Goal: Task Accomplishment & Management: Manage account settings

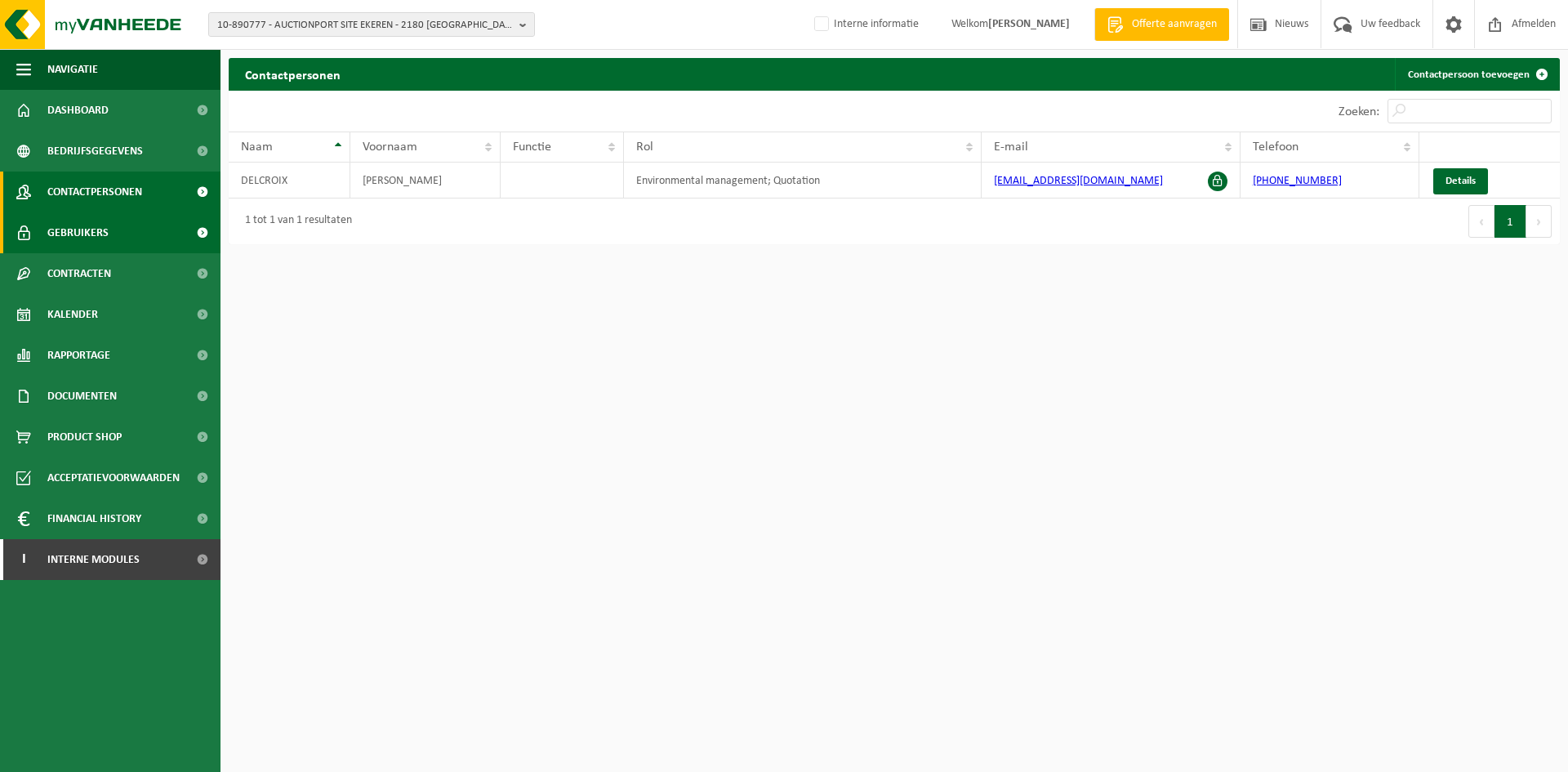
click at [160, 239] on link "Gebruikers" at bounding box center [110, 233] width 221 height 41
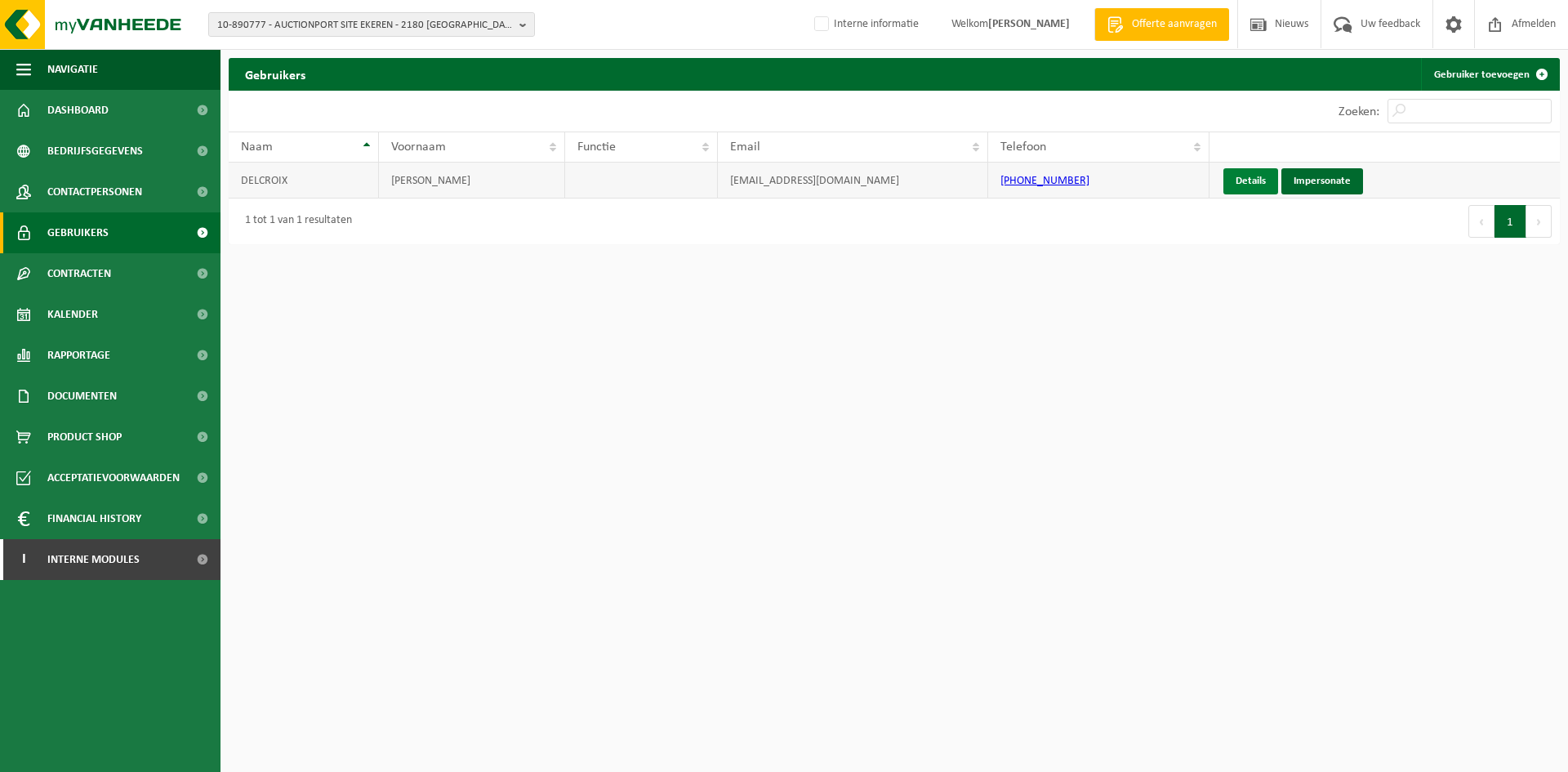
click at [1241, 176] on link "Details" at bounding box center [1251, 181] width 55 height 26
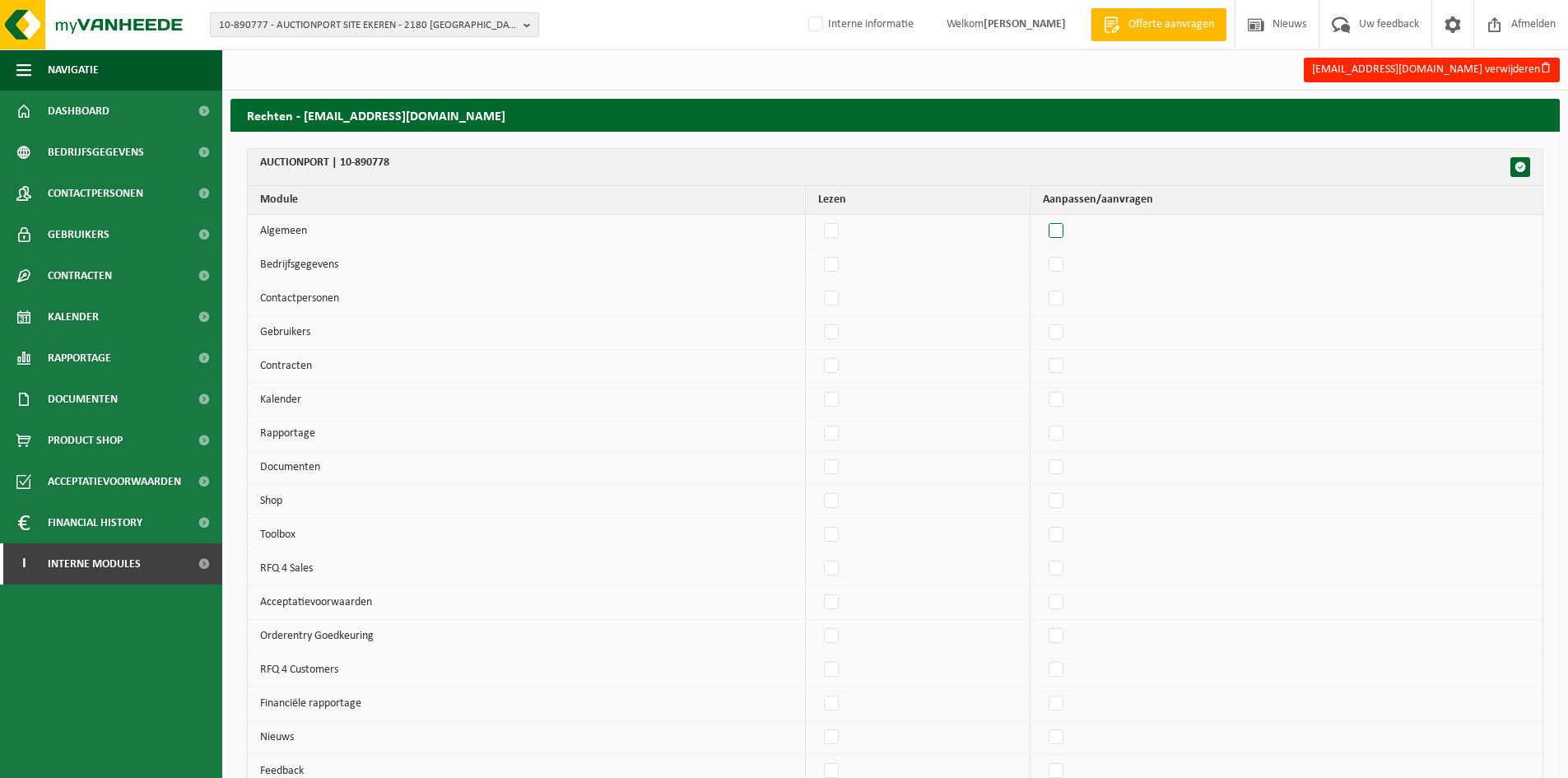
click at [1066, 231] on label"] at bounding box center [1056, 231] width 23 height 25
click at [1043, 219] on input "checkbox" at bounding box center [1042, 218] width 1 height 1
checkbox input "true"
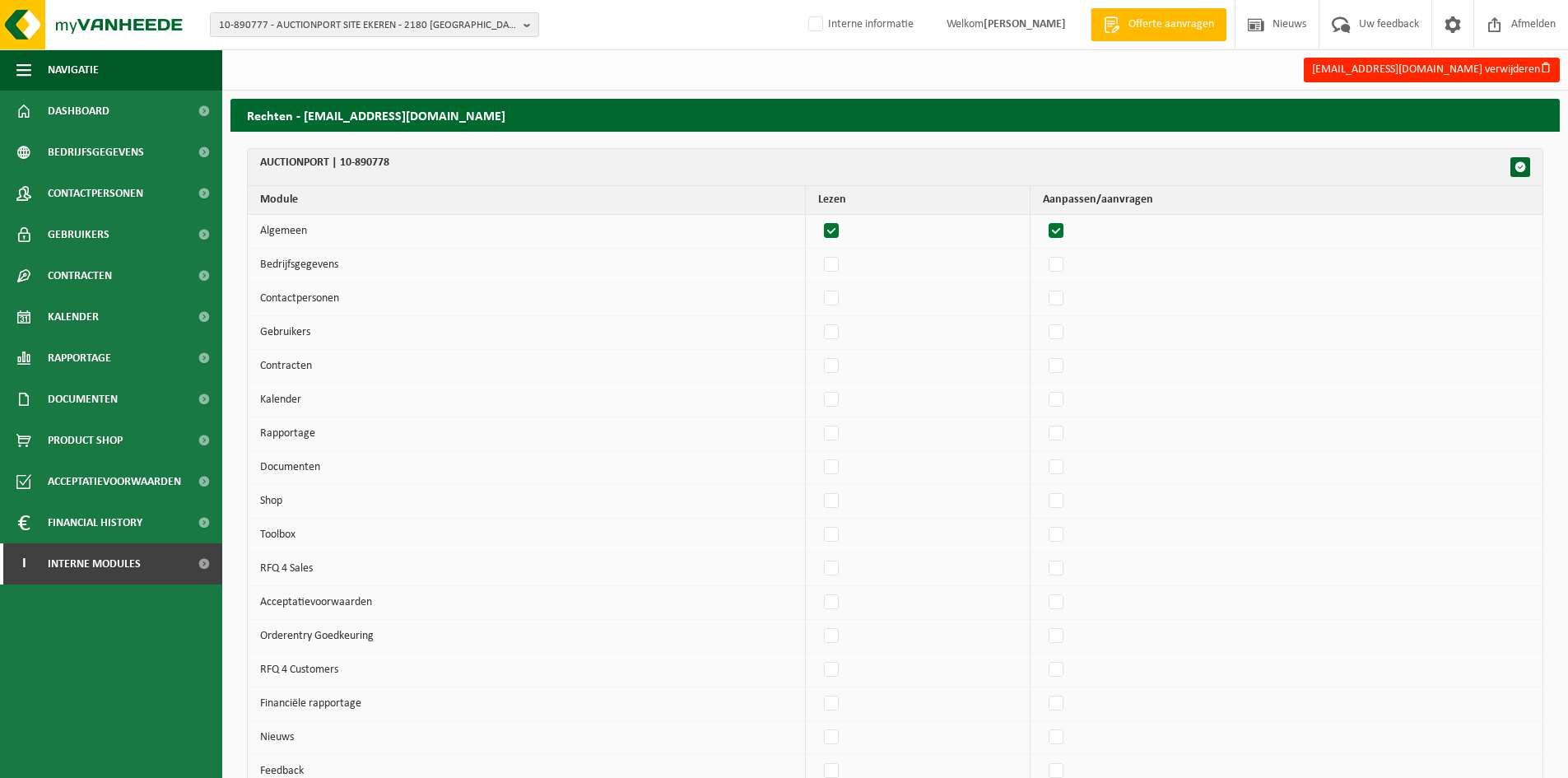
checkbox input "true"
click at [1068, 266] on label"] at bounding box center [1056, 265] width 23 height 25
click at [1043, 253] on input "checkbox" at bounding box center [1042, 252] width 1 height 1
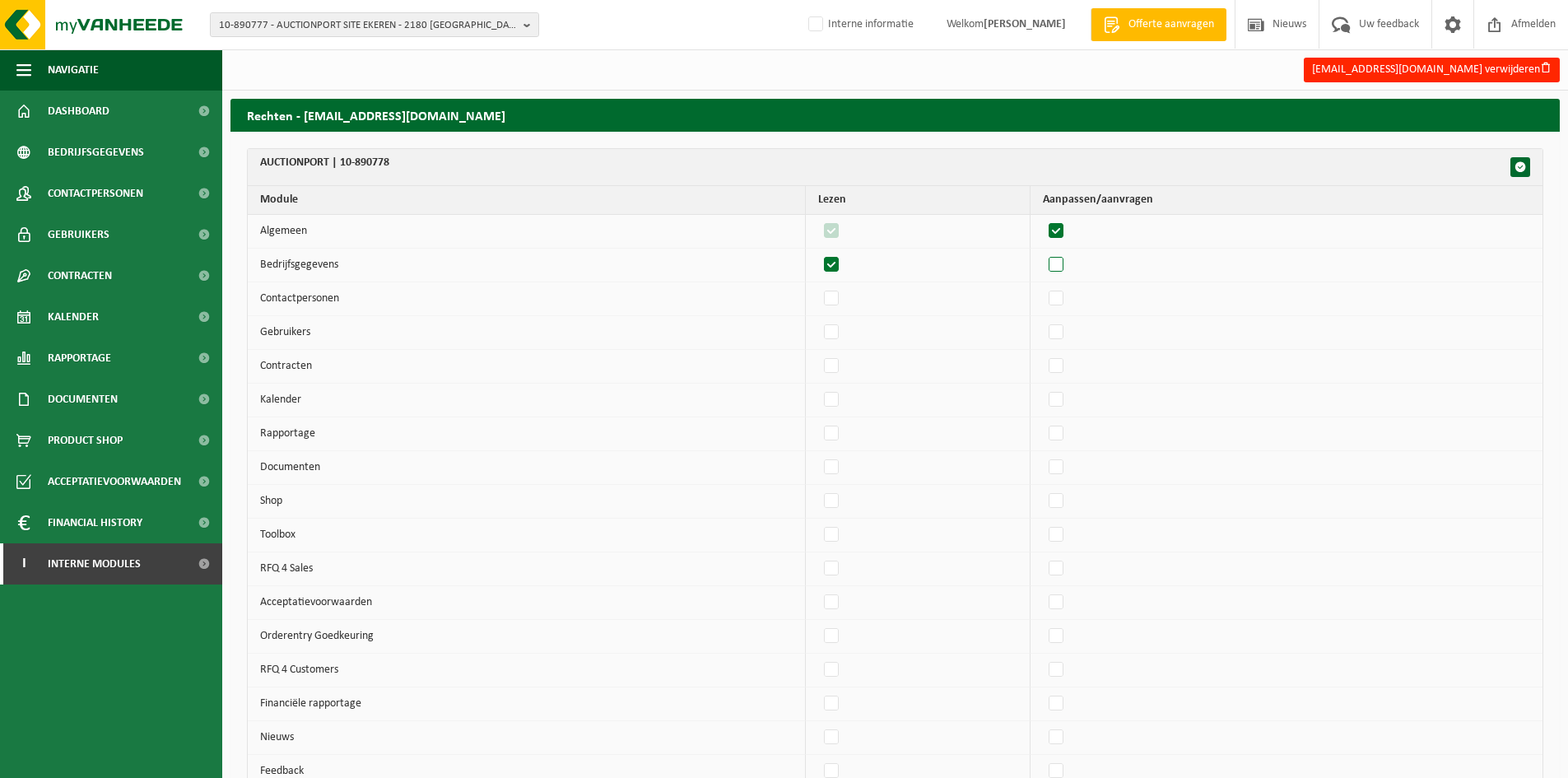
checkbox input "true"
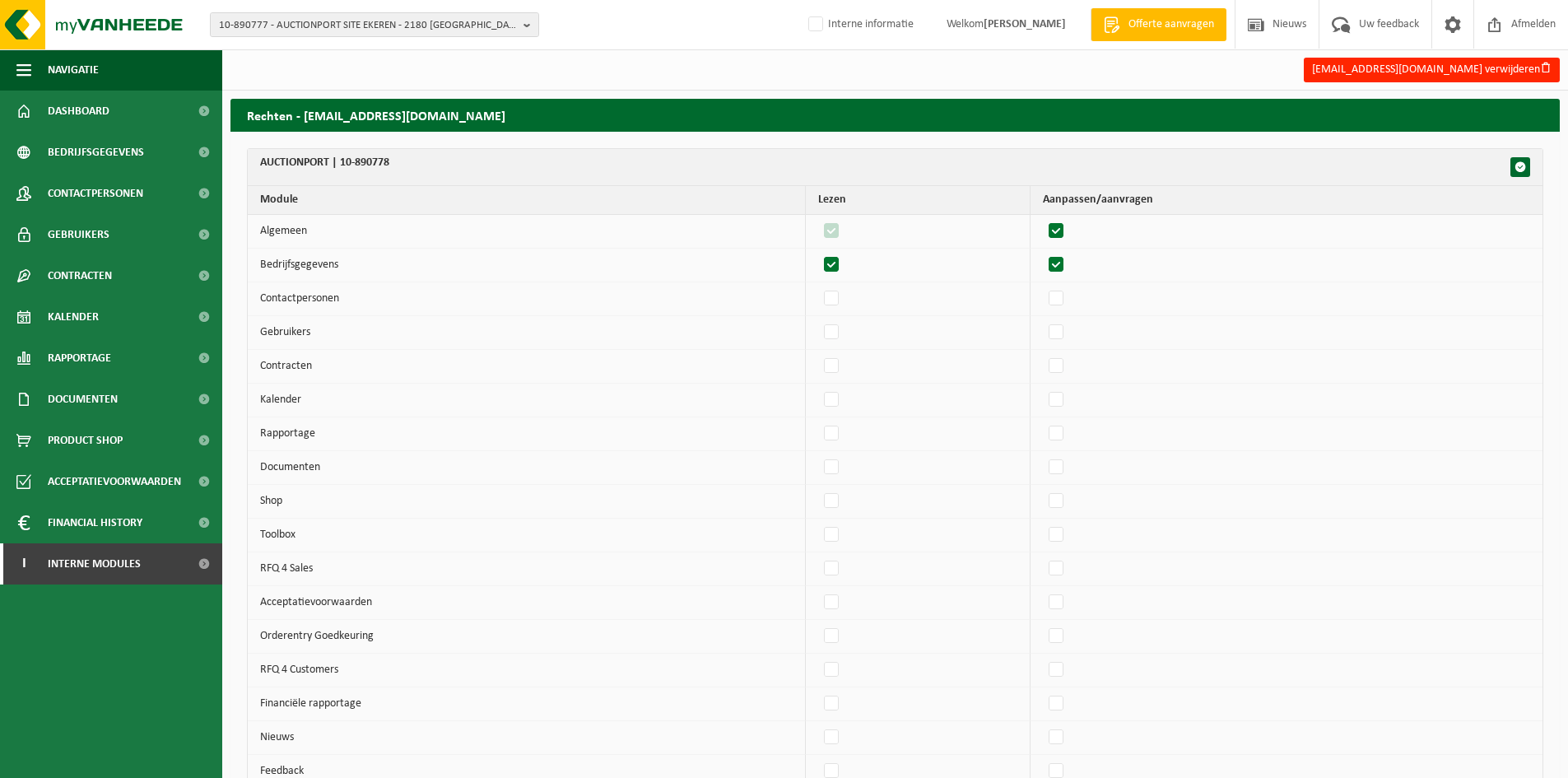
checkbox input "true"
drag, startPoint x: 1065, startPoint y: 301, endPoint x: 1065, endPoint y: 318, distance: 17.0
click at [1065, 303] on label"] at bounding box center [1056, 298] width 23 height 25
click at [1043, 286] on input "checkbox" at bounding box center [1042, 285] width 1 height 1
checkbox input "true"
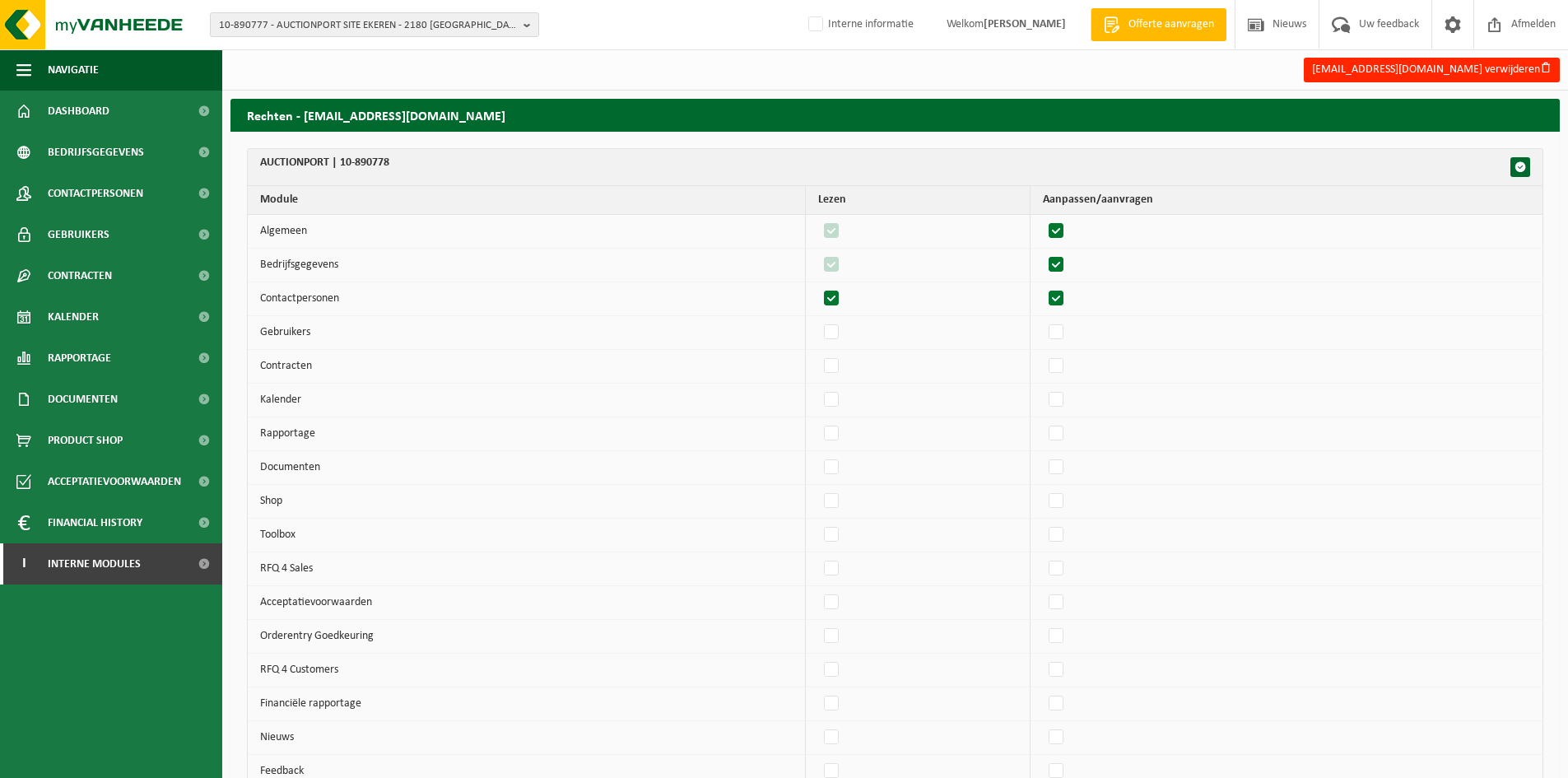
checkbox input "true"
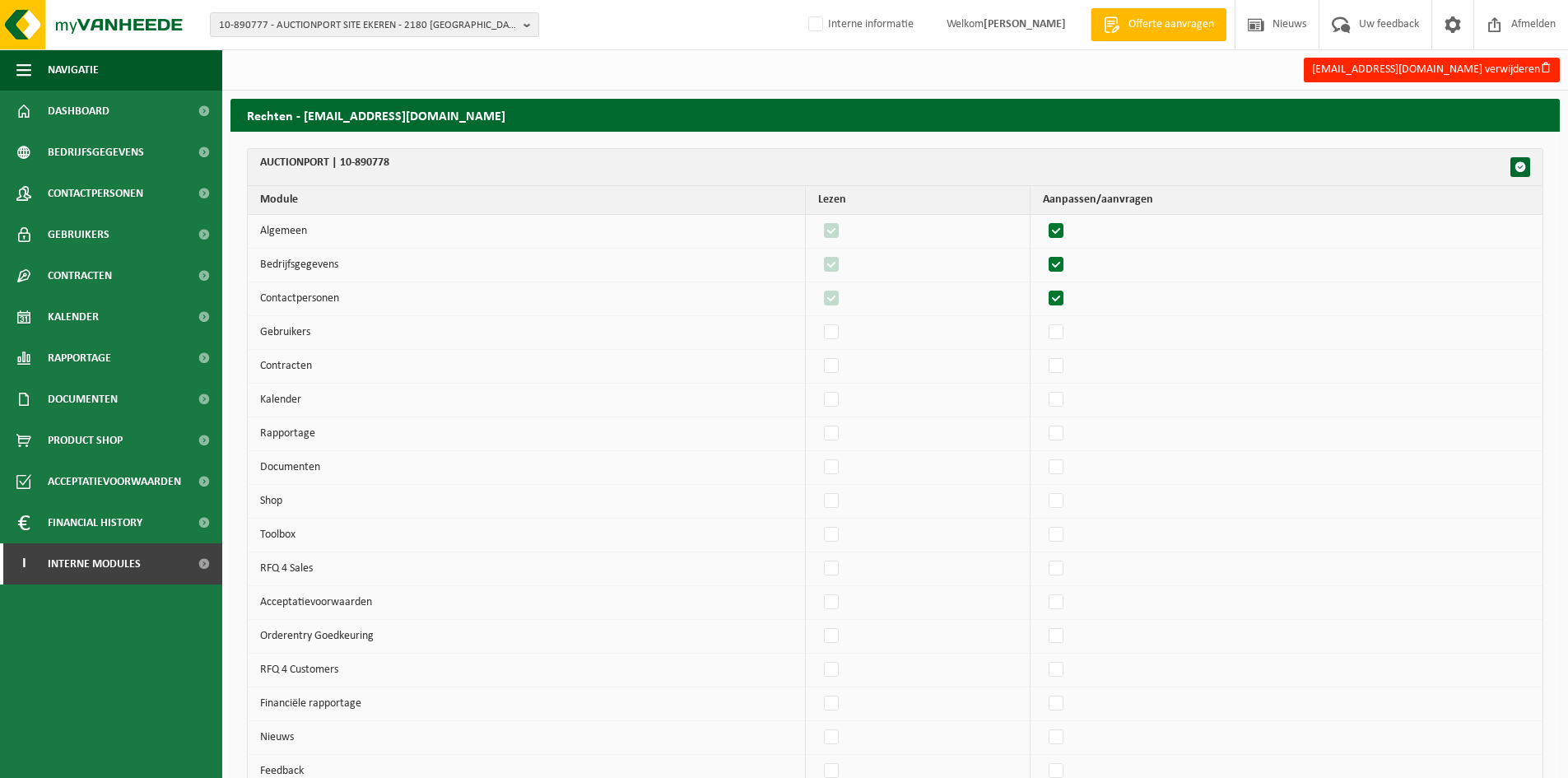
drag, startPoint x: 1065, startPoint y: 328, endPoint x: 1070, endPoint y: 349, distance: 21.6
click at [1065, 333] on label"] at bounding box center [1056, 332] width 23 height 25
click at [1043, 320] on input "checkbox" at bounding box center [1042, 319] width 1 height 1
checkbox input "true"
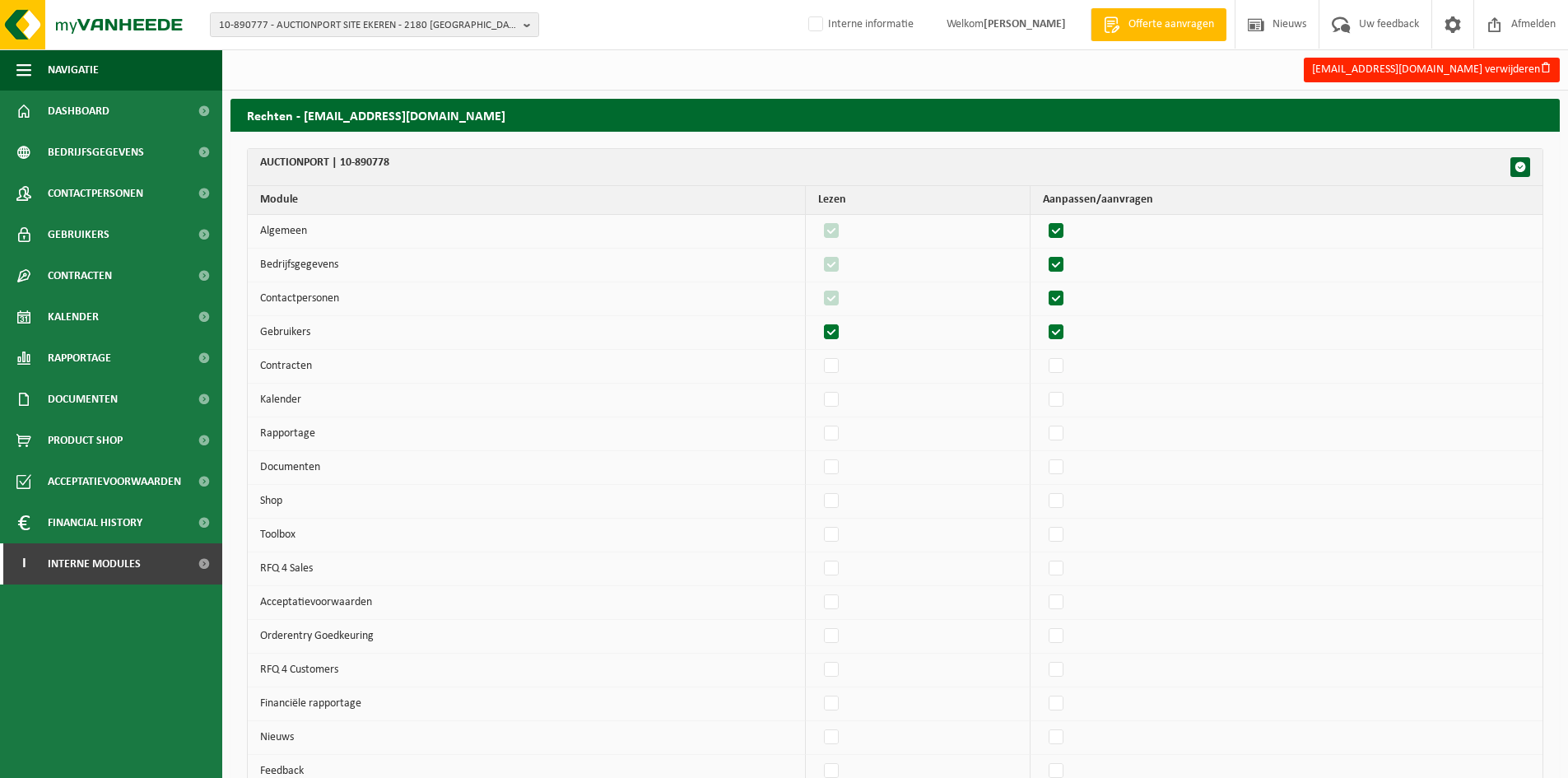
checkbox input "true"
drag, startPoint x: 1071, startPoint y: 364, endPoint x: 1071, endPoint y: 375, distance: 11.0
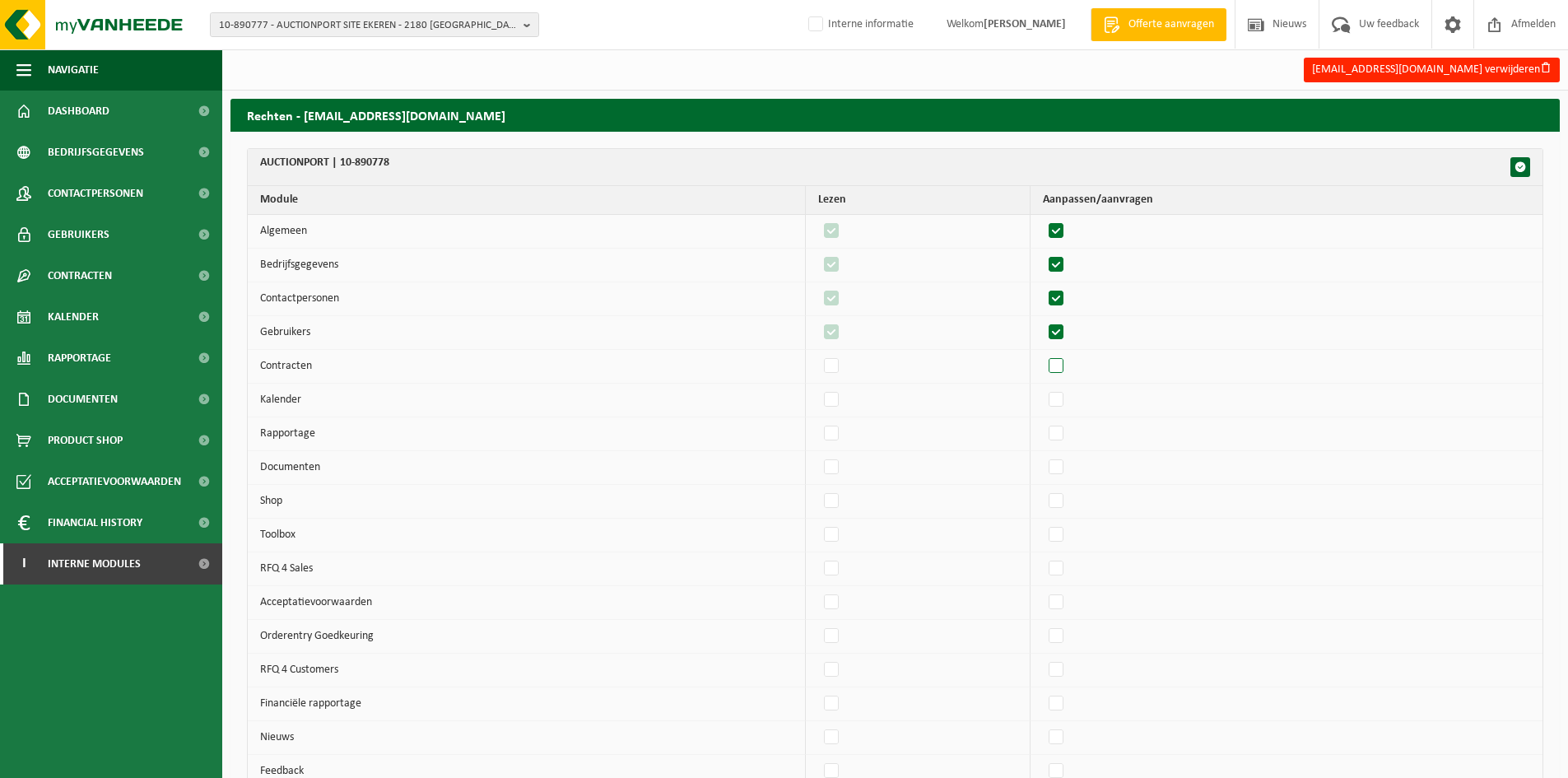
click at [1068, 366] on label"] at bounding box center [1056, 366] width 23 height 25
click at [1043, 354] on input "checkbox" at bounding box center [1042, 353] width 1 height 1
checkbox input "true"
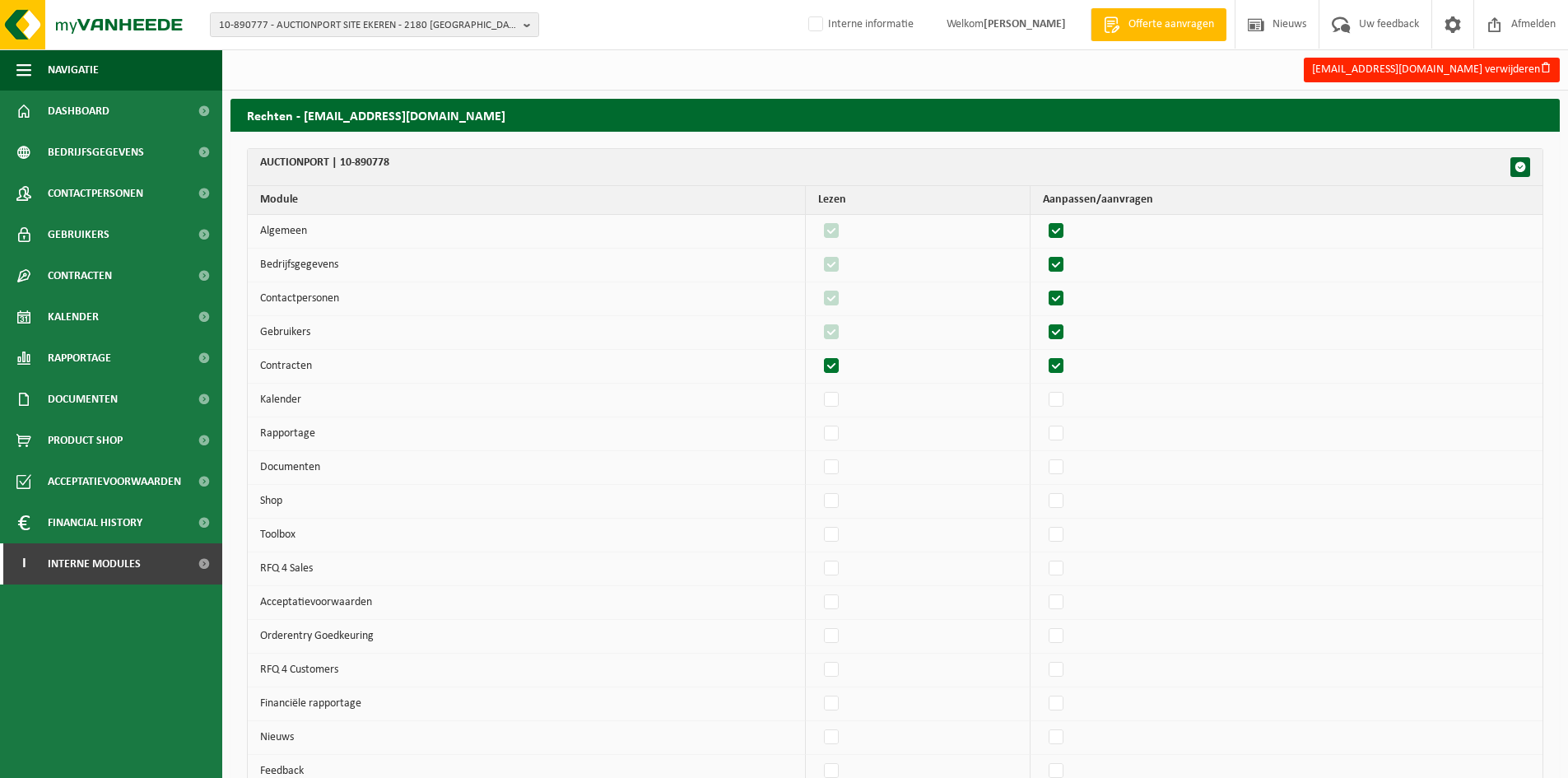
checkbox input "true"
click at [1068, 399] on label"] at bounding box center [1056, 400] width 23 height 25
click at [1043, 388] on input "checkbox" at bounding box center [1042, 387] width 1 height 1
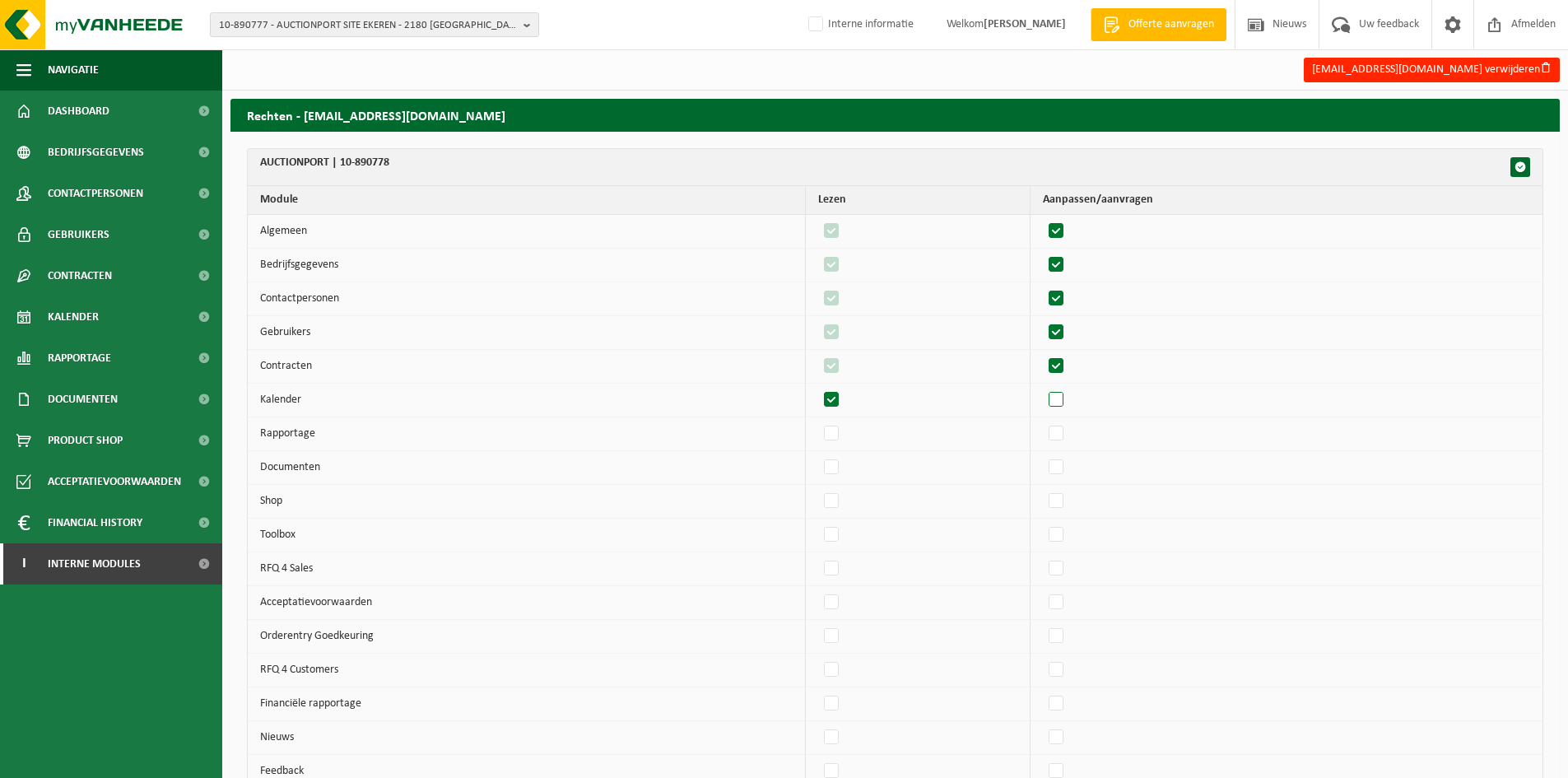
checkbox input "true"
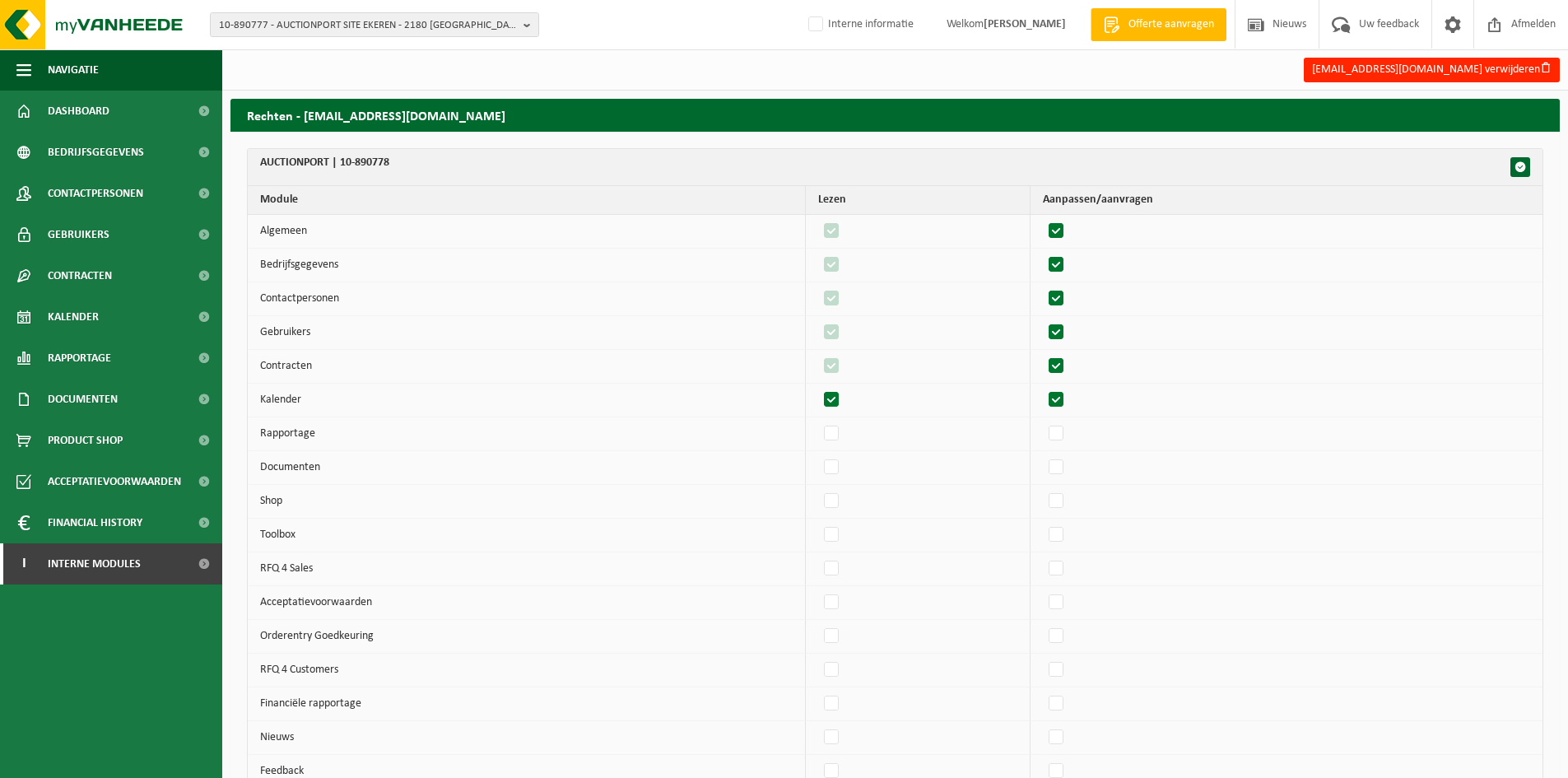
checkbox input "true"
click at [1066, 426] on label"] at bounding box center [1056, 433] width 23 height 25
click at [1043, 422] on input "checkbox" at bounding box center [1042, 421] width 1 height 1
checkbox input "true"
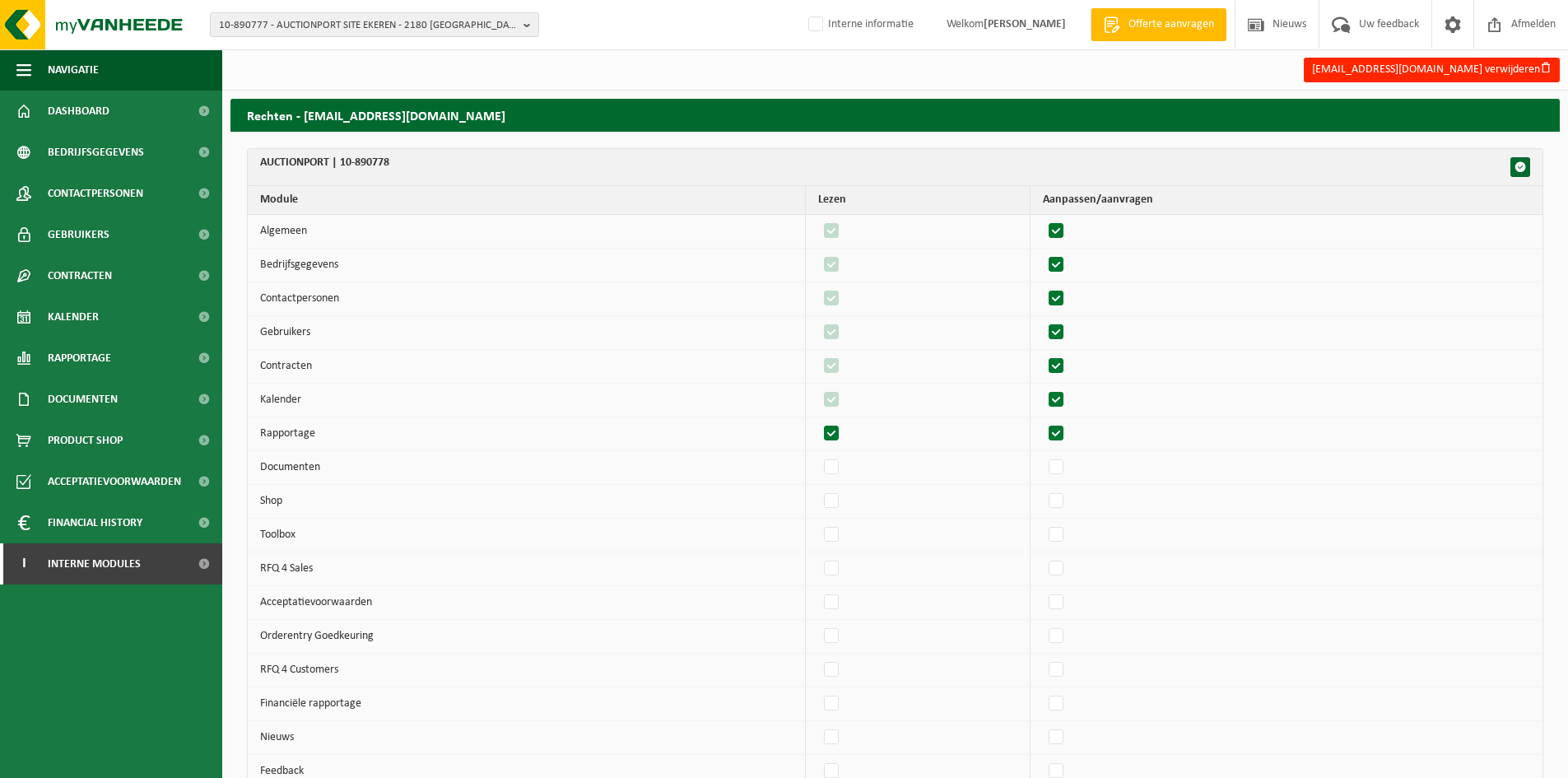
checkbox input "true"
click at [1064, 468] on label"] at bounding box center [1056, 467] width 23 height 25
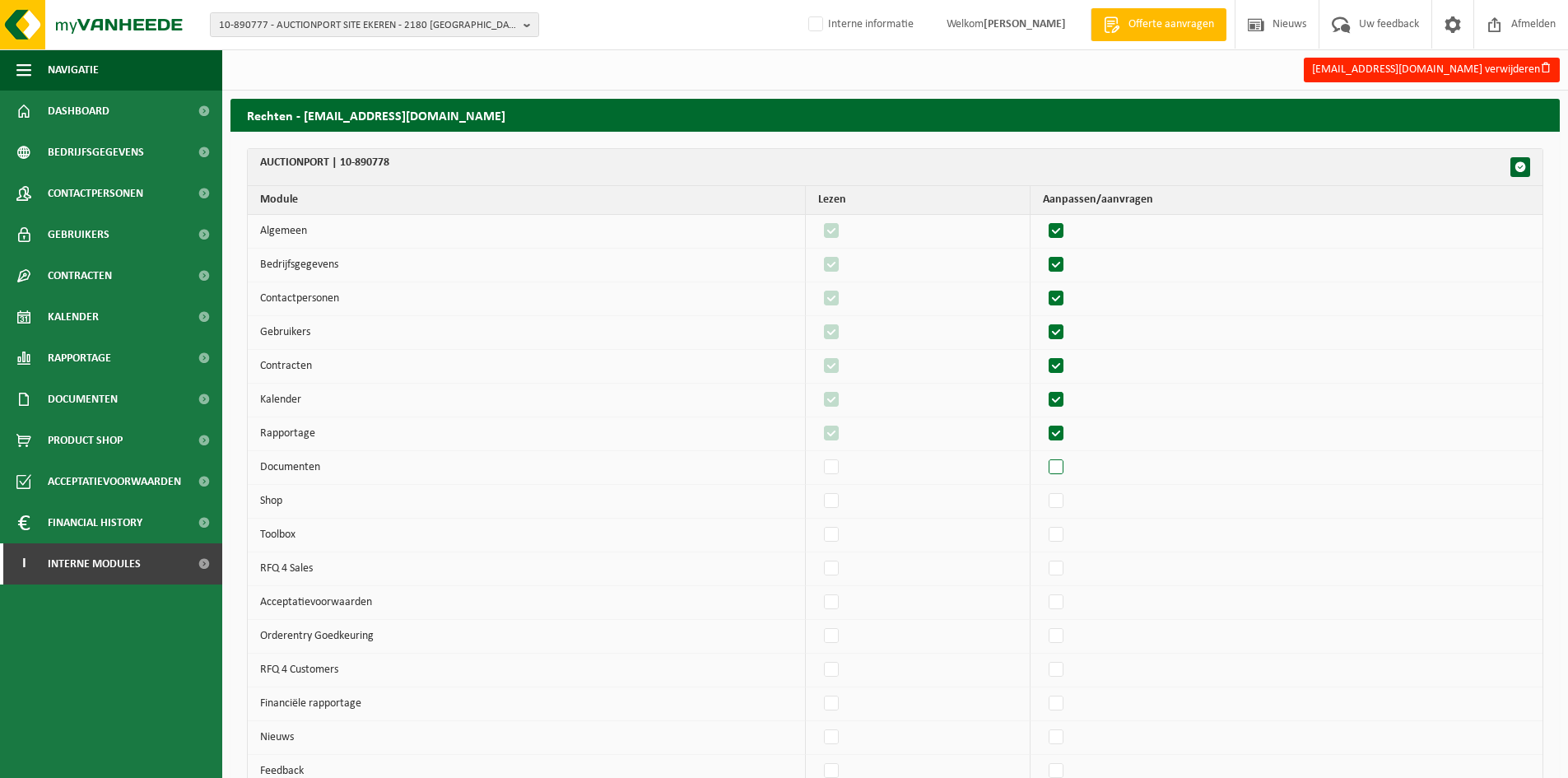
click at [1043, 455] on input "checkbox" at bounding box center [1042, 455] width 1 height 1
checkbox input "true"
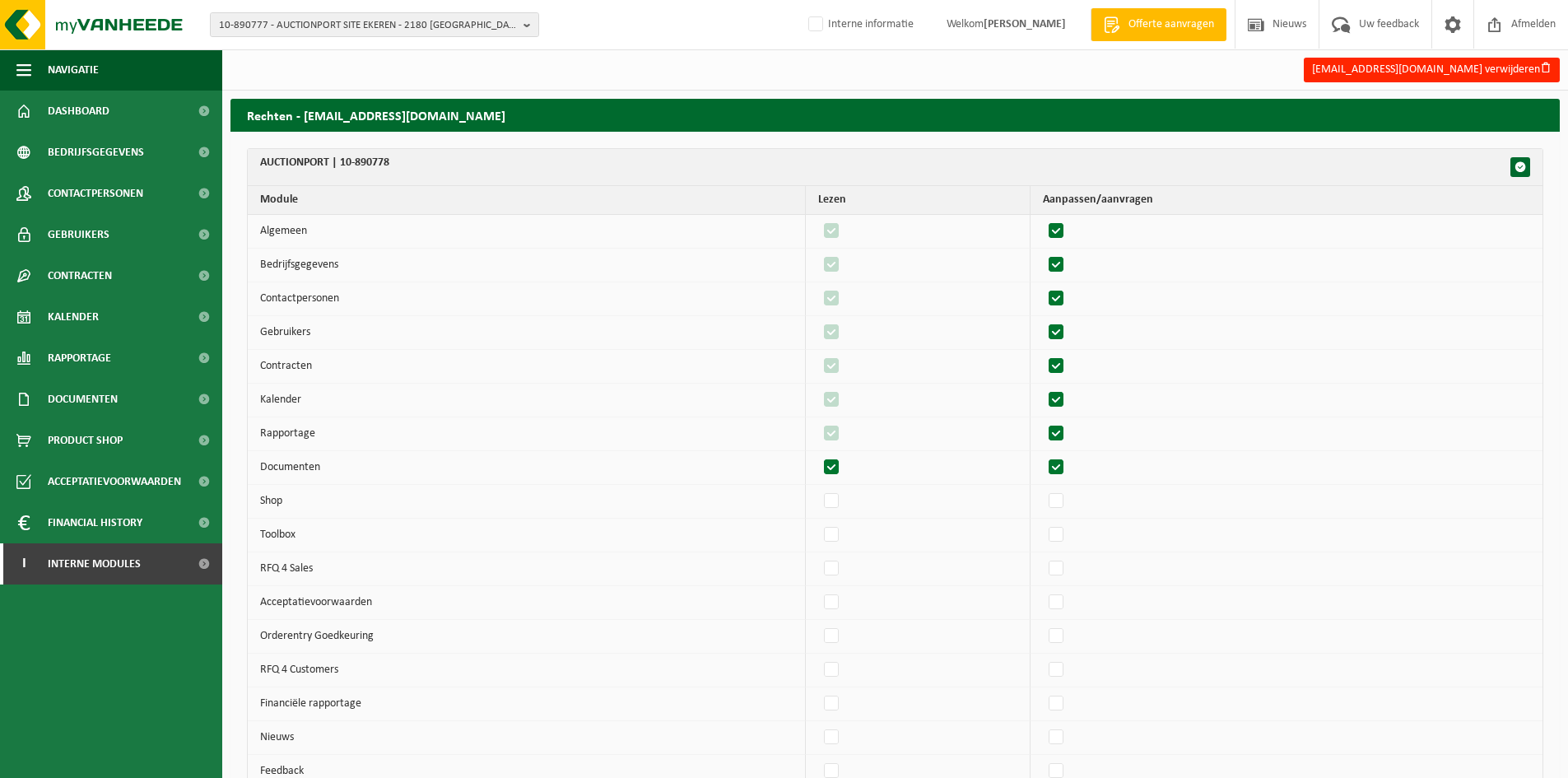
checkbox input "true"
click at [1065, 495] on label"] at bounding box center [1056, 501] width 23 height 25
click at [1043, 489] on input "checkbox" at bounding box center [1042, 488] width 1 height 1
checkbox input "true"
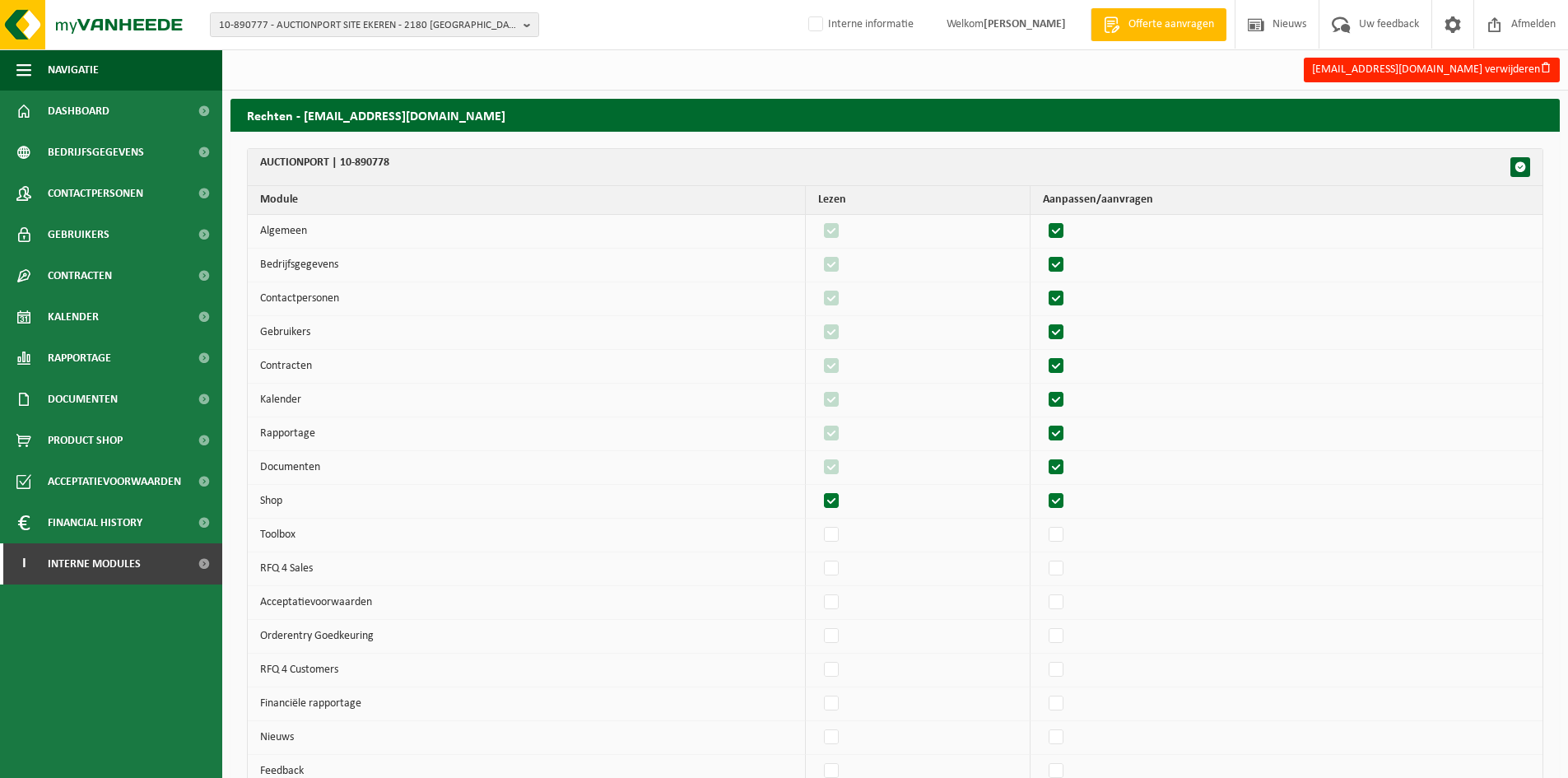
checkbox input "true"
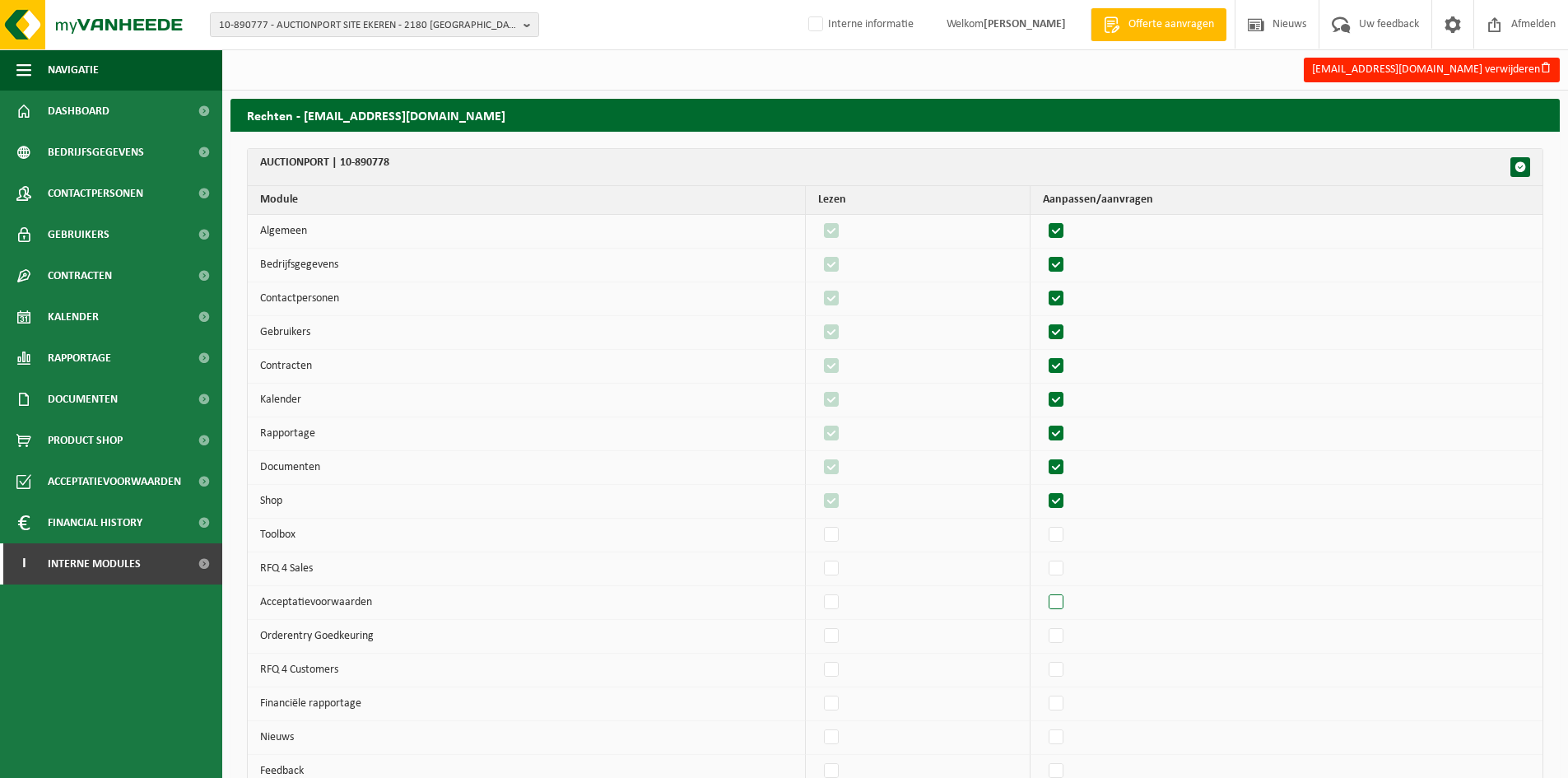
click at [1068, 610] on label"] at bounding box center [1056, 602] width 23 height 25
click at [1043, 590] on input "checkbox" at bounding box center [1042, 589] width 1 height 1
checkbox input "true"
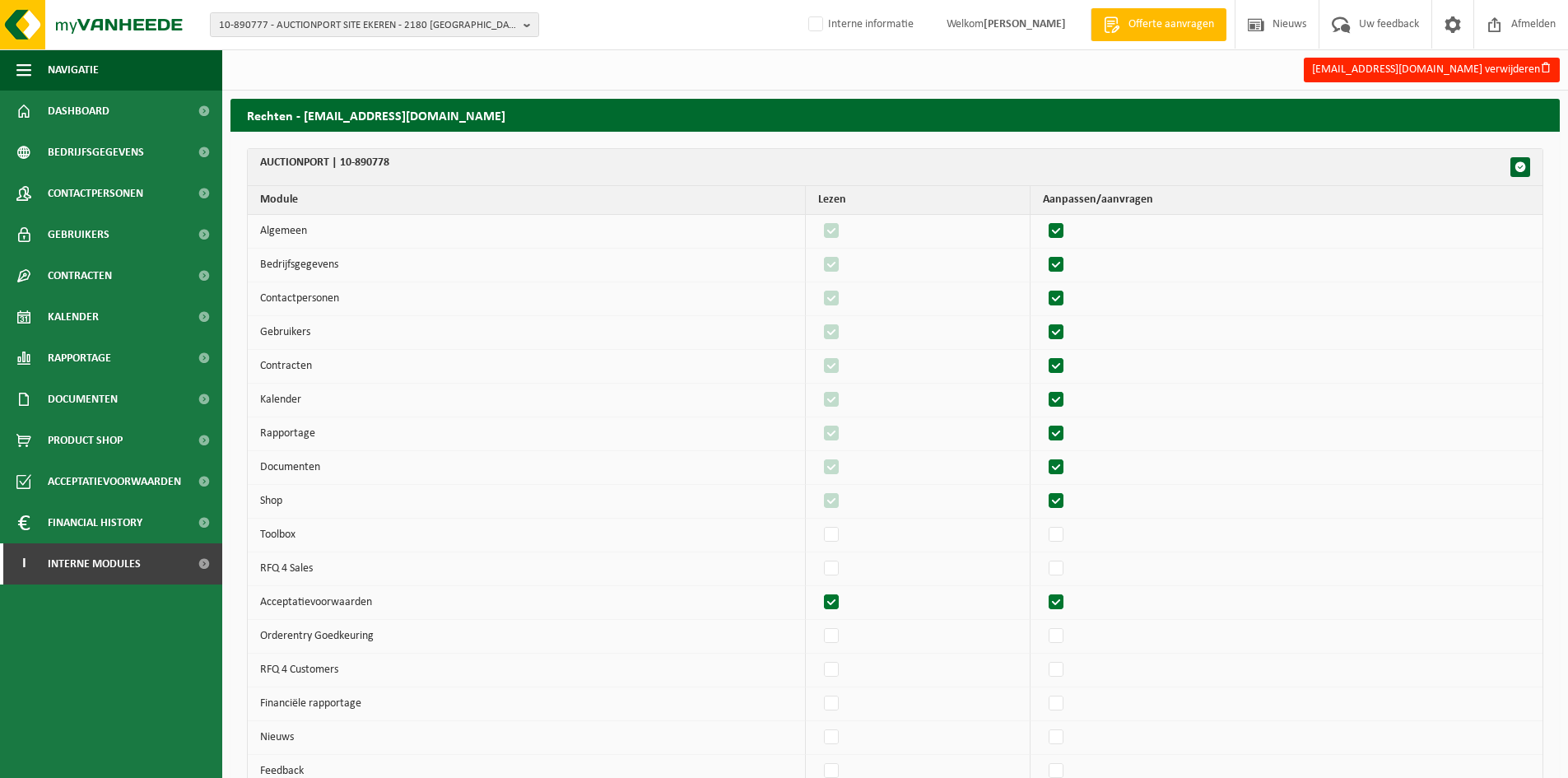
checkbox input "true"
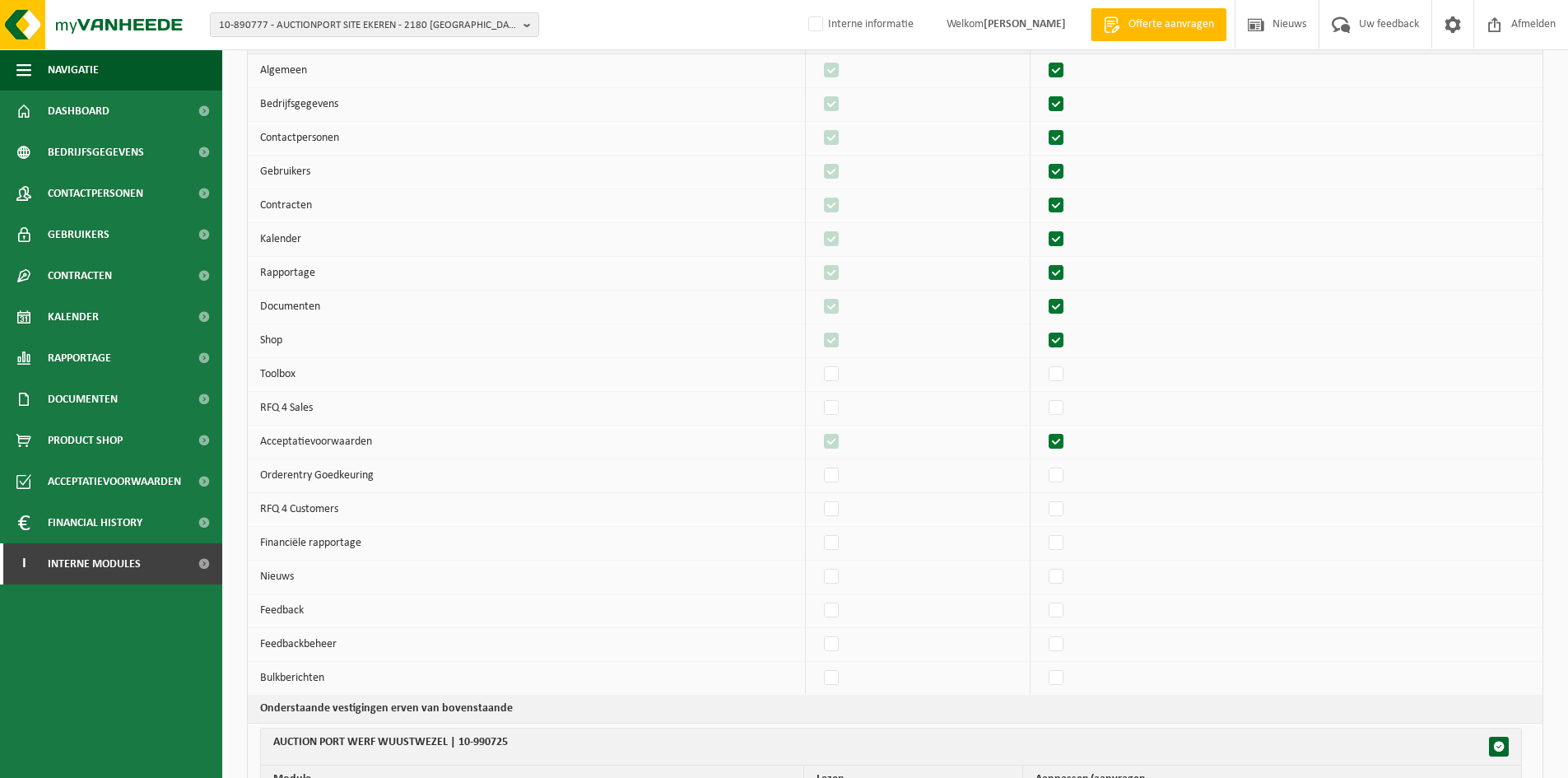
scroll to position [220, 0]
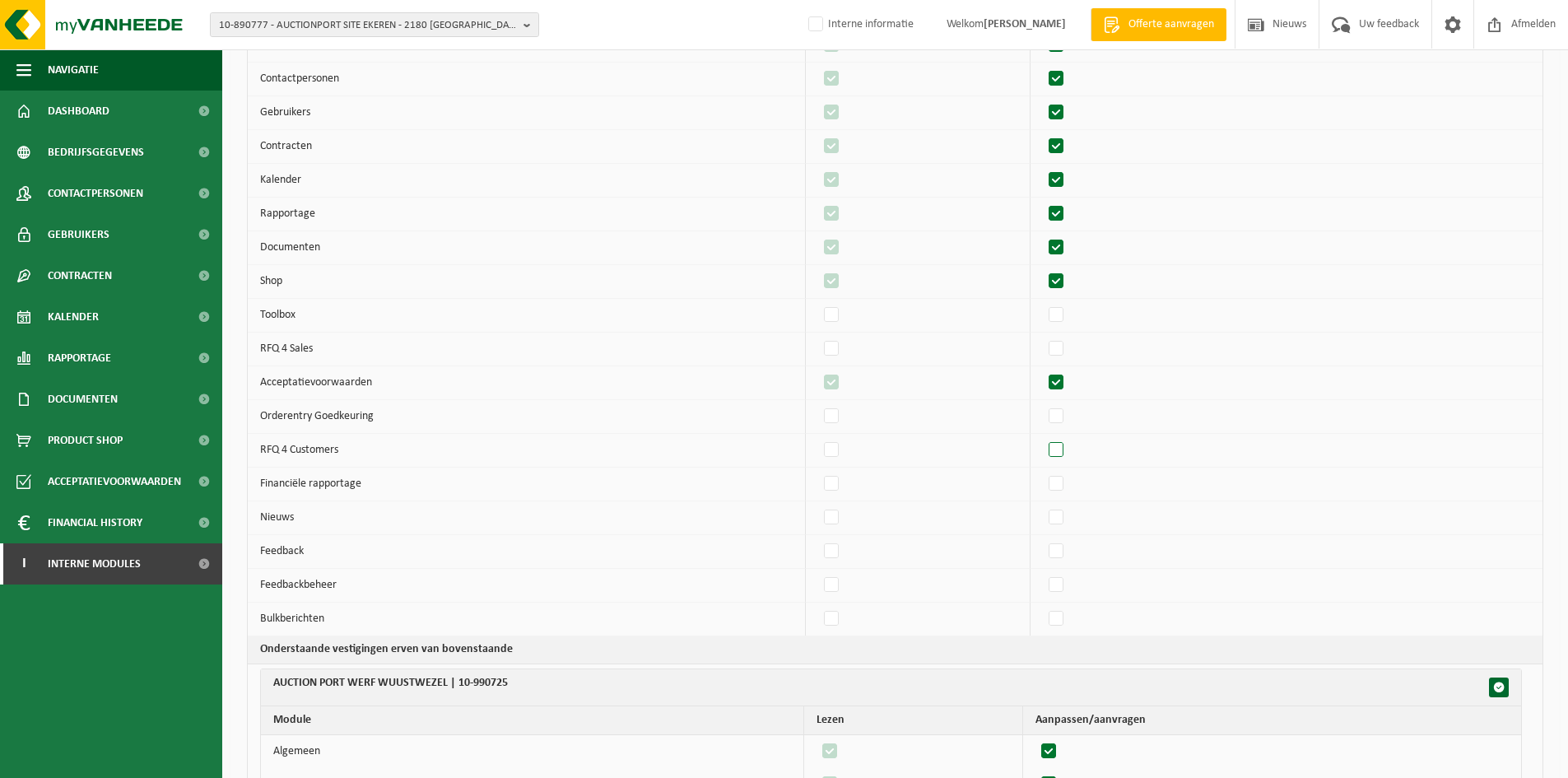
click at [1068, 450] on label"] at bounding box center [1056, 450] width 23 height 25
click at [1043, 438] on input "checkbox" at bounding box center [1042, 437] width 1 height 1
checkbox input "true"
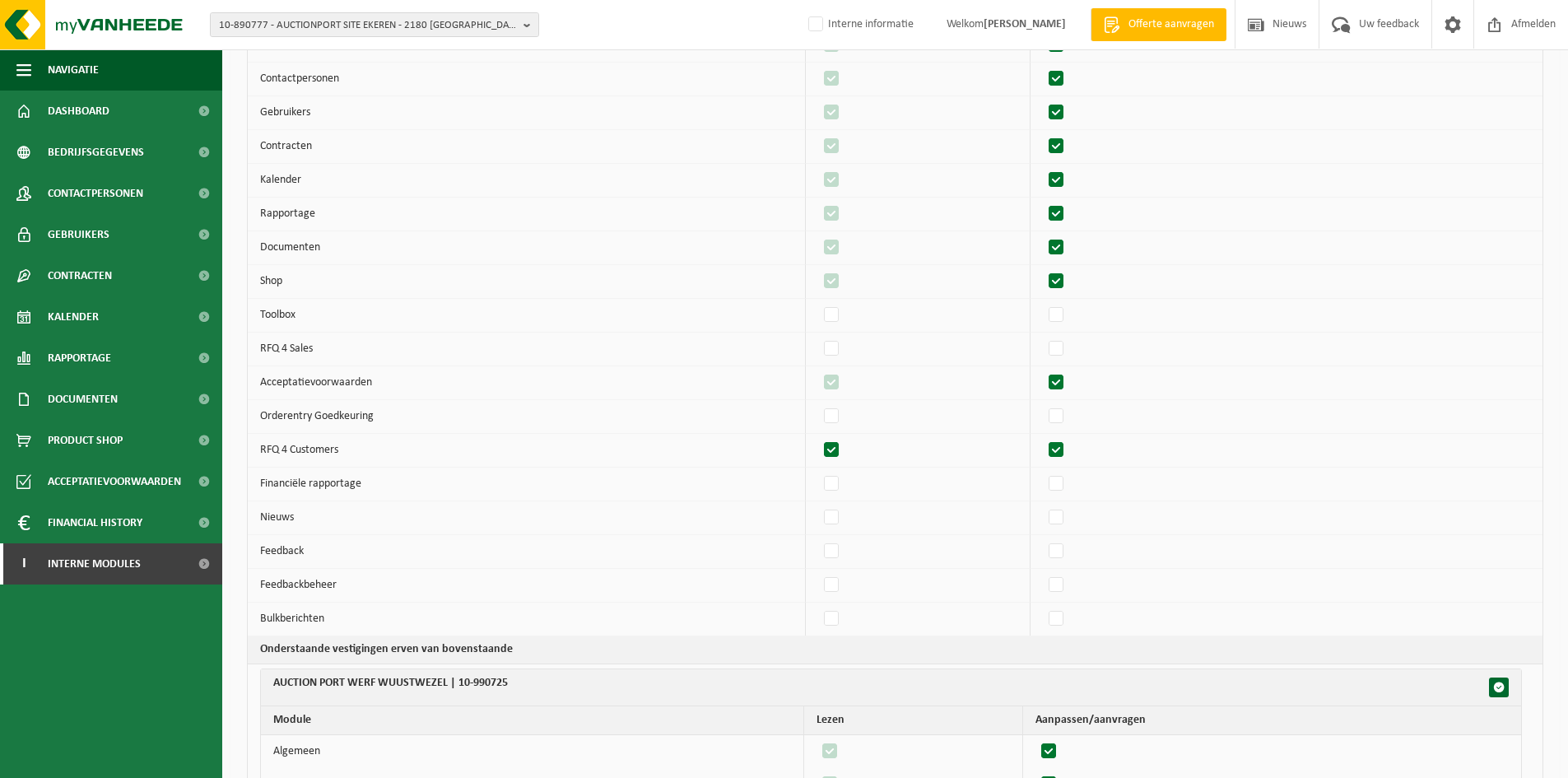
checkbox input "true"
click at [840, 521] on label"] at bounding box center [832, 517] width 23 height 25
click at [818, 505] on input "checkbox" at bounding box center [817, 505] width 1 height 1
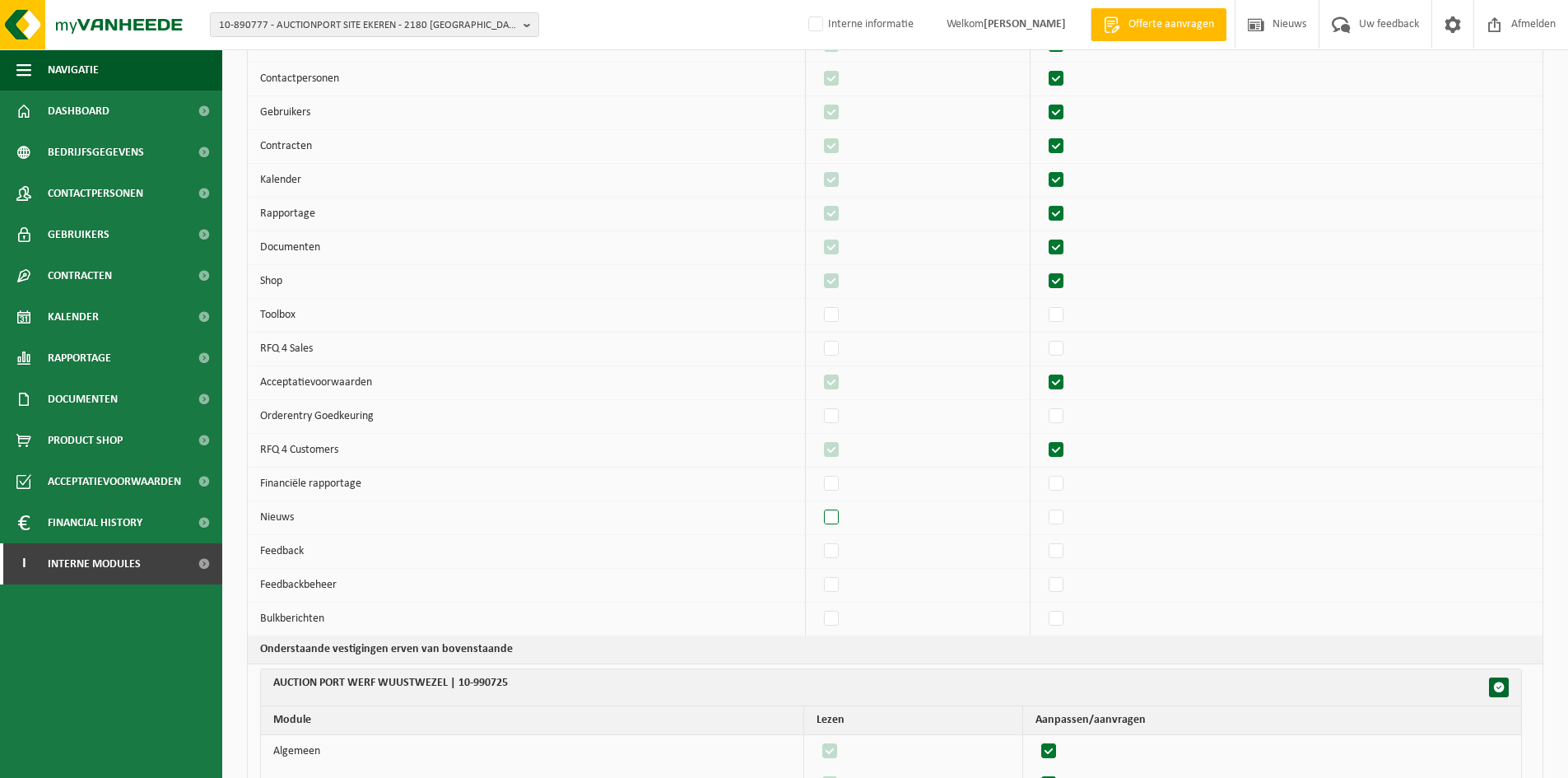
checkbox input "true"
click at [1063, 552] on label"] at bounding box center [1056, 551] width 23 height 25
click at [1043, 539] on input "checkbox" at bounding box center [1042, 538] width 1 height 1
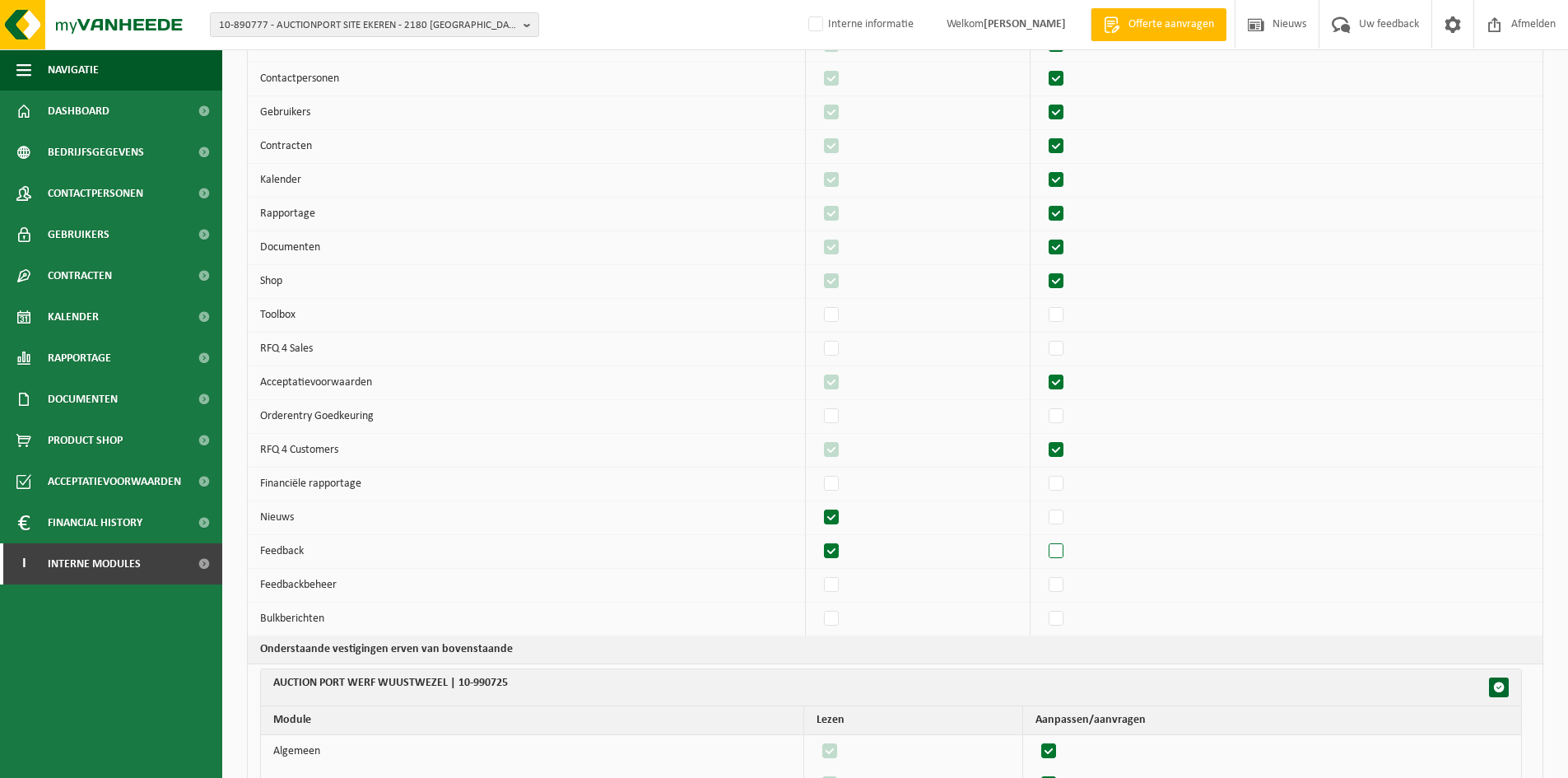
checkbox input "true"
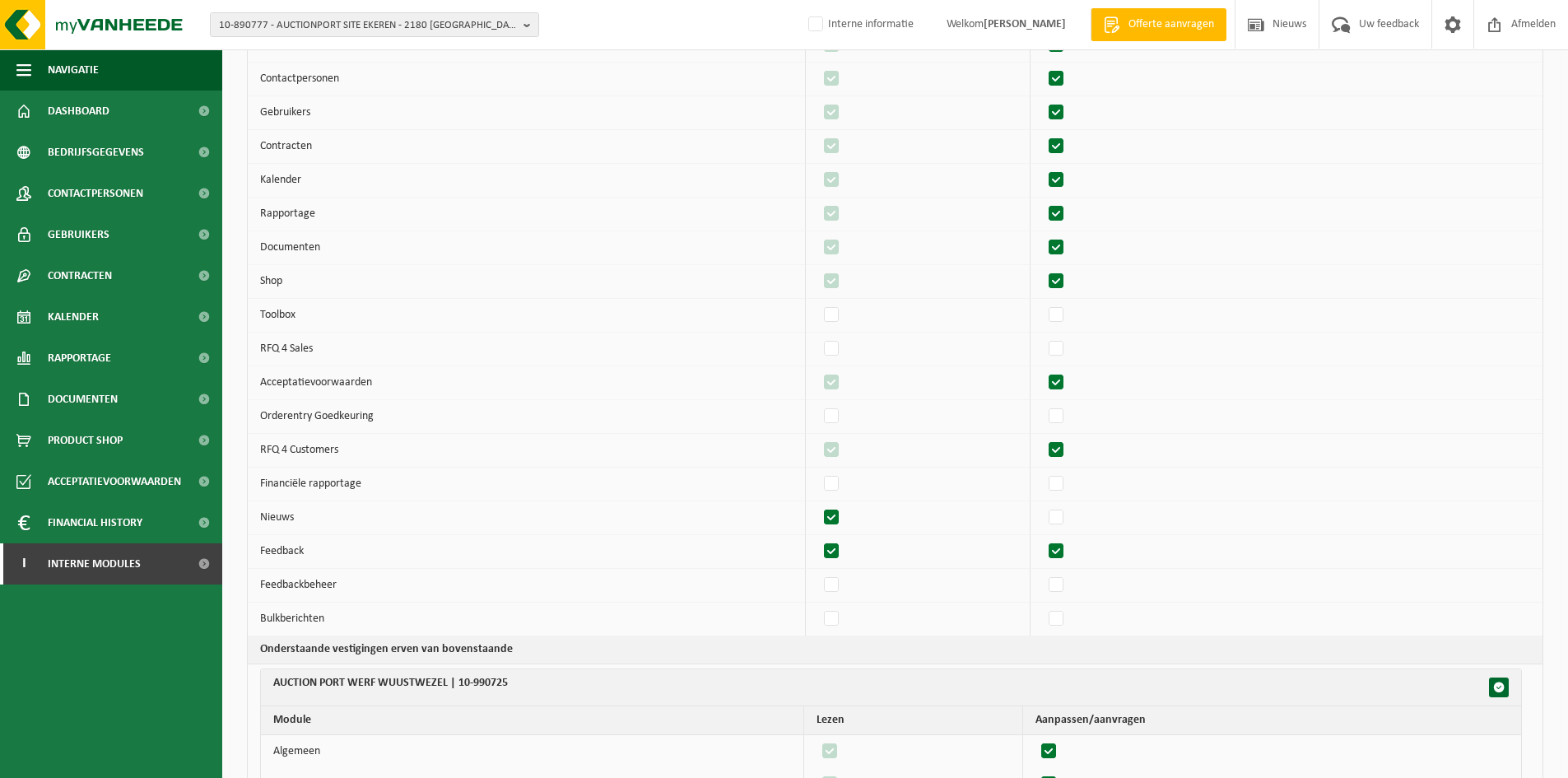
checkbox input "true"
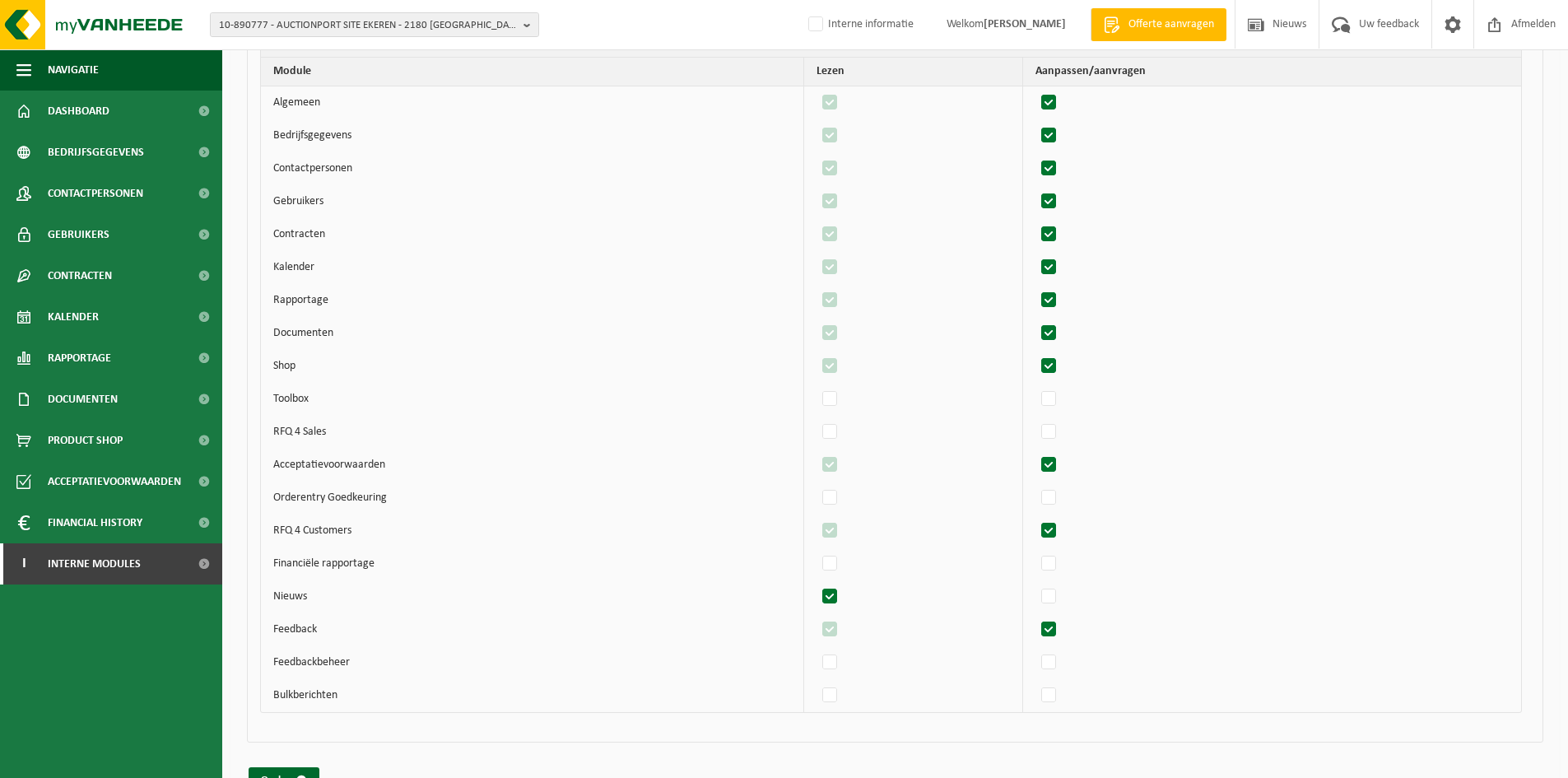
scroll to position [2495, 0]
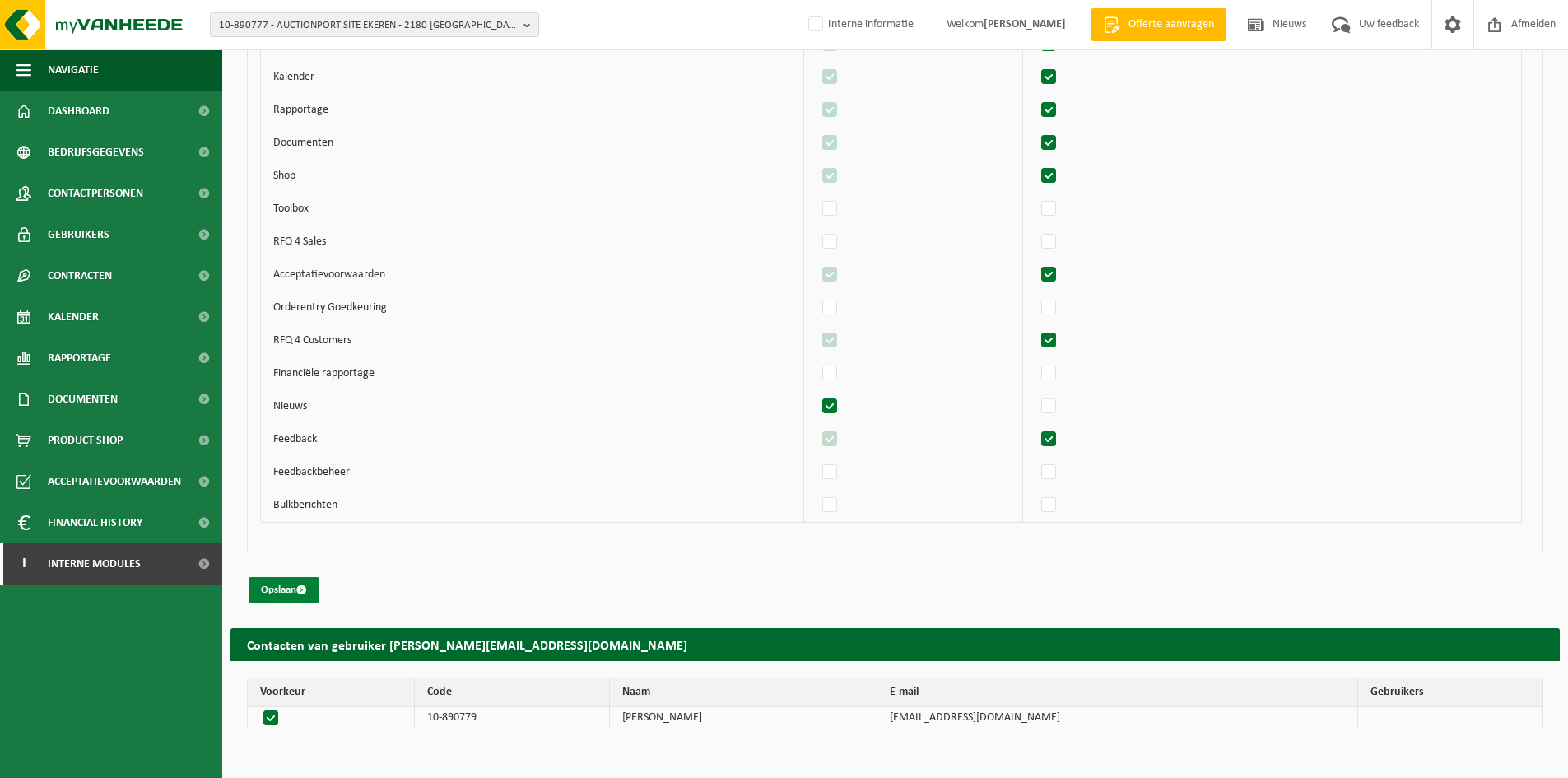
click at [294, 588] on button "Opslaan" at bounding box center [284, 590] width 71 height 26
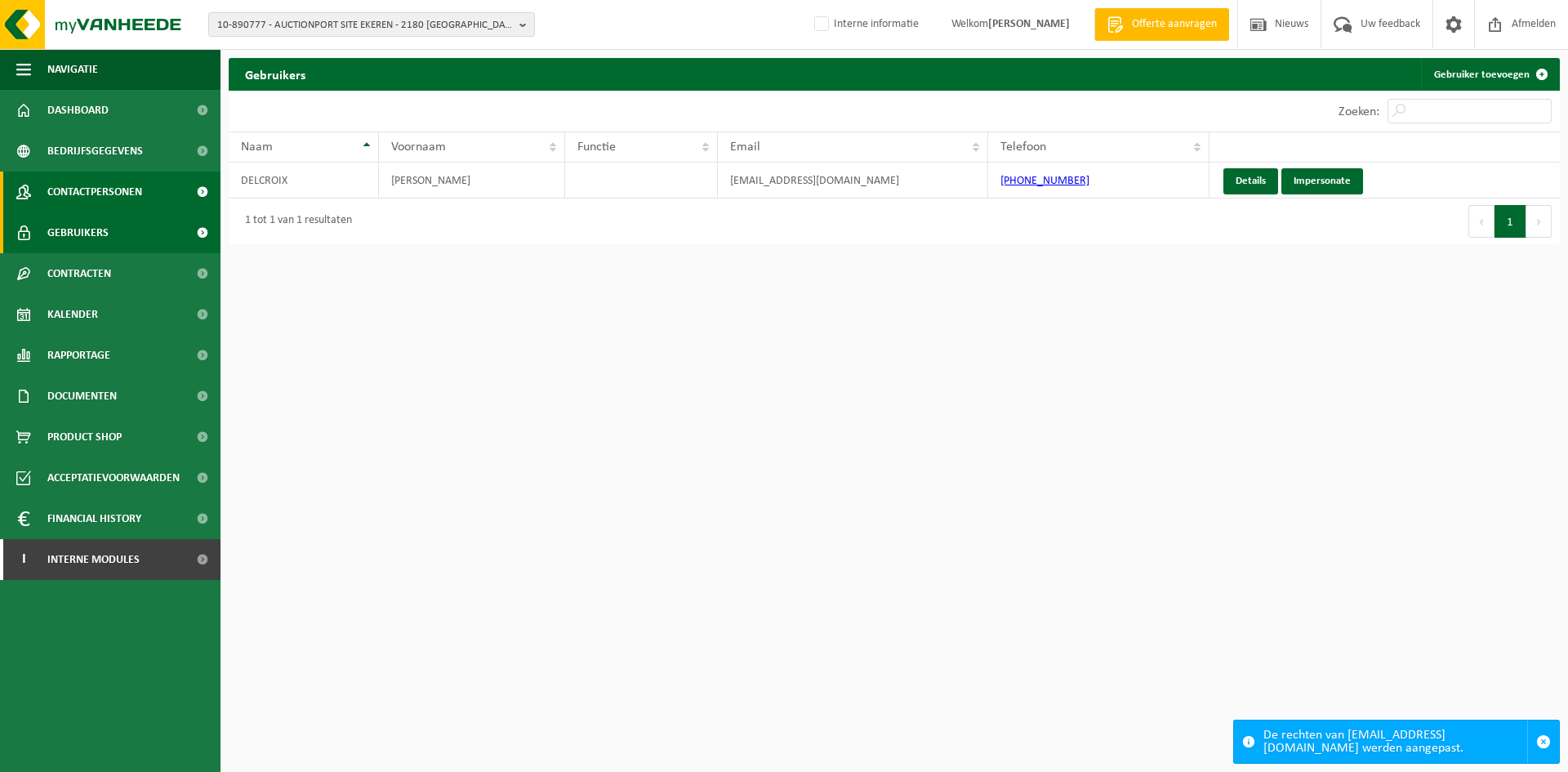
click at [131, 192] on span "Contactpersonen" at bounding box center [94, 192] width 95 height 41
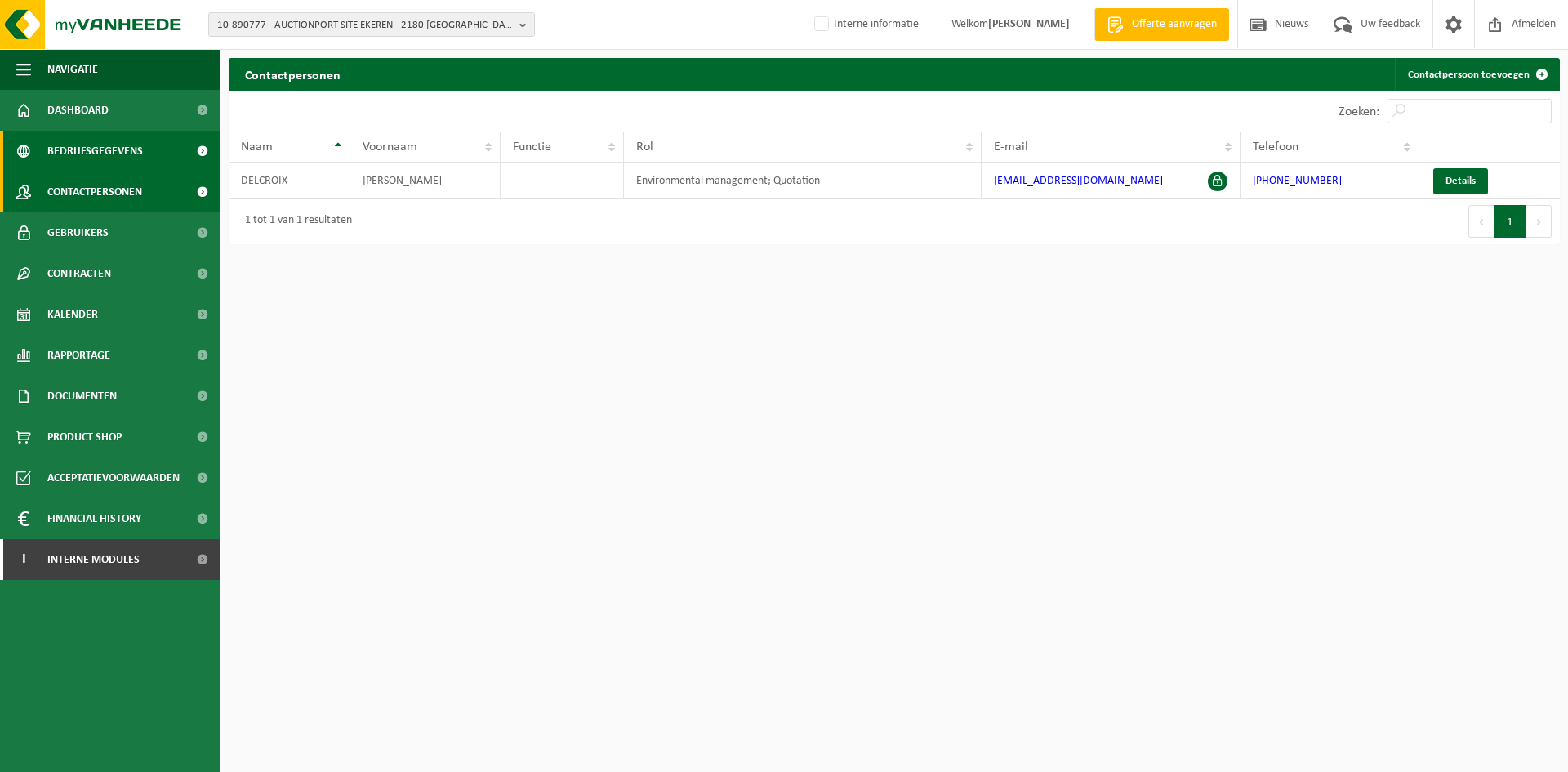
click at [94, 153] on span "Bedrijfsgegevens" at bounding box center [95, 151] width 96 height 41
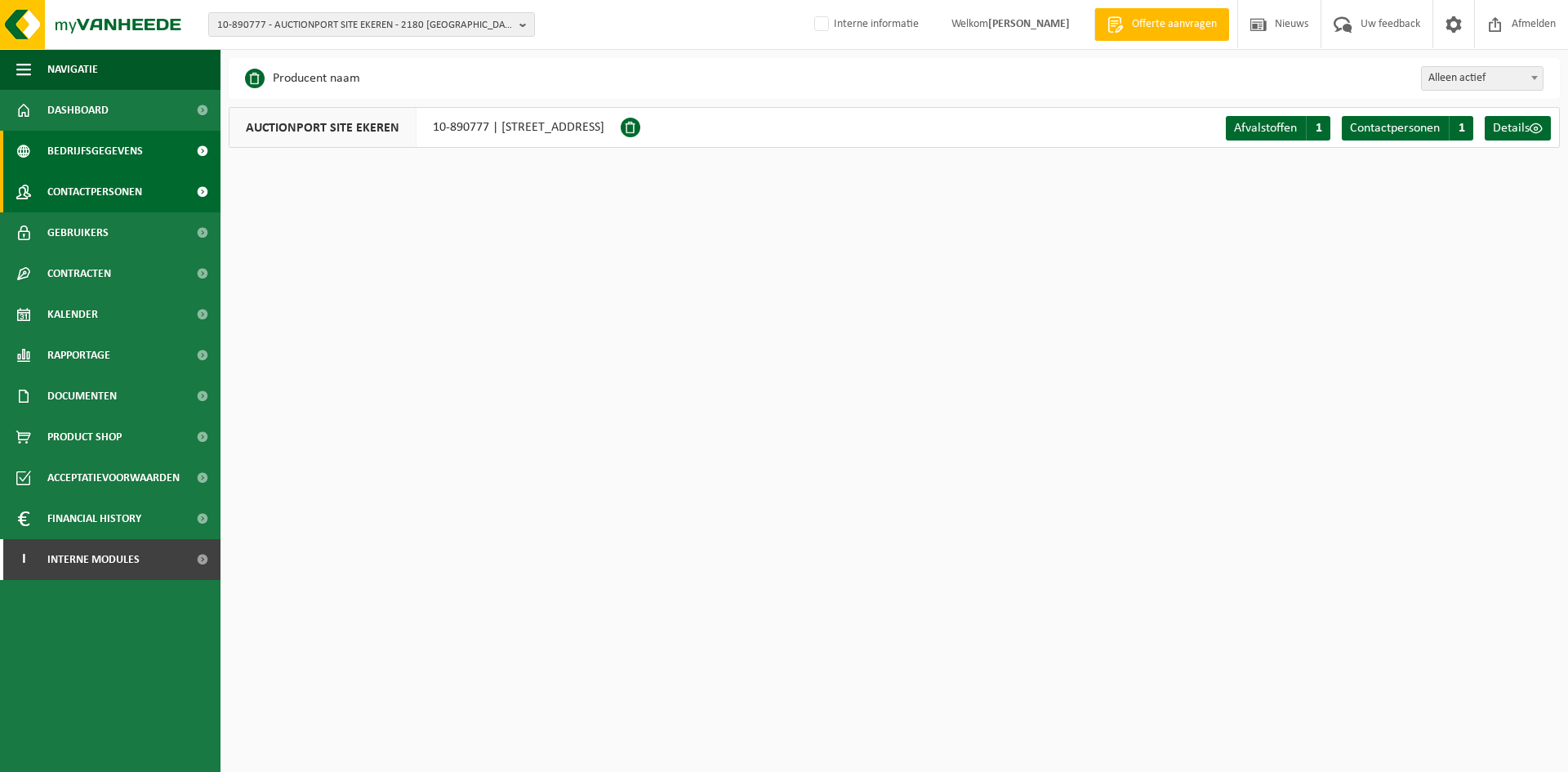
click at [147, 189] on link "Contactpersonen" at bounding box center [110, 192] width 221 height 41
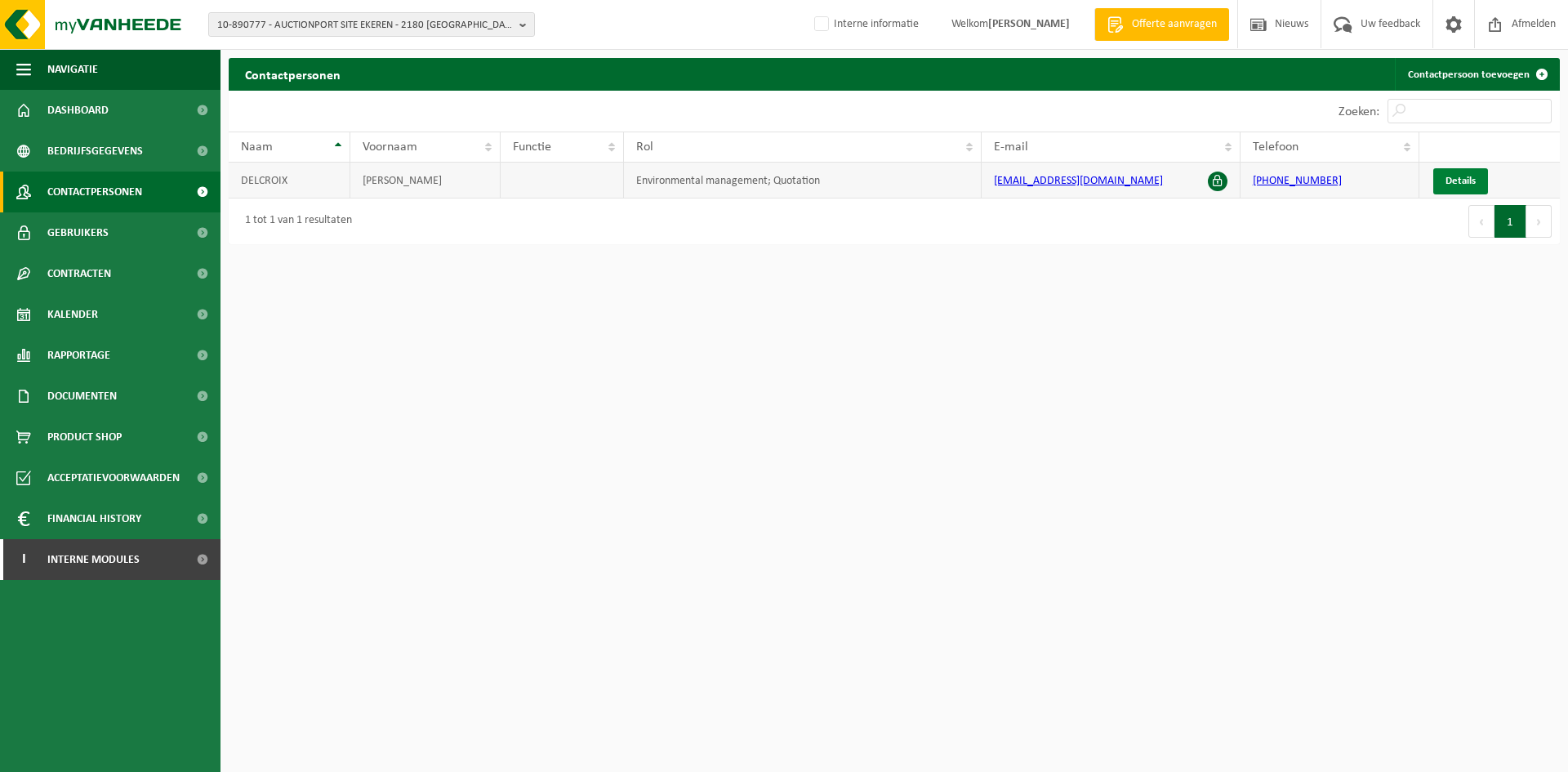
drag, startPoint x: 1429, startPoint y: 160, endPoint x: 1451, endPoint y: 177, distance: 27.8
click at [1430, 162] on th at bounding box center [1489, 147] width 140 height 31
drag, startPoint x: 1451, startPoint y: 177, endPoint x: 1440, endPoint y: 179, distance: 11.2
click at [1450, 177] on span "Details" at bounding box center [1460, 181] width 30 height 11
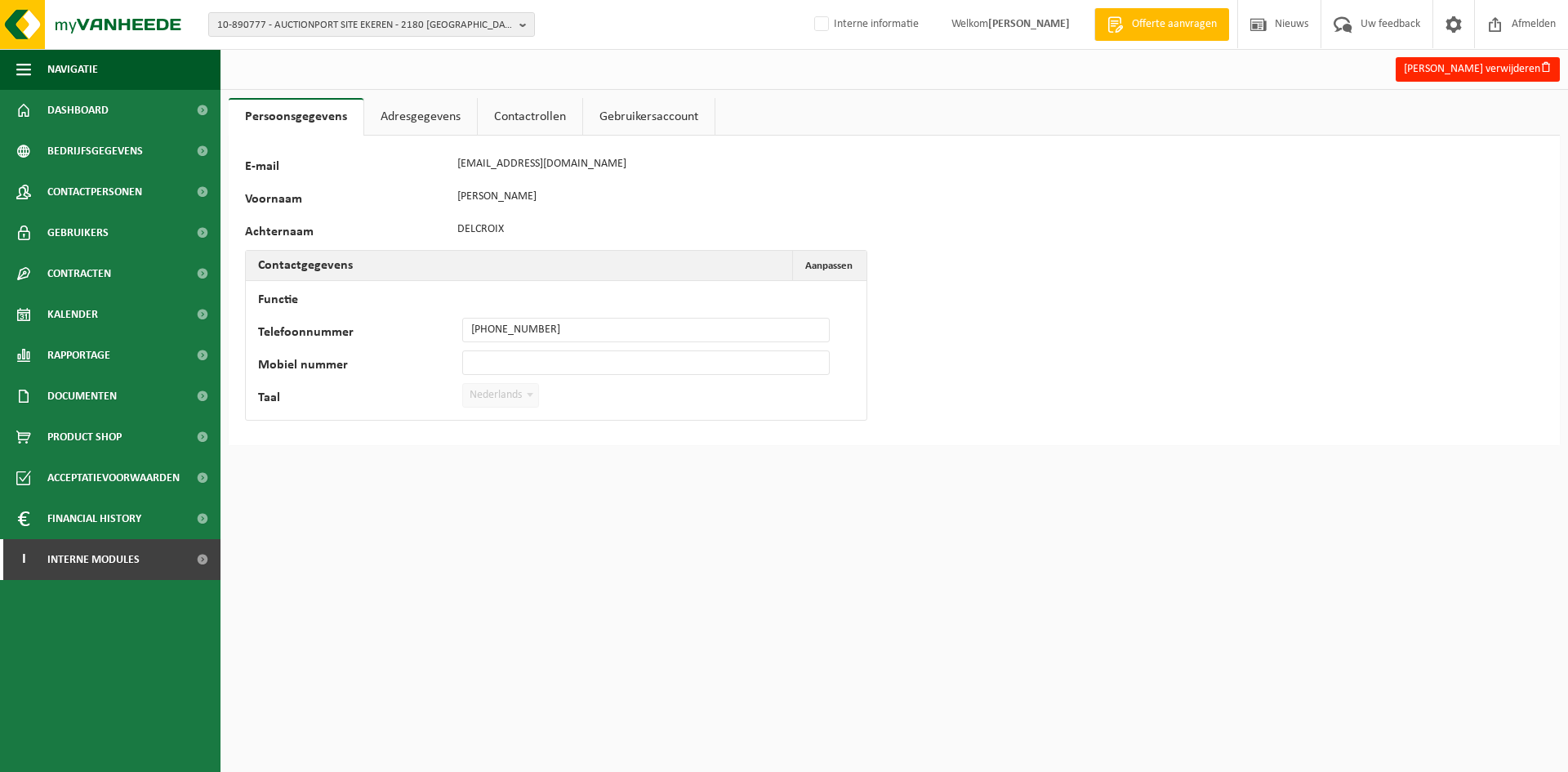
click at [499, 108] on link "Contactrollen" at bounding box center [530, 117] width 104 height 38
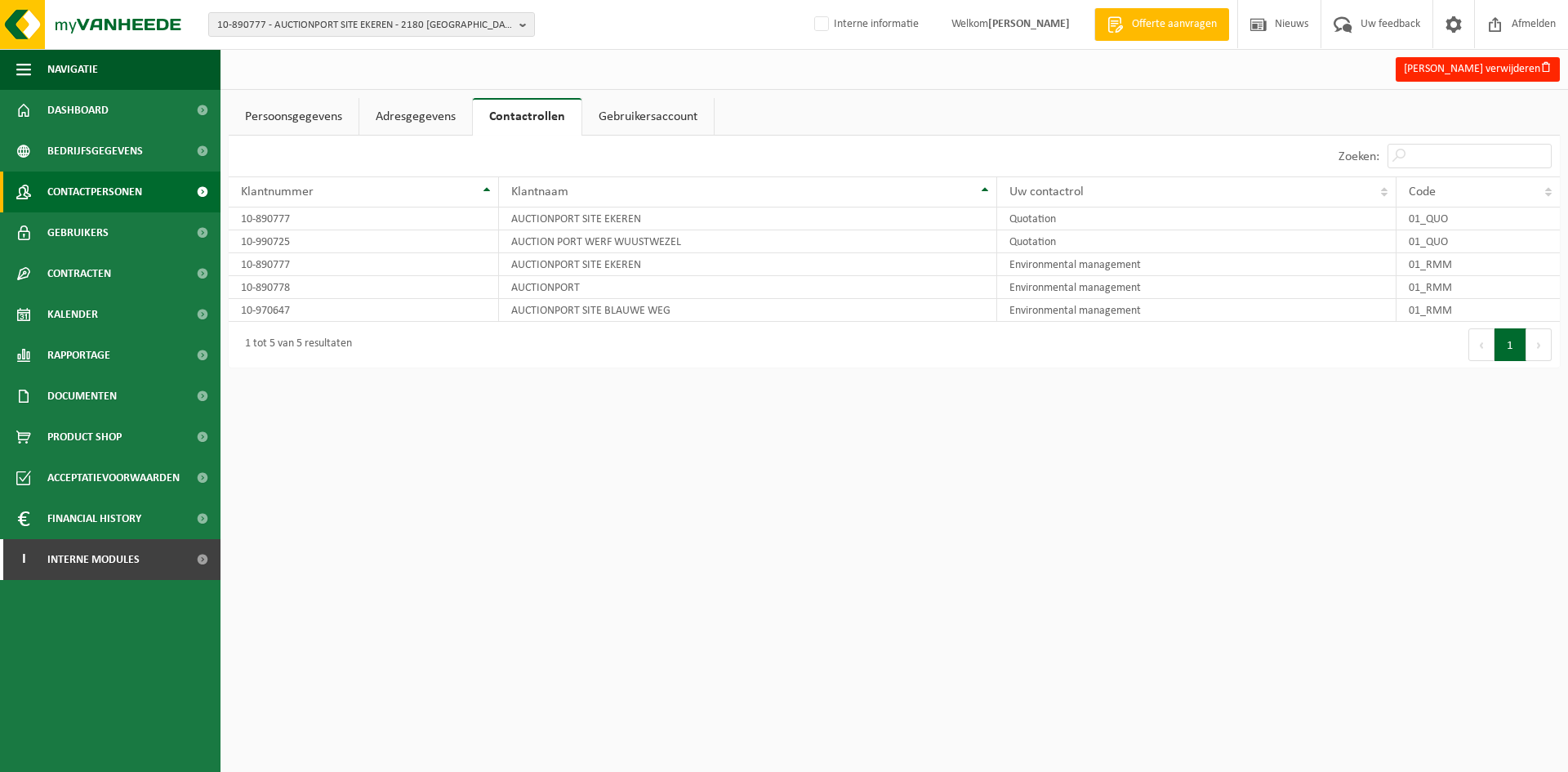
click at [123, 195] on span "Contactpersonen" at bounding box center [94, 192] width 95 height 41
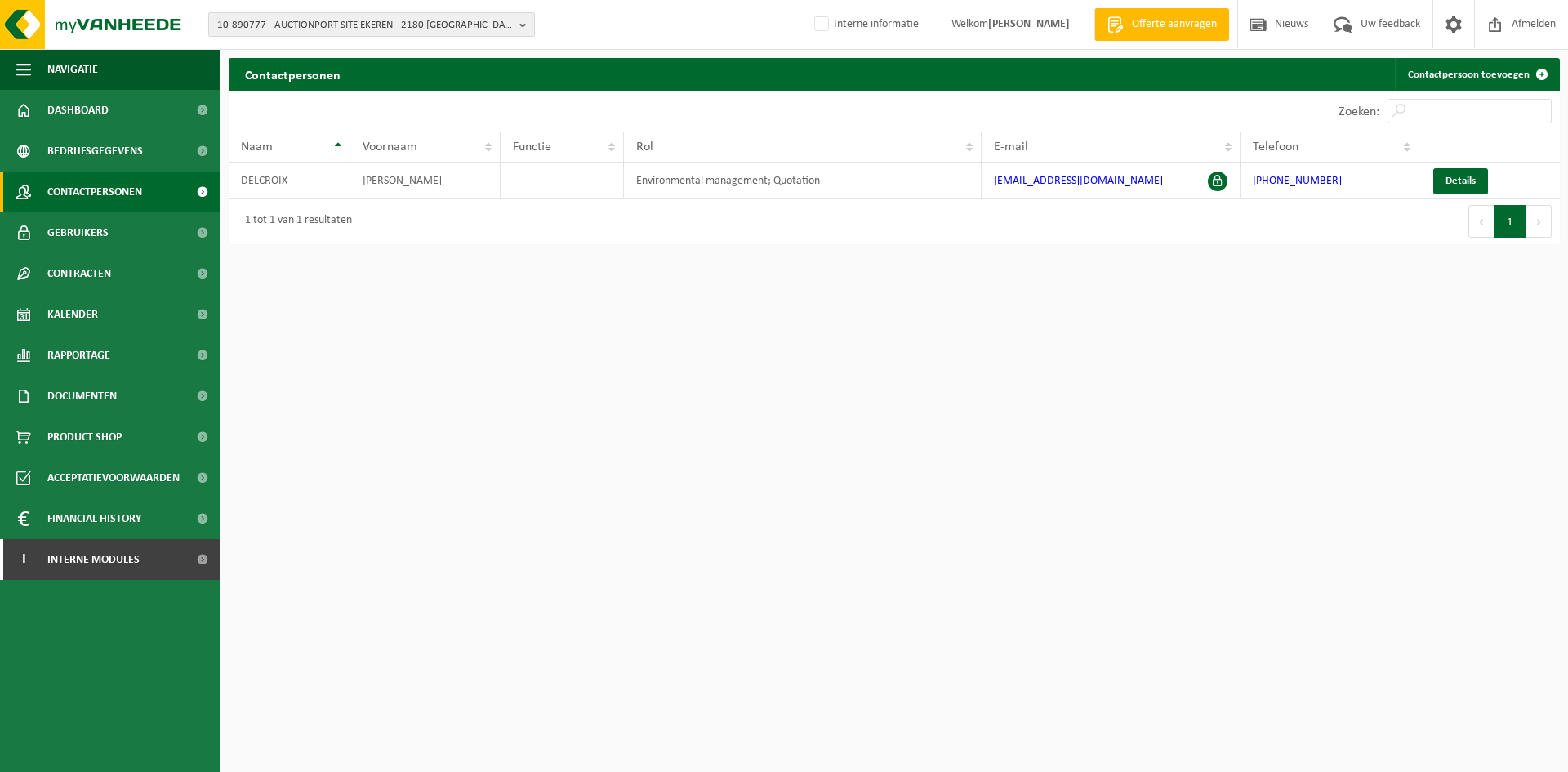
click at [396, 19] on span "10-890777 - AUCTIONPORT SITE EKEREN - 2180 EKEREN, LEUGENBERG 64" at bounding box center [365, 25] width 296 height 24
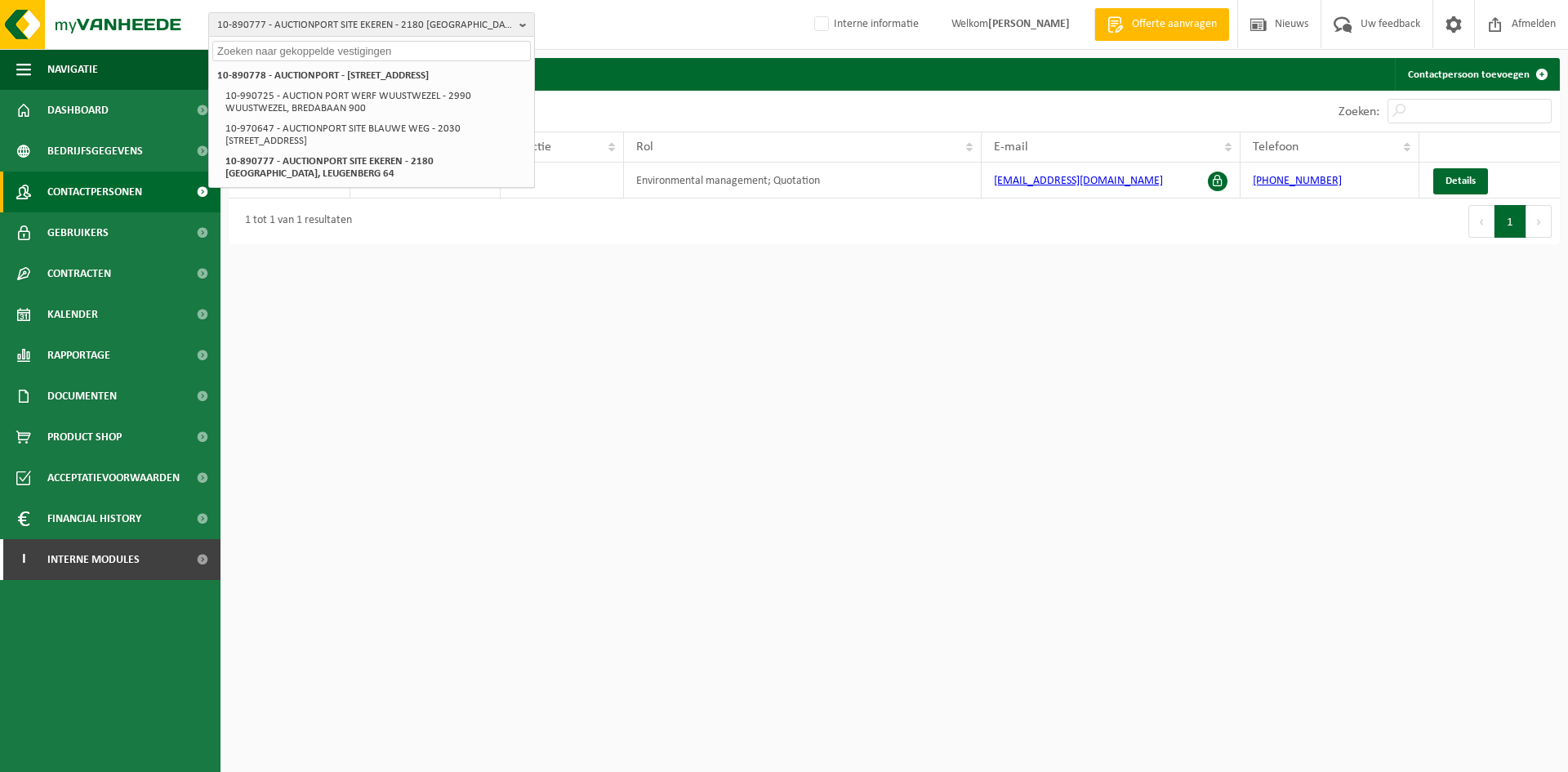
click at [325, 46] on input "text" at bounding box center [371, 51] width 318 height 20
drag, startPoint x: 293, startPoint y: 49, endPoint x: 279, endPoint y: 57, distance: 16.1
click at [293, 49] on input "text" at bounding box center [371, 51] width 318 height 20
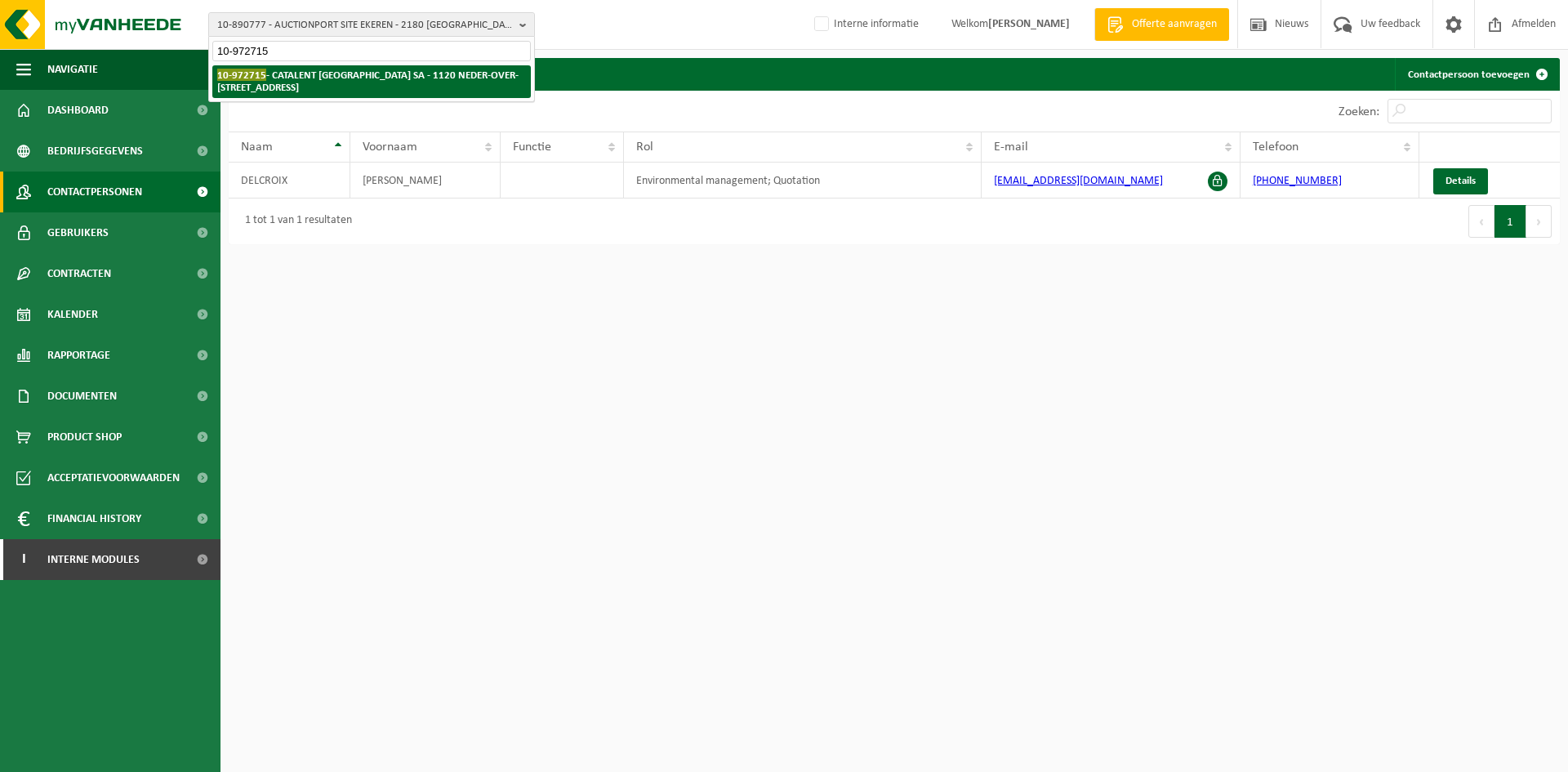
type input "10-972715"
click at [285, 81] on strong "10-972715 - CATALENT BELGIUM SA - 1120 NEDER-OVER-HEEMBEEK, RUE FONT SAINT LAND…" at bounding box center [368, 81] width 302 height 24
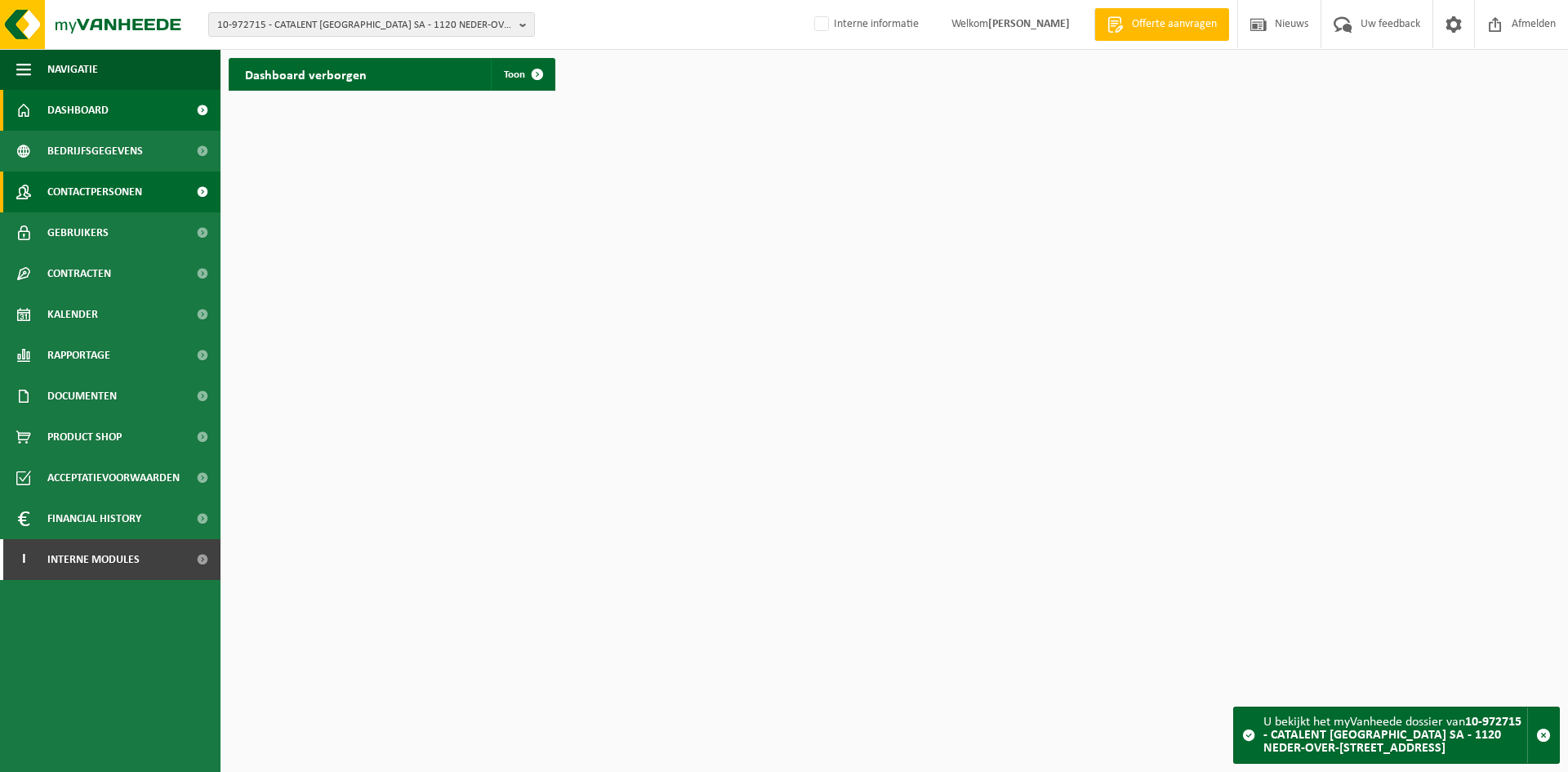
click at [113, 190] on span "Contactpersonen" at bounding box center [94, 192] width 95 height 41
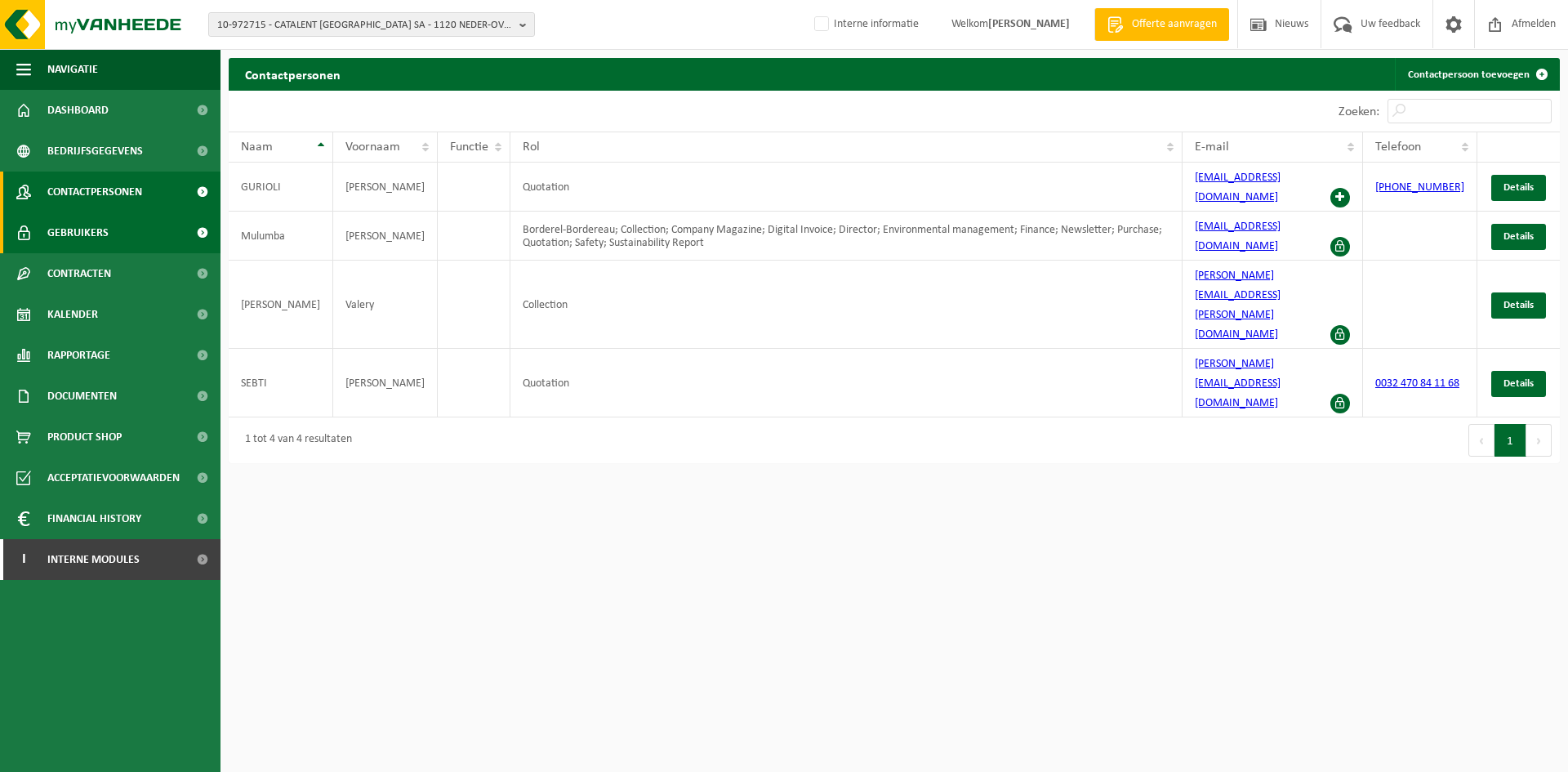
click at [88, 223] on span "Gebruikers" at bounding box center [77, 233] width 61 height 41
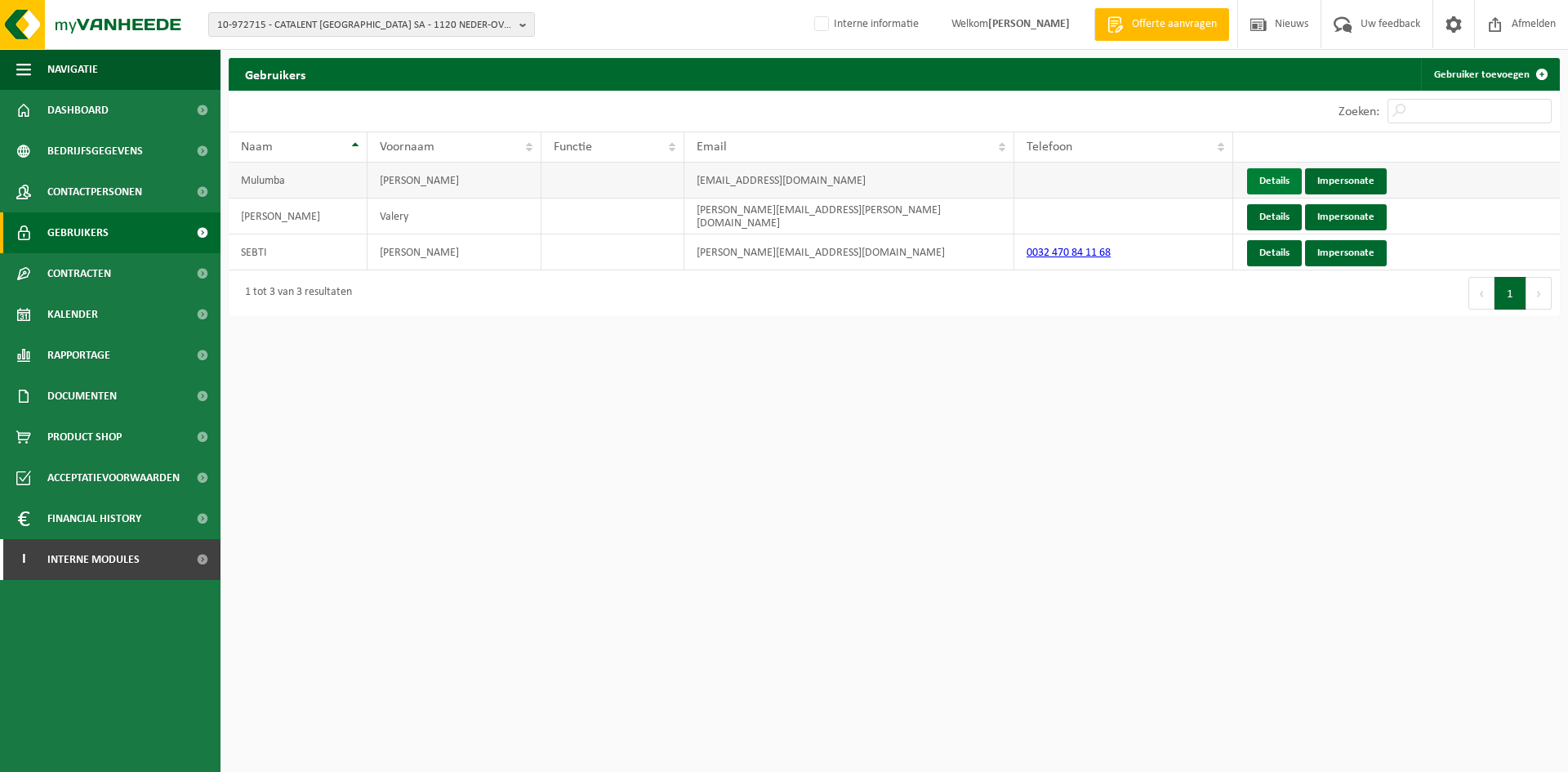
click at [1285, 177] on link "Details" at bounding box center [1274, 181] width 55 height 26
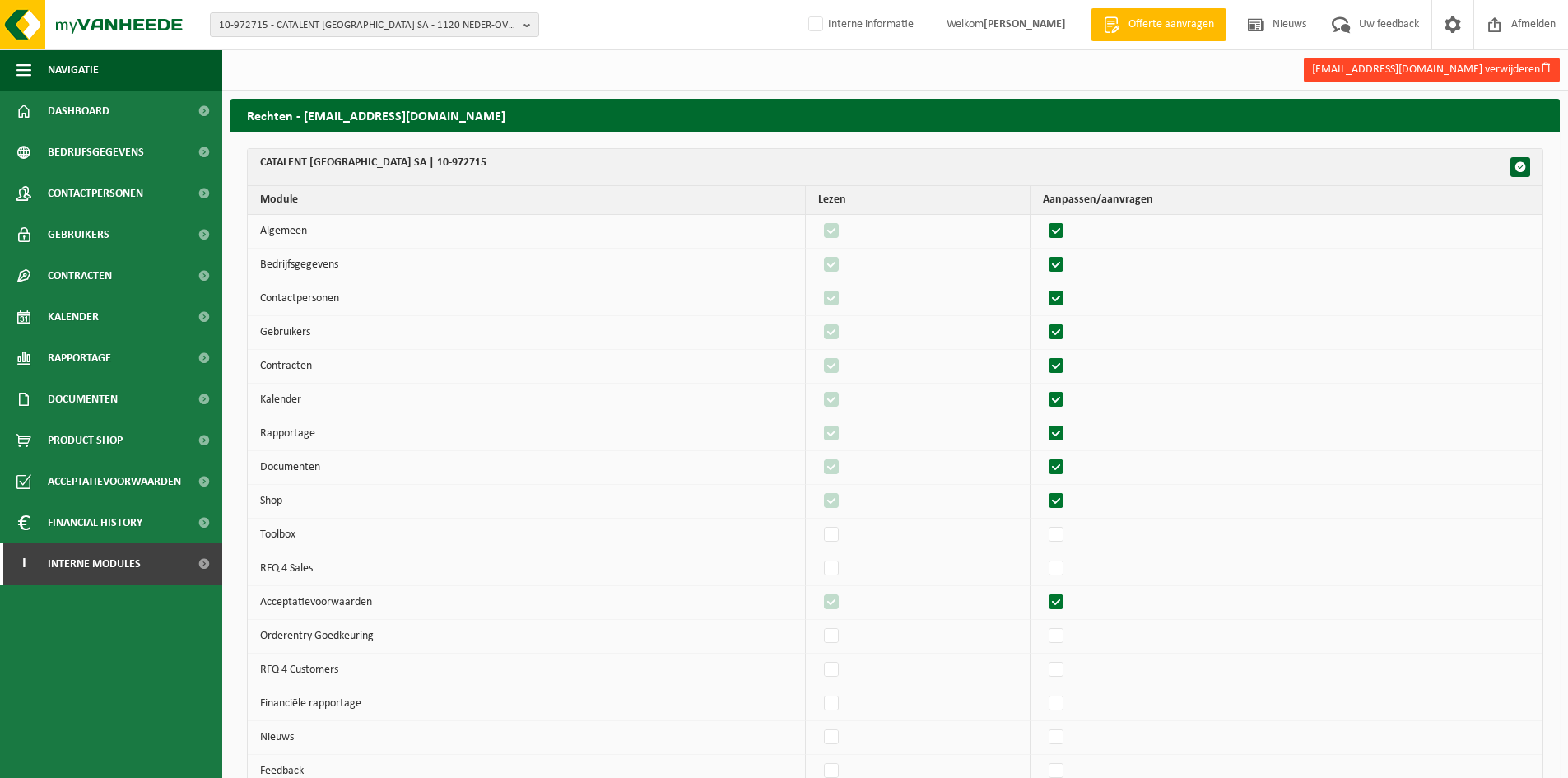
click at [1477, 70] on button "mulumba.serge@catalent.com verwijderen" at bounding box center [1432, 69] width 256 height 25
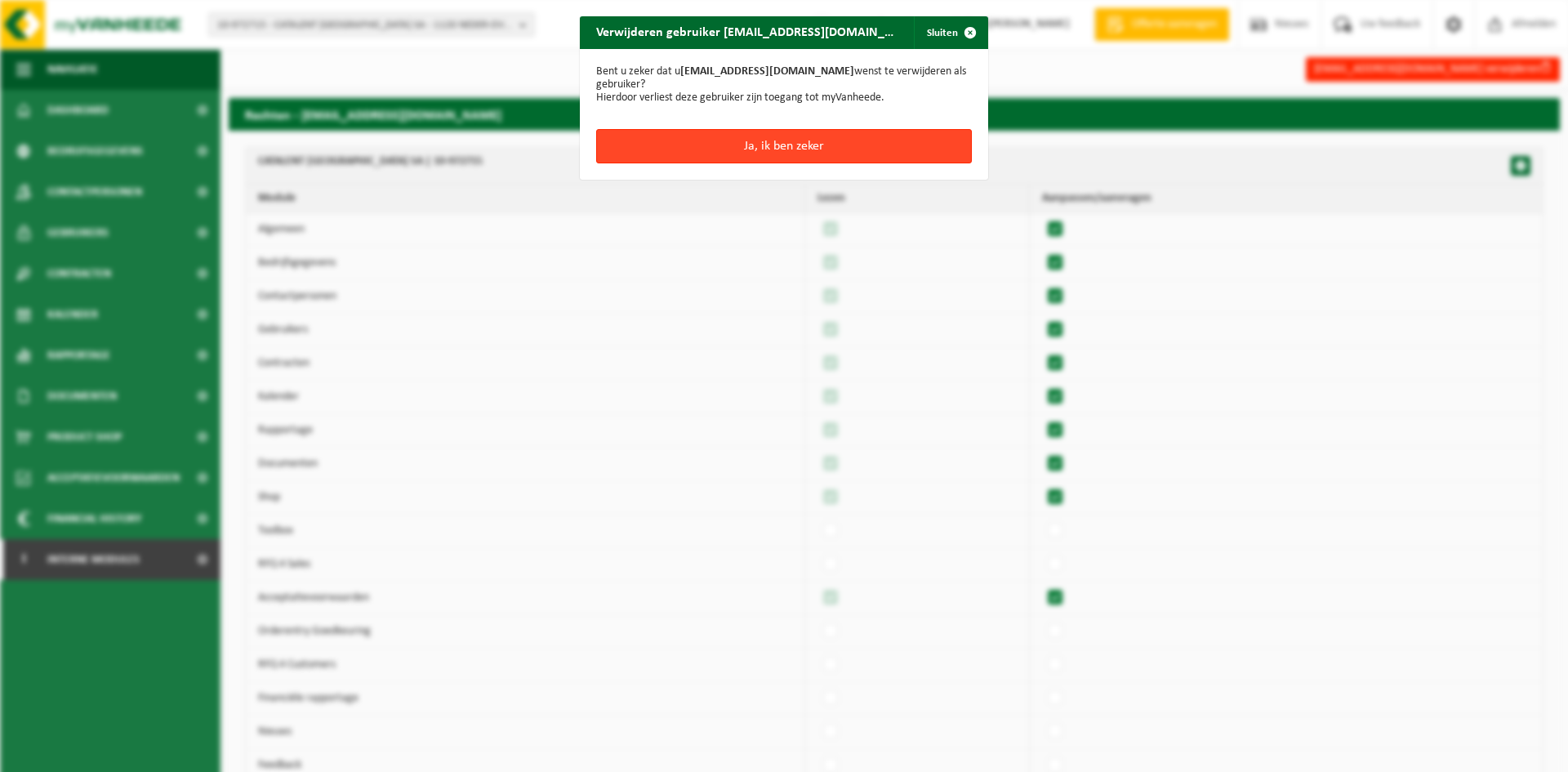
click at [810, 149] on button "Ja, ik ben zeker" at bounding box center [784, 146] width 375 height 34
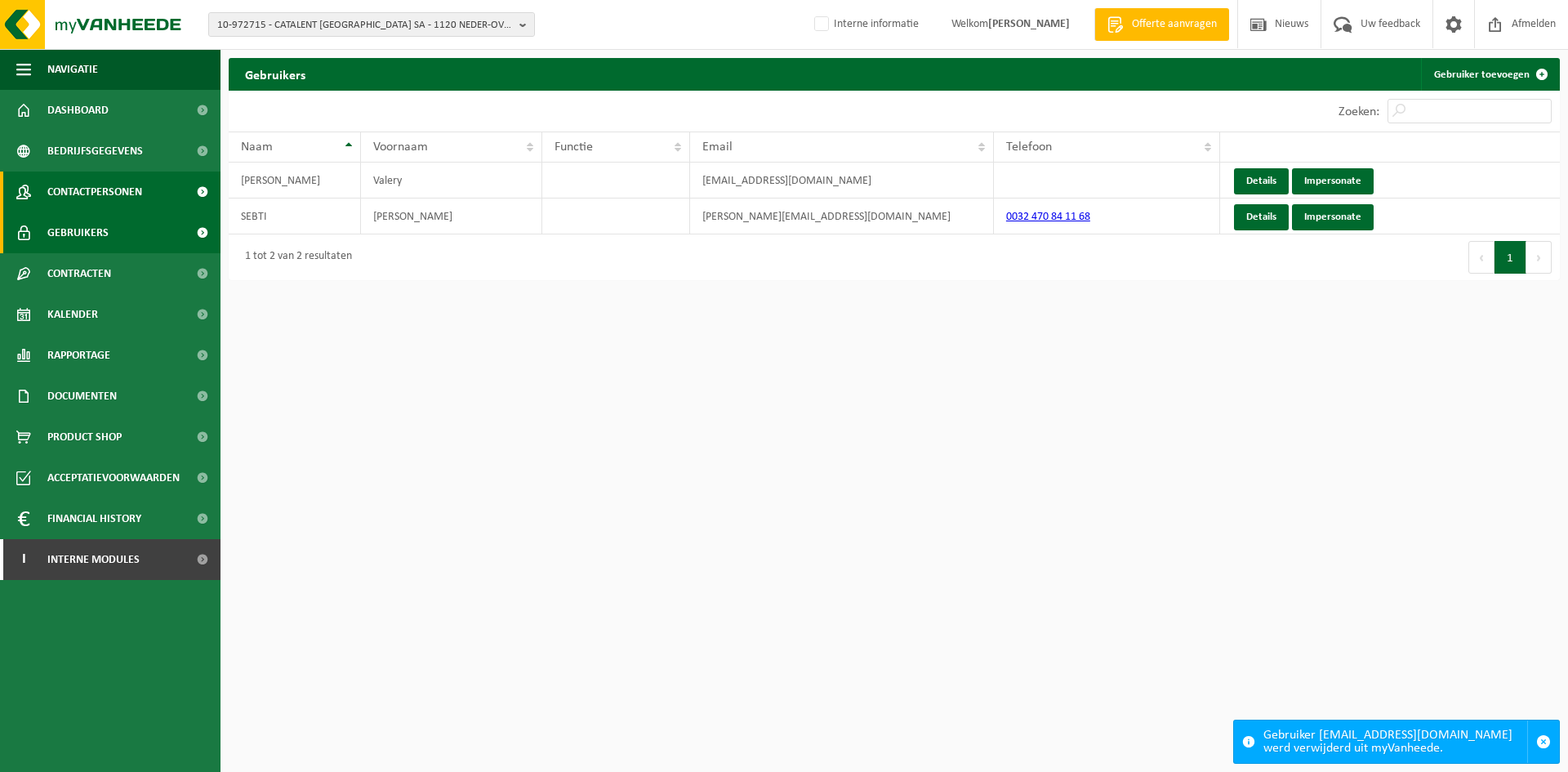
click at [96, 193] on span "Contactpersonen" at bounding box center [94, 192] width 95 height 41
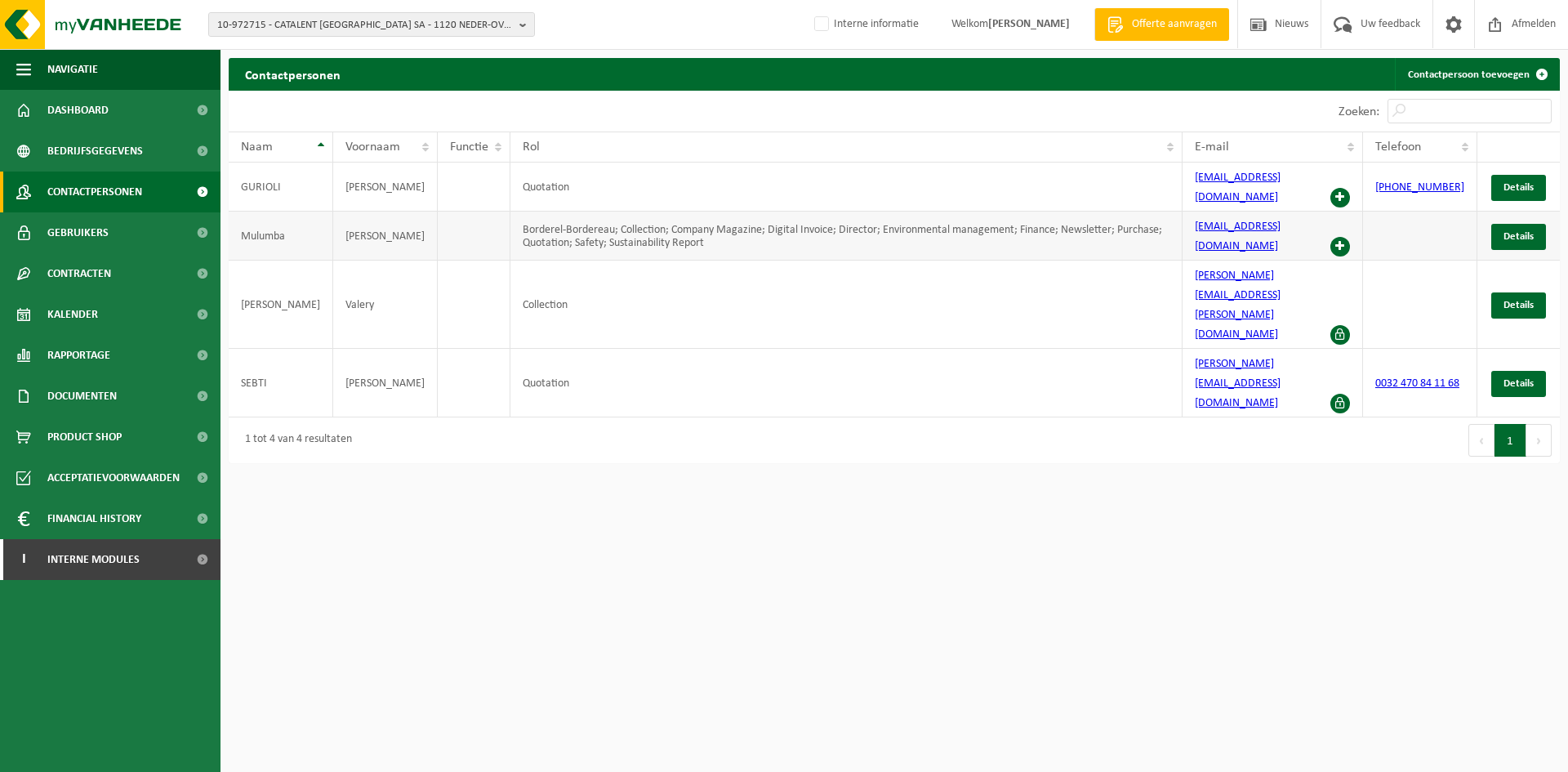
click at [1350, 237] on span at bounding box center [1340, 246] width 19 height 19
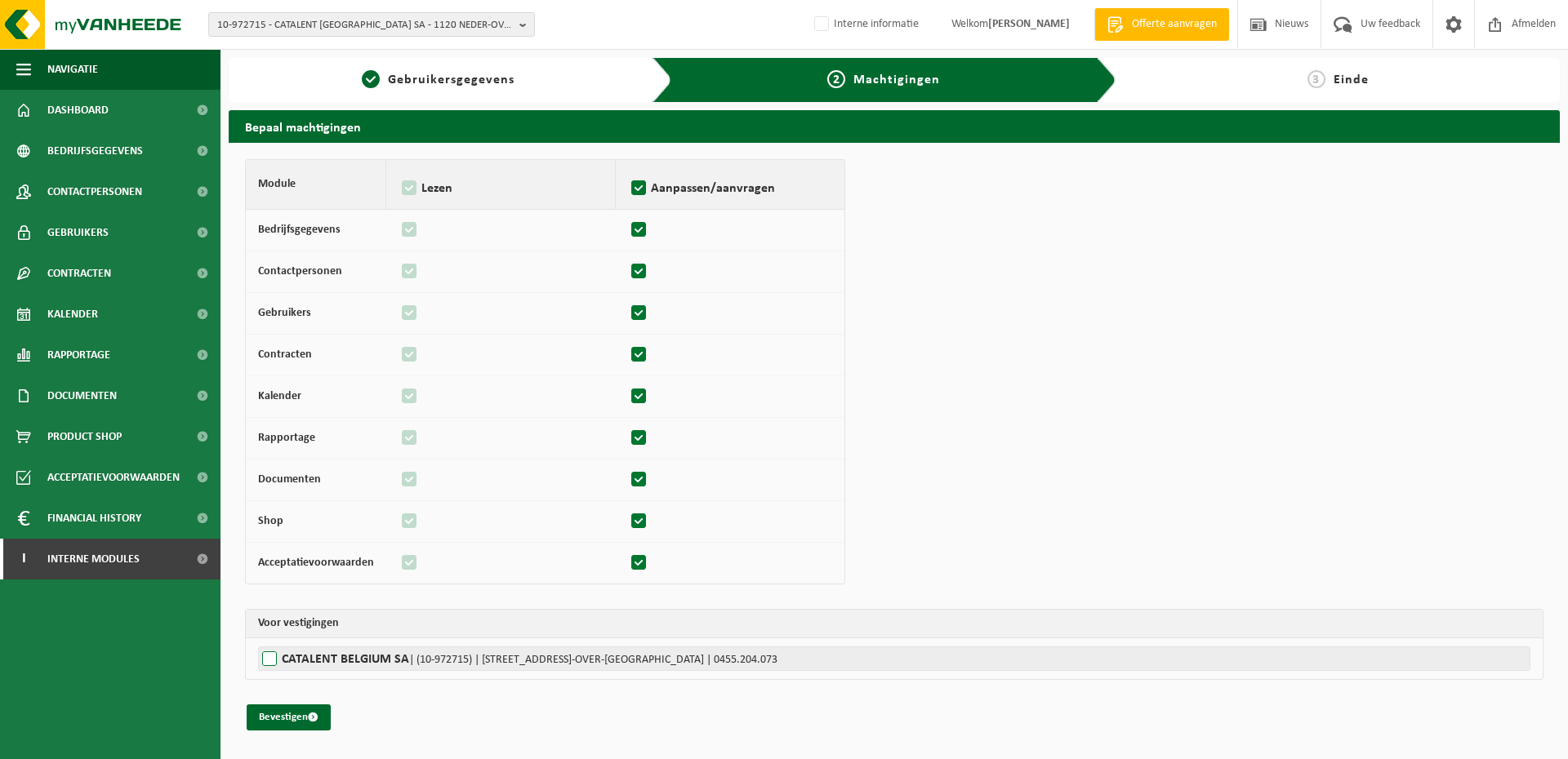
click at [339, 658] on label"] "CATALENT BELGIUM SA | (10-972715) | RUE FONT SAINT LANDRY 10, 1120 NEDER-OVER-H…" at bounding box center [894, 658] width 1272 height 24
click at [339, 658] on input "CATALENT BELGIUM SA | (10-972715) | RUE FONT SAINT LANDRY 10, 1120 NEDER-OVER-H…" at bounding box center [1041, 658] width 1568 height 24
checkbox input "true"
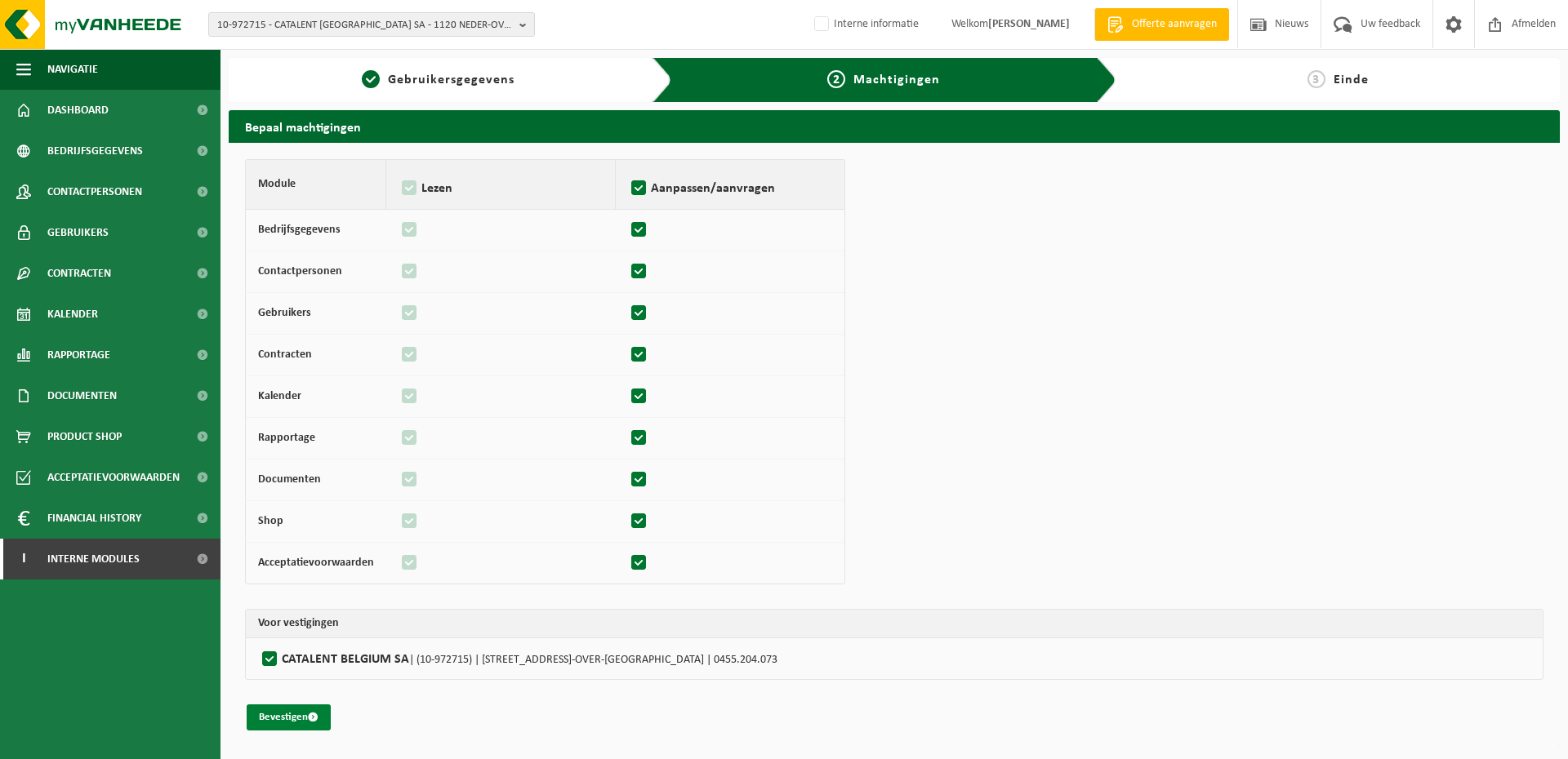
click at [280, 715] on button "Bevestigen" at bounding box center [289, 717] width 84 height 26
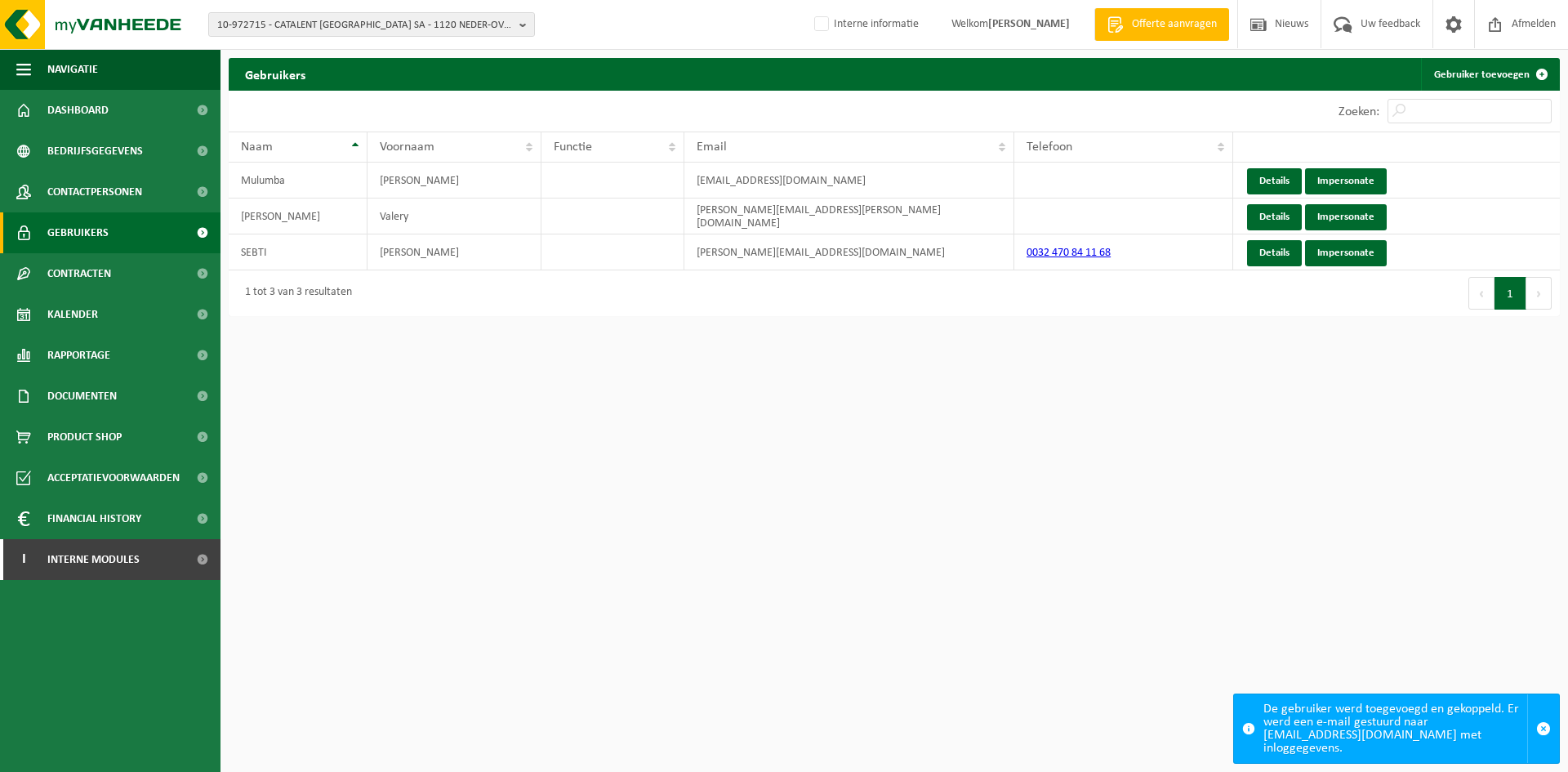
click at [439, 7] on div "10-972715 - CATALENT [GEOGRAPHIC_DATA] SA - 1120 NEDER-OVER-HEEMBEEK, [STREET_A…" at bounding box center [784, 24] width 1568 height 50
click at [422, 20] on span "10-972715 - CATALENT [GEOGRAPHIC_DATA] SA - 1120 NEDER-OVER-HEEMBEEK, [STREET_A…" at bounding box center [365, 25] width 296 height 24
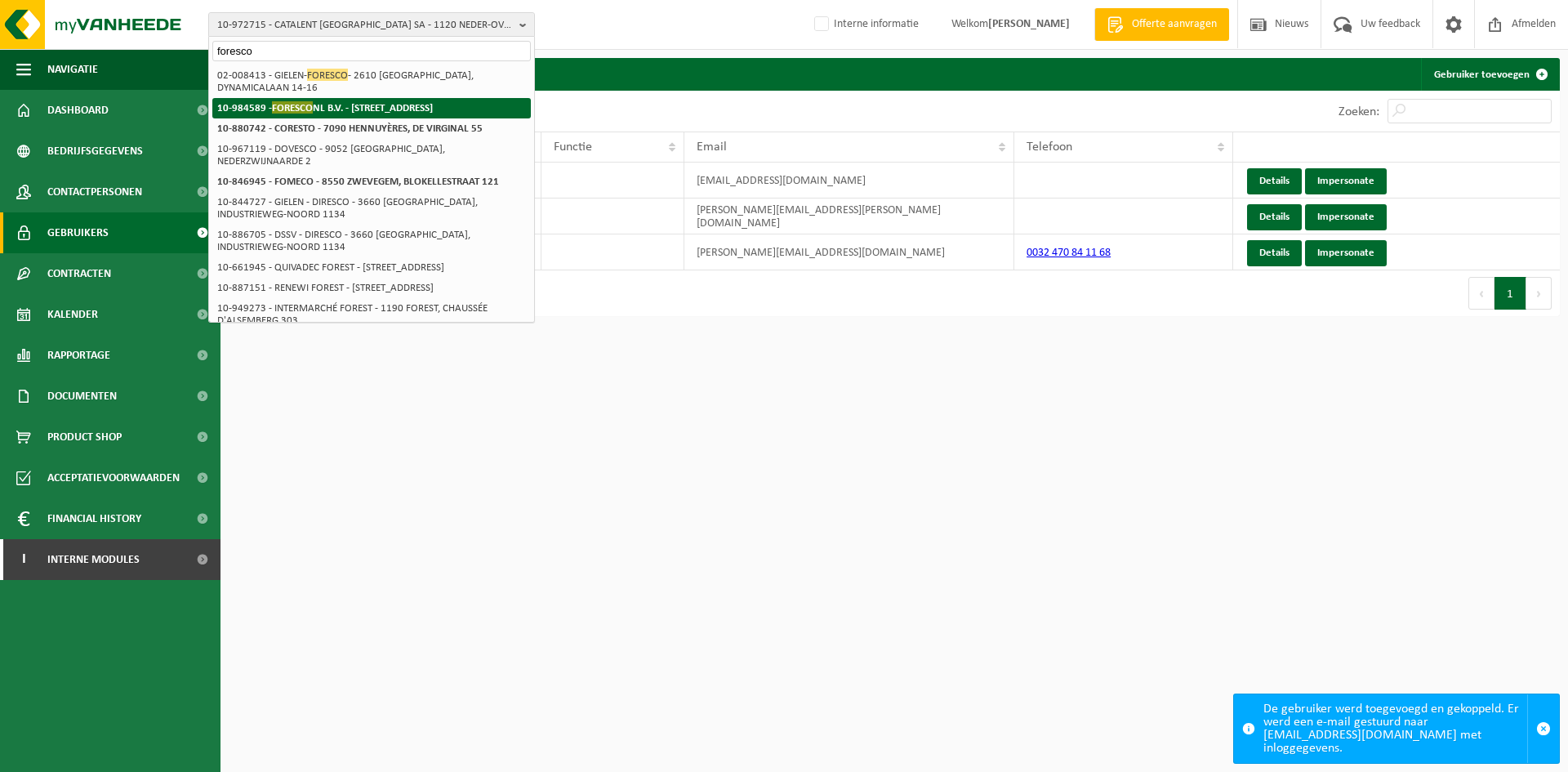
type input "foresco"
click at [349, 118] on li "10-984589 - FORESCO NL B.V. - 8061 RW HASSELT, RANDWEG 15-17" at bounding box center [371, 108] width 318 height 20
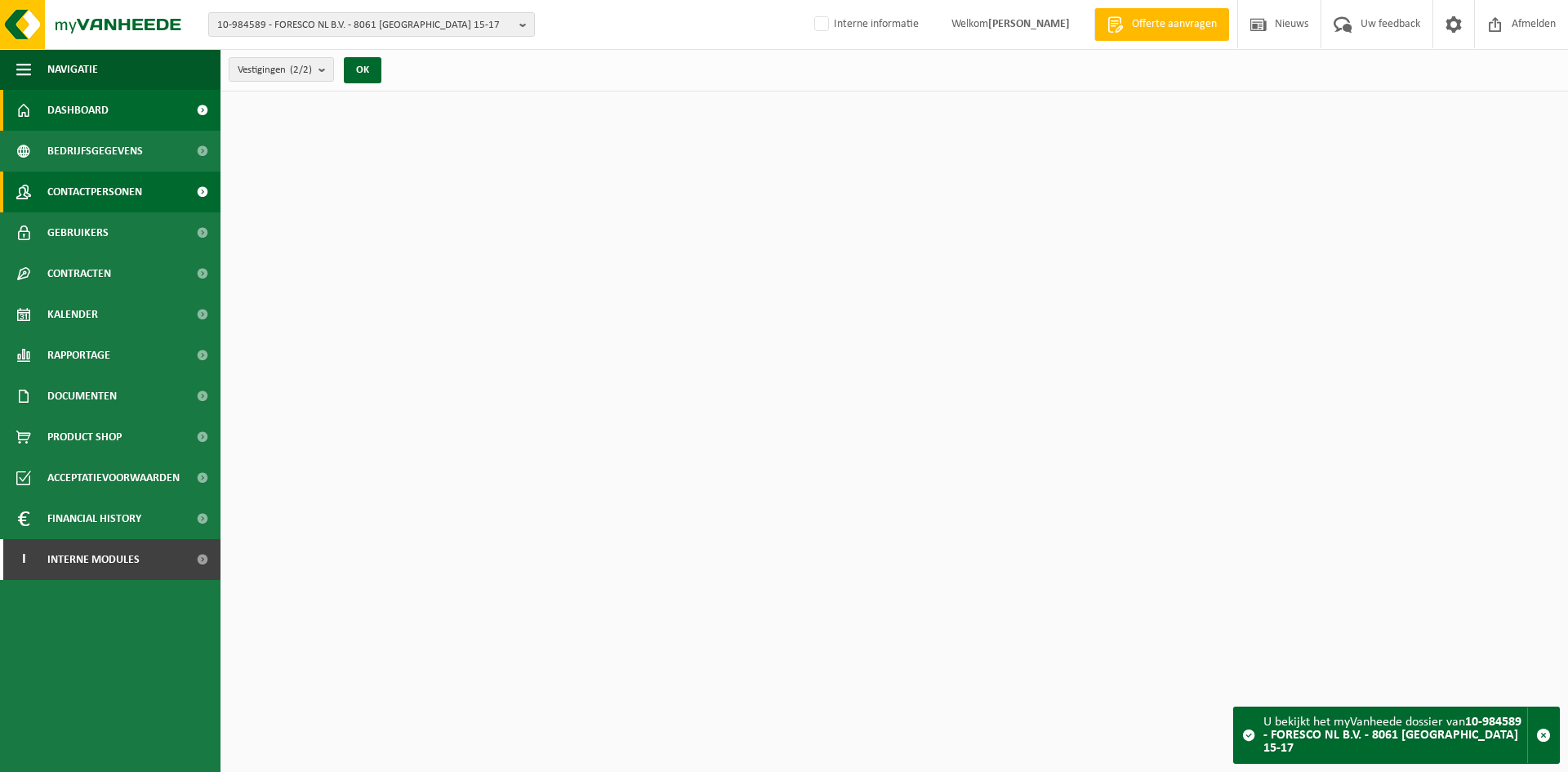
click at [118, 182] on span "Contactpersonen" at bounding box center [94, 192] width 95 height 41
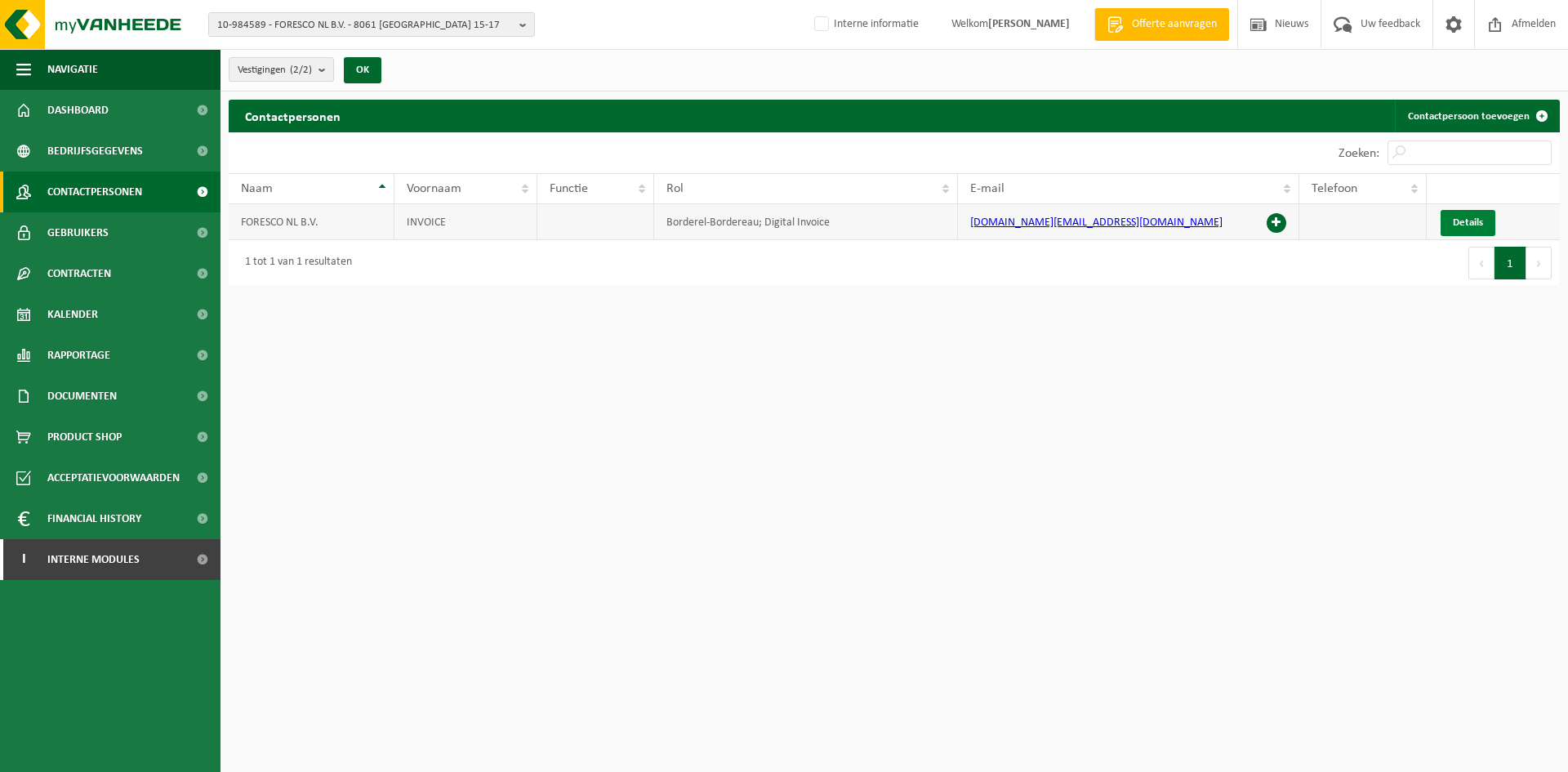
click at [1468, 227] on span "Details" at bounding box center [1468, 223] width 30 height 11
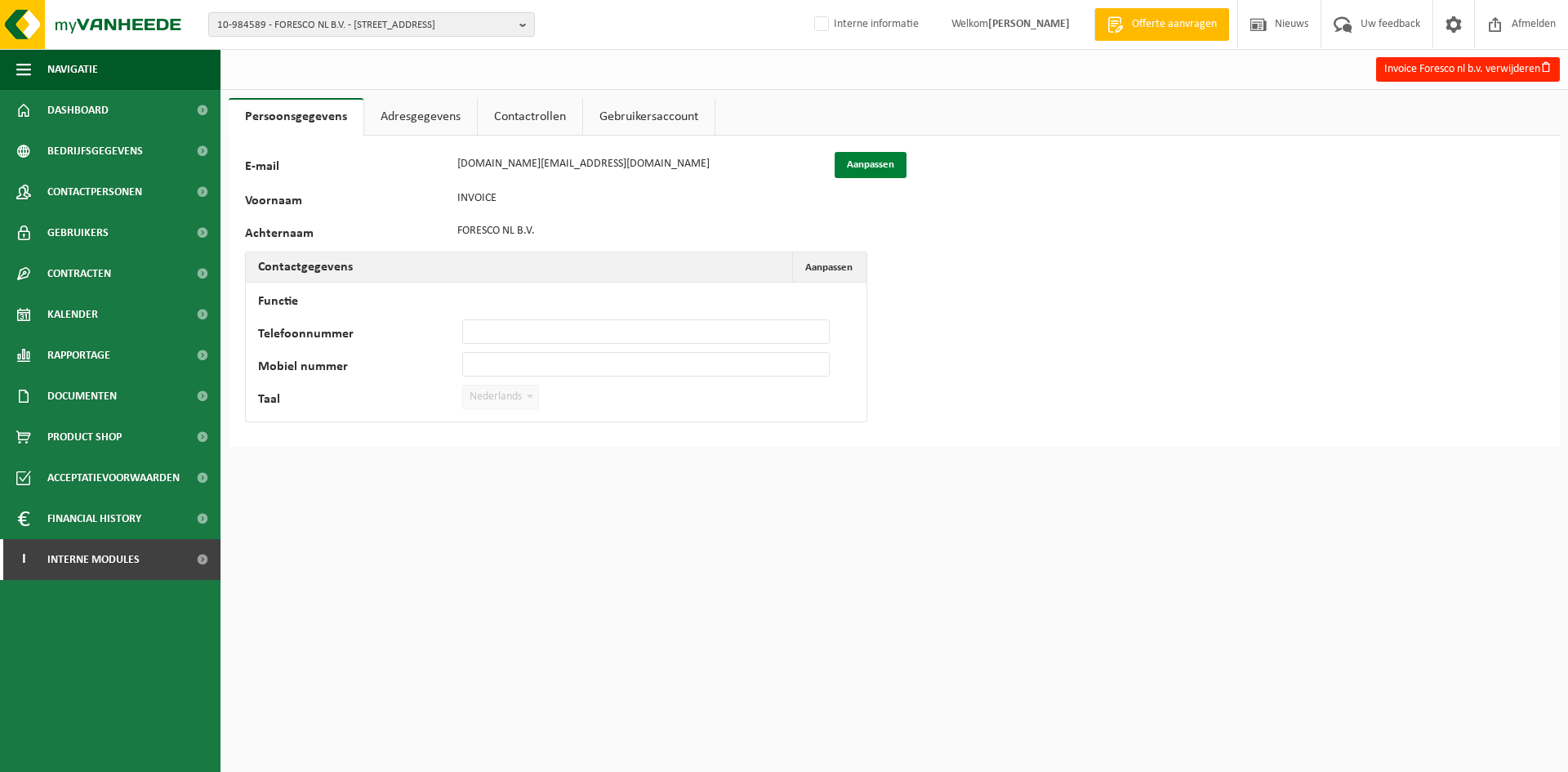
click at [870, 155] on button "Aanpassen" at bounding box center [871, 165] width 72 height 26
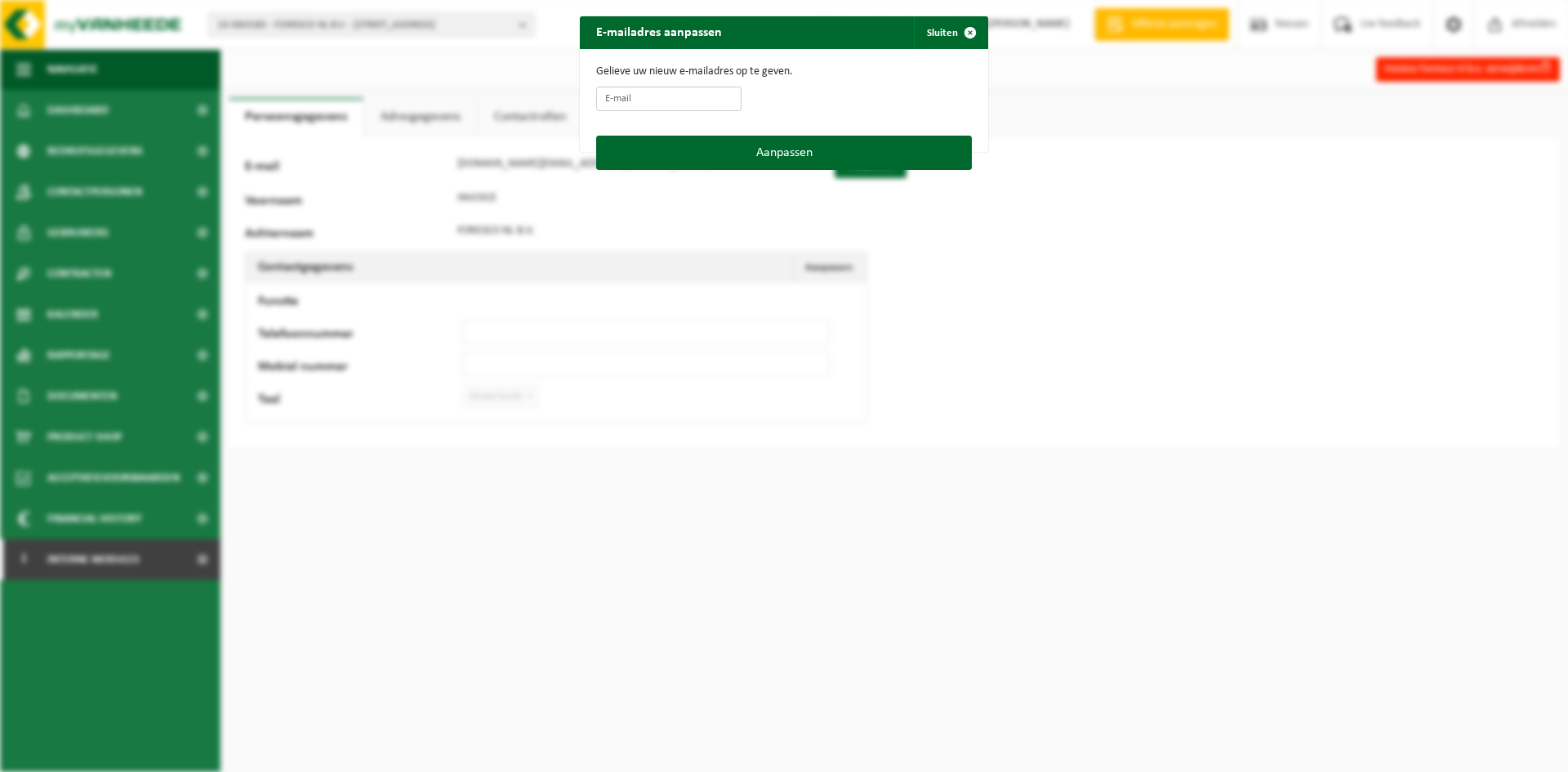
click at [663, 91] on input "E-mail" at bounding box center [669, 98] width 145 height 24
paste input "Bonjour [PERSON_NAME], J’espère que tu vas bien. Comme évoqué brièvement [DATE]…"
type input "Bonjour [PERSON_NAME], J’espère que tu vas bien. Comme évoqué brièvement [DATE]…"
drag, startPoint x: 682, startPoint y: 102, endPoint x: 491, endPoint y: 97, distance: 191.1
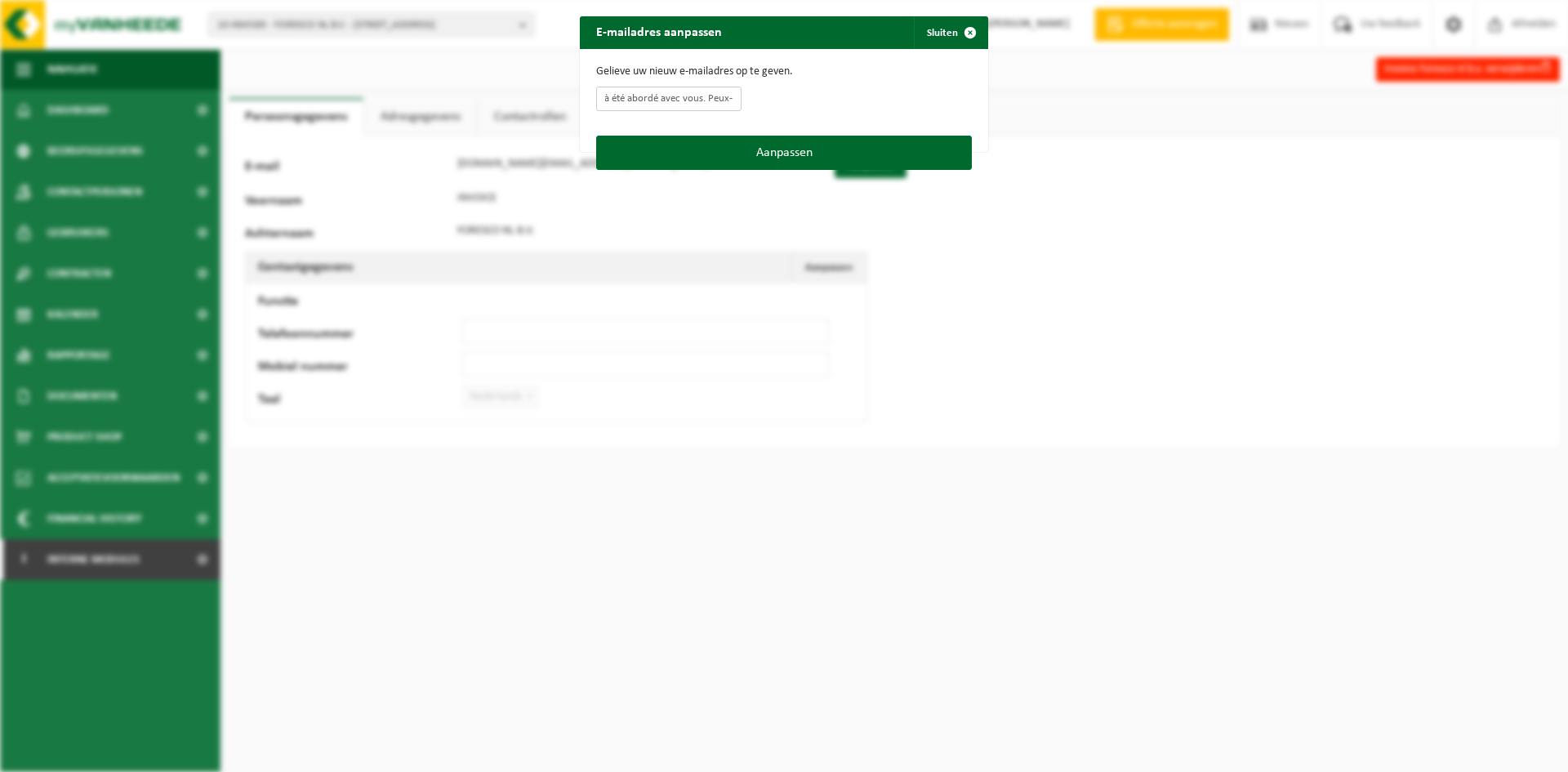
click at [491, 97] on div "E-mailadres aanpassen Sluiten Gelieve uw nieuw e-mailadres op te geven. Bonjour…" at bounding box center [784, 386] width 1568 height 772
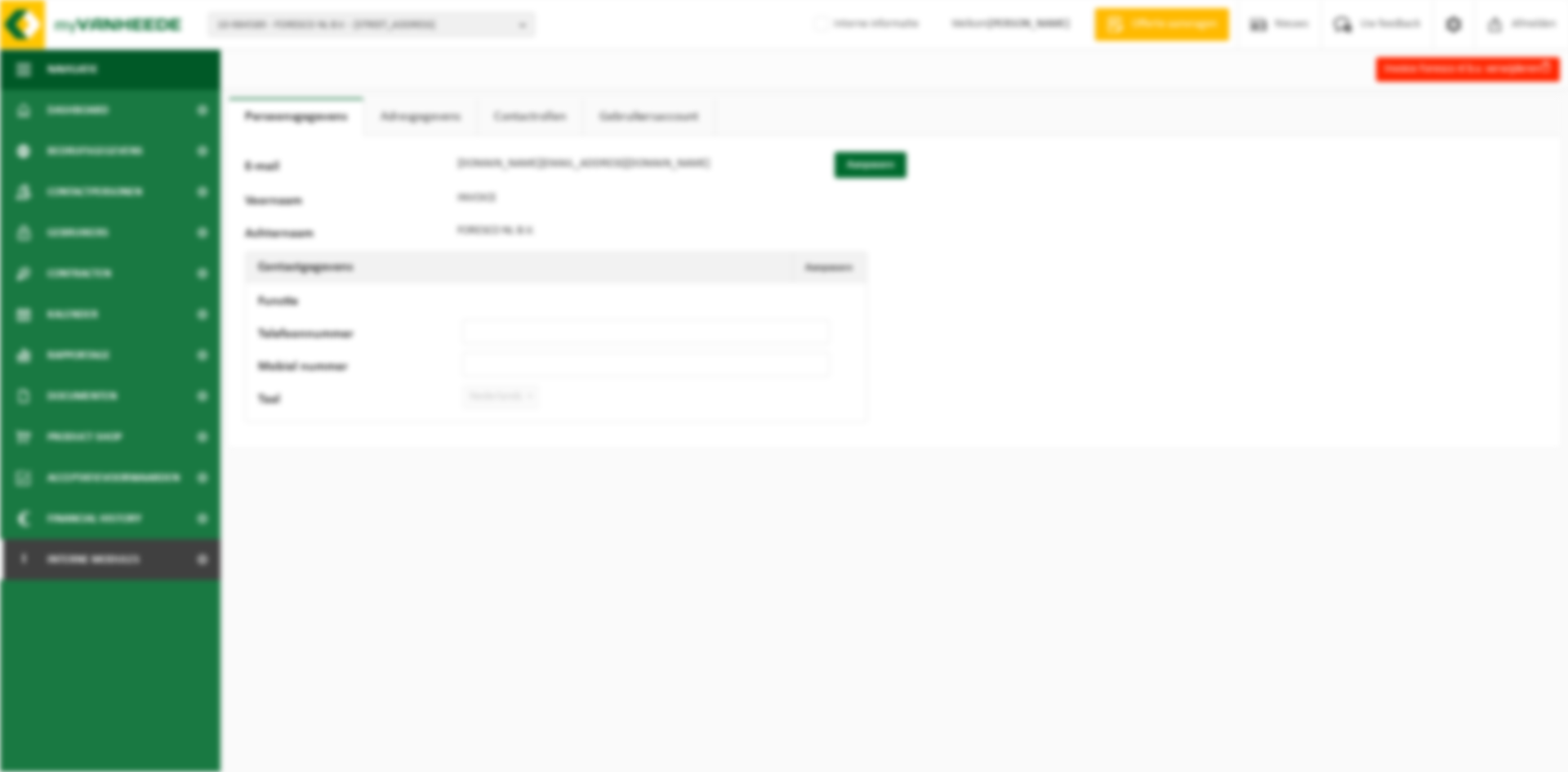
scroll to position [0, 2103]
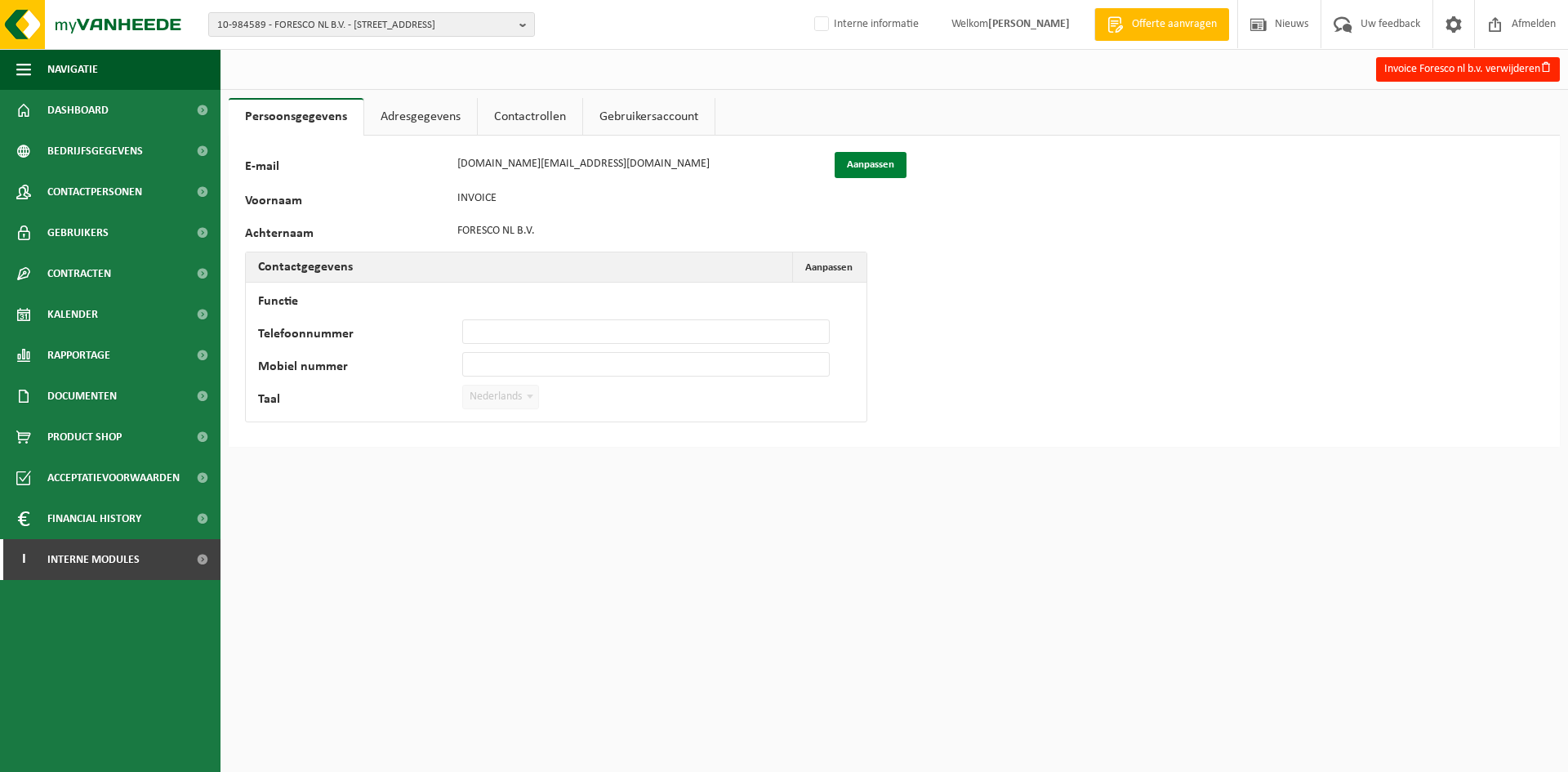
click at [854, 153] on button "Aanpassen" at bounding box center [871, 165] width 72 height 26
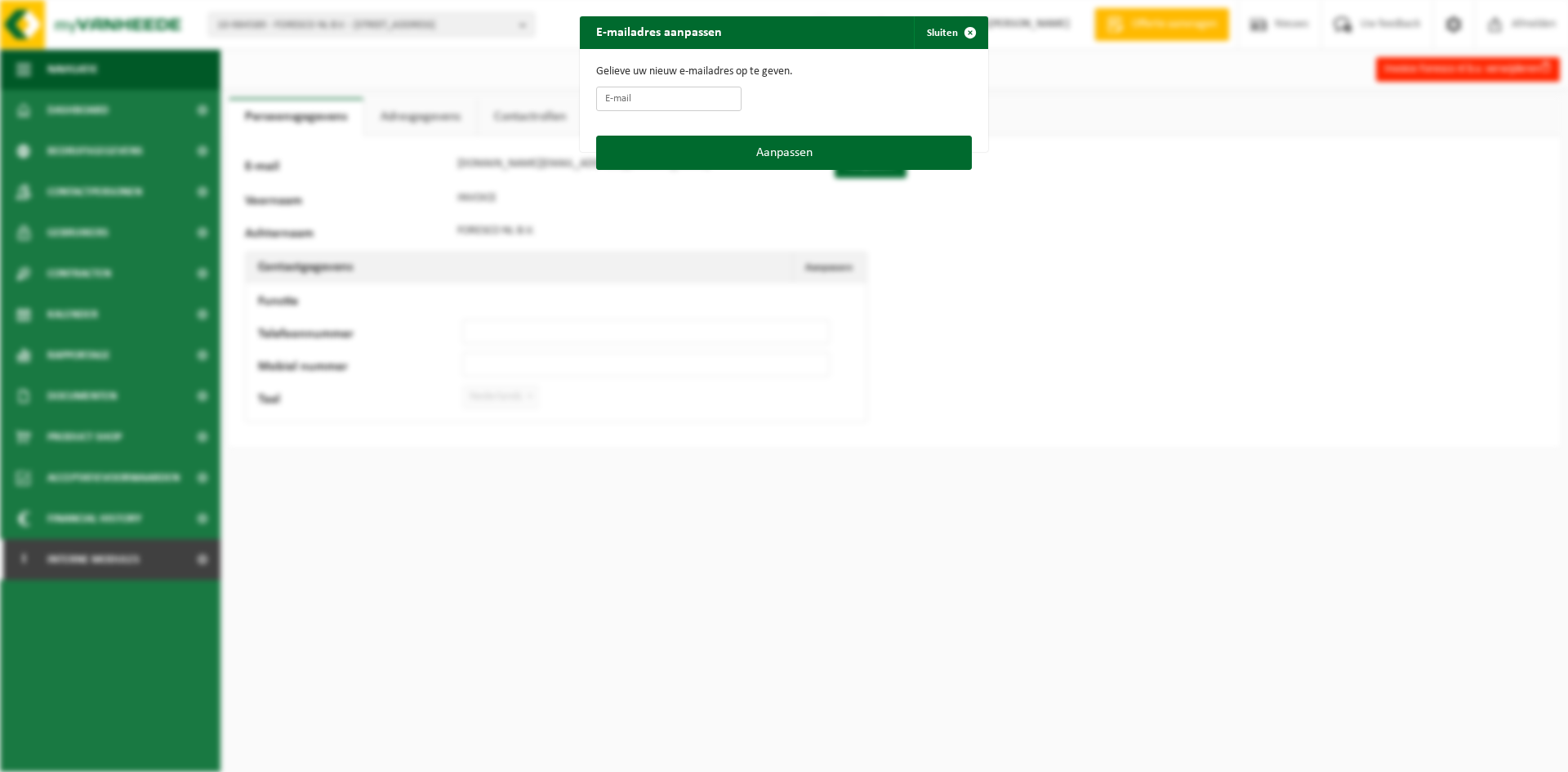
click at [637, 90] on input "E-mail" at bounding box center [669, 98] width 145 height 24
paste input "invoice.nl@foresco.eu"
type input "invoice.nl@foresco.eu"
click at [737, 157] on button "Aanpassen" at bounding box center [784, 152] width 375 height 34
type input "invoice.nl@foresco.eu"
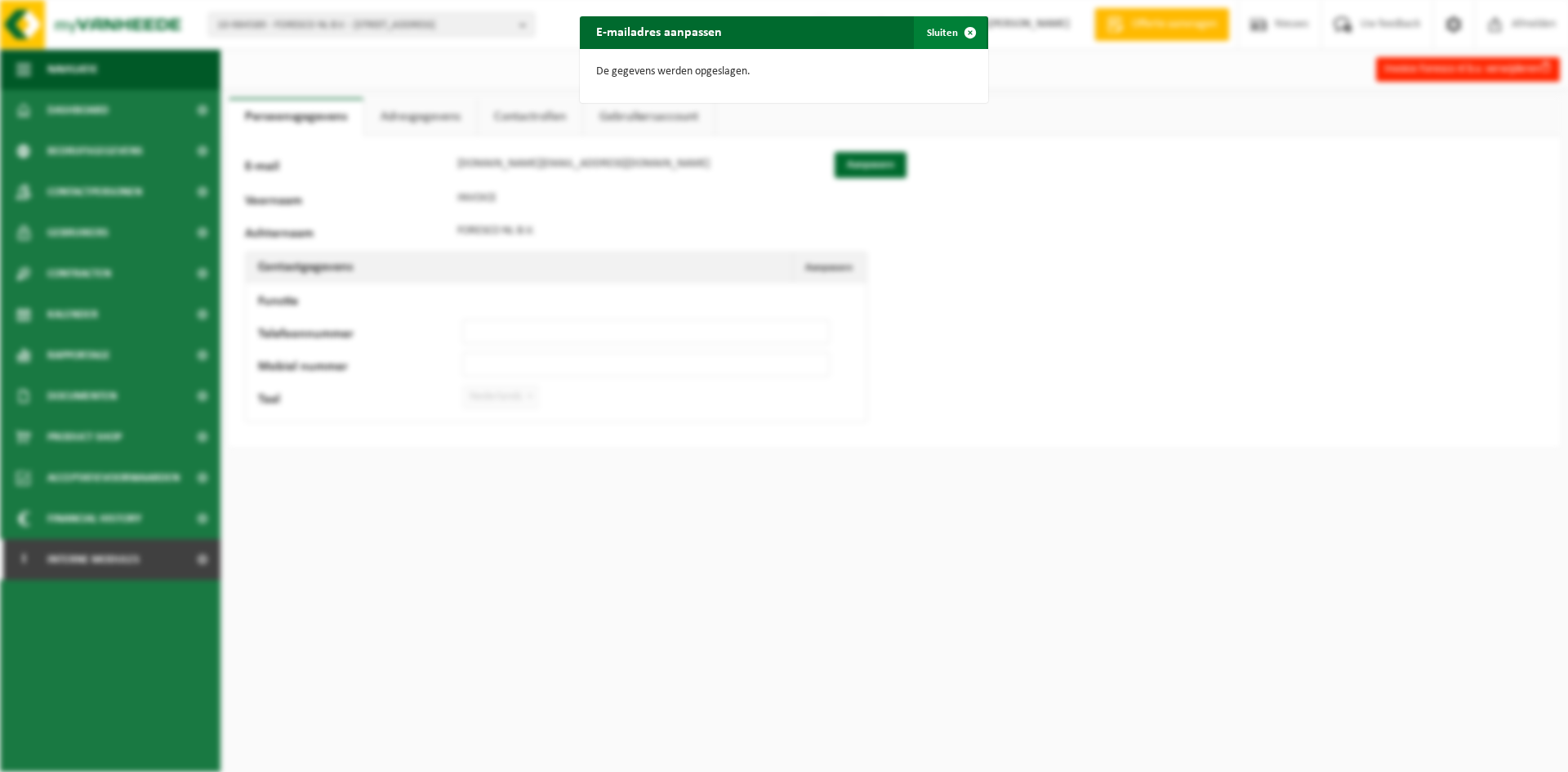
click at [914, 24] on button "Sluiten" at bounding box center [950, 32] width 73 height 33
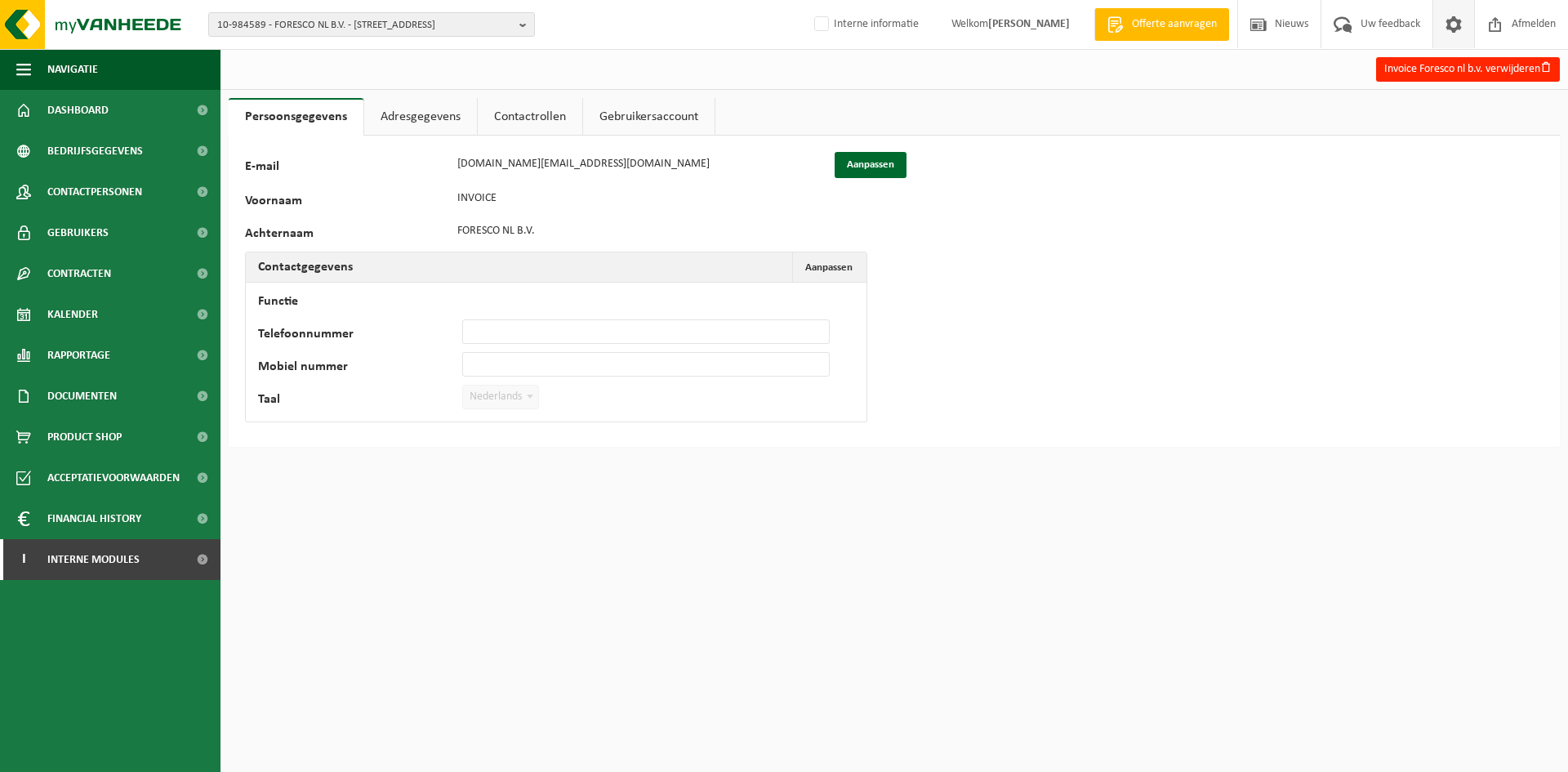
click at [1453, 25] on span at bounding box center [1454, 24] width 24 height 48
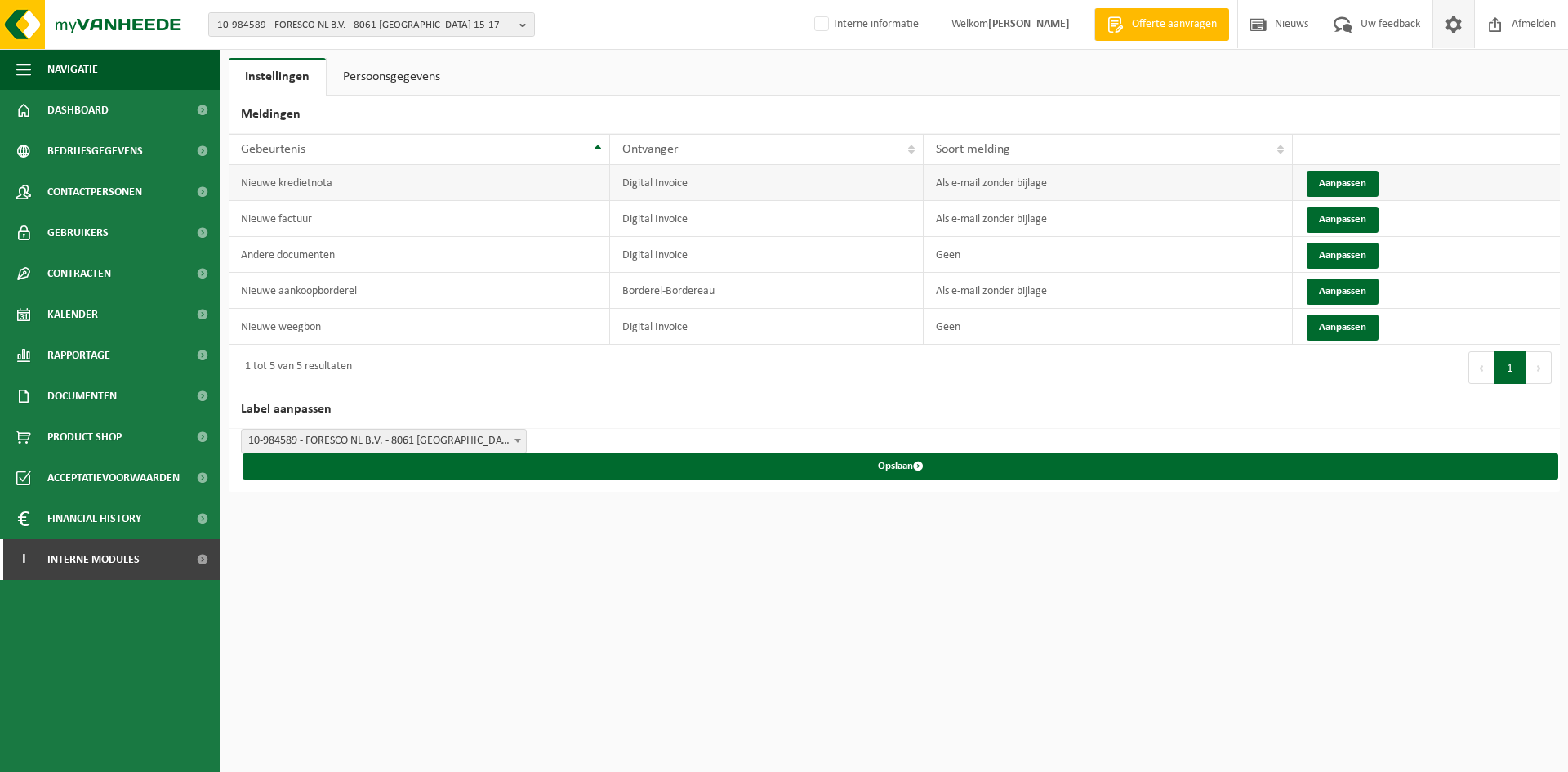
click at [1295, 181] on td "Aanpassen" at bounding box center [1427, 182] width 267 height 36
click at [1361, 182] on button "Aanpassen" at bounding box center [1343, 183] width 72 height 26
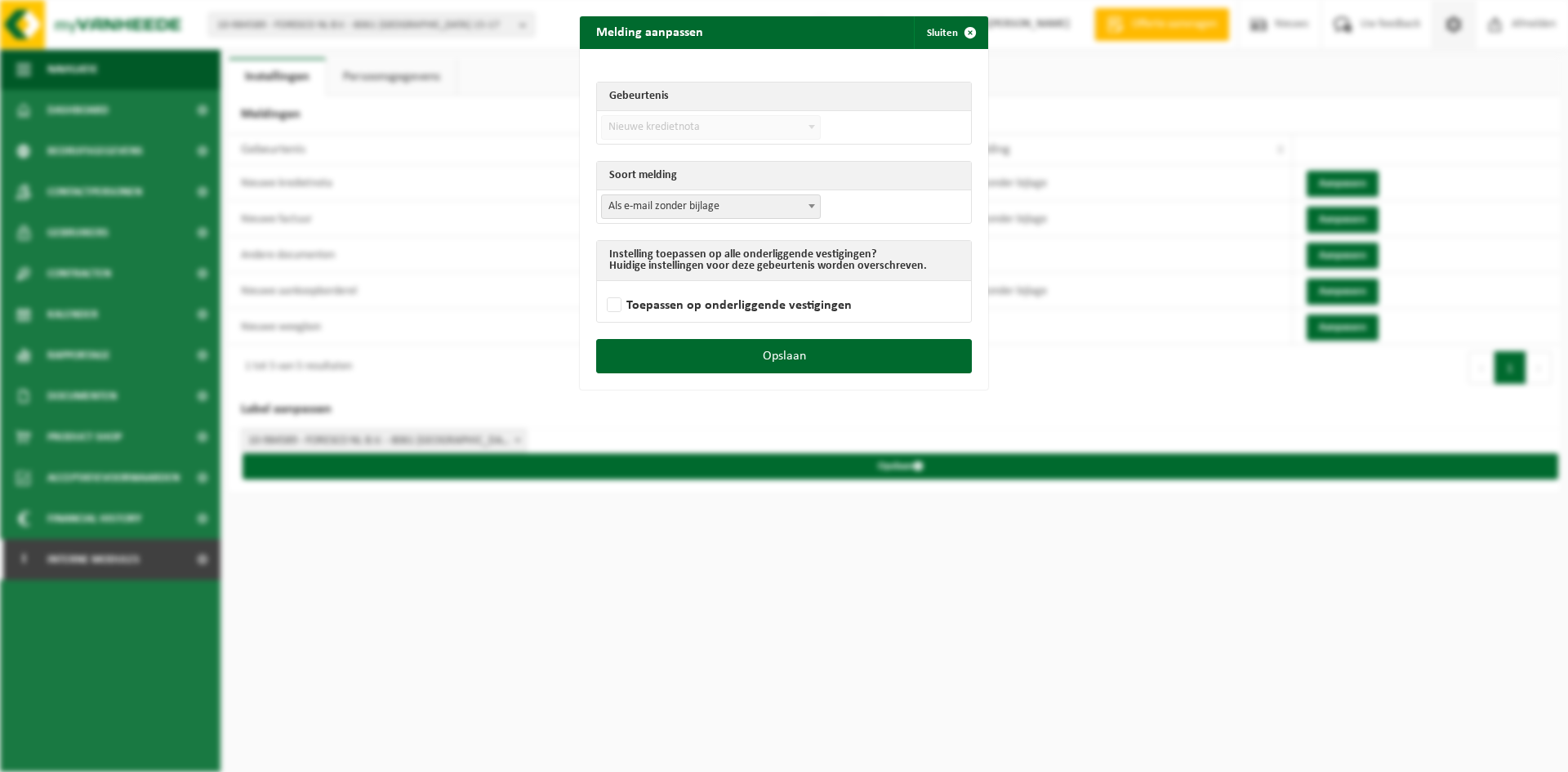
click at [786, 213] on span "Als e-mail zonder bijlage" at bounding box center [711, 206] width 218 height 23
select select "3"
click at [630, 296] on label "Toepassen op onderliggende vestigingen" at bounding box center [728, 305] width 249 height 24
click at [630, 285] on input "Toepassen op onderliggende vestigingen" at bounding box center [805, 284] width 408 height 1
checkbox input "true"
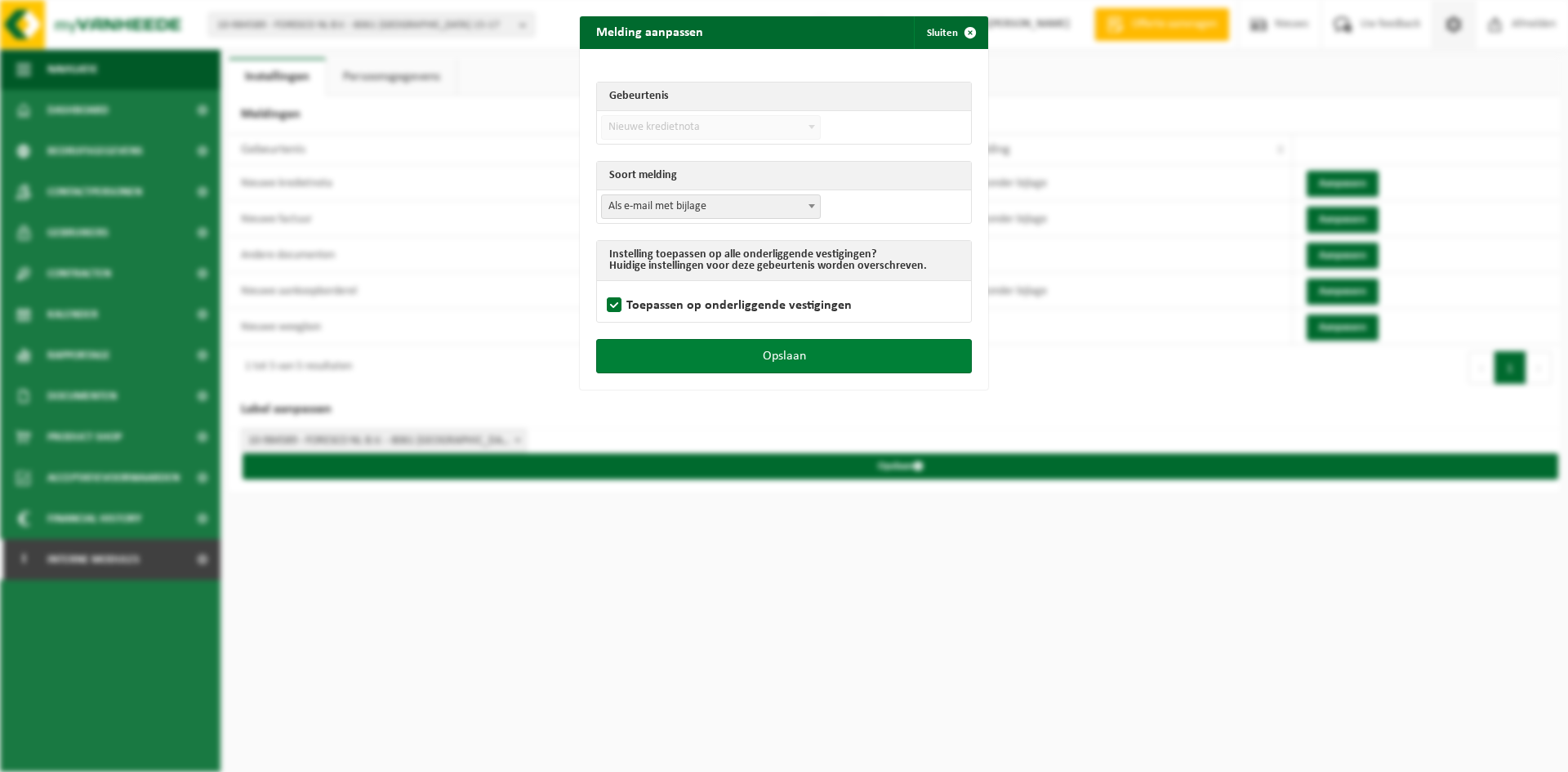
click at [659, 357] on button "Opslaan" at bounding box center [784, 356] width 375 height 34
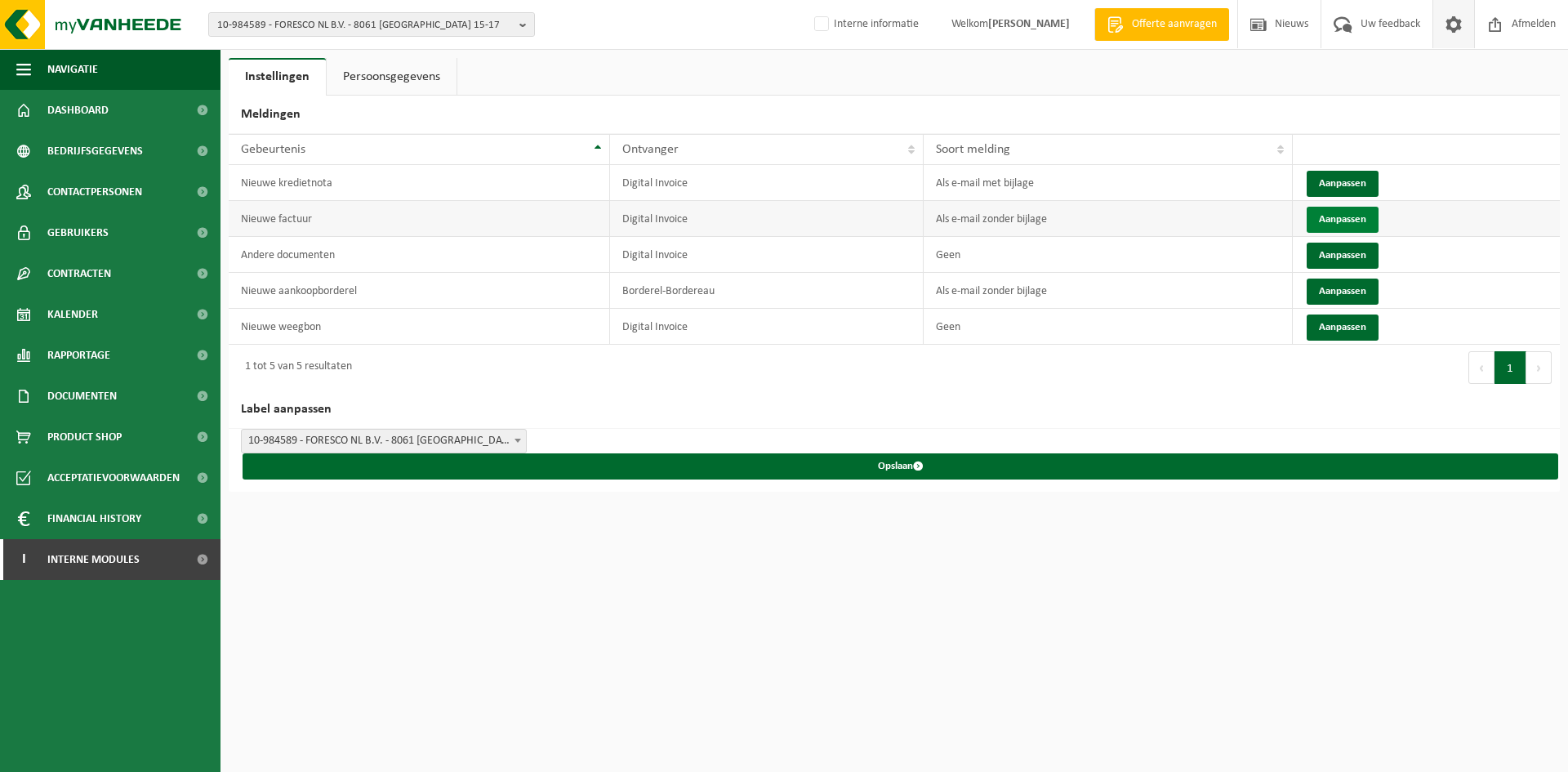
click at [1342, 215] on button "Aanpassen" at bounding box center [1343, 219] width 72 height 26
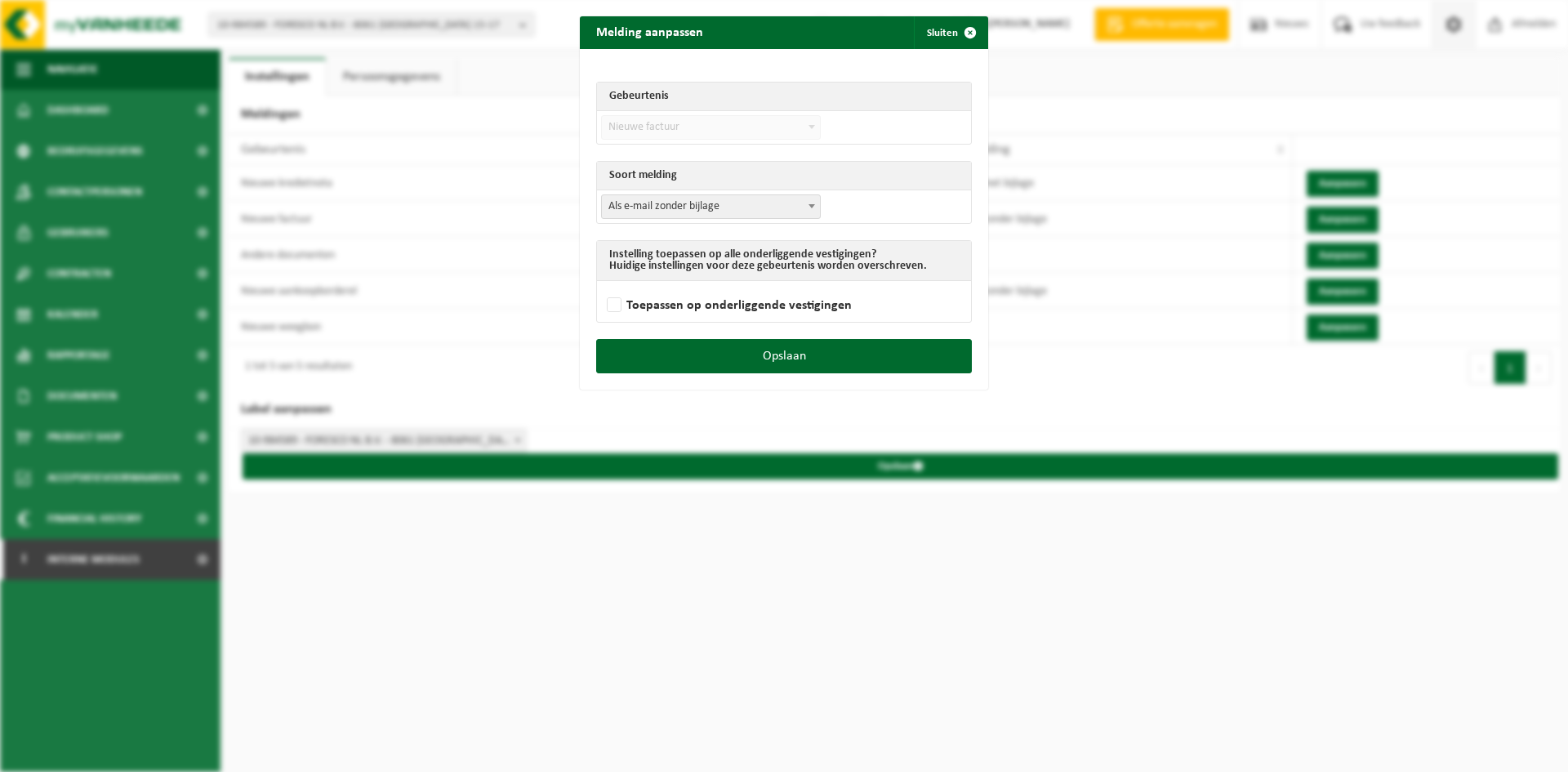
click at [767, 209] on span "Als e-mail zonder bijlage" at bounding box center [711, 206] width 218 height 23
select select "3"
click at [629, 301] on label "Toepassen op onderliggende vestigingen" at bounding box center [728, 305] width 249 height 24
click at [669, 349] on button "Opslaan" at bounding box center [784, 356] width 375 height 34
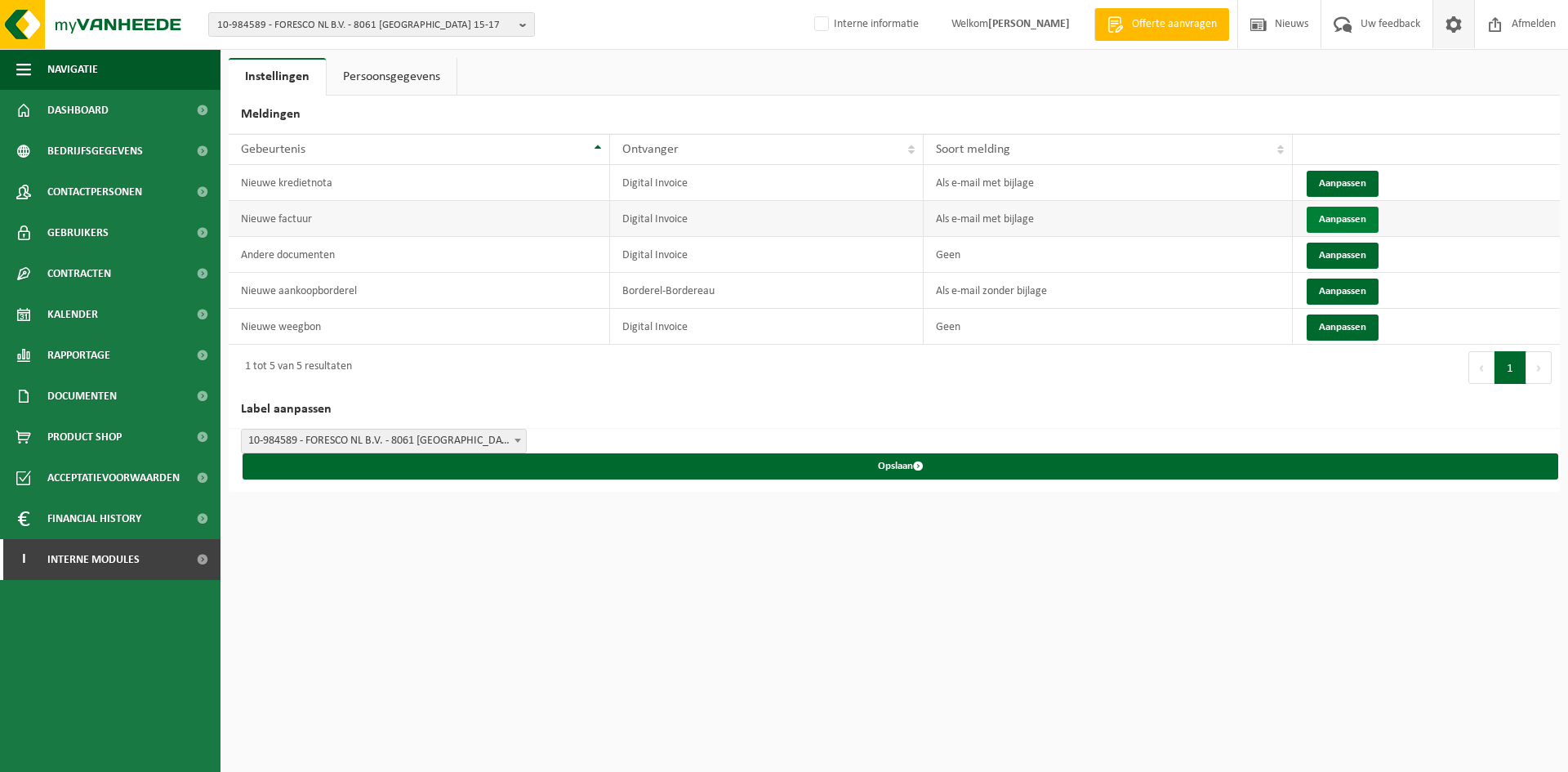
click at [1318, 216] on button "Aanpassen" at bounding box center [1343, 219] width 72 height 26
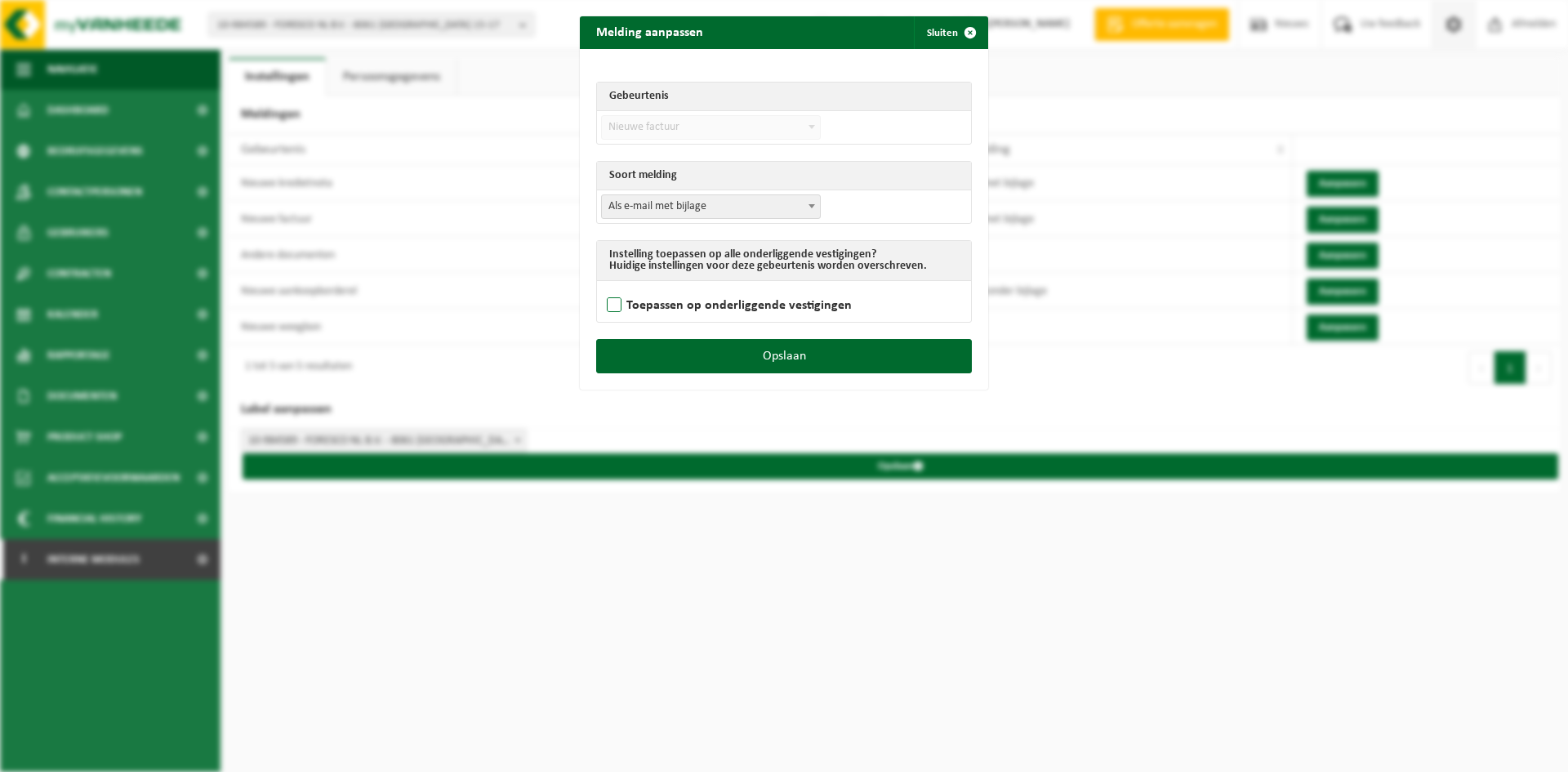
click at [611, 300] on label "Toepassen op onderliggende vestigingen" at bounding box center [728, 305] width 249 height 24
click at [611, 285] on input "Toepassen op onderliggende vestigingen" at bounding box center [805, 284] width 408 height 1
checkbox input "true"
click at [661, 370] on button "Opslaan" at bounding box center [784, 356] width 375 height 34
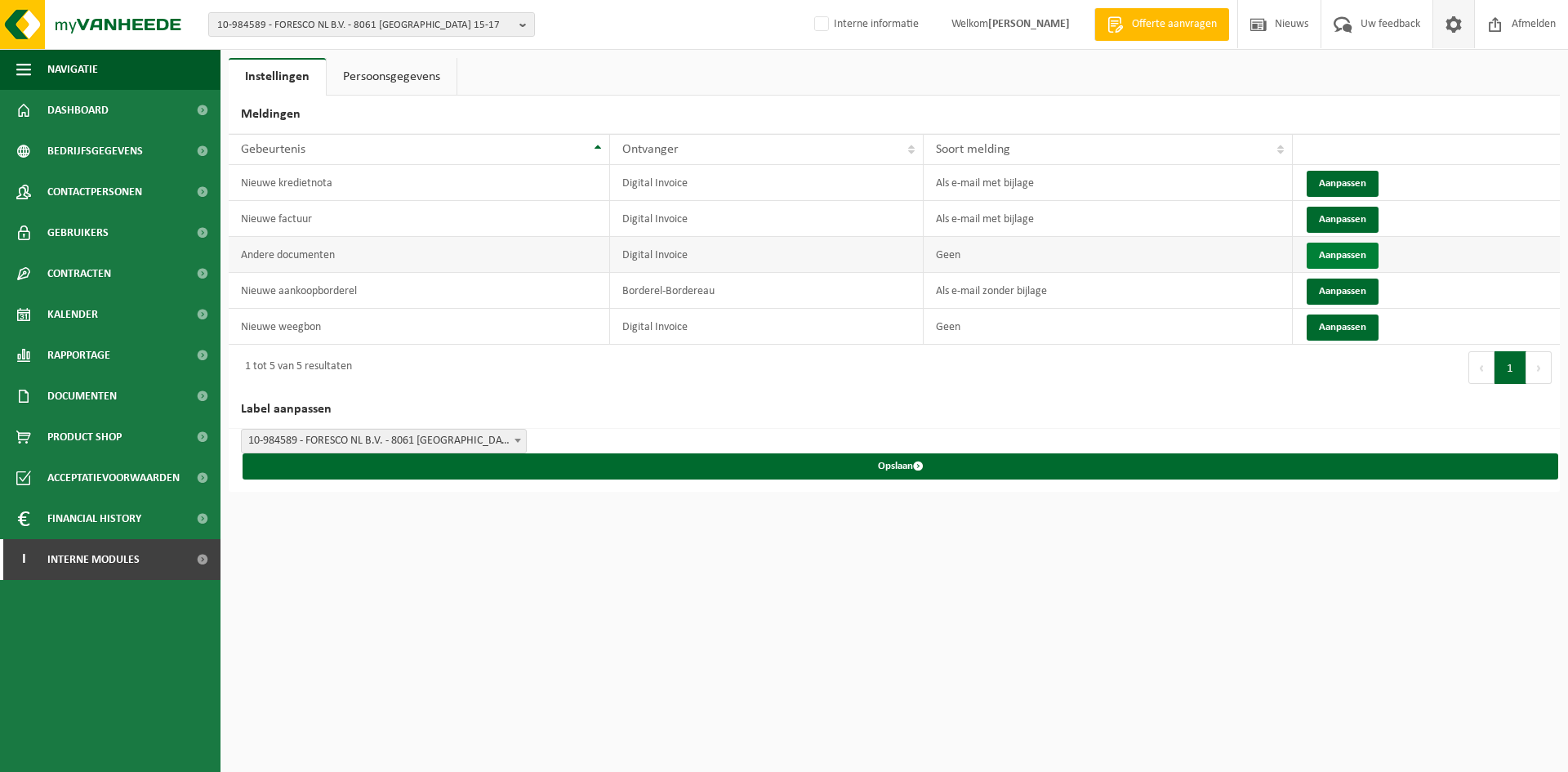
click at [1342, 251] on button "Aanpassen" at bounding box center [1343, 255] width 72 height 26
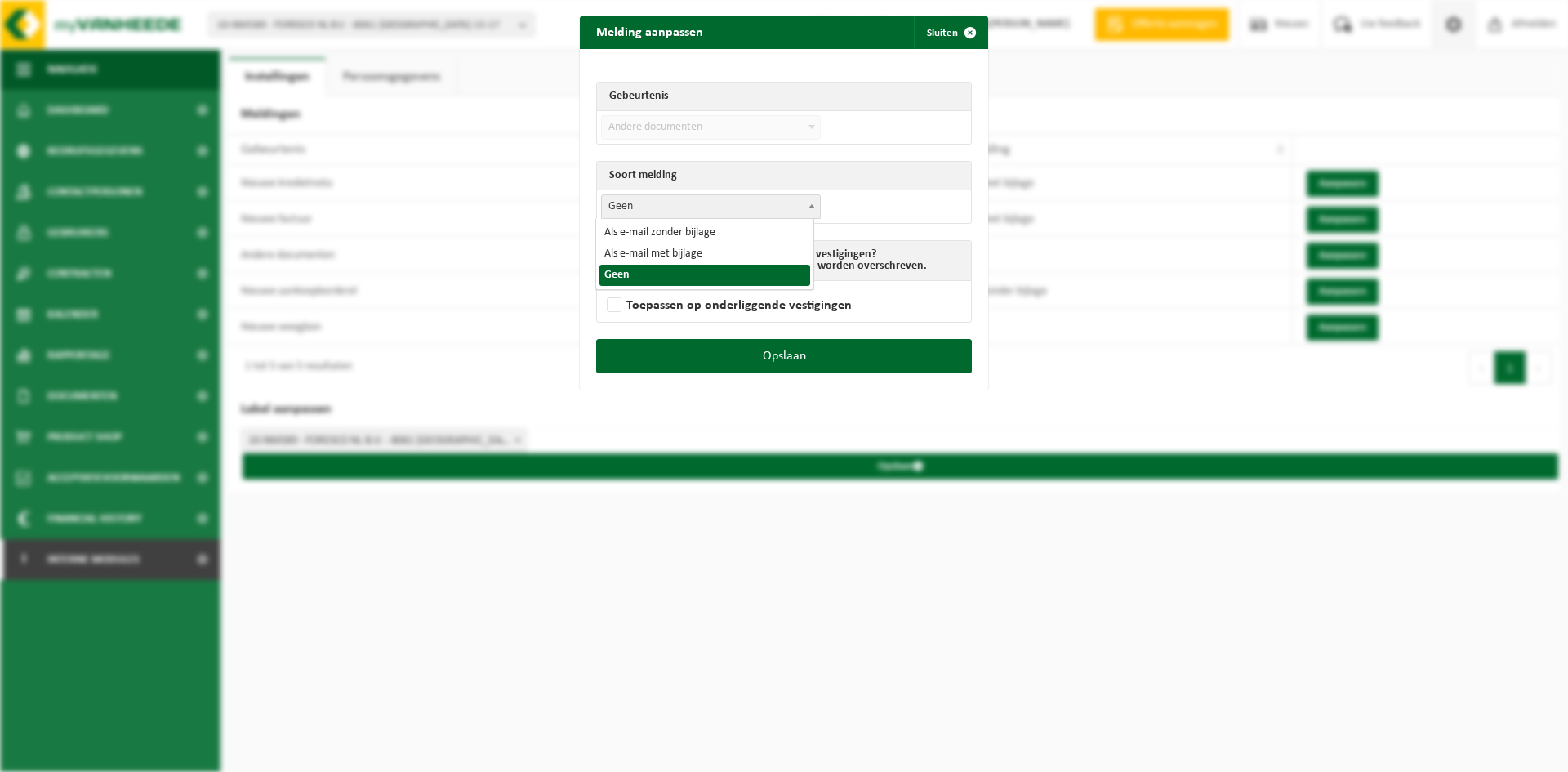
click at [687, 210] on span "Geen" at bounding box center [711, 206] width 218 height 23
select select "3"
click at [604, 301] on label "Toepassen op onderliggende vestigingen" at bounding box center [728, 305] width 249 height 24
click at [604, 285] on input "Toepassen op onderliggende vestigingen" at bounding box center [805, 284] width 408 height 1
checkbox input "true"
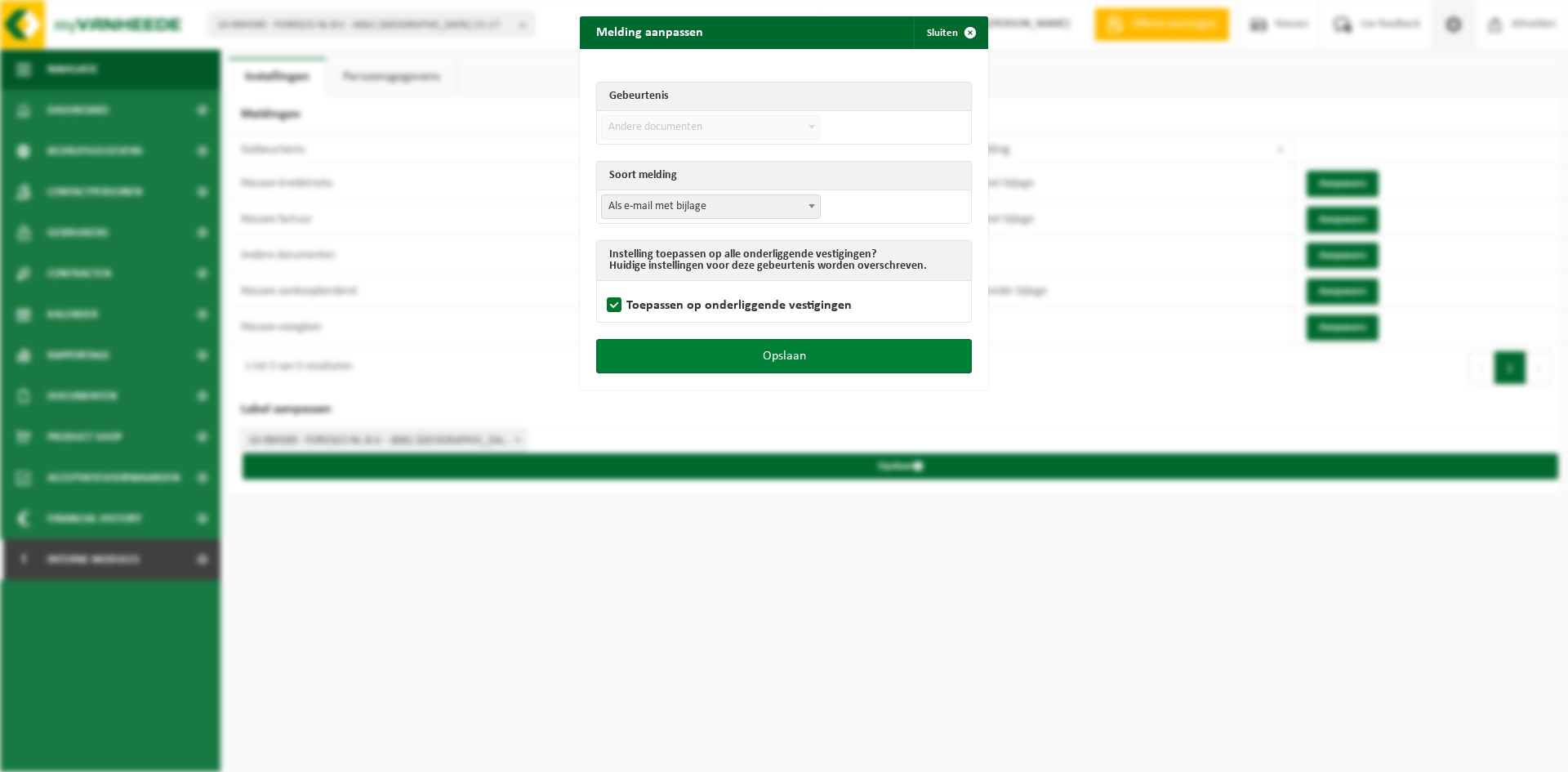
click at [686, 350] on button "Opslaan" at bounding box center [784, 356] width 375 height 34
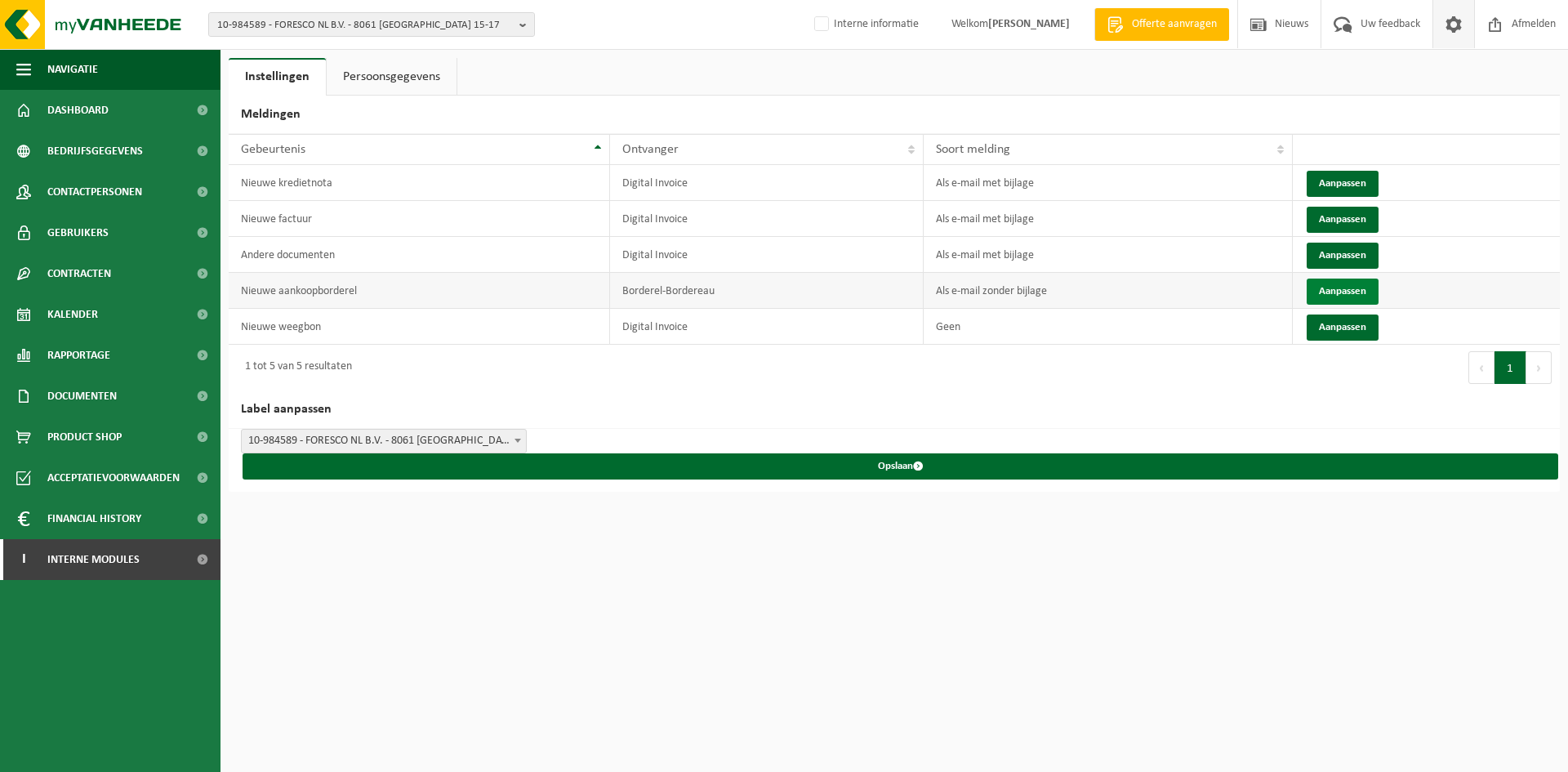
click at [1340, 281] on button "Aanpassen" at bounding box center [1343, 291] width 72 height 26
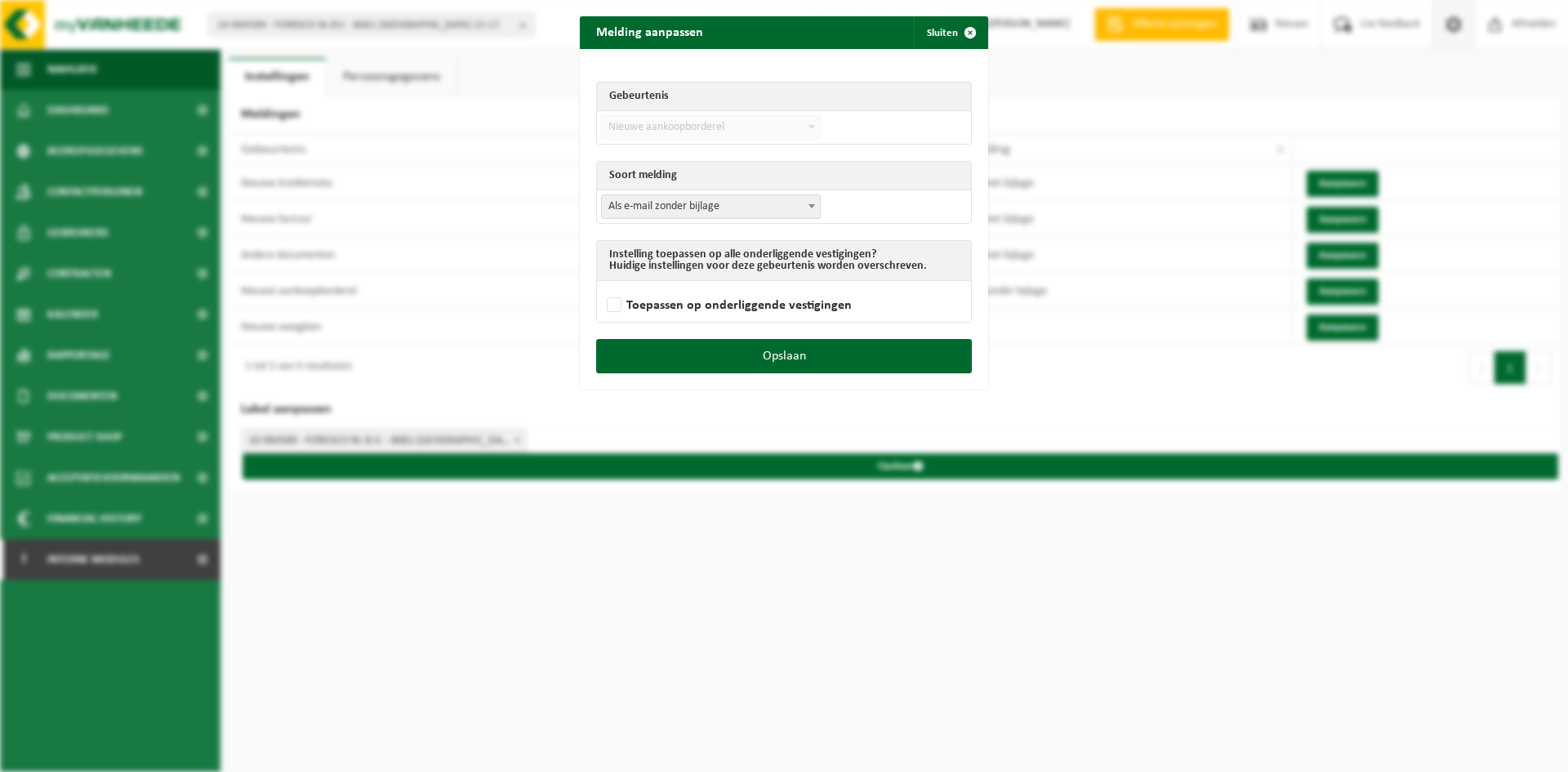
click at [713, 213] on span "Als e-mail zonder bijlage" at bounding box center [711, 206] width 218 height 23
select select "3"
click at [613, 299] on label "Toepassen op onderliggende vestigingen" at bounding box center [728, 305] width 249 height 24
click at [613, 285] on input "Toepassen op onderliggende vestigingen" at bounding box center [805, 284] width 408 height 1
checkbox input "true"
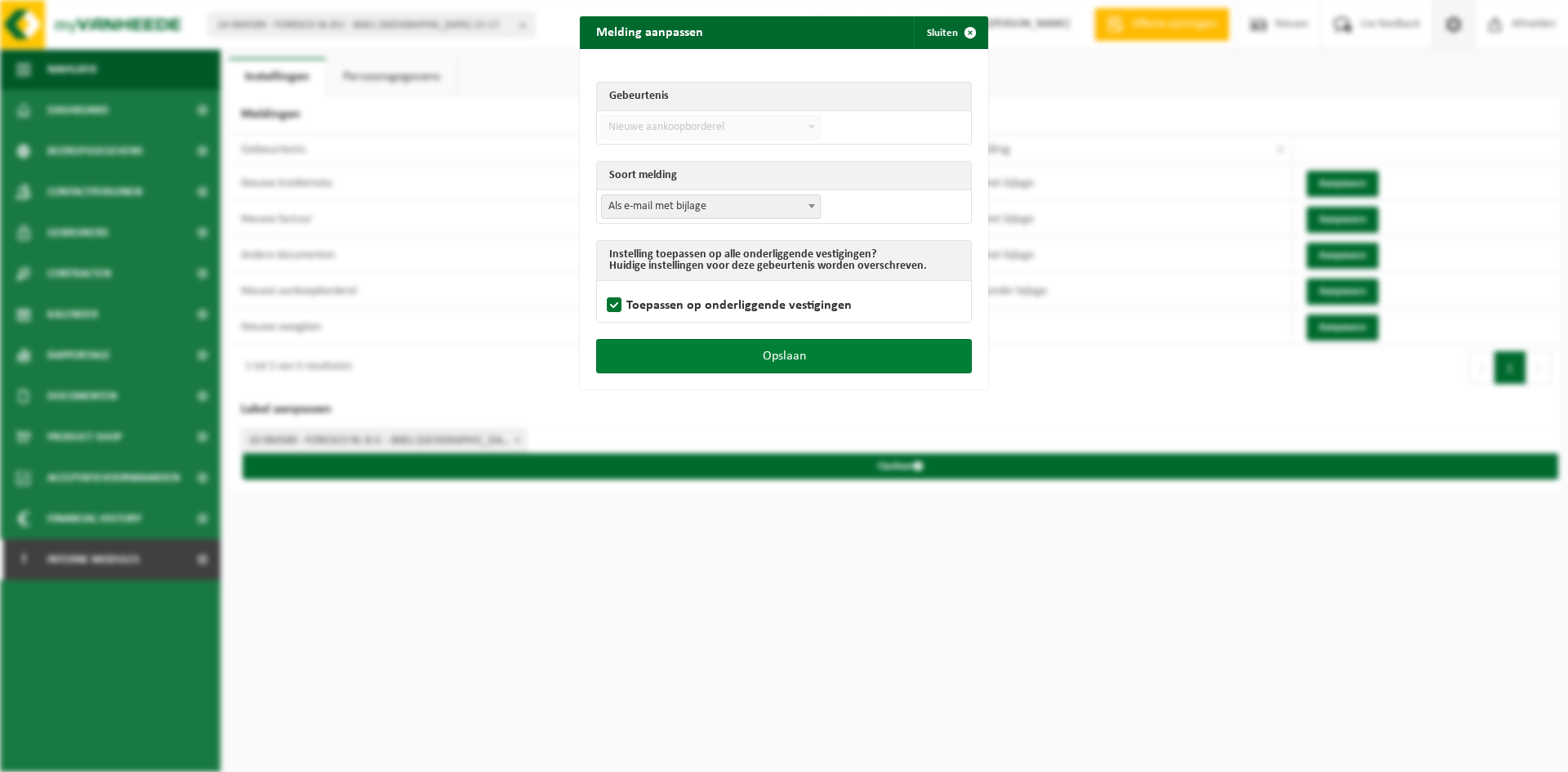
click at [651, 346] on button "Opslaan" at bounding box center [784, 356] width 375 height 34
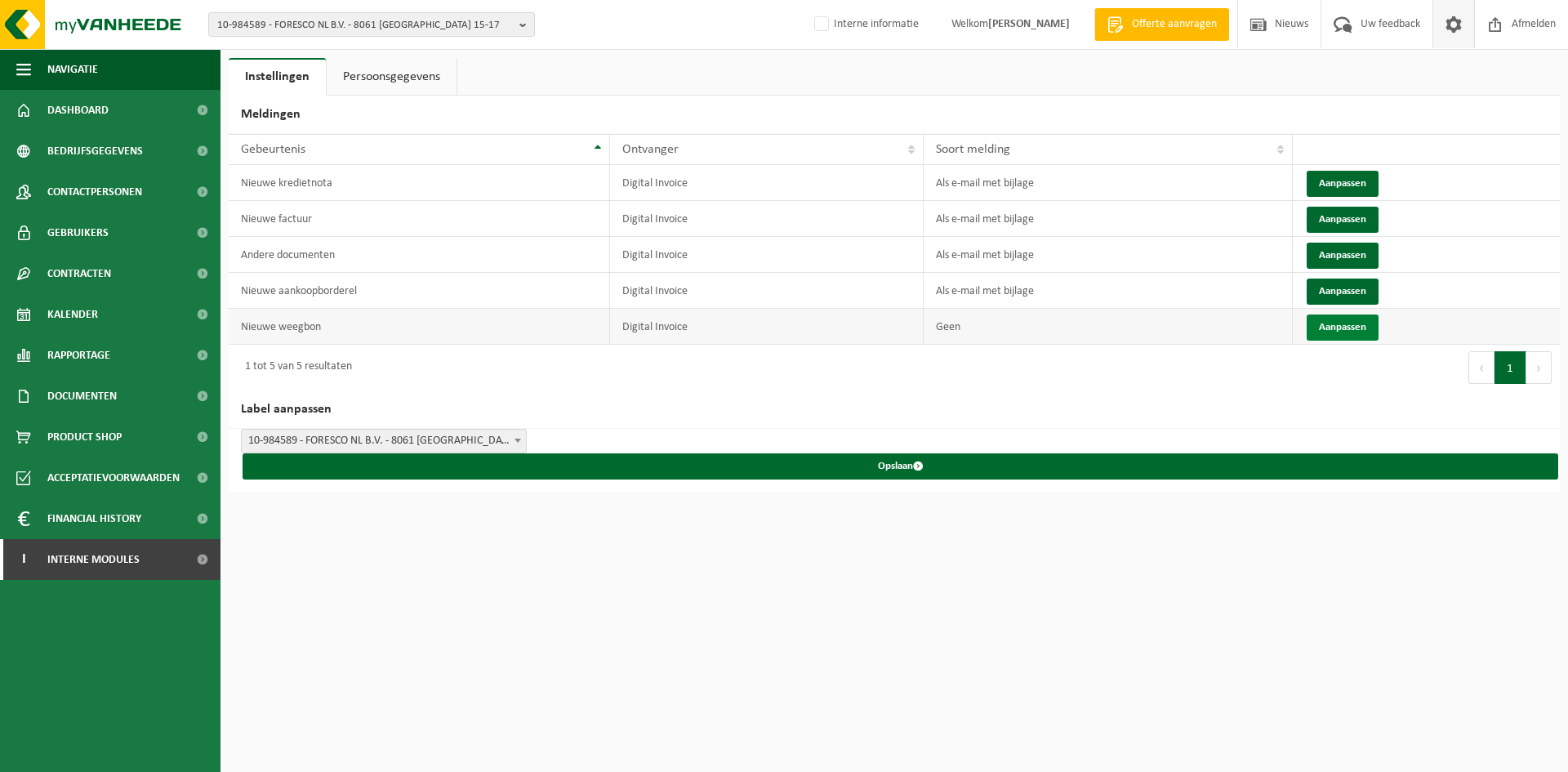
click at [1352, 317] on button "Aanpassen" at bounding box center [1343, 327] width 72 height 26
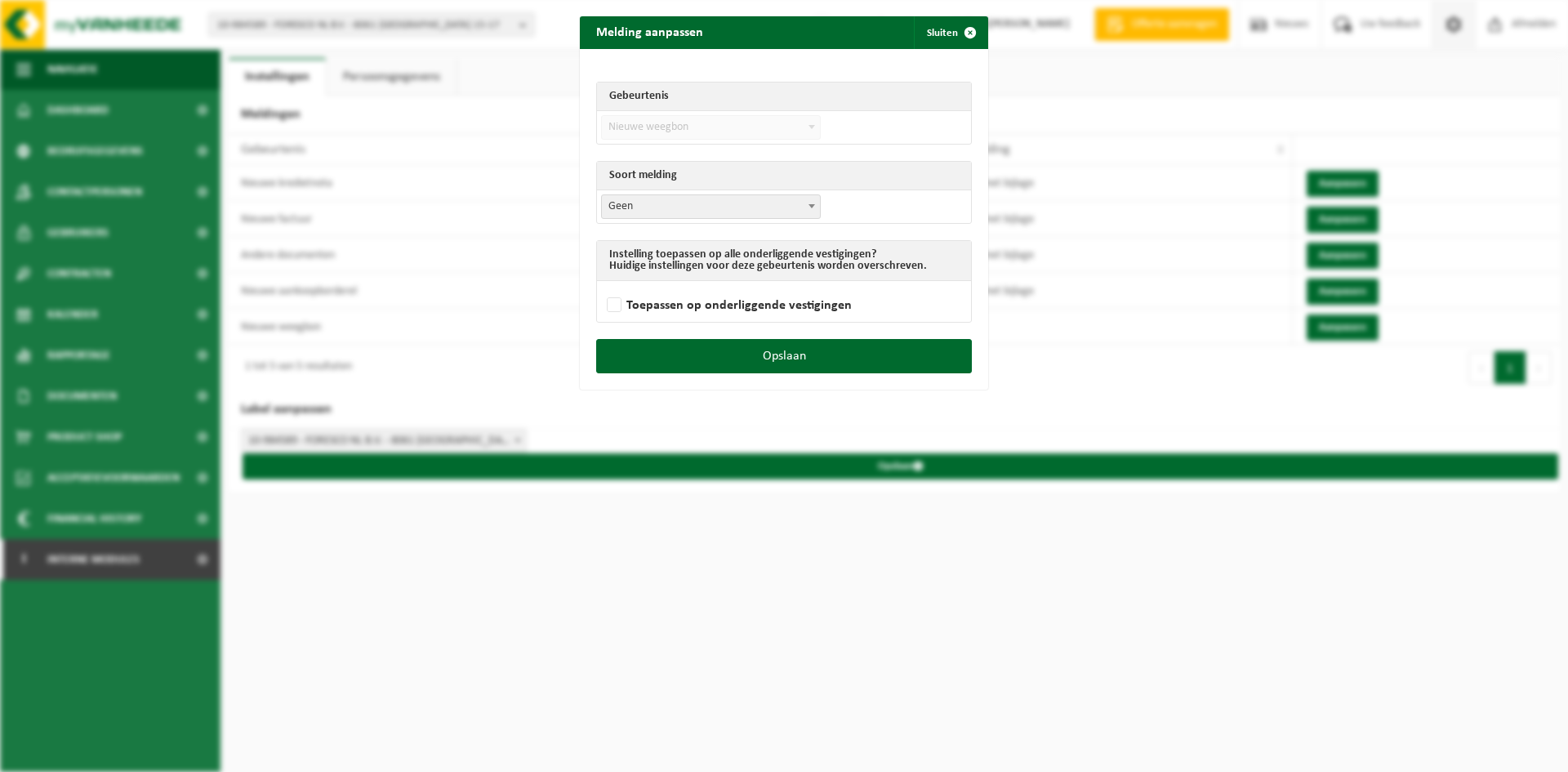
click at [650, 201] on span "Geen" at bounding box center [711, 206] width 218 height 23
select select "3"
click at [614, 293] on label "Toepassen op onderliggende vestigingen" at bounding box center [728, 305] width 249 height 24
click at [614, 285] on input "Toepassen op onderliggende vestigingen" at bounding box center [805, 284] width 408 height 1
checkbox input "true"
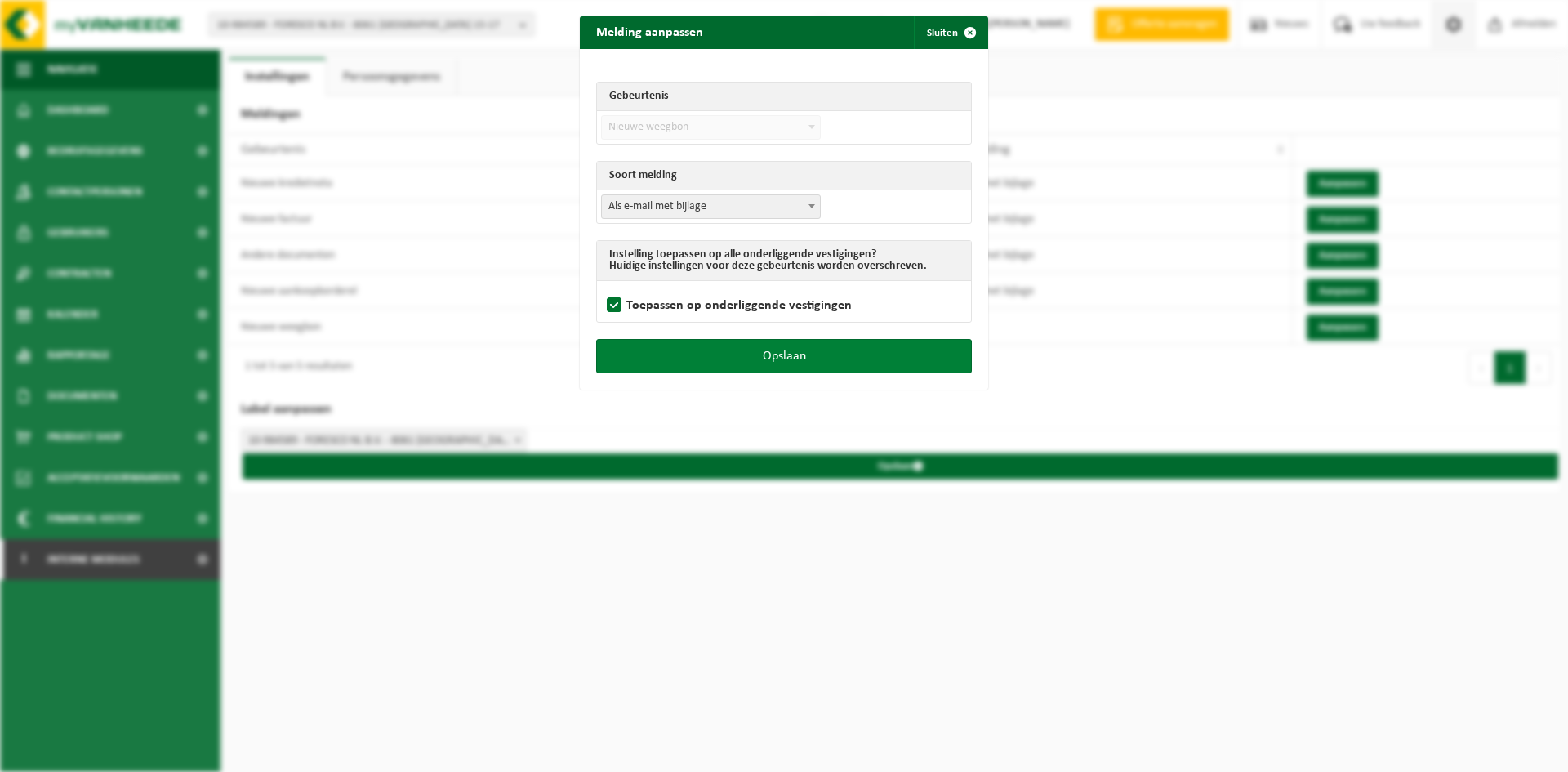
click at [636, 344] on button "Opslaan" at bounding box center [784, 356] width 375 height 34
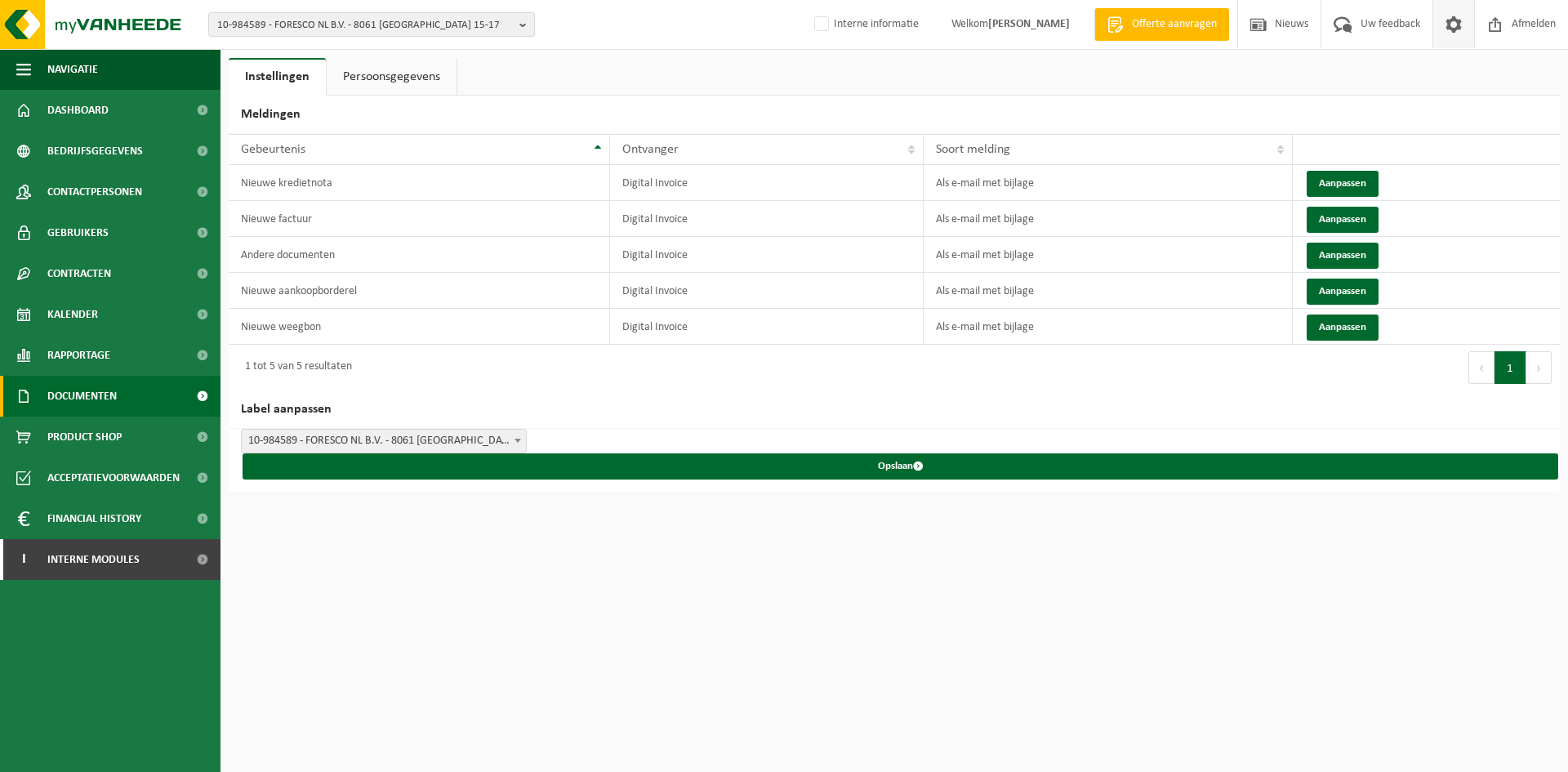
click at [132, 404] on link "Documenten" at bounding box center [110, 396] width 221 height 41
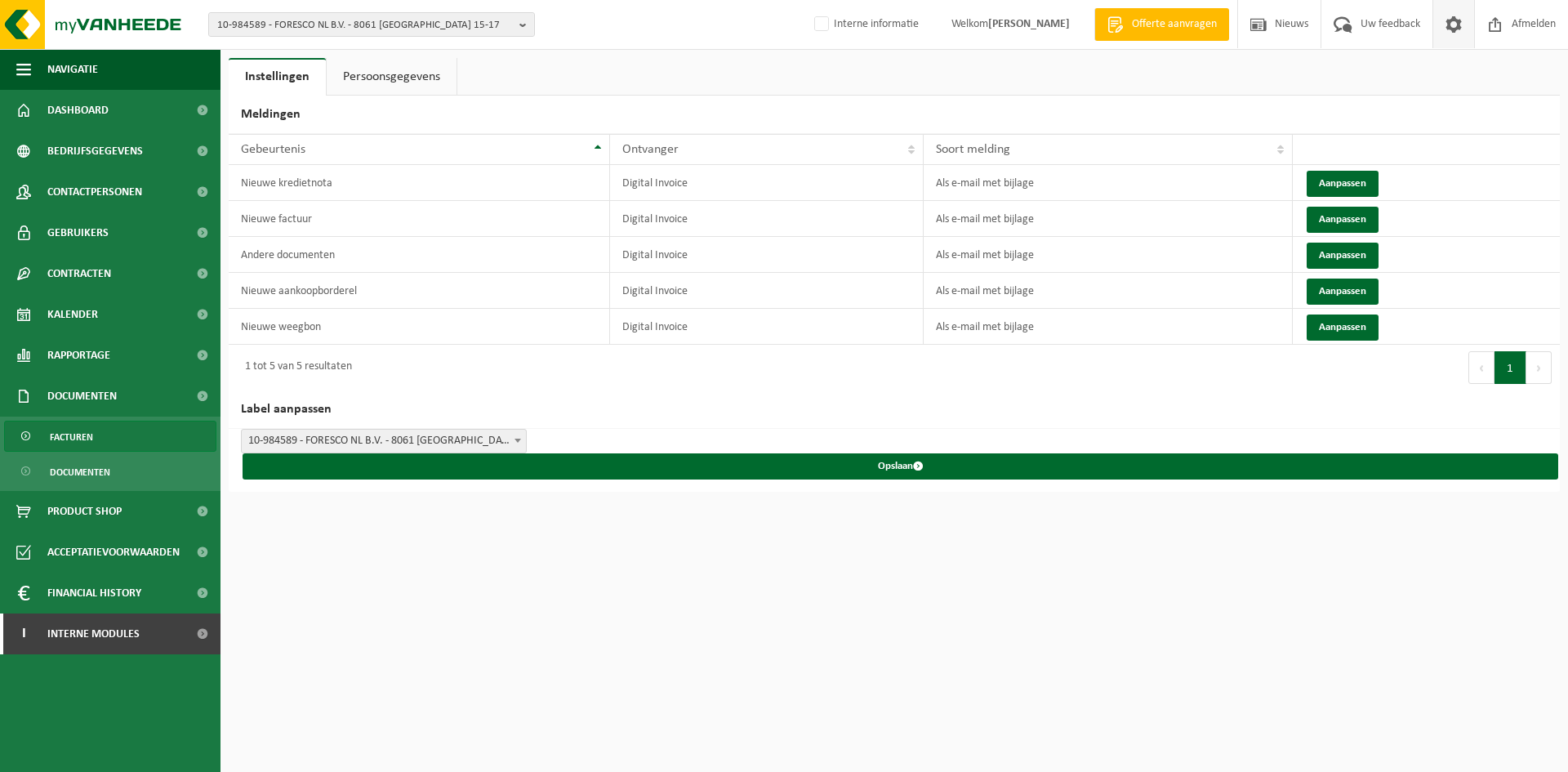
click at [123, 445] on link "Facturen" at bounding box center [110, 436] width 212 height 31
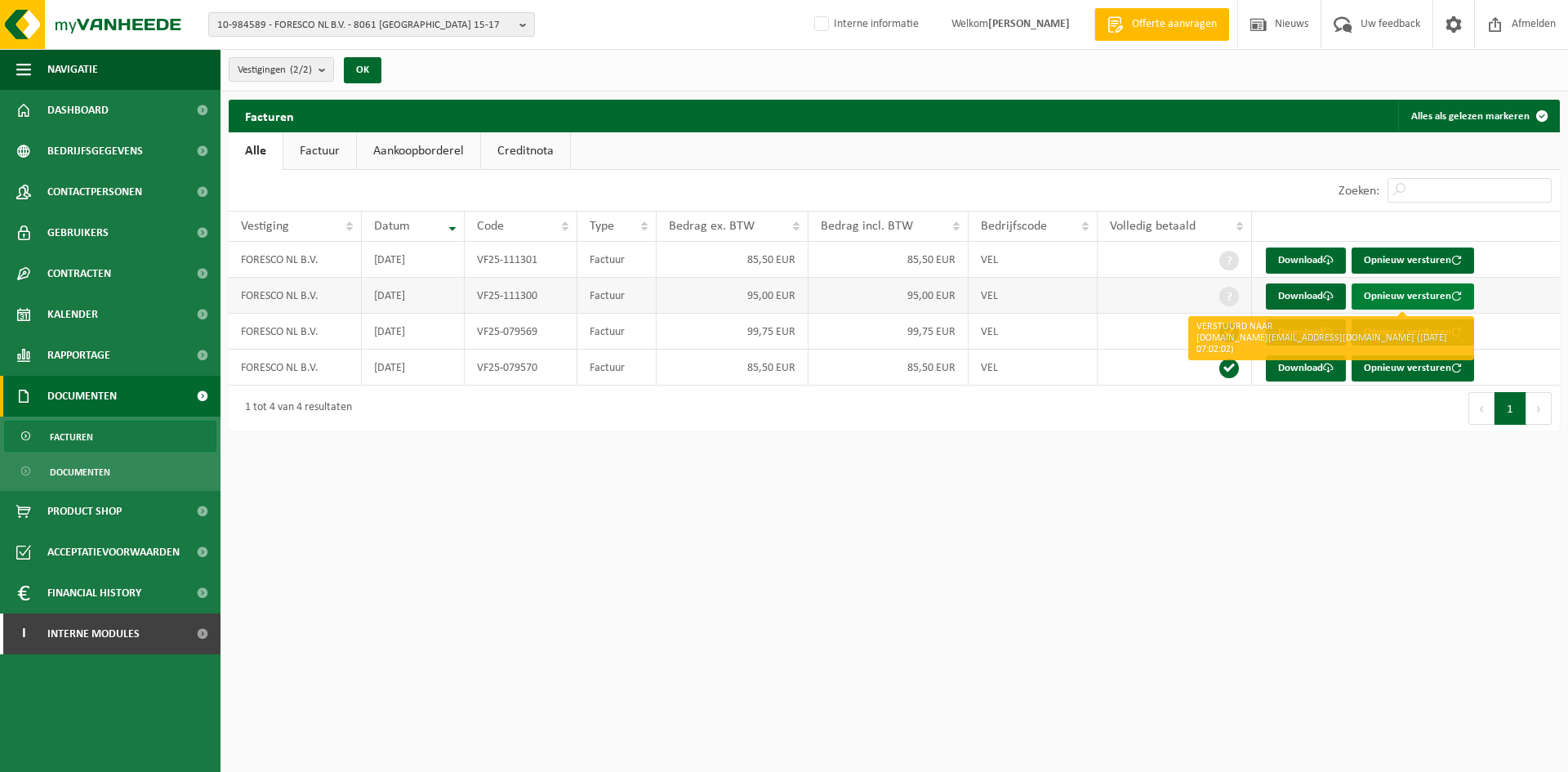
click at [1424, 291] on button "Opnieuw versturen" at bounding box center [1413, 296] width 123 height 26
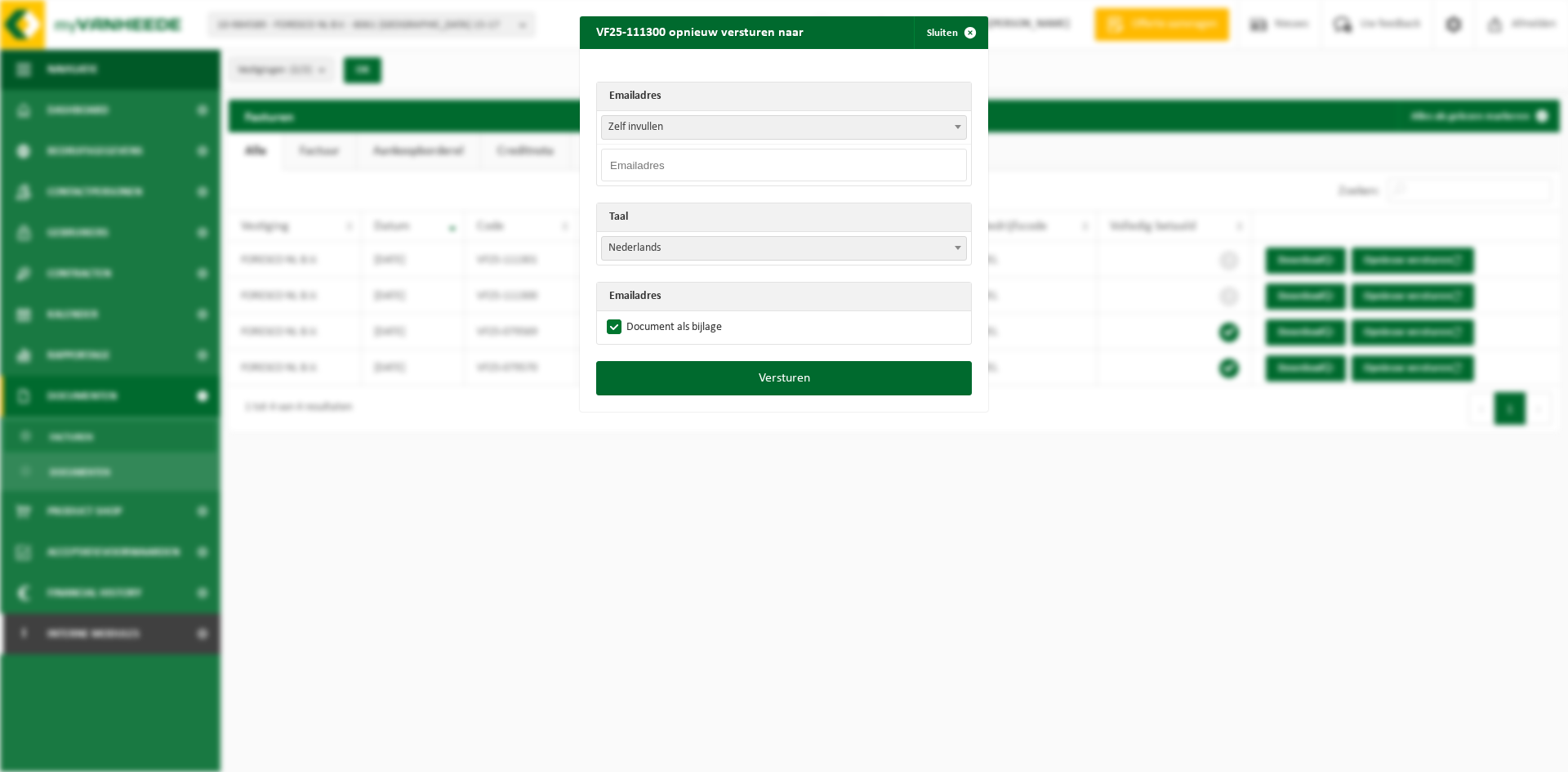
click at [657, 172] on input "email" at bounding box center [784, 165] width 366 height 33
paste input "invoice.nl@foresco.eu"
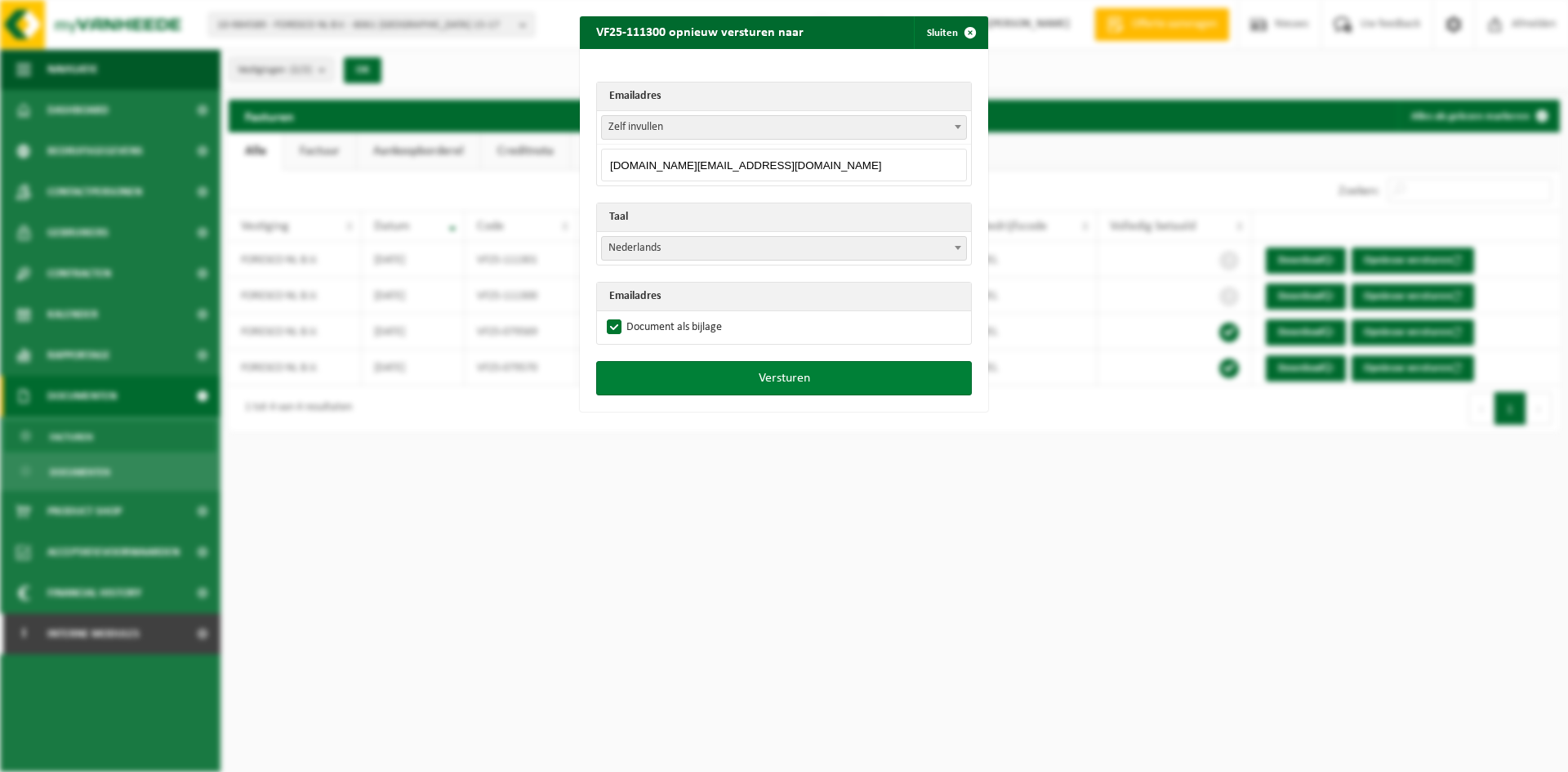
type input "invoice.nl@foresco.eu"
click at [847, 372] on button "Versturen" at bounding box center [784, 378] width 375 height 34
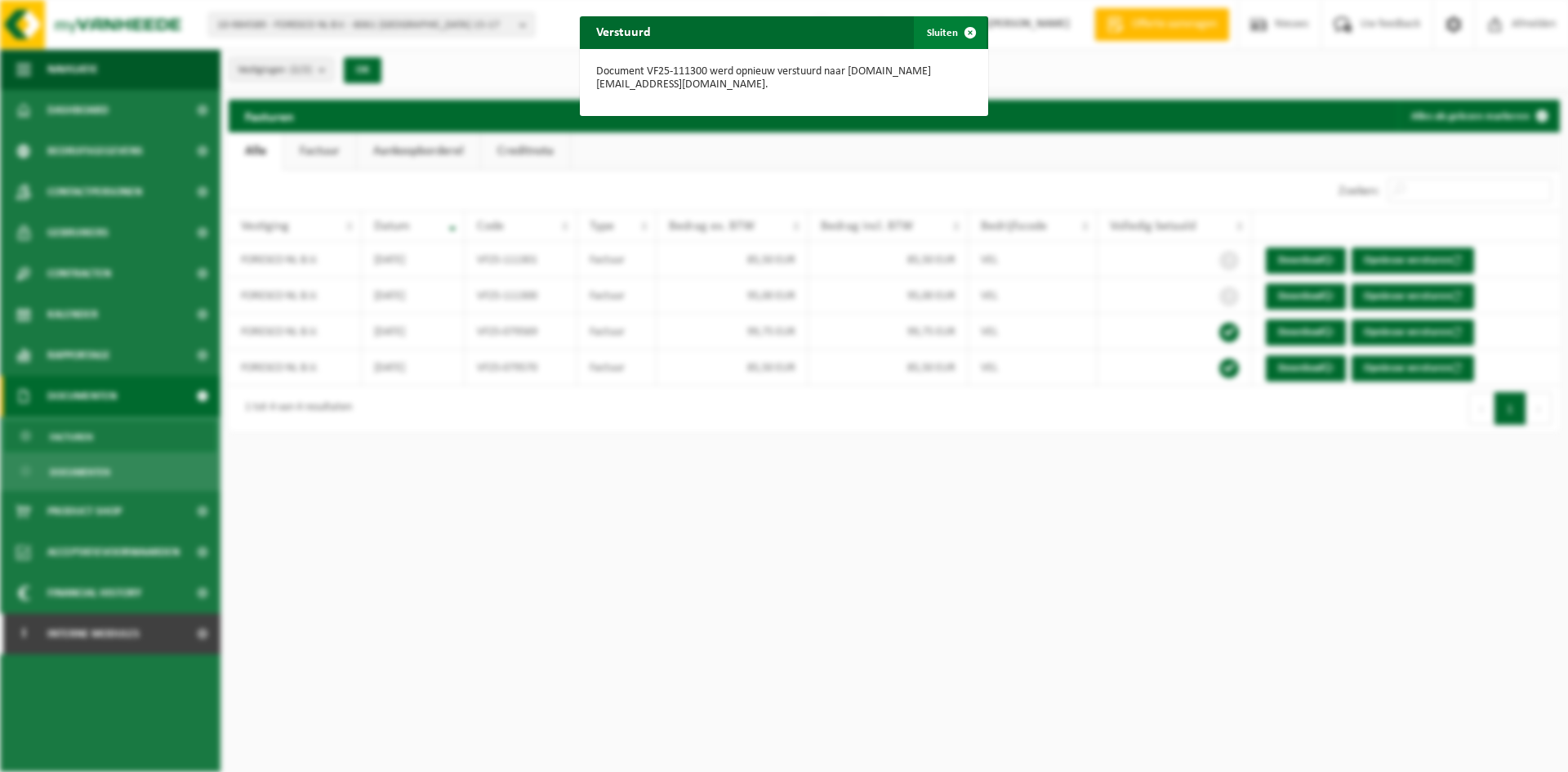
click at [961, 34] on span "button" at bounding box center [970, 32] width 33 height 33
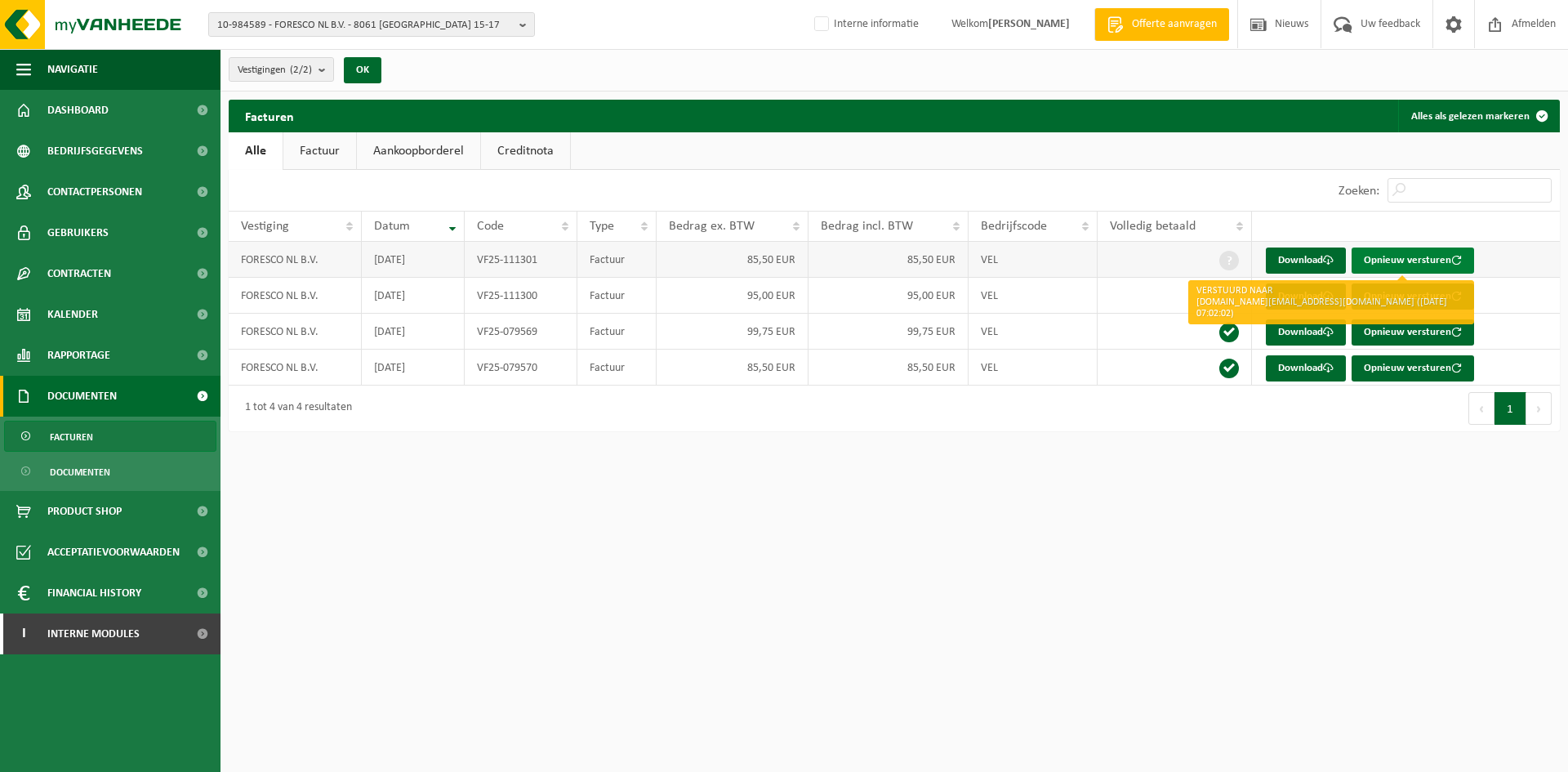
click at [1418, 255] on button "Opnieuw versturen" at bounding box center [1413, 260] width 123 height 26
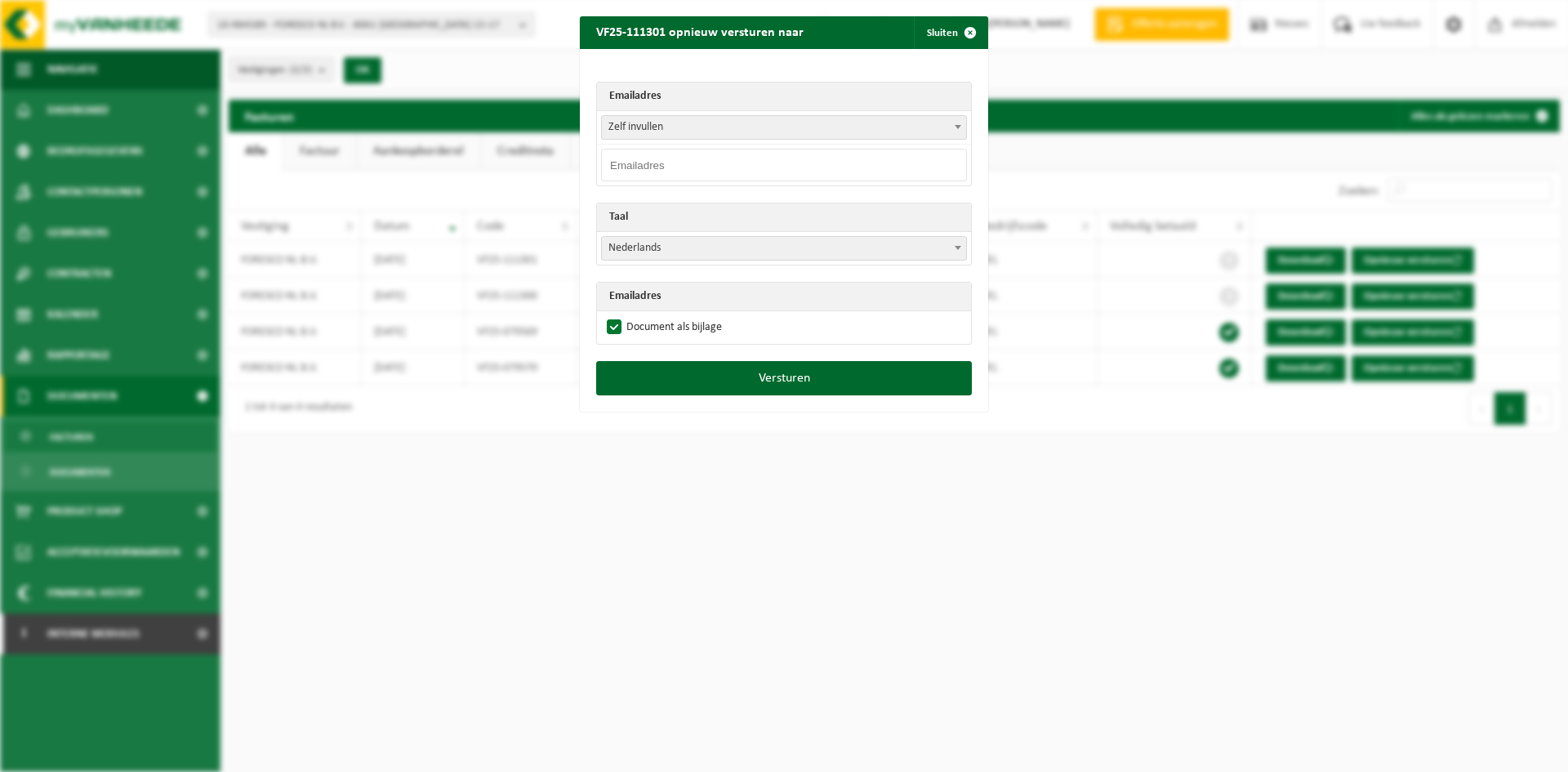
click at [692, 163] on input "email" at bounding box center [784, 165] width 366 height 33
click at [676, 164] on input "email" at bounding box center [784, 165] width 366 height 33
click at [620, 164] on input "email" at bounding box center [784, 165] width 366 height 33
click at [720, 173] on input "email" at bounding box center [784, 165] width 366 height 33
paste input "invoice.nl@foresco.eu"
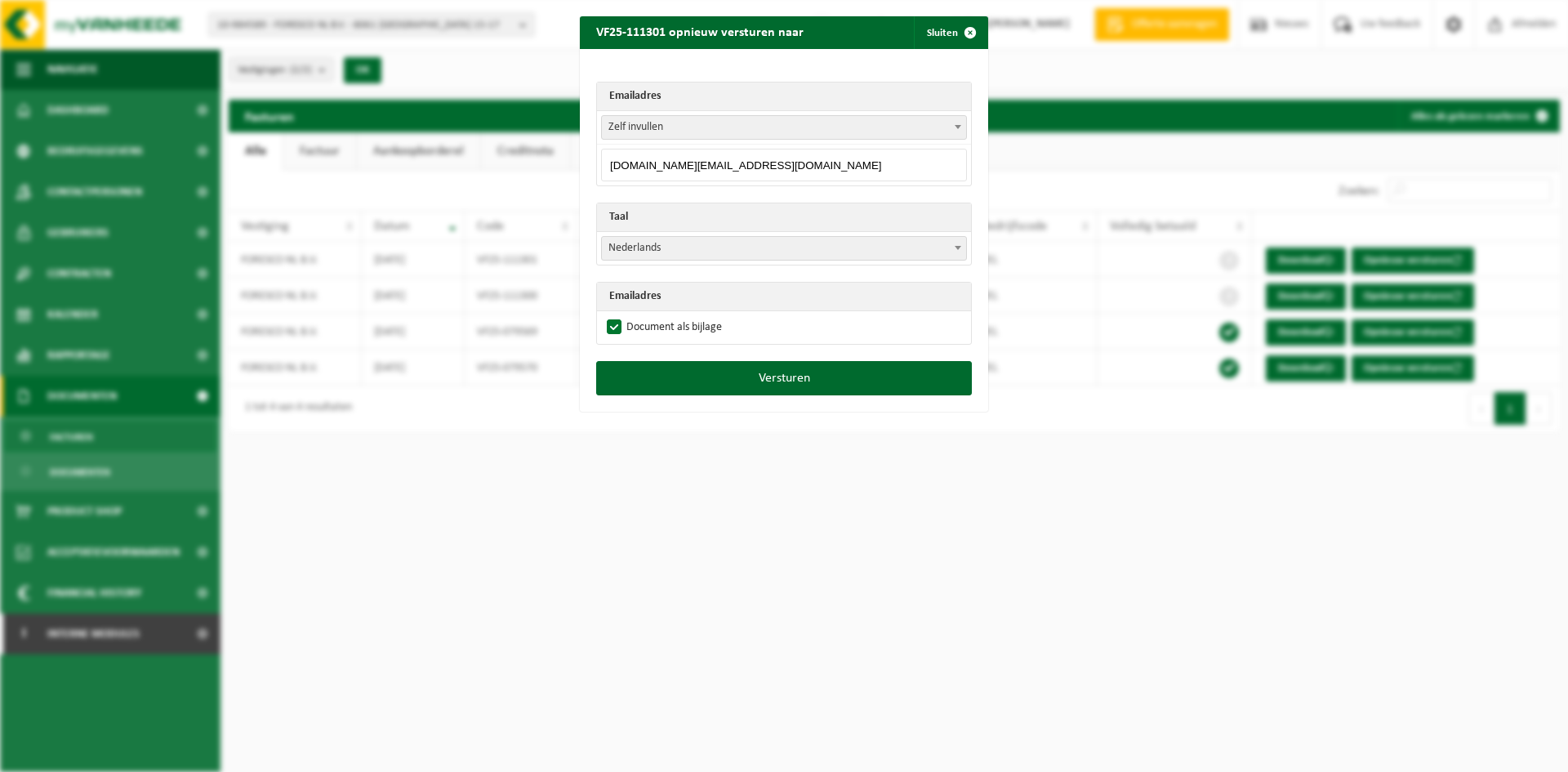
click at [740, 168] on input "invoice.nl@foresco.eu" at bounding box center [784, 165] width 366 height 33
click at [795, 170] on input "invoice.nl@foresco.eu" at bounding box center [784, 165] width 366 height 33
type input "invoice.nl@foresco.eu"
click at [708, 375] on button "Versturen" at bounding box center [784, 378] width 375 height 34
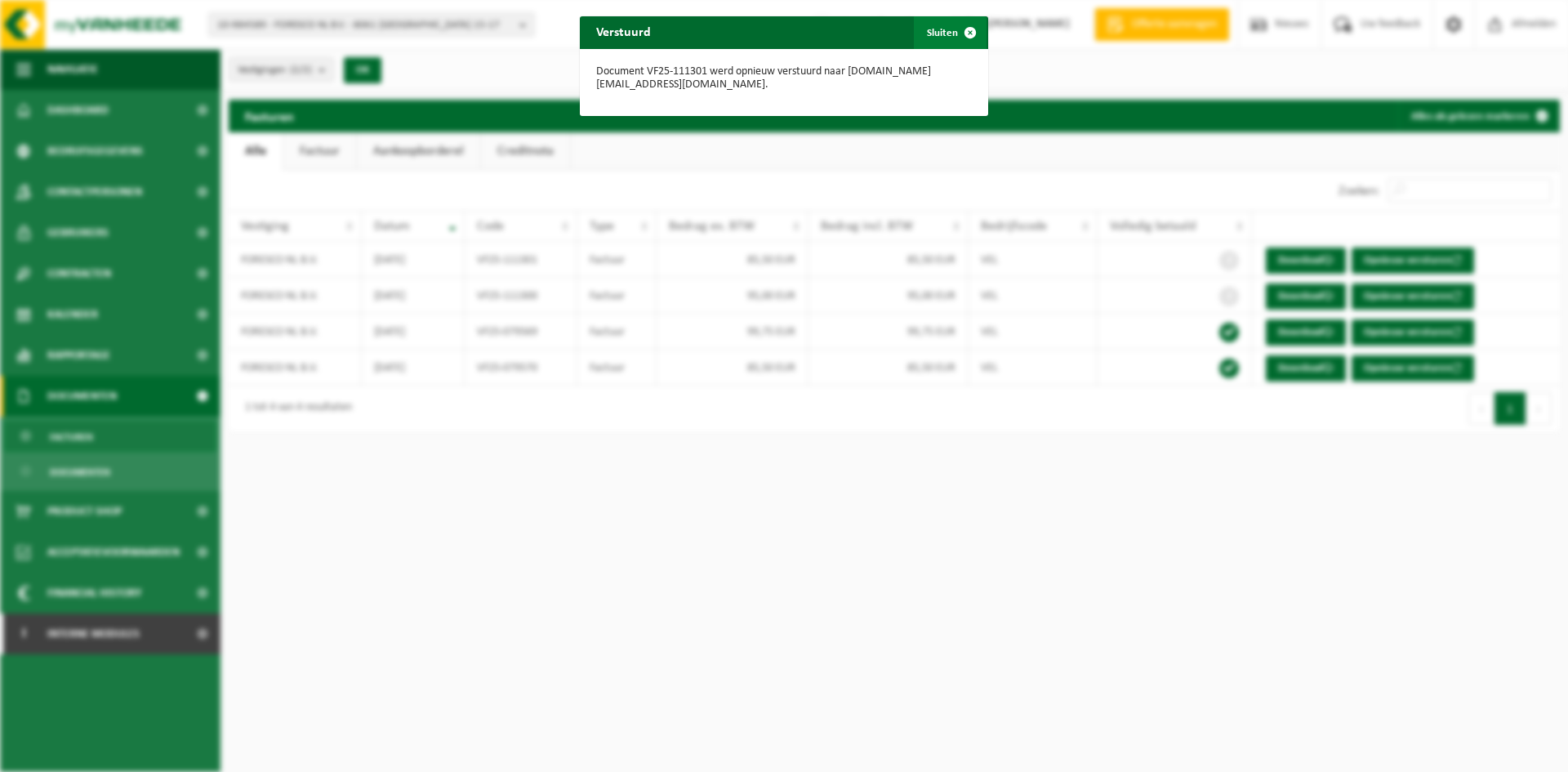
click at [922, 23] on button "Sluiten" at bounding box center [950, 32] width 73 height 33
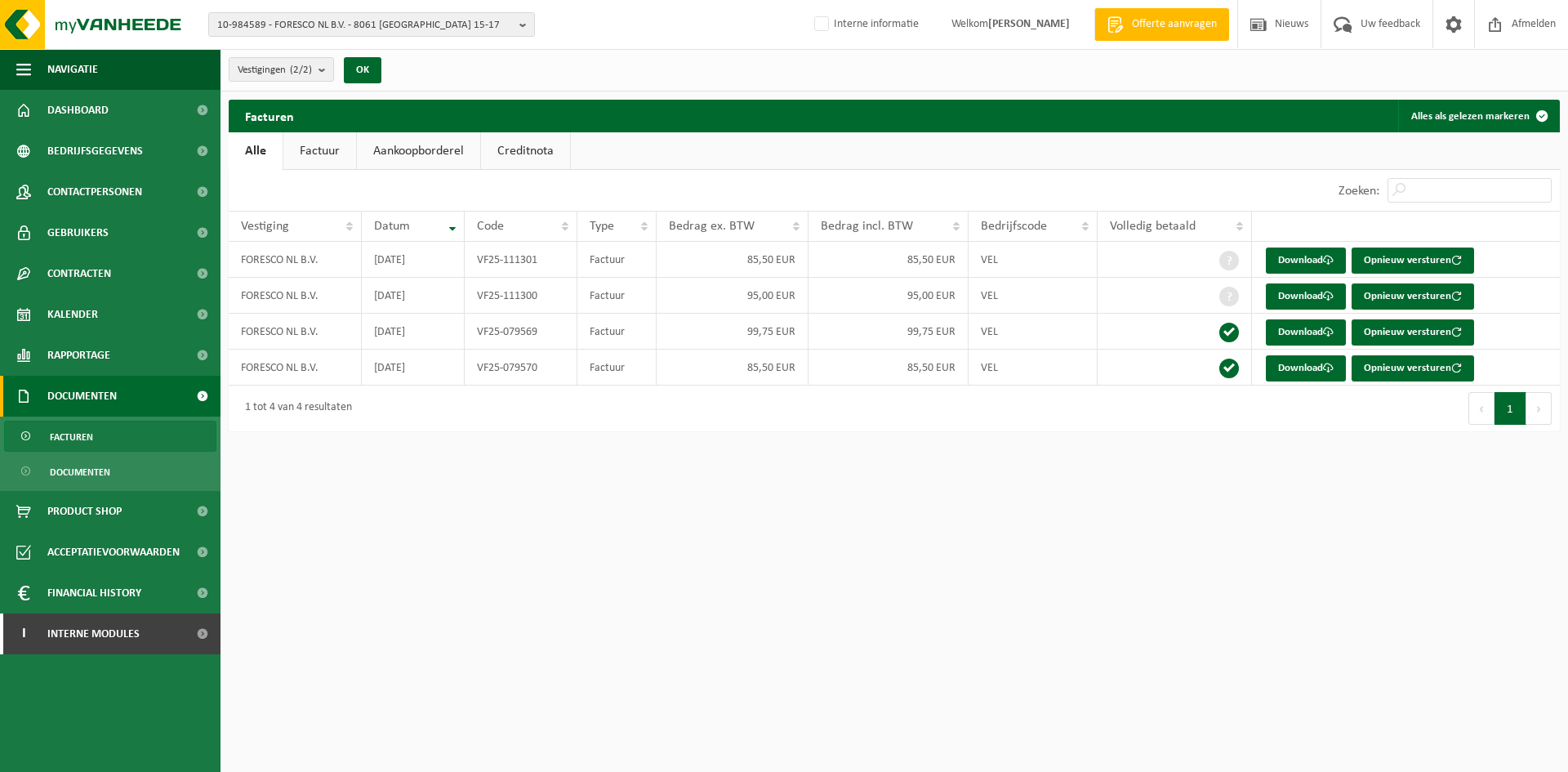
click at [362, 39] on div "10-984589 - FORESCO NL B.V. - 8061 RW HASSELT, RANDWEG 15-17 10-984589 - FORESC…" at bounding box center [784, 24] width 1568 height 50
click at [372, 22] on span "10-984589 - FORESCO NL B.V. - 8061 RW HASSELT, RANDWEG 15-17" at bounding box center [365, 25] width 296 height 24
paste input "10-978004"
type input "10-978004"
click at [304, 76] on strong "10-978004 - OXCO PAINTERS - 9050 GENTBRUGGE, GENTBRUGGEKOUTER 23" at bounding box center [330, 75] width 225 height 13
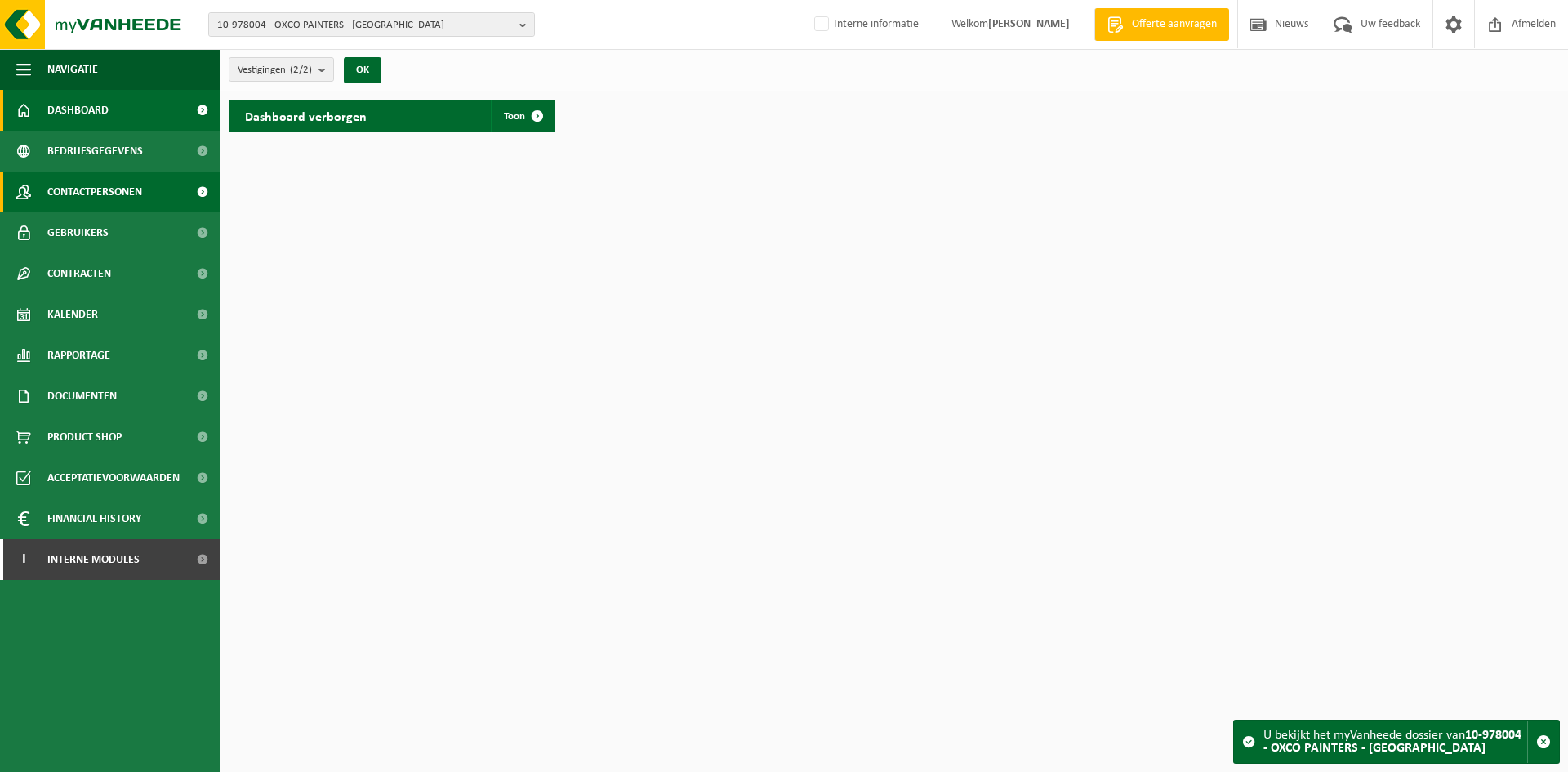
click at [105, 183] on span "Contactpersonen" at bounding box center [94, 192] width 95 height 41
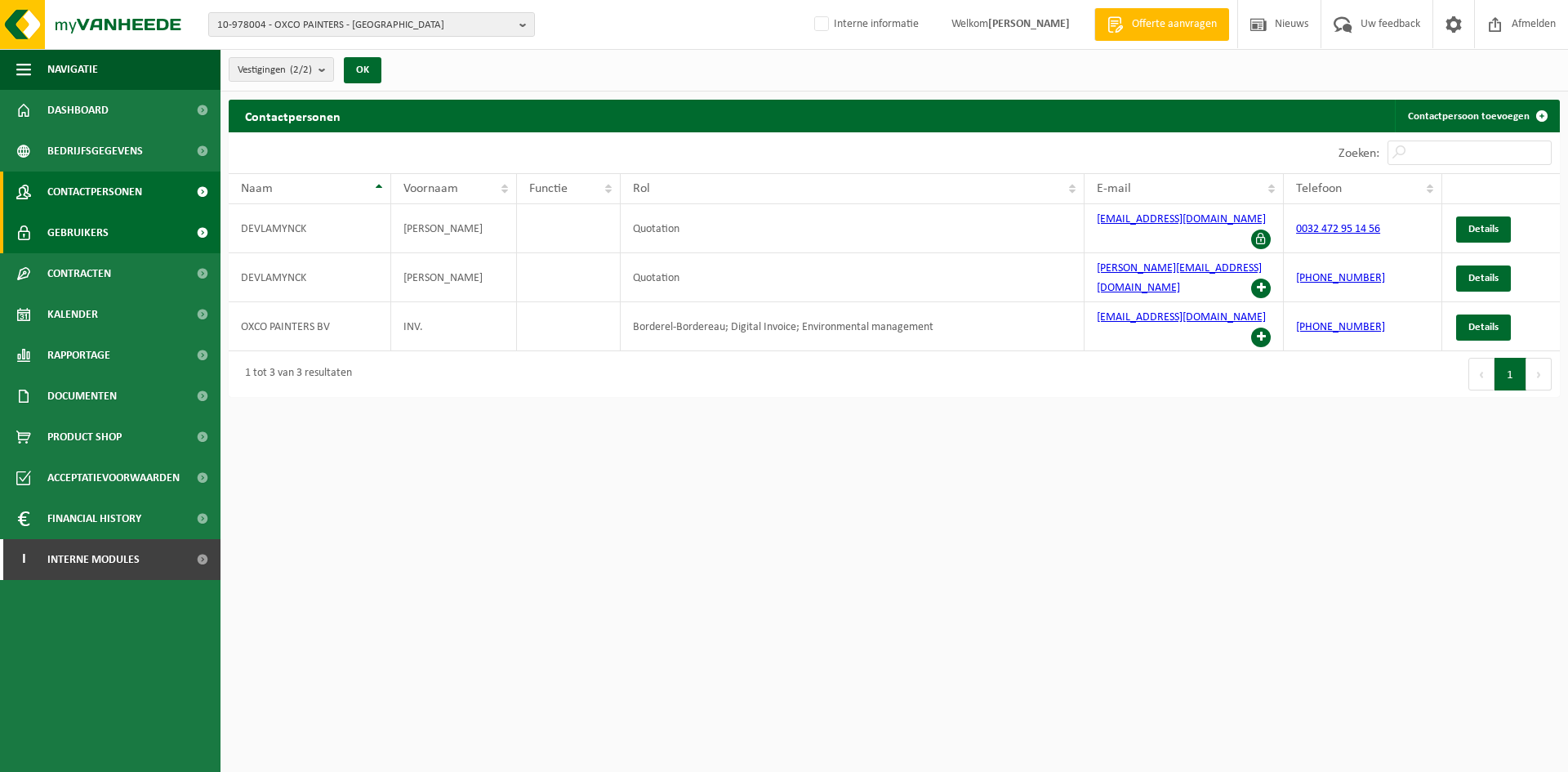
click at [128, 235] on link "Gebruikers" at bounding box center [110, 233] width 221 height 41
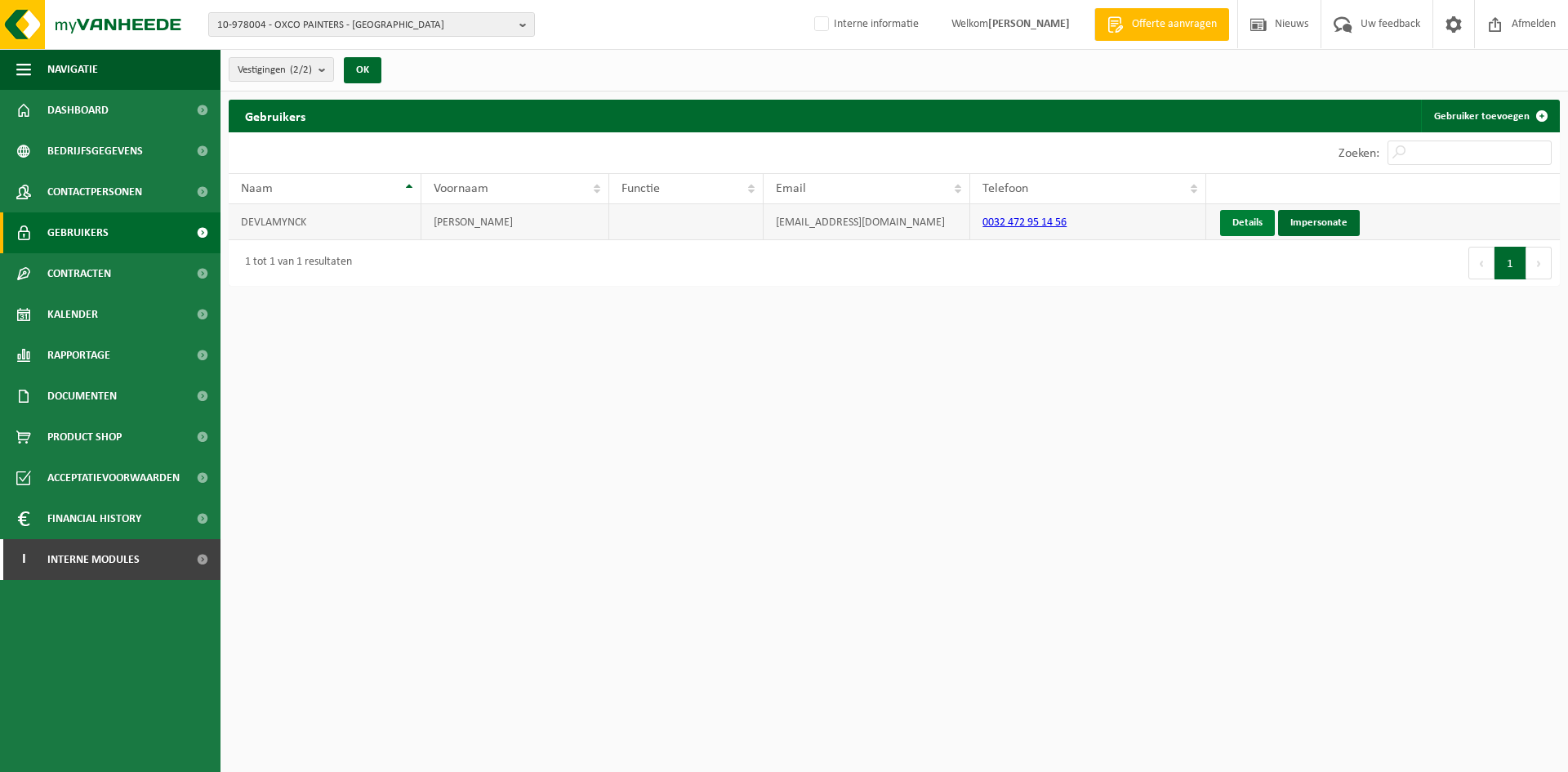
click at [1253, 223] on link "Details" at bounding box center [1247, 223] width 55 height 26
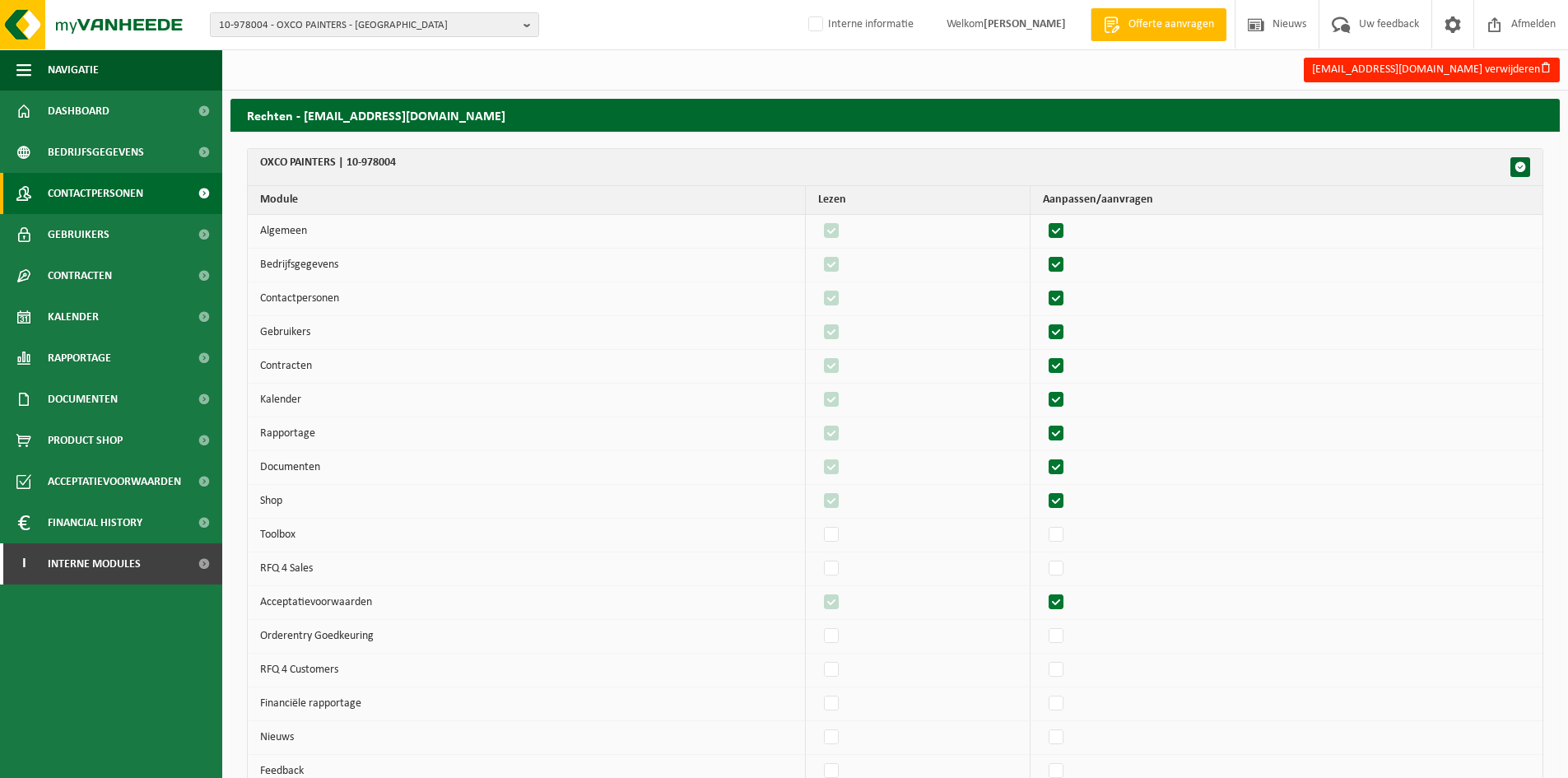
click at [102, 175] on span "Contactpersonen" at bounding box center [95, 193] width 96 height 41
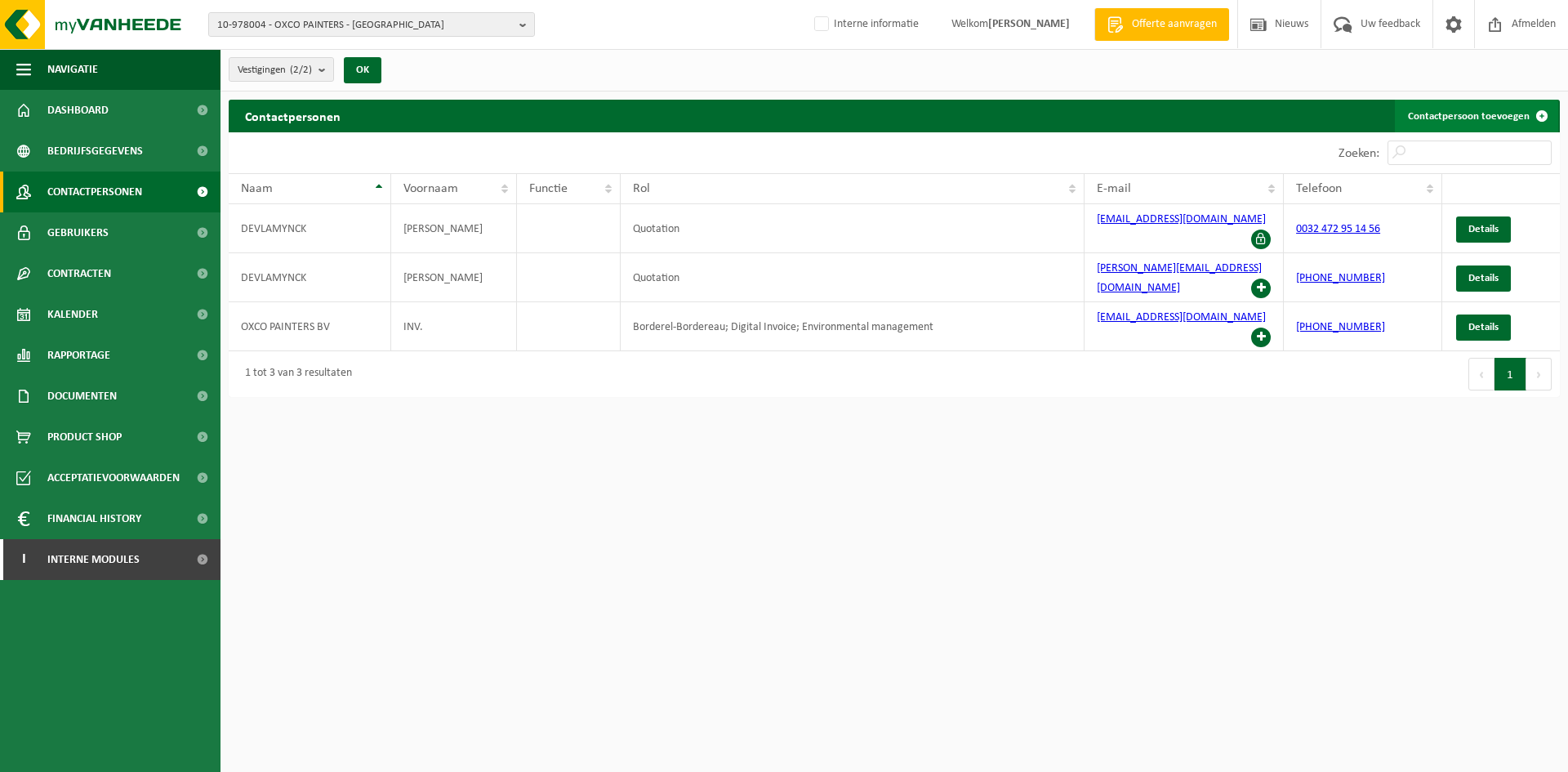
click at [1486, 113] on link "Contactpersoon toevoegen" at bounding box center [1476, 116] width 164 height 33
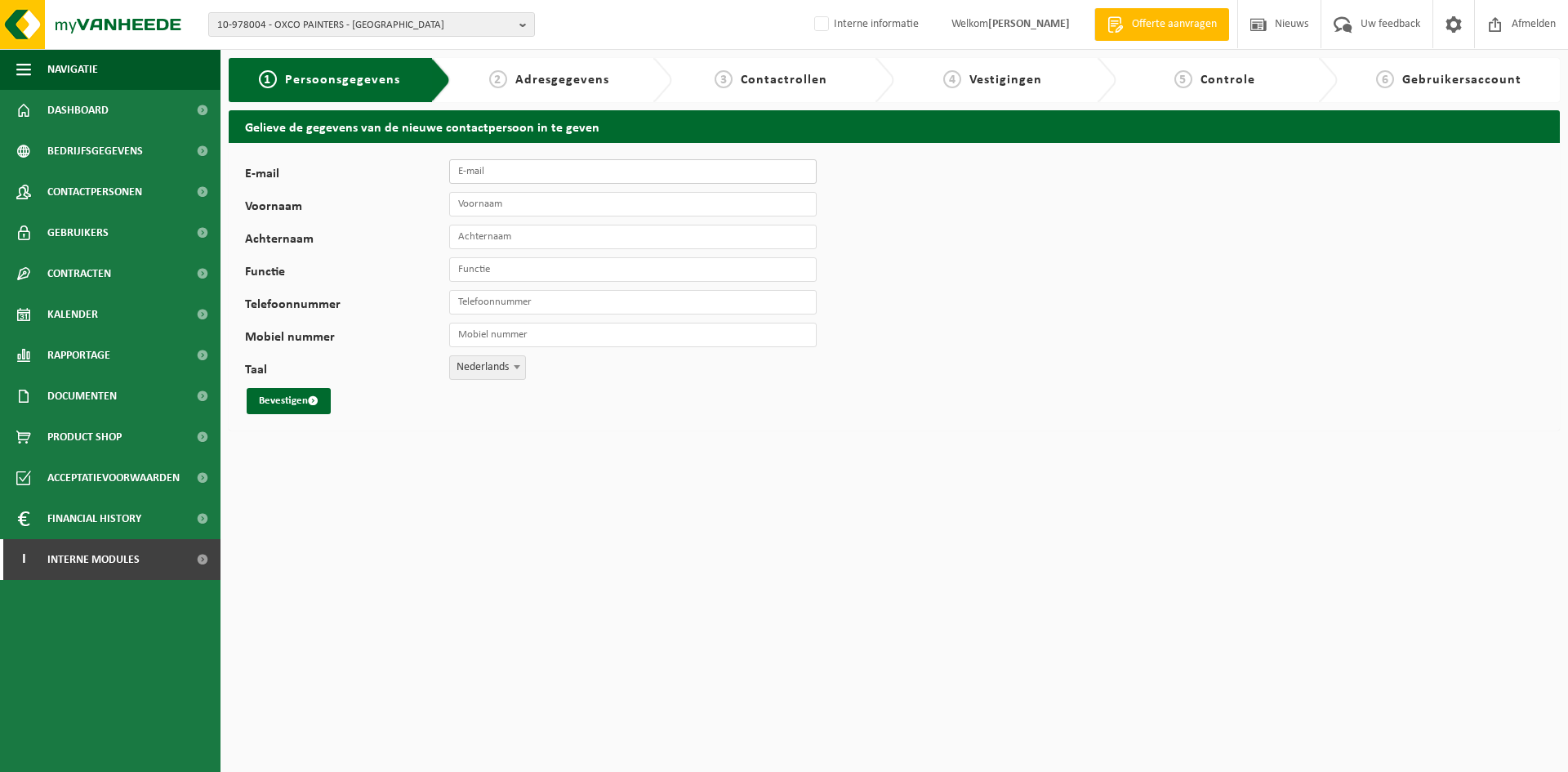
click at [467, 174] on input "E-mail" at bounding box center [633, 171] width 368 height 24
paste input "[PERSON_NAME][EMAIL_ADDRESS][DOMAIN_NAME]"
type input "[PERSON_NAME][EMAIL_ADDRESS][DOMAIN_NAME]"
drag, startPoint x: 488, startPoint y: 204, endPoint x: 522, endPoint y: 206, distance: 34.1
click at [488, 204] on input "Voornaam" at bounding box center [633, 204] width 368 height 24
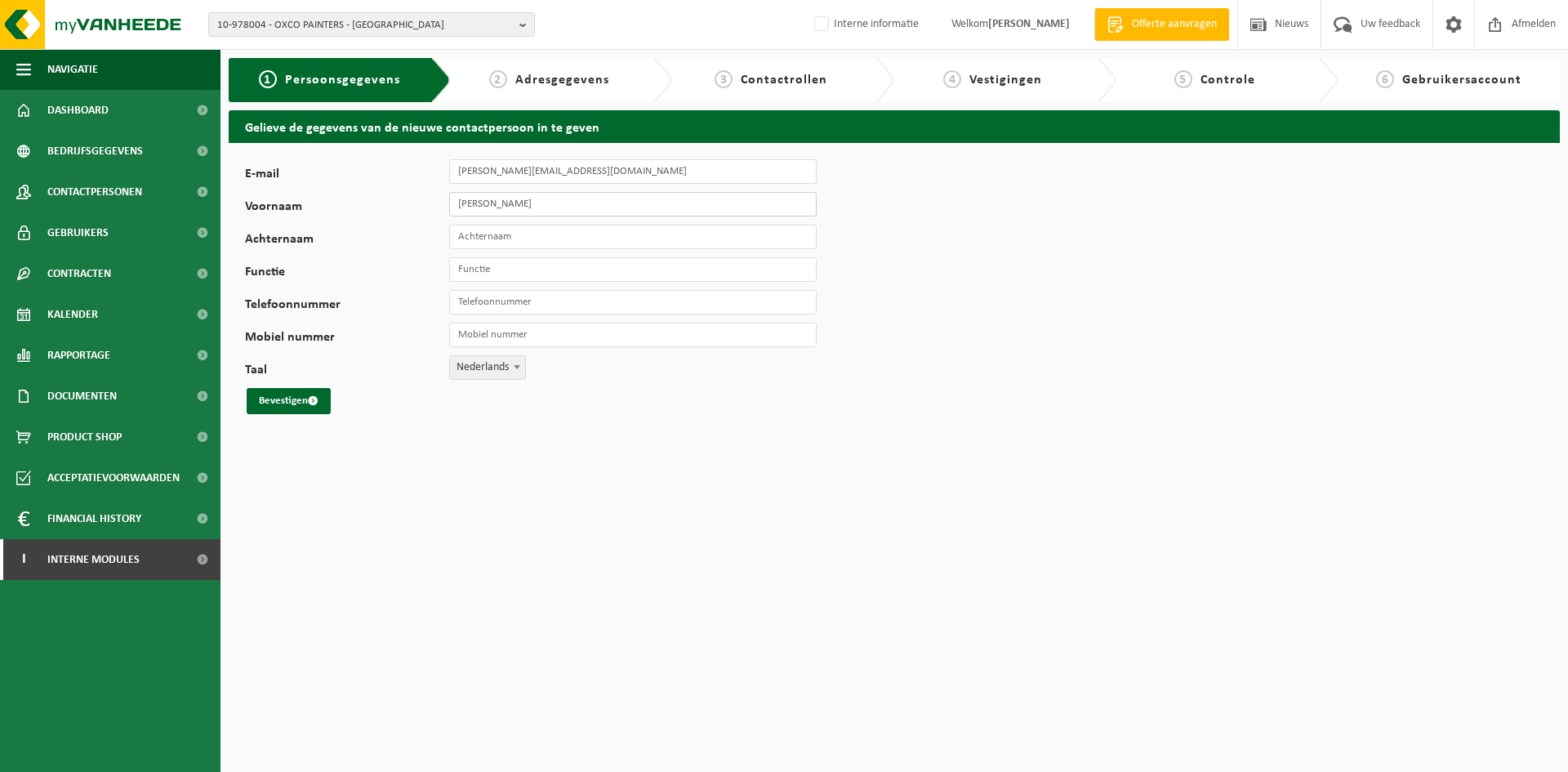
type input "[PERSON_NAME]"
type input "Hudacov"
click at [127, 201] on span "Contactpersonen" at bounding box center [94, 192] width 95 height 41
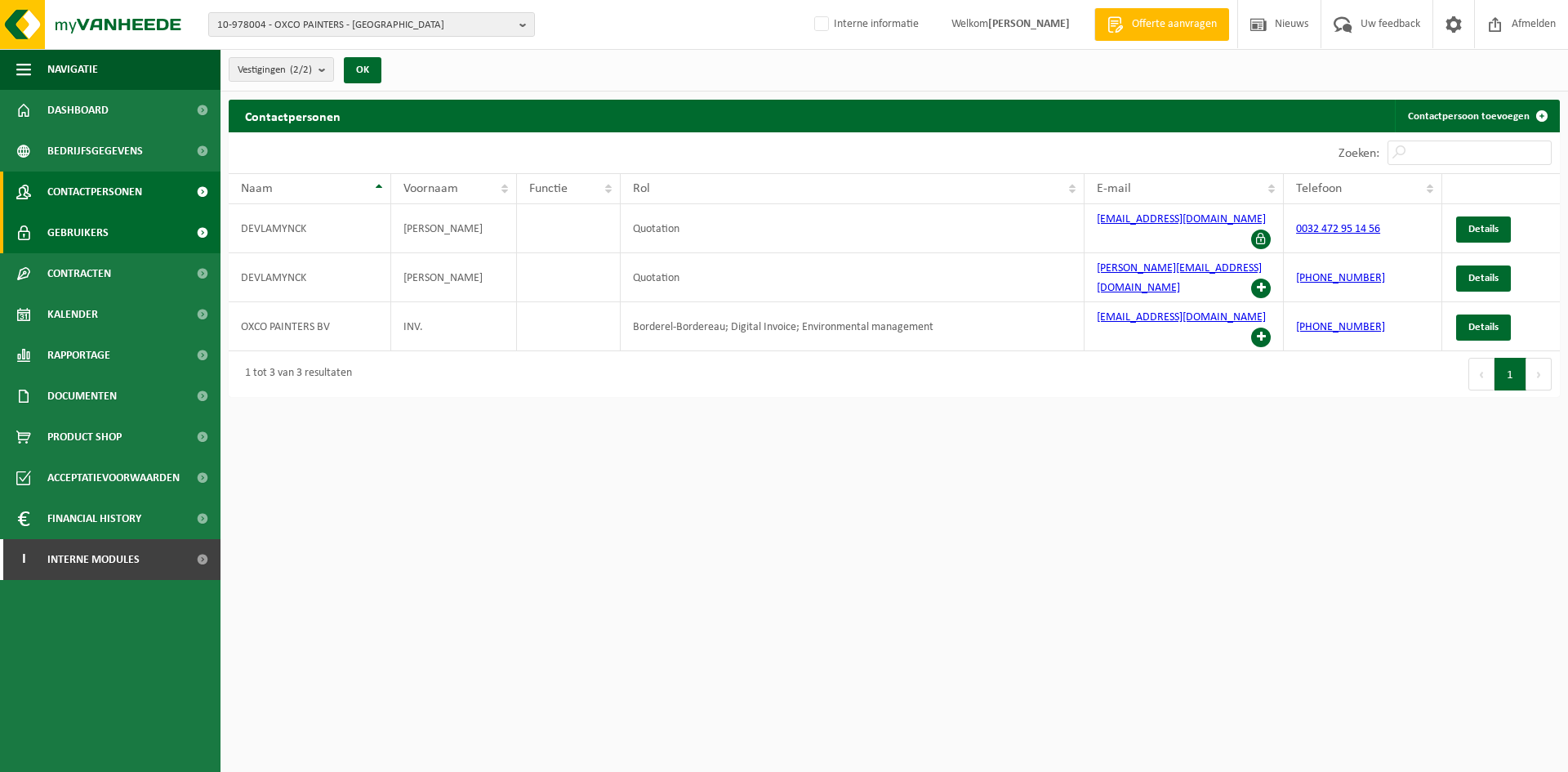
click at [119, 235] on link "Gebruikers" at bounding box center [110, 233] width 221 height 41
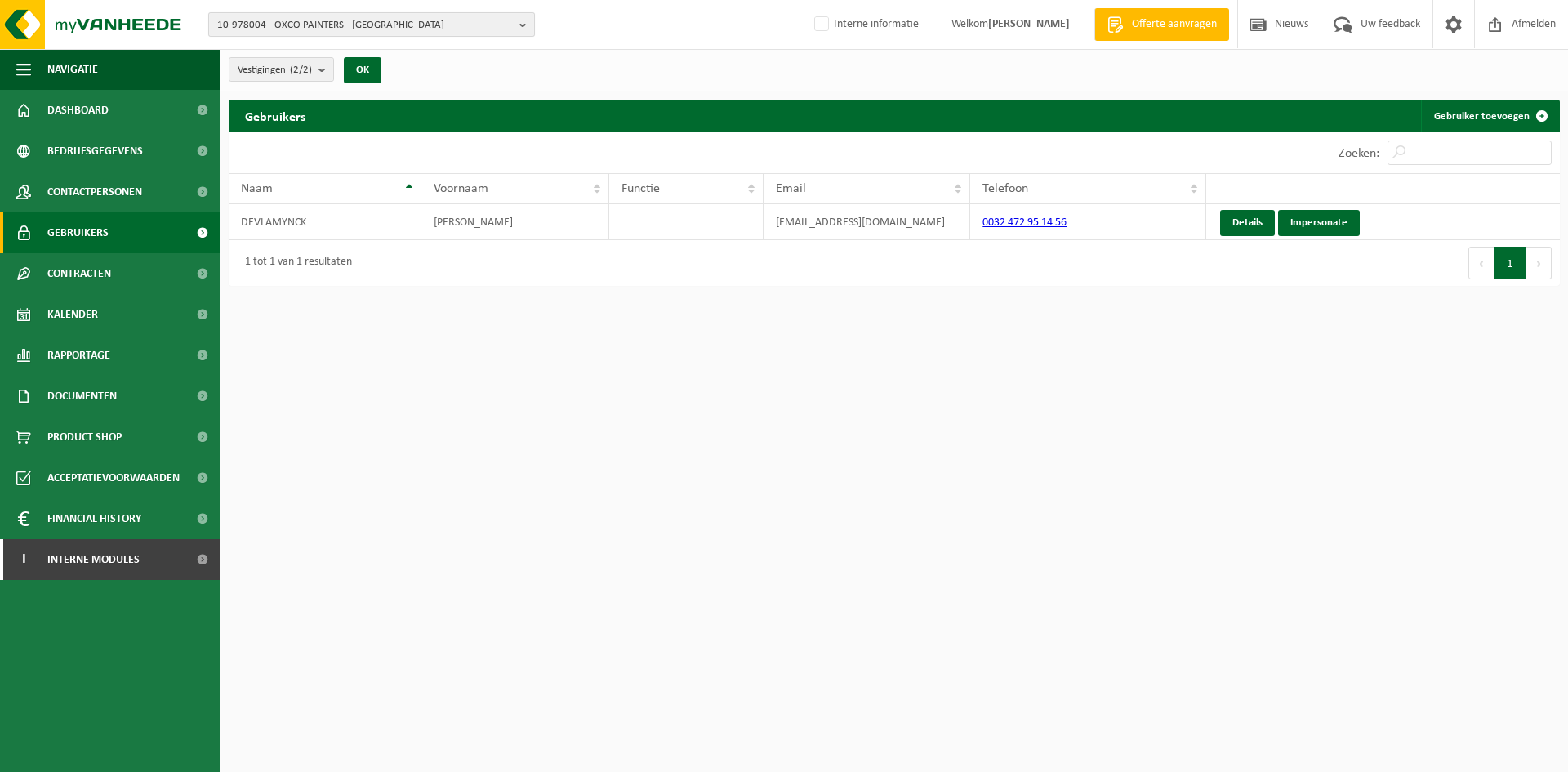
click at [314, 23] on span "10-978004 - OXCO PAINTERS - 9050 GENTBRUGGE, GENTBRUGGEKOUTER 23" at bounding box center [365, 25] width 296 height 24
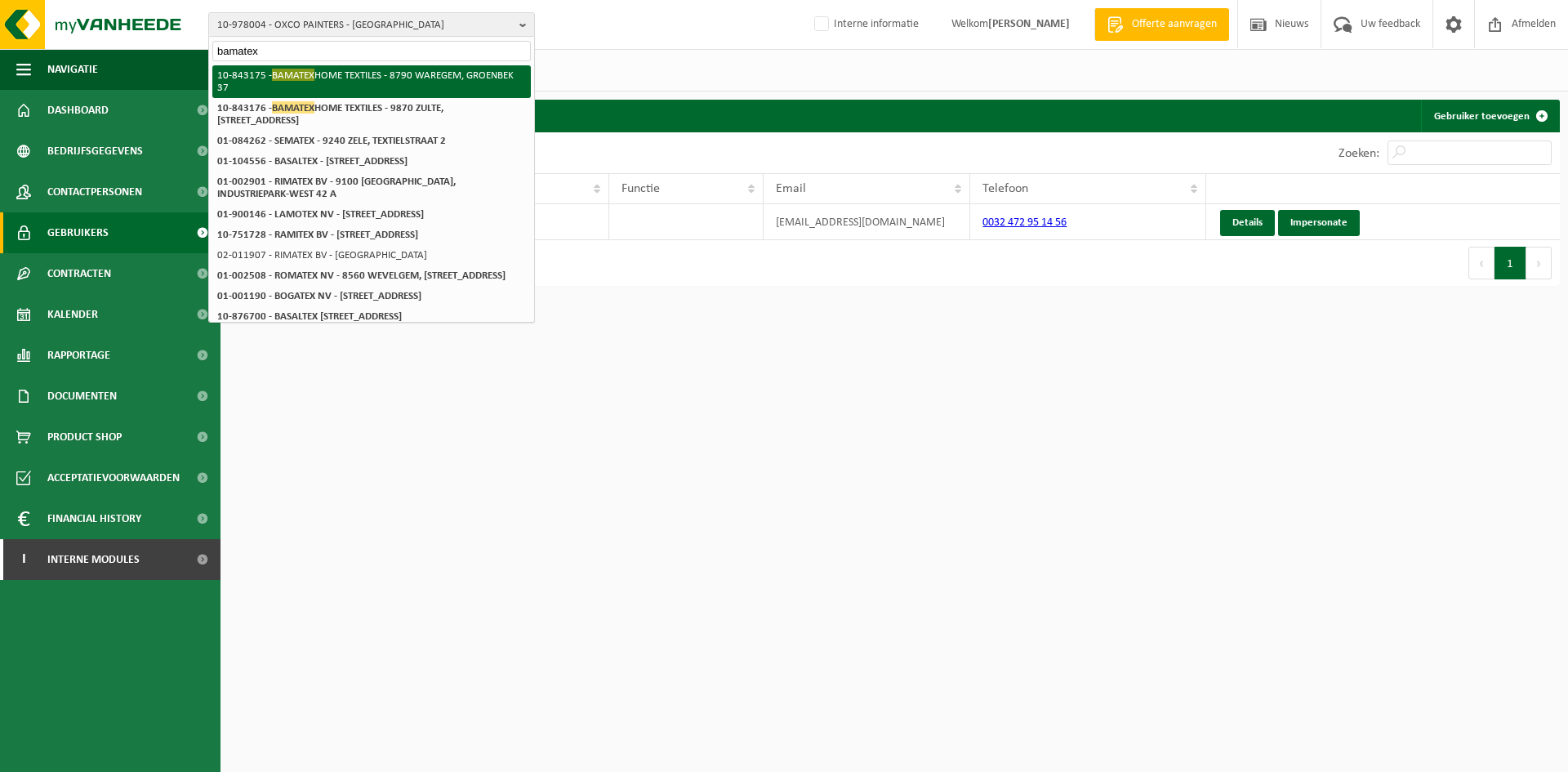
type input "bamatex"
click at [371, 82] on li "10-843175 - BAMATEX HOME TEXTILES - 8790 WAREGEM, GROENBEK 37" at bounding box center [371, 81] width 318 height 33
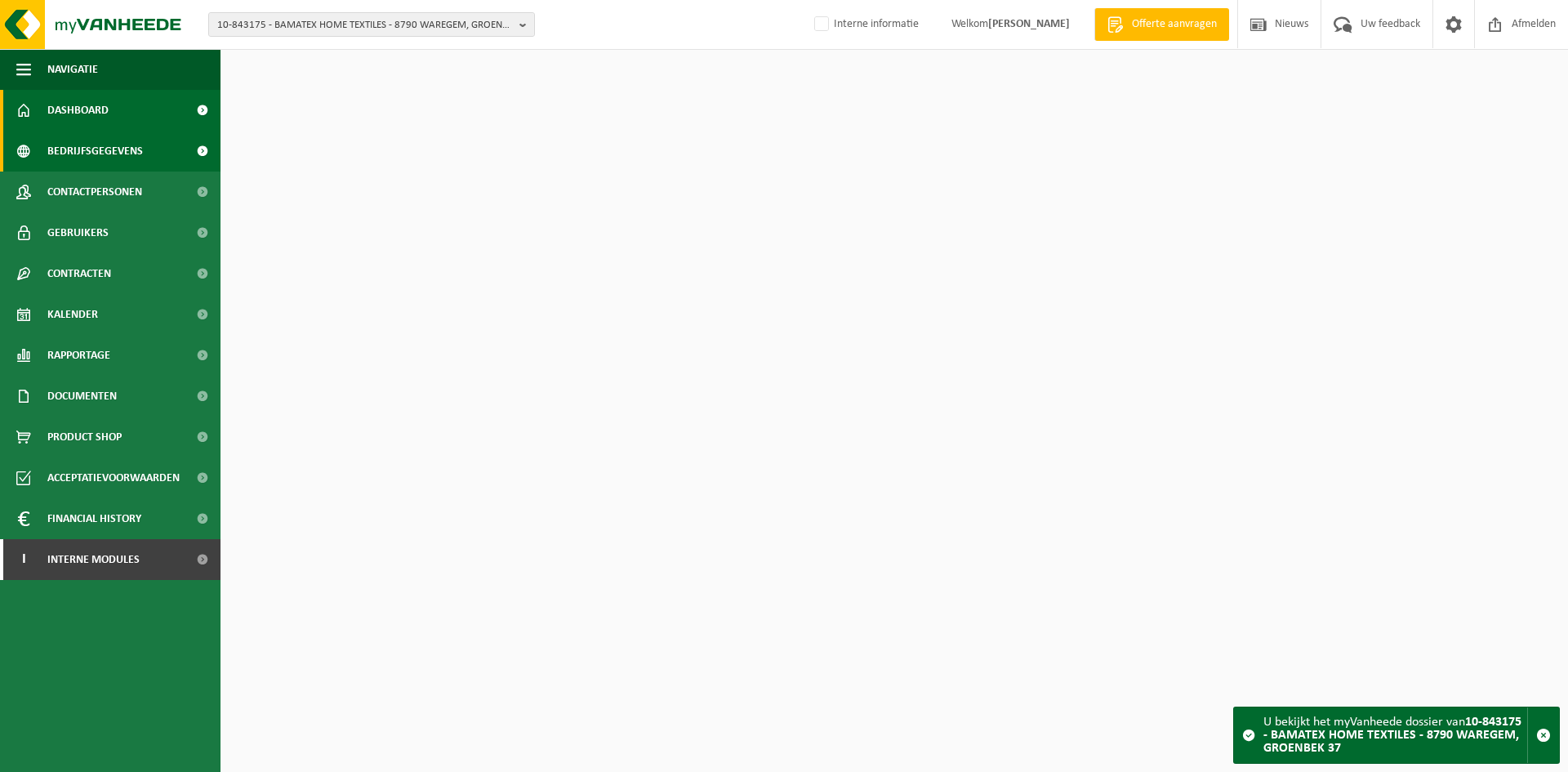
click at [145, 143] on link "Bedrijfsgegevens" at bounding box center [110, 151] width 221 height 41
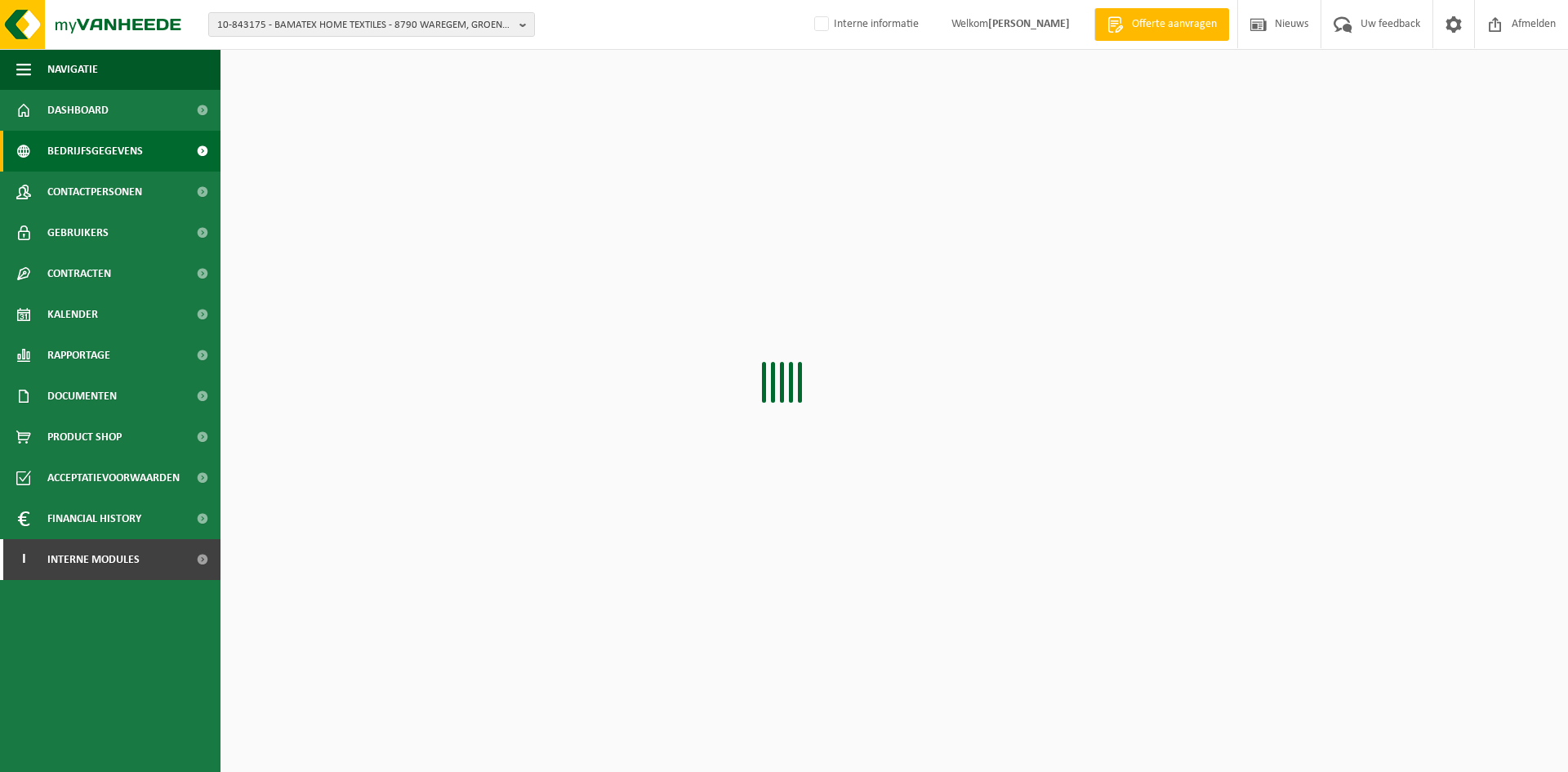
click at [141, 184] on span "Contactpersonen" at bounding box center [94, 192] width 95 height 41
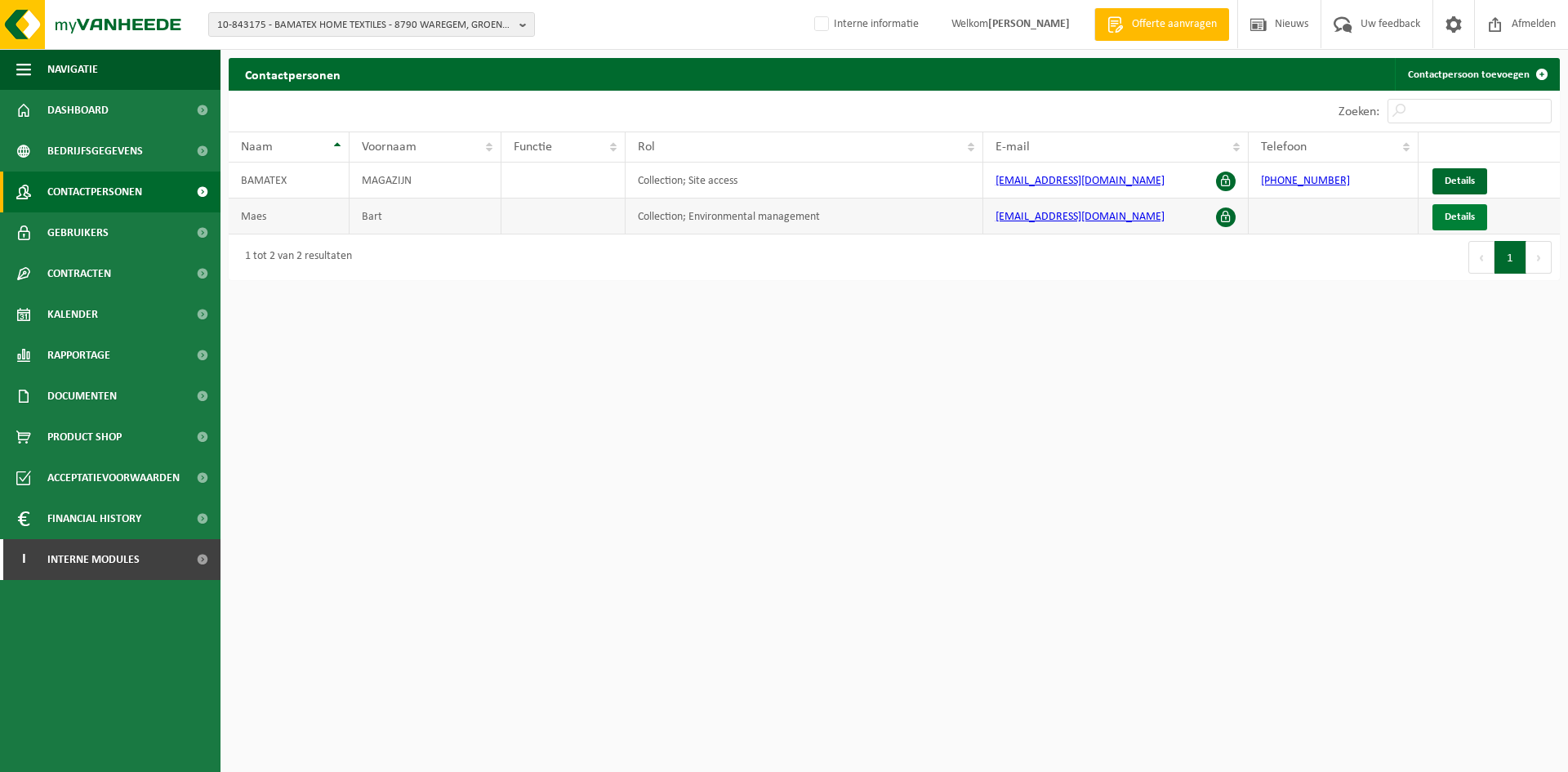
click at [1440, 215] on link "Details" at bounding box center [1460, 217] width 55 height 26
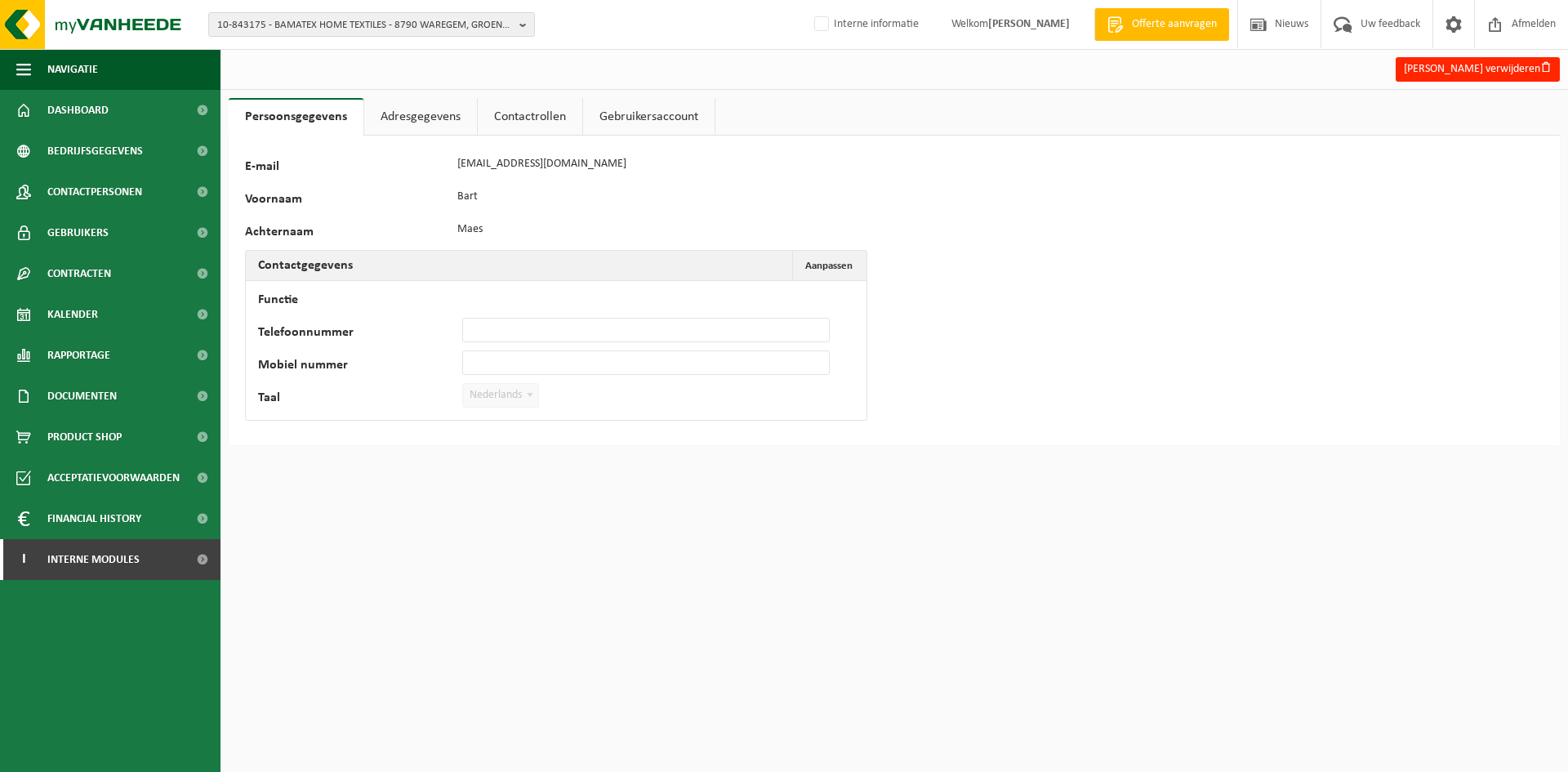
click at [433, 118] on link "Adresgegevens" at bounding box center [421, 117] width 113 height 38
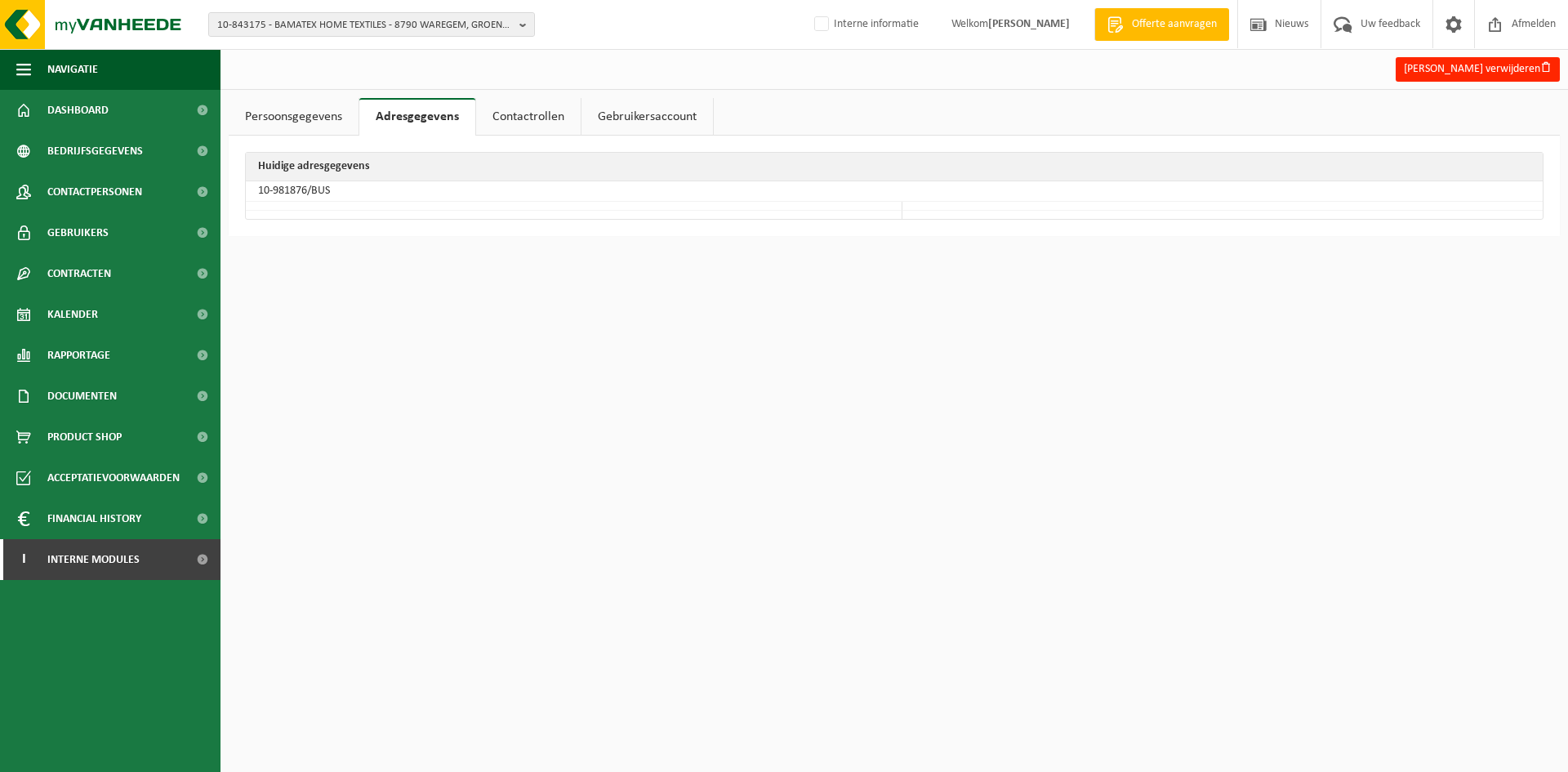
click at [553, 117] on link "Contactrollen" at bounding box center [528, 117] width 104 height 38
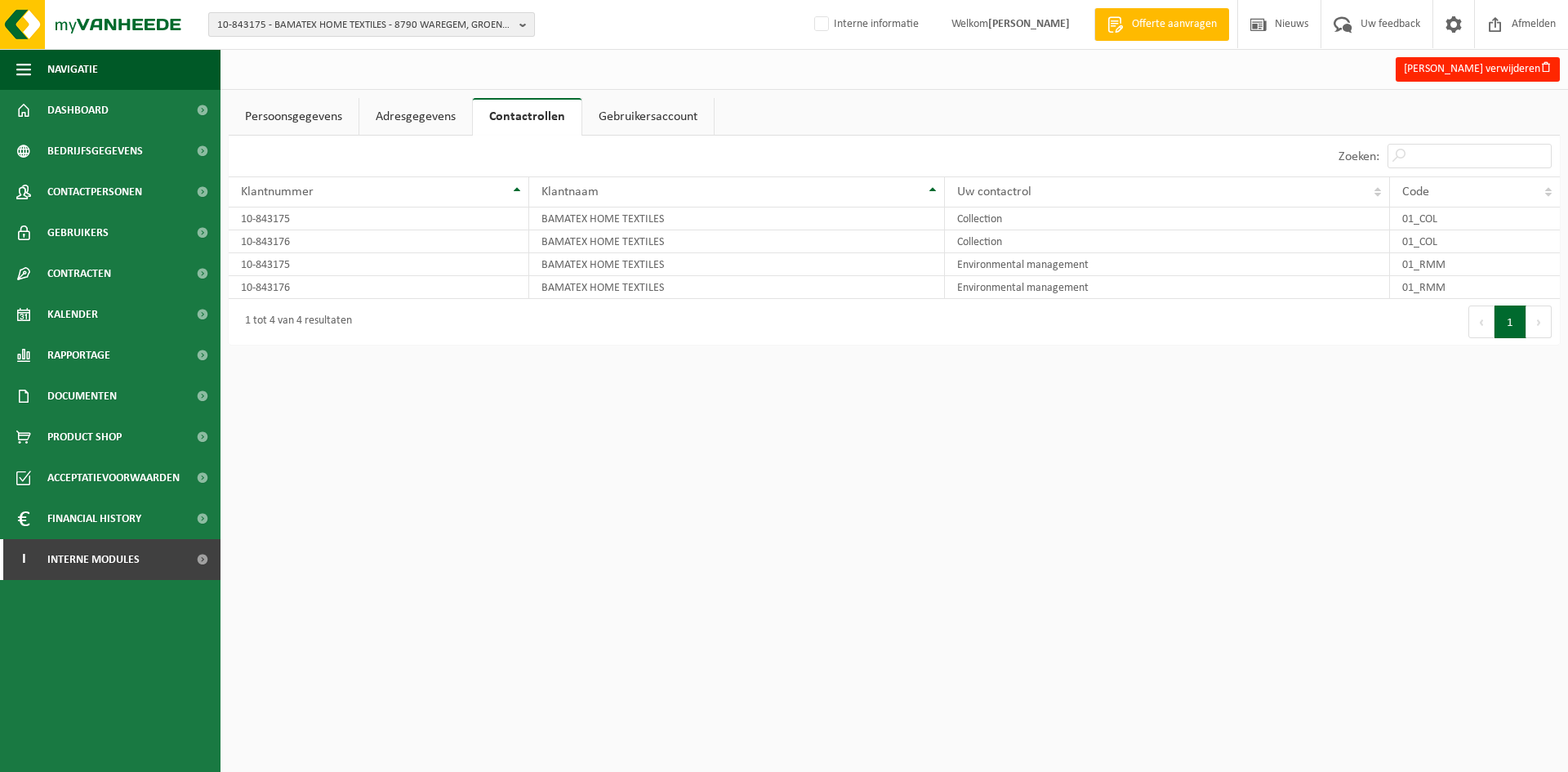
click at [305, 32] on span "10-843175 - BAMATEX HOME TEXTILES - 8790 WAREGEM, GROENBEK 37" at bounding box center [365, 25] width 296 height 24
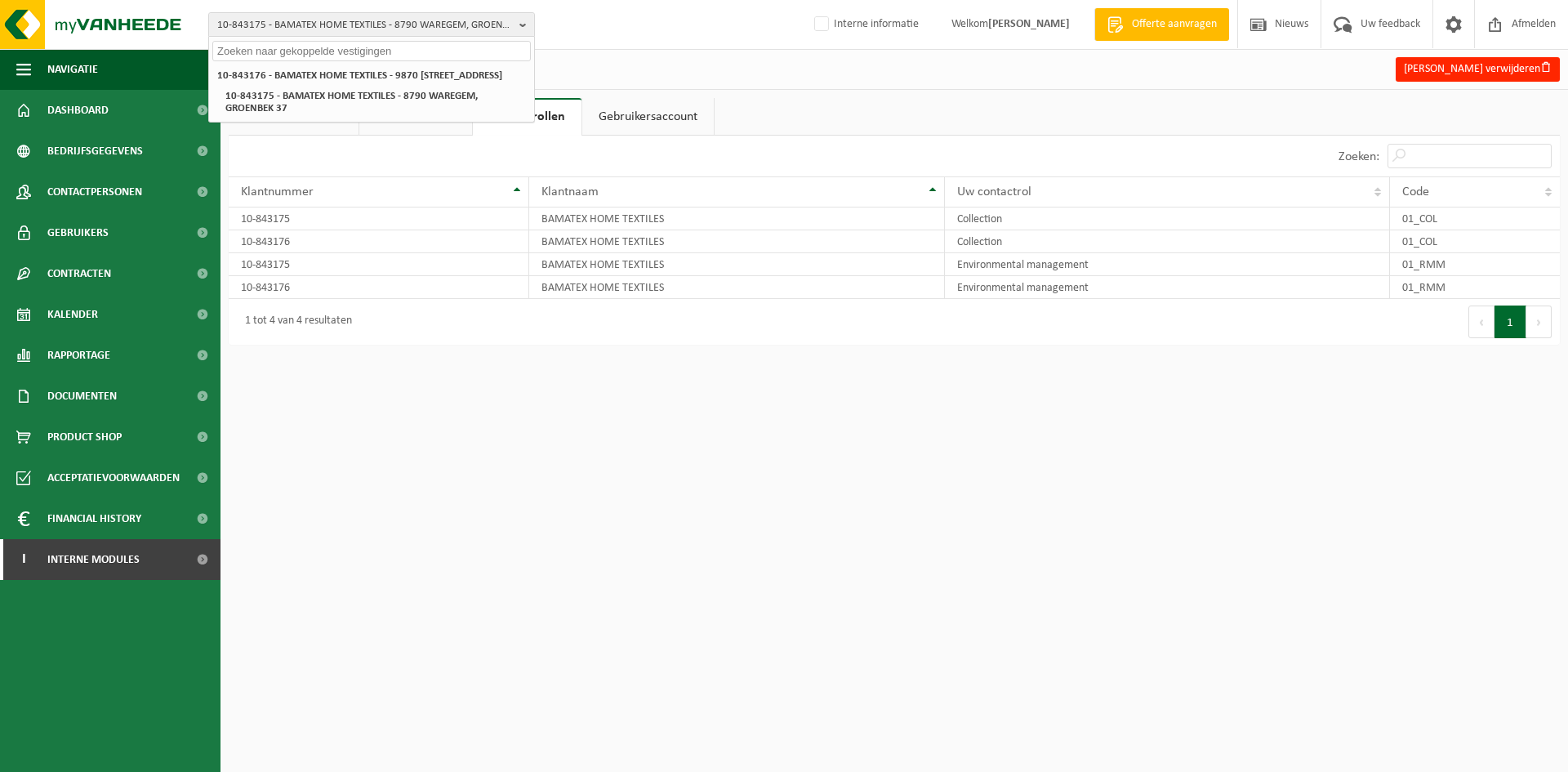
click at [291, 71] on strong "10-843176 - BAMATEX HOME TEXTILES - 9870 [STREET_ADDRESS]" at bounding box center [359, 76] width 285 height 11
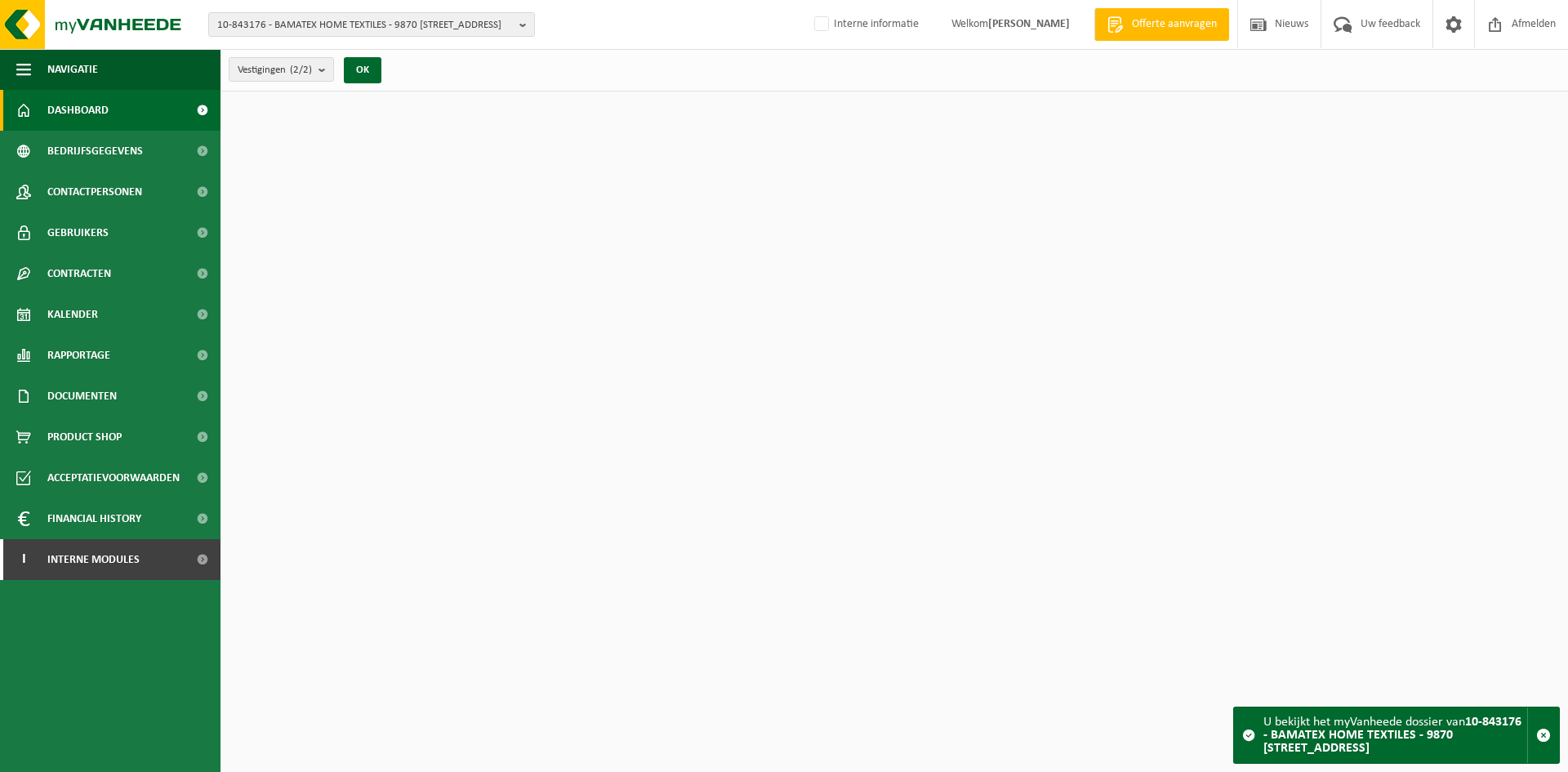
click at [112, 95] on link "Dashboard" at bounding box center [110, 110] width 221 height 41
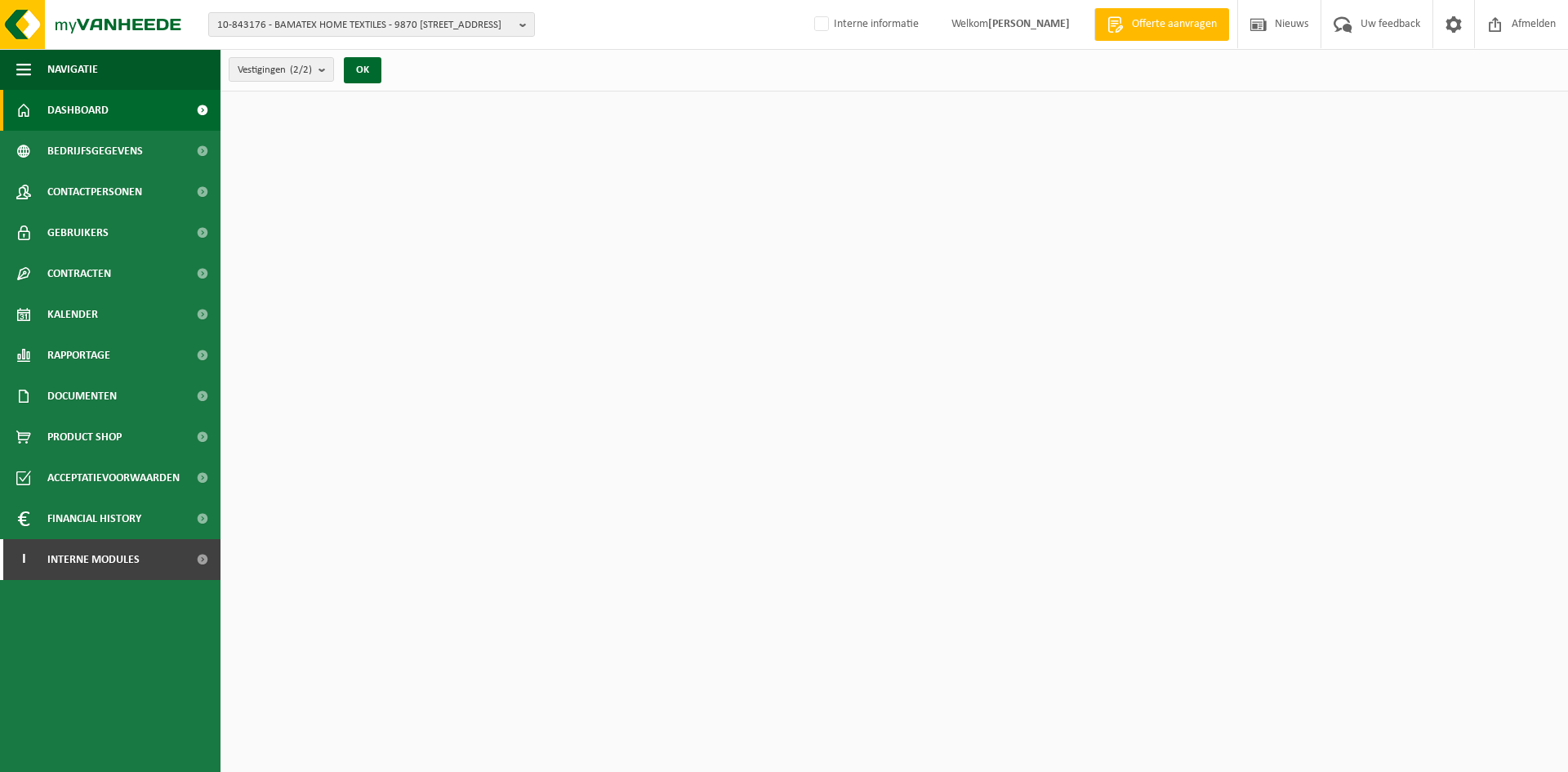
click at [136, 113] on link "Dashboard" at bounding box center [110, 110] width 221 height 41
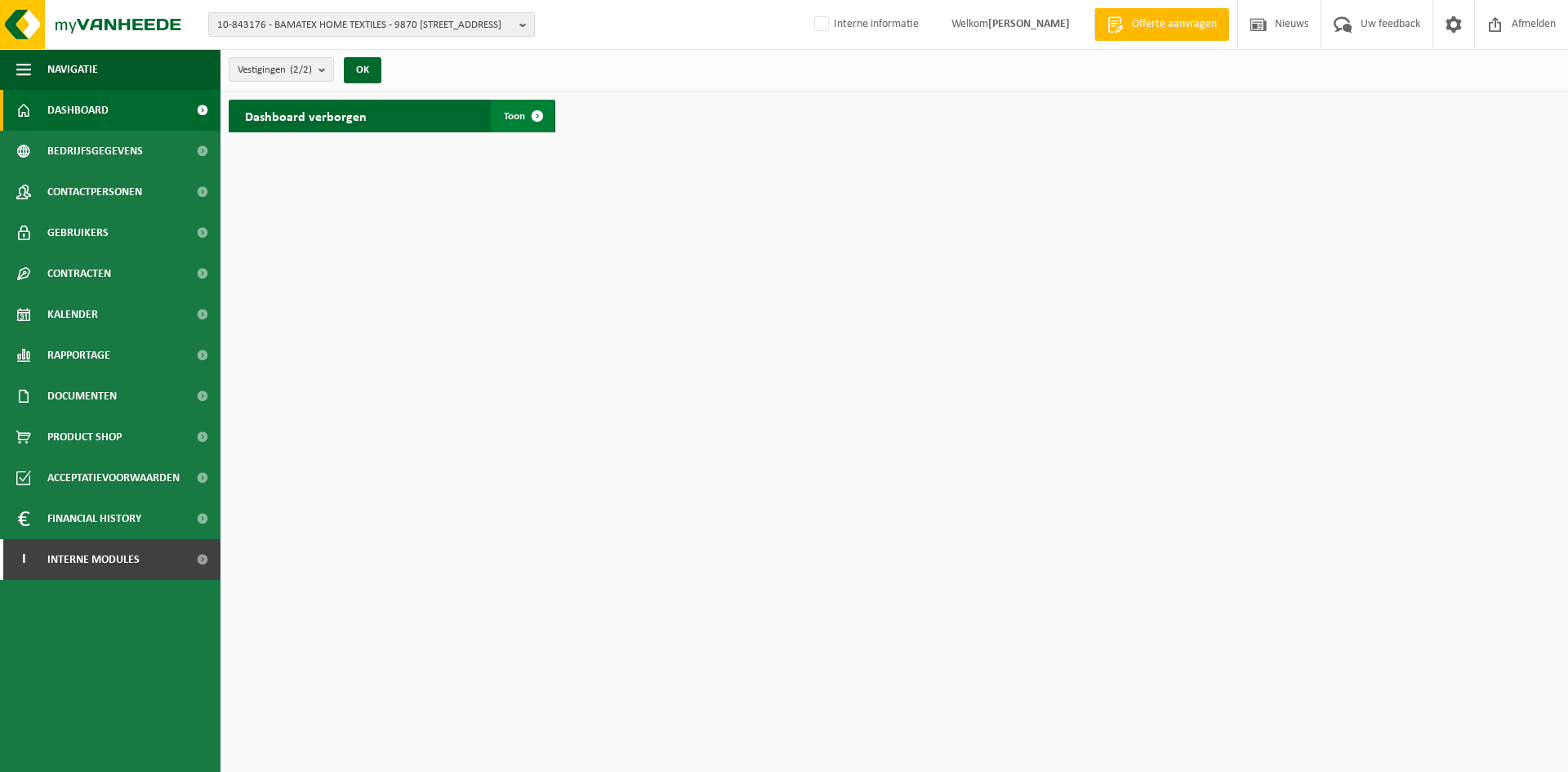
click at [507, 114] on span "Toon" at bounding box center [514, 116] width 21 height 11
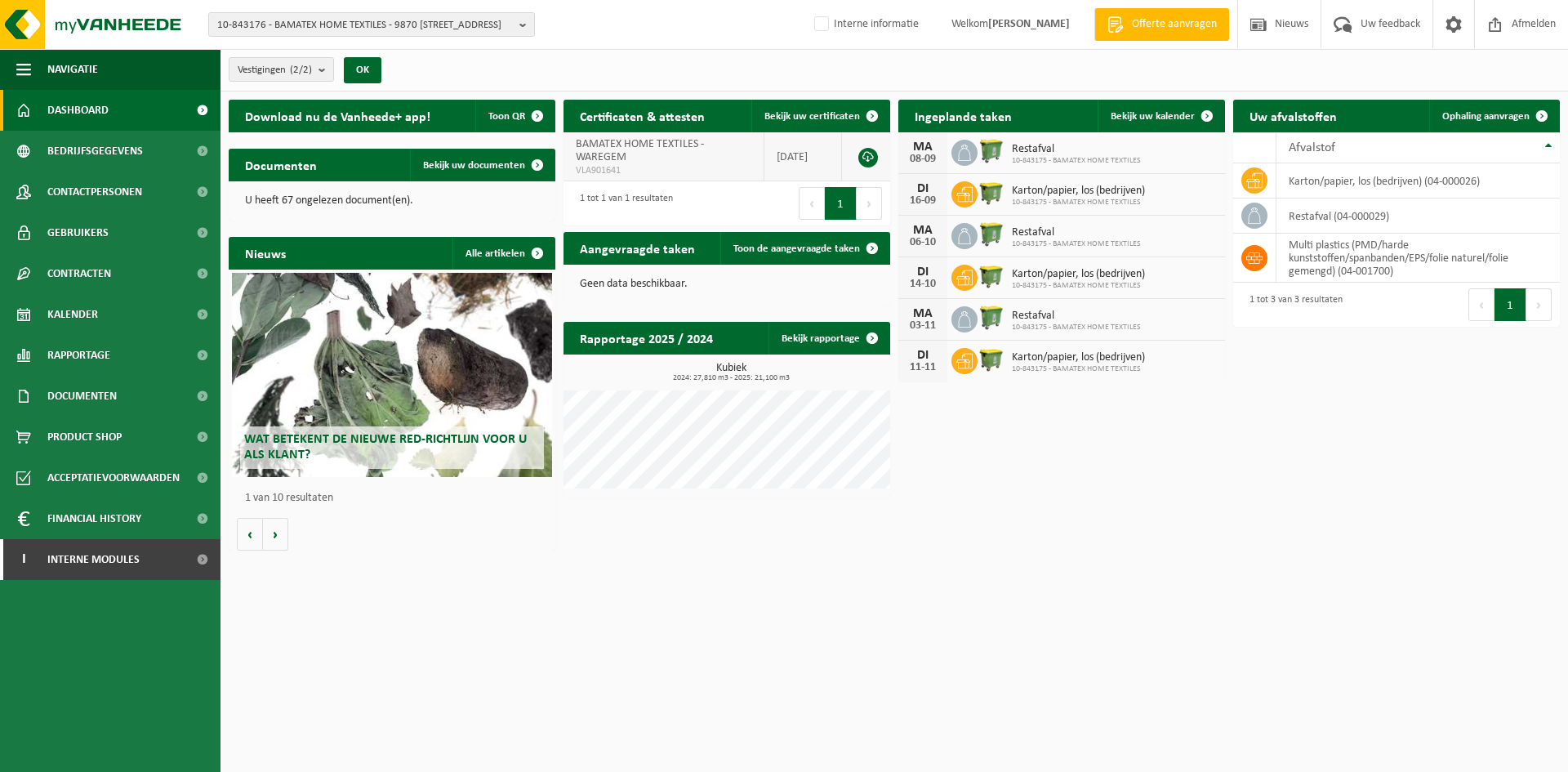
click at [625, 147] on span "BAMATEX HOME TEXTILES - WAREGEM" at bounding box center [640, 150] width 128 height 25
click at [821, 105] on link "Bekijk uw certificaten" at bounding box center [820, 116] width 137 height 33
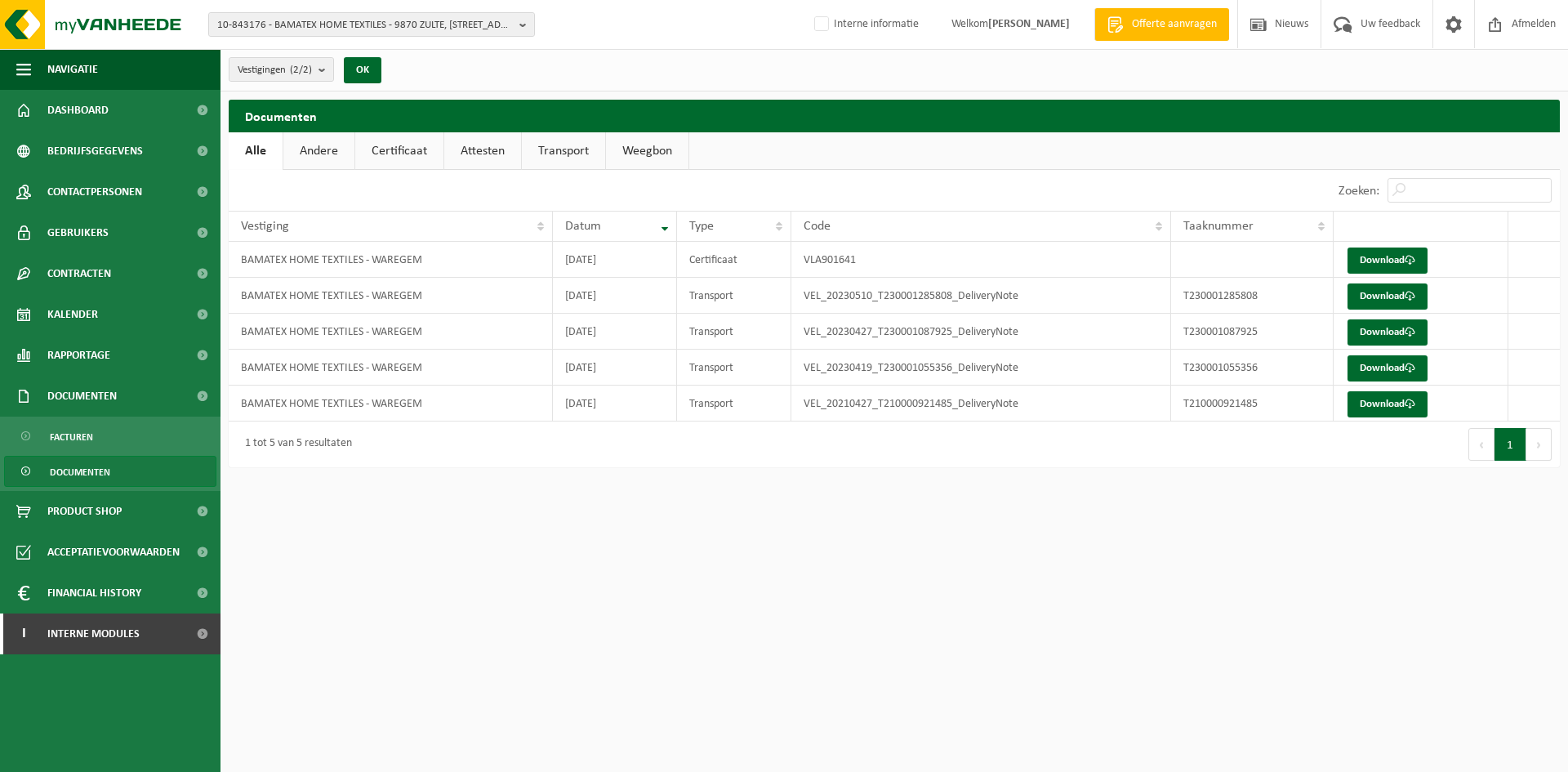
click at [385, 145] on link "Certificaat" at bounding box center [399, 151] width 88 height 38
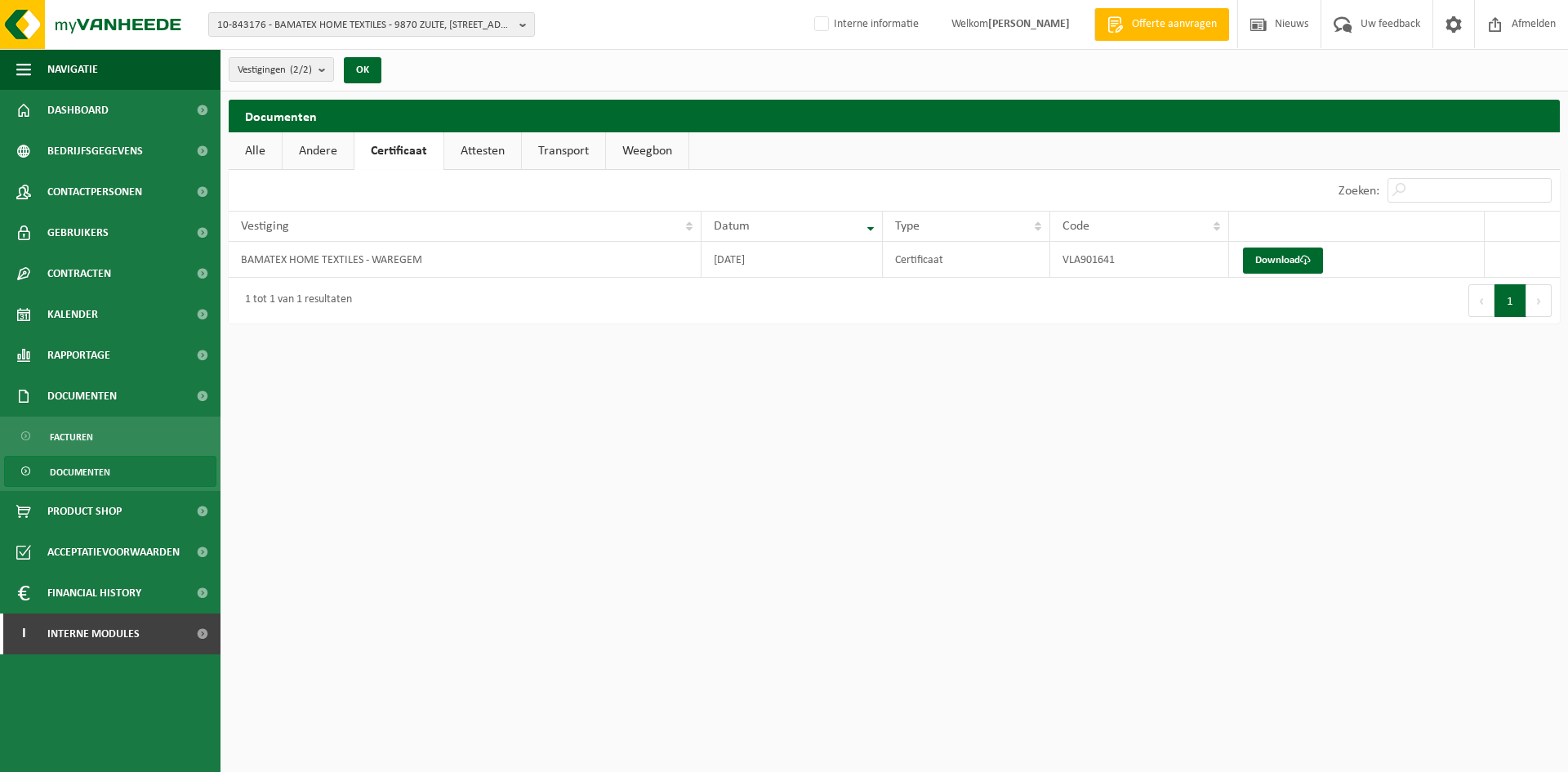
click at [258, 157] on link "Alle" at bounding box center [254, 151] width 53 height 38
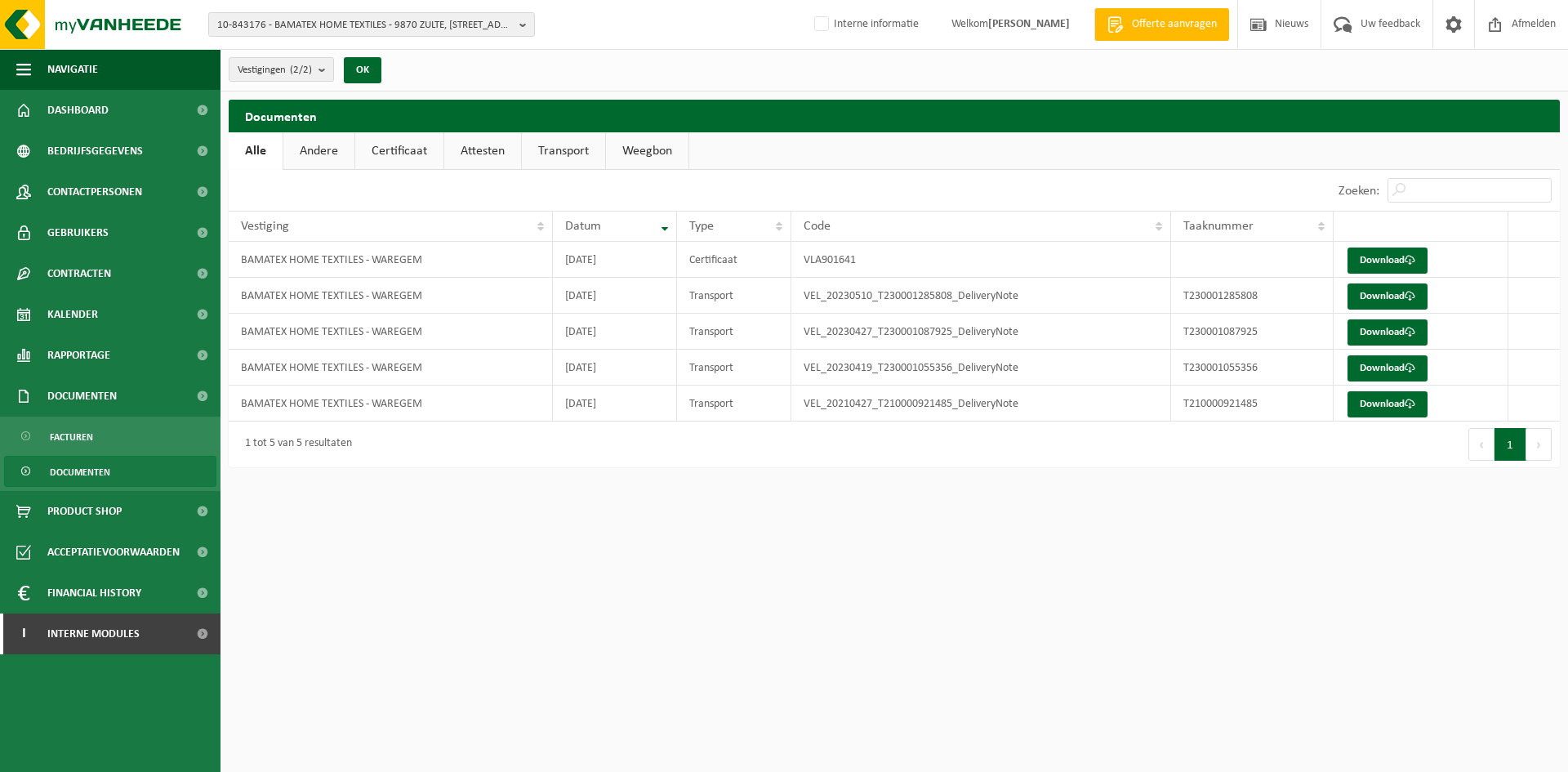
click at [283, 149] on link "Andere" at bounding box center [318, 151] width 71 height 38
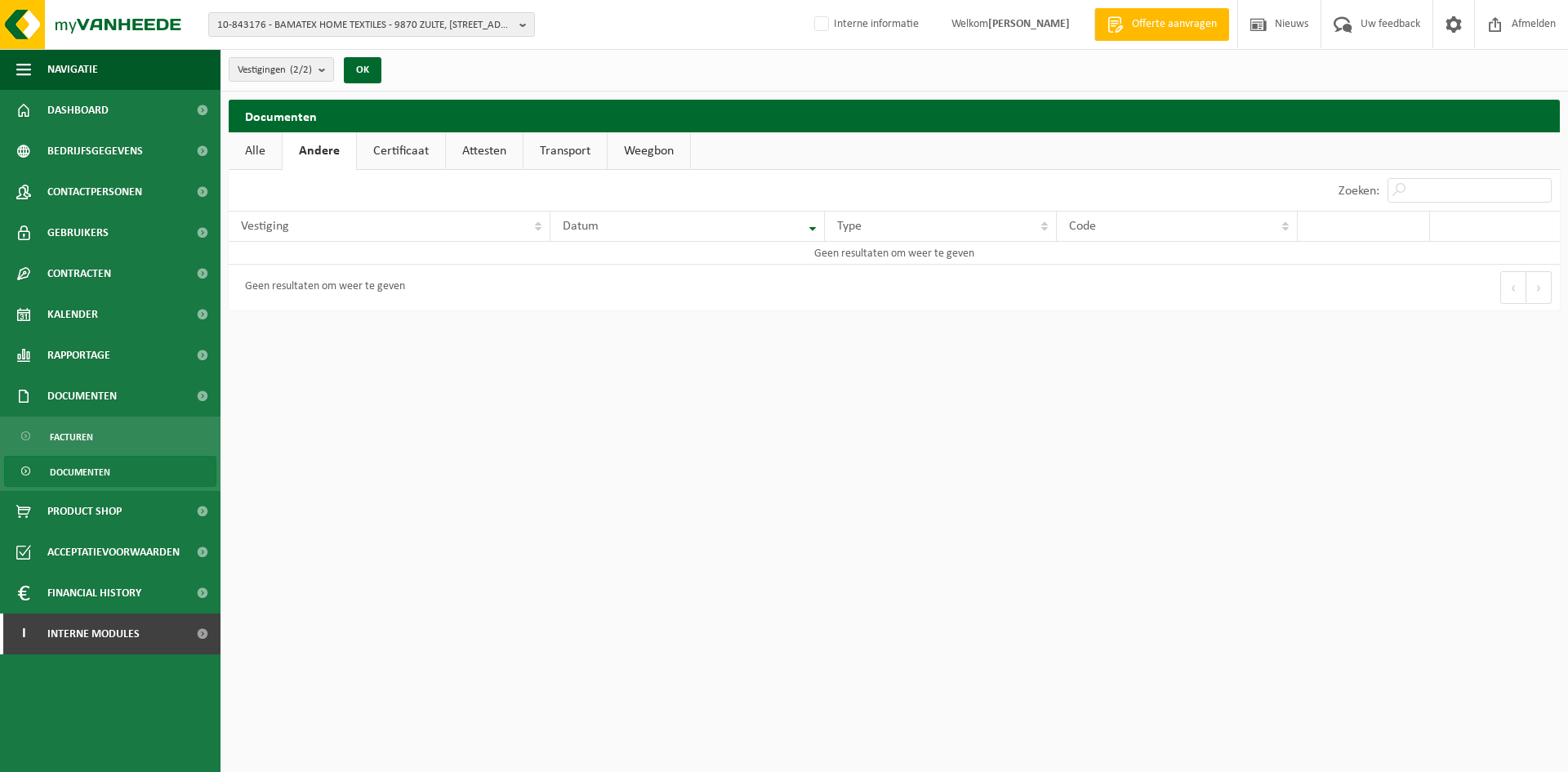
click at [249, 151] on link "Alle" at bounding box center [254, 151] width 53 height 38
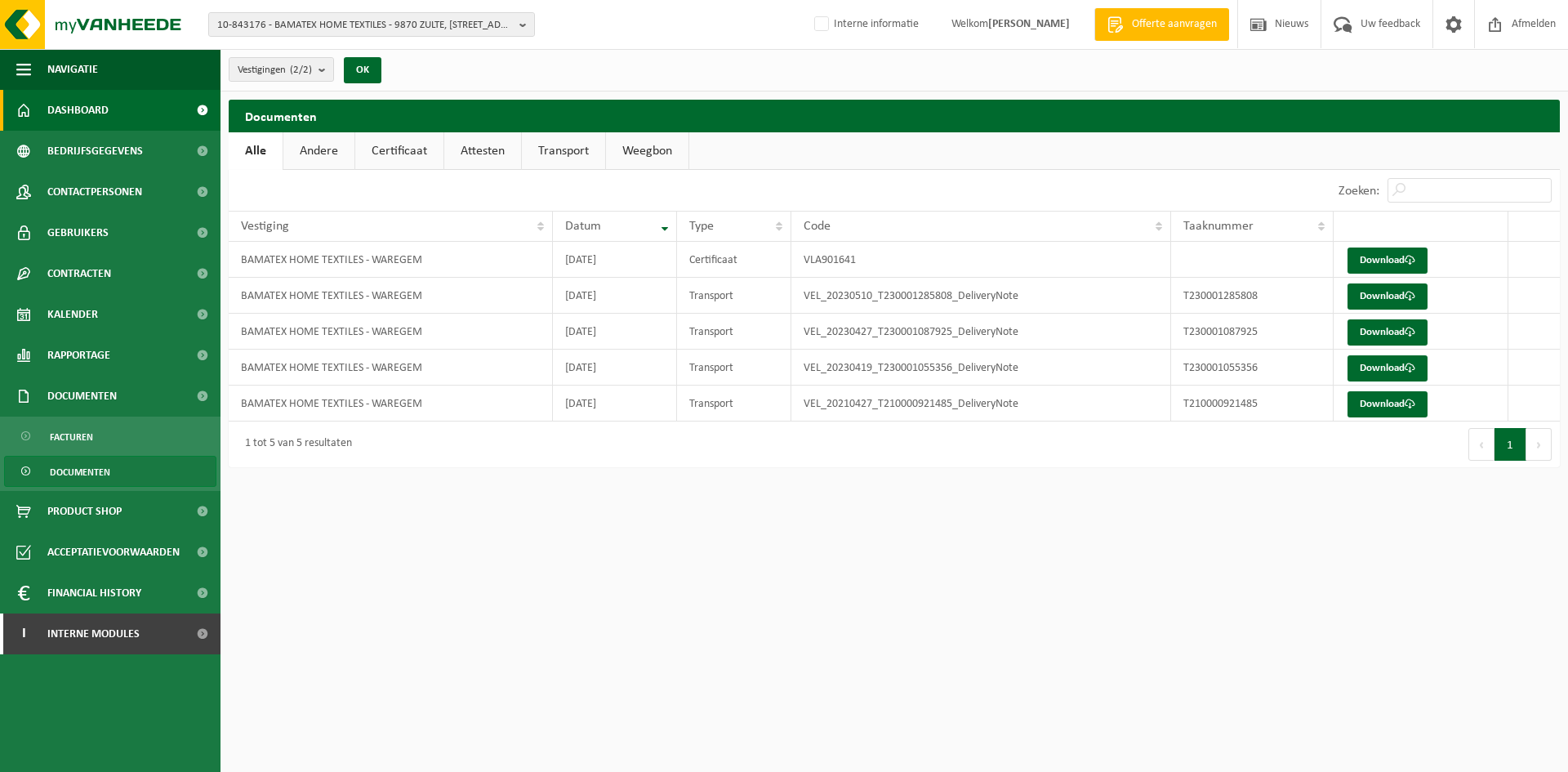
click at [132, 102] on link "Dashboard" at bounding box center [110, 110] width 221 height 41
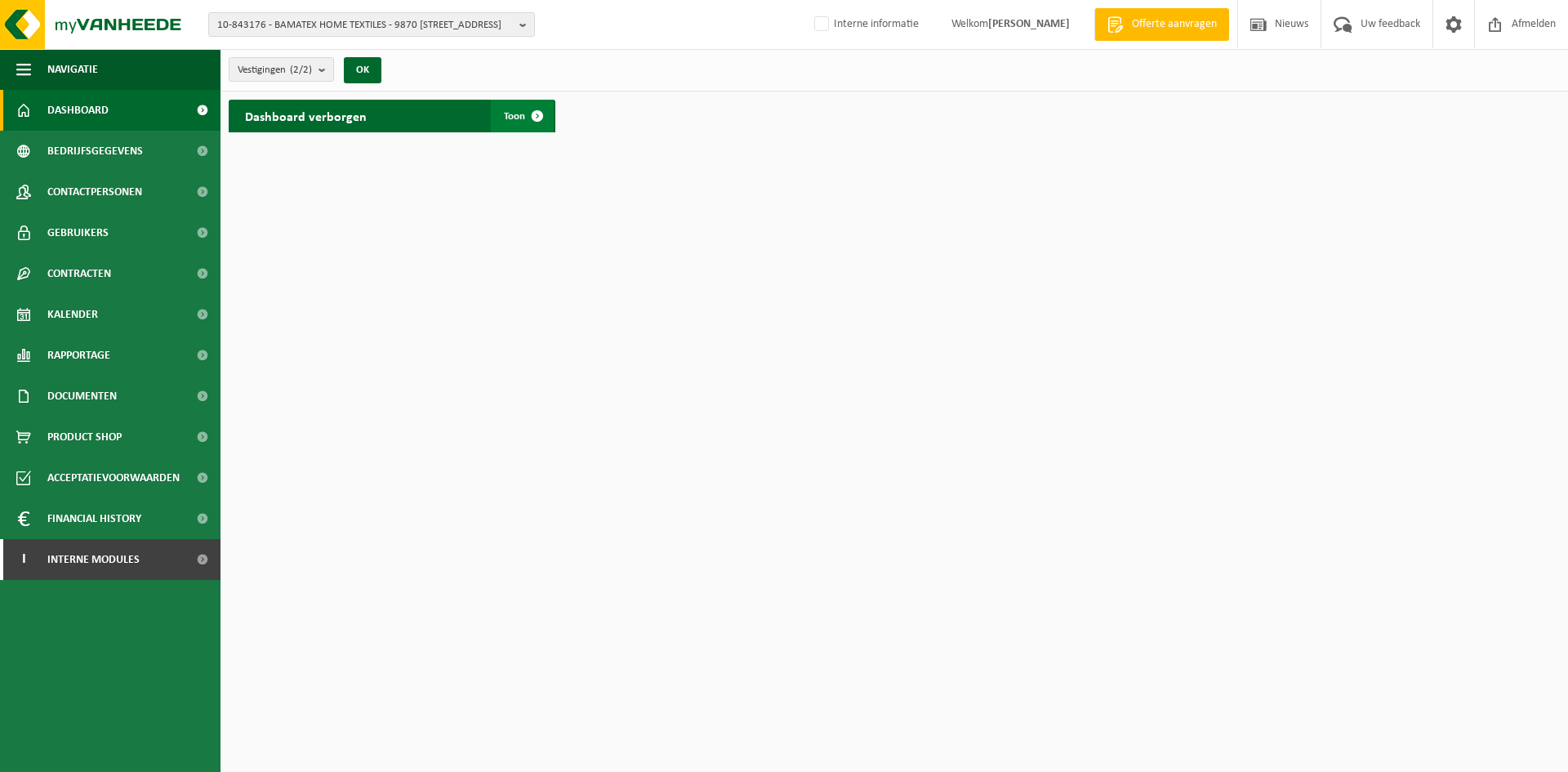
click at [535, 113] on span at bounding box center [537, 116] width 33 height 33
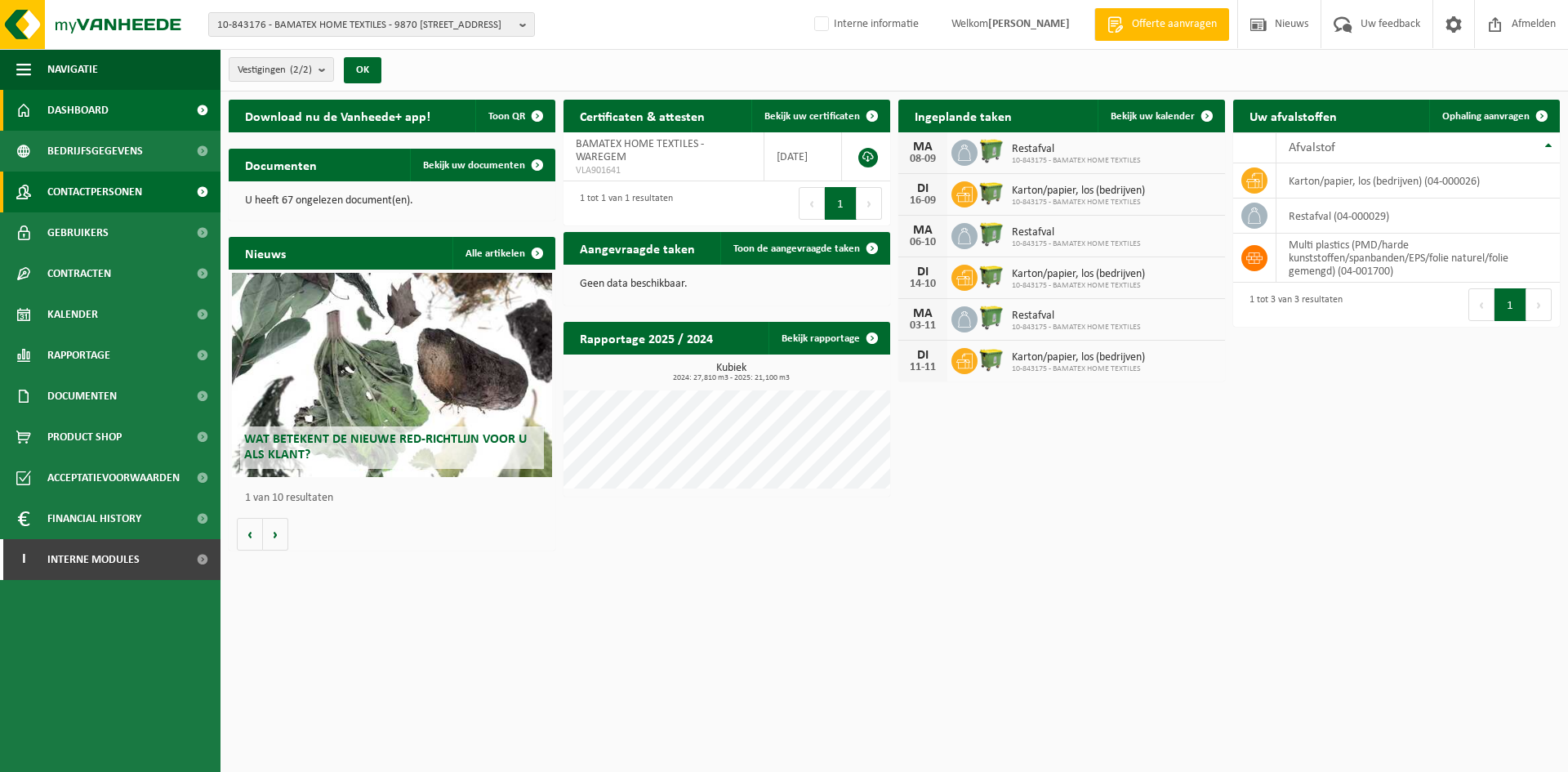
click at [86, 193] on span "Contactpersonen" at bounding box center [94, 192] width 95 height 41
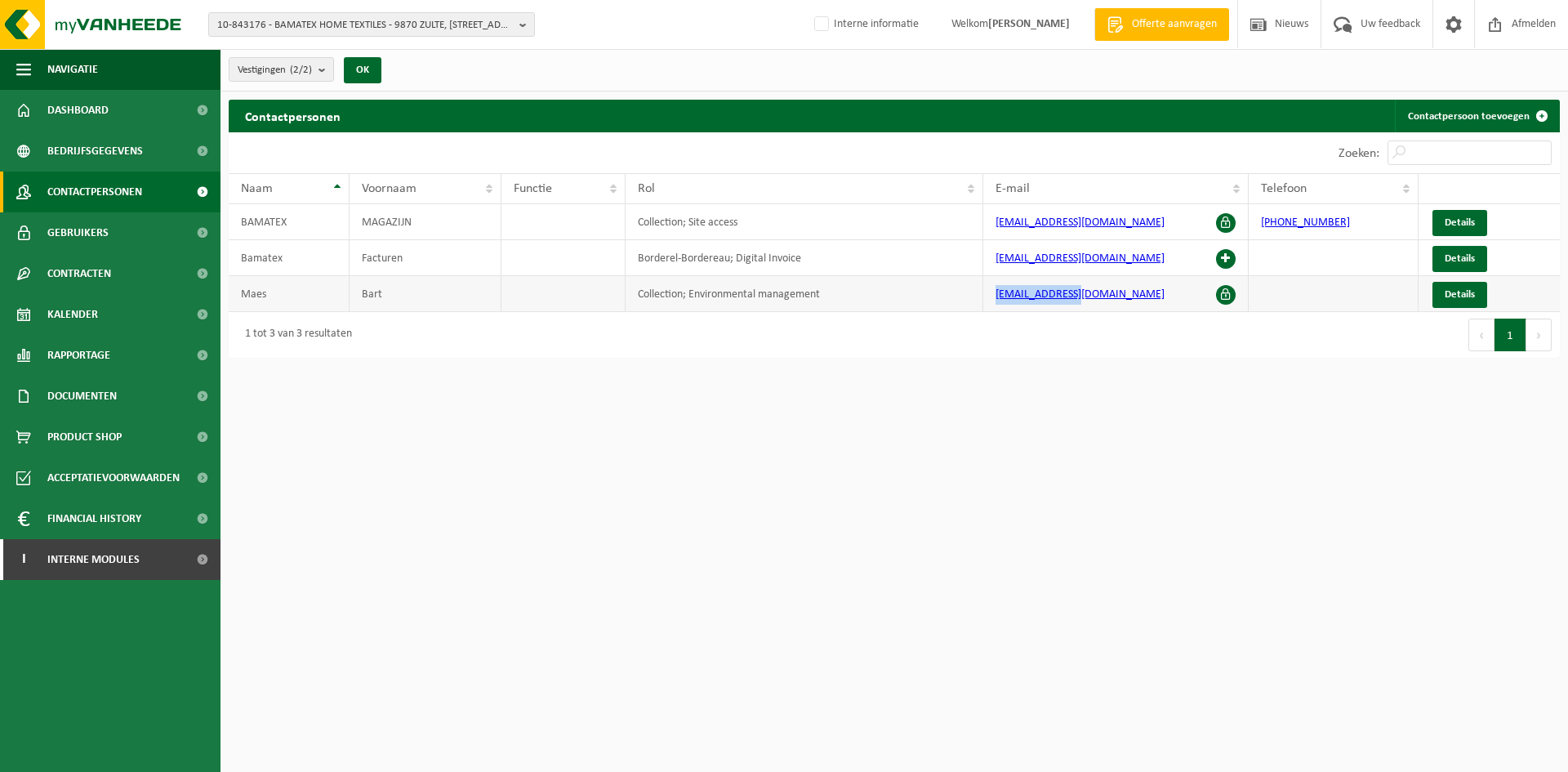
drag, startPoint x: 1097, startPoint y: 297, endPoint x: 978, endPoint y: 294, distance: 119.0
click at [978, 294] on tr "[PERSON_NAME] Collection; Environmental management [EMAIL_ADDRESS][DOMAIN_NAME]…" at bounding box center [894, 294] width 1331 height 36
copy tr "[EMAIL_ADDRESS][DOMAIN_NAME]"
click at [1465, 299] on span "Details" at bounding box center [1460, 294] width 30 height 11
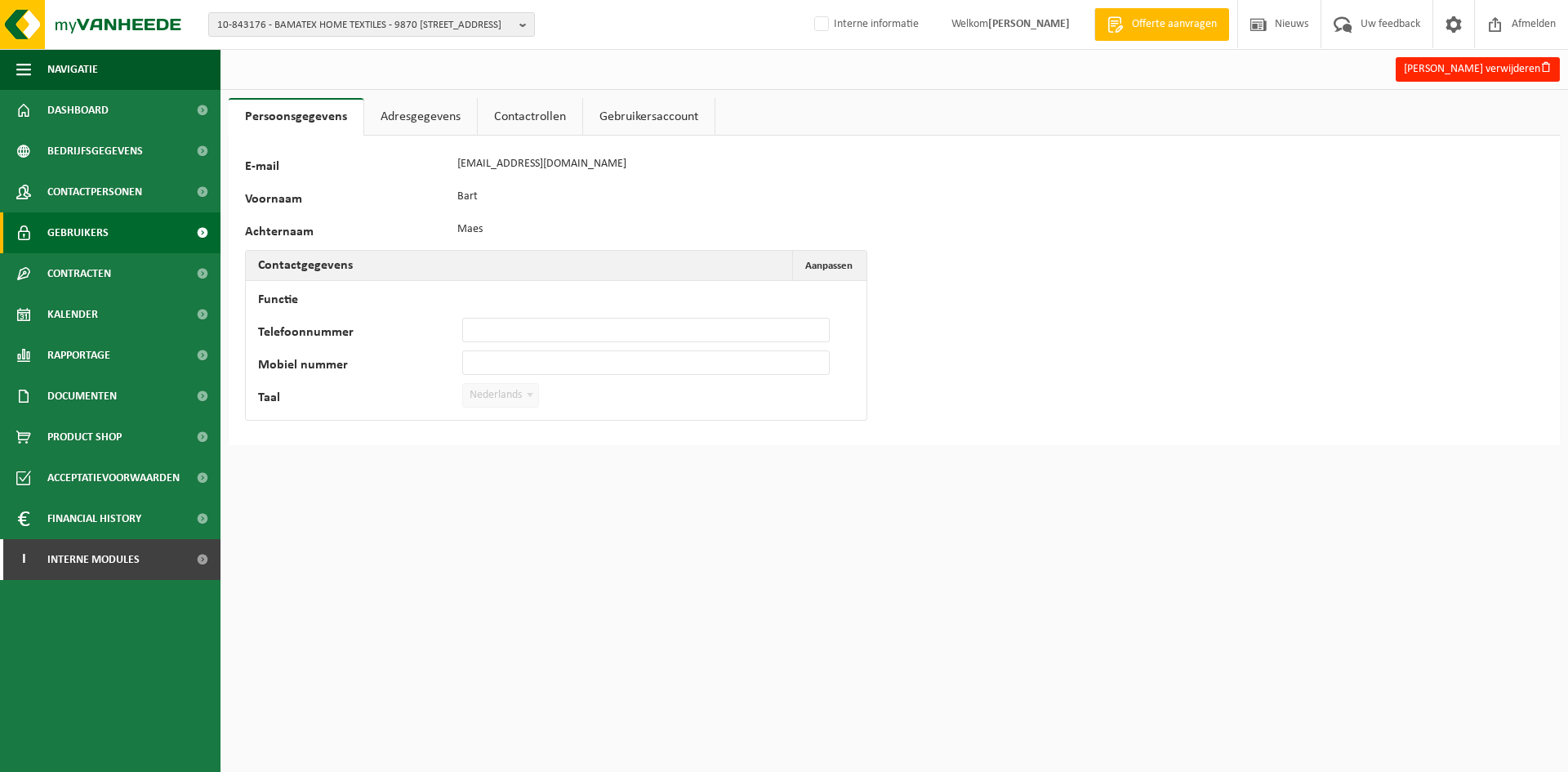
click at [92, 232] on span "Gebruikers" at bounding box center [77, 233] width 61 height 41
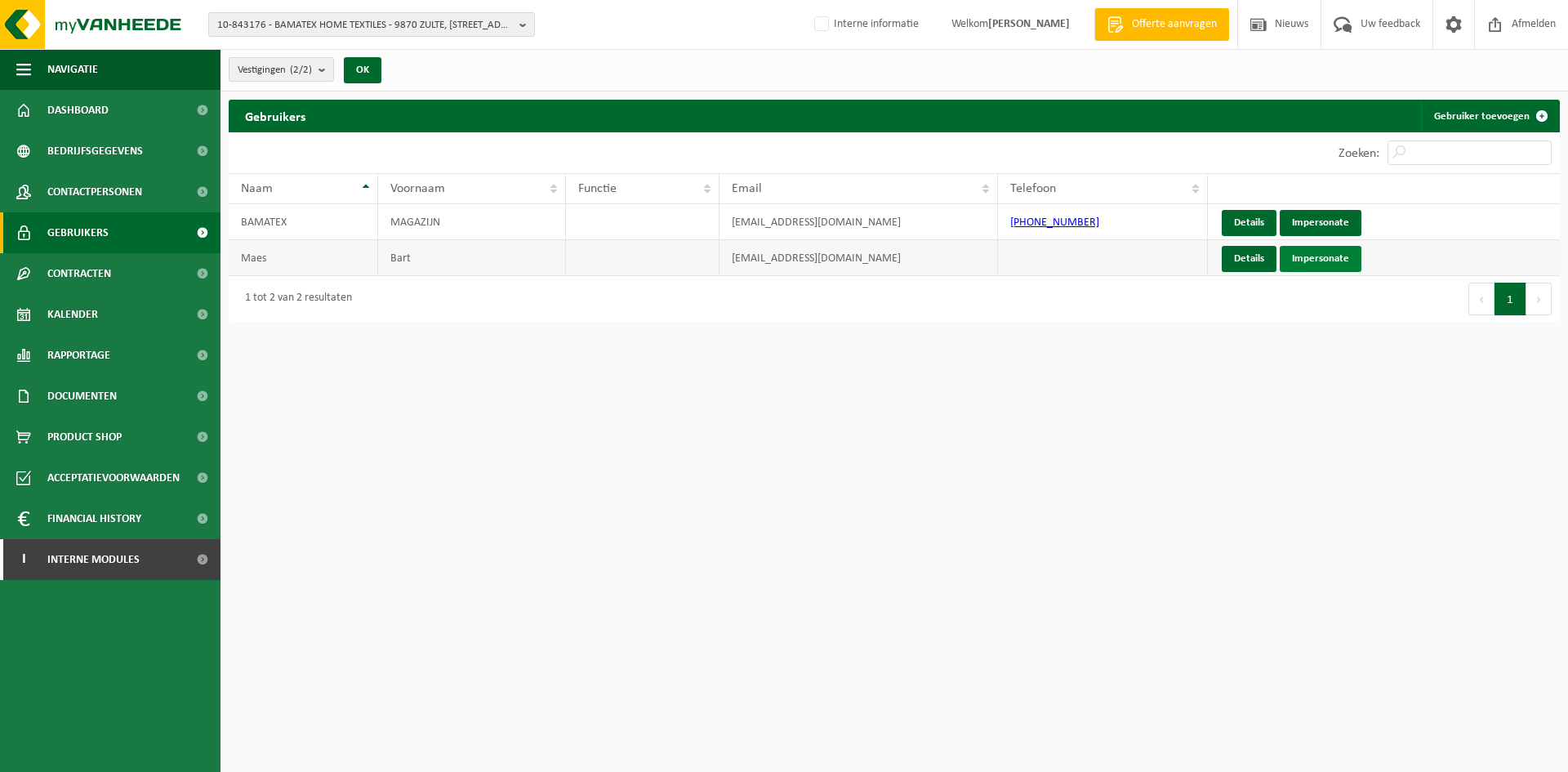
click at [1316, 253] on link "Impersonate" at bounding box center [1320, 259] width 81 height 26
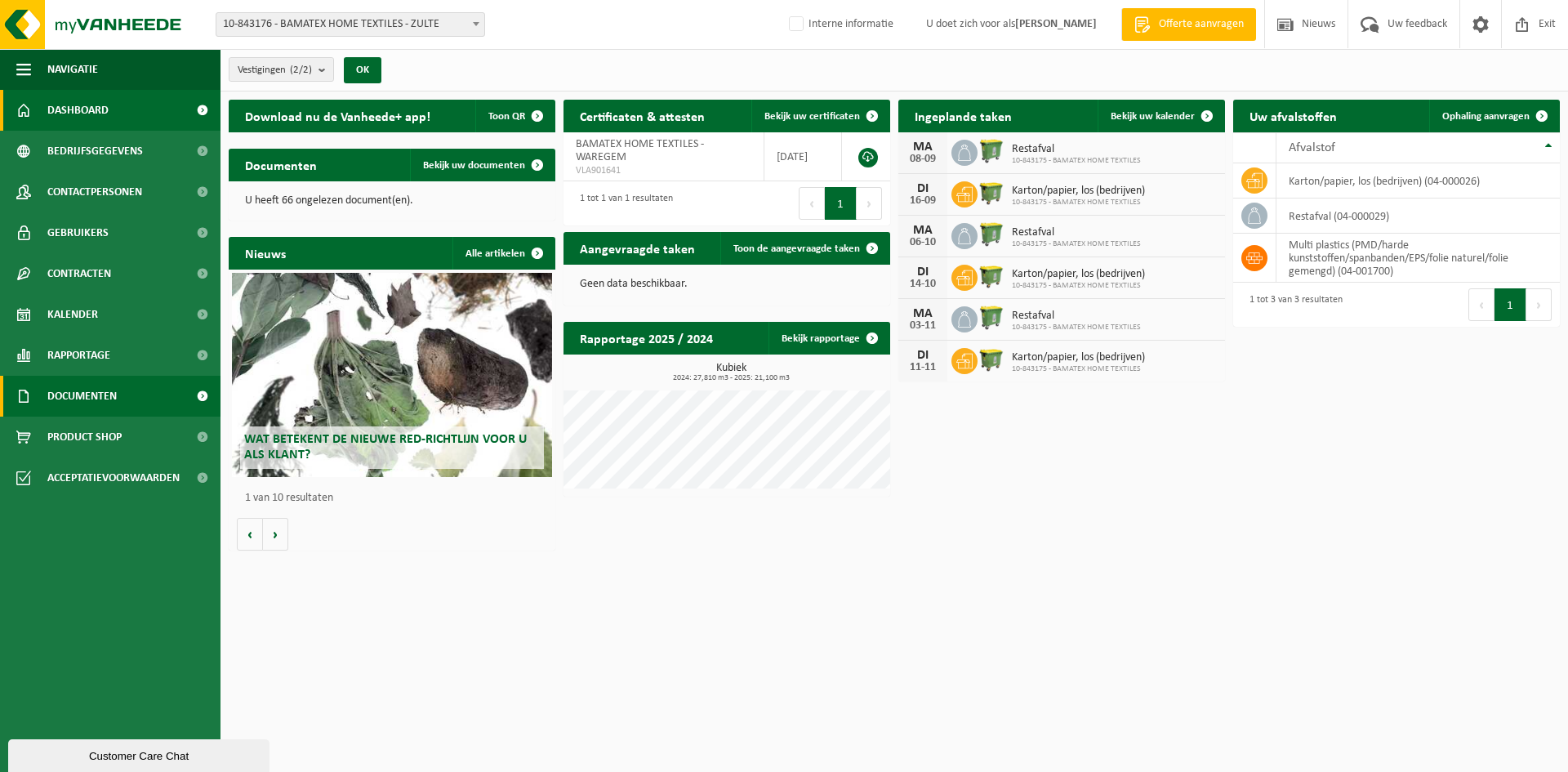
click at [116, 381] on span "Documenten" at bounding box center [81, 396] width 70 height 41
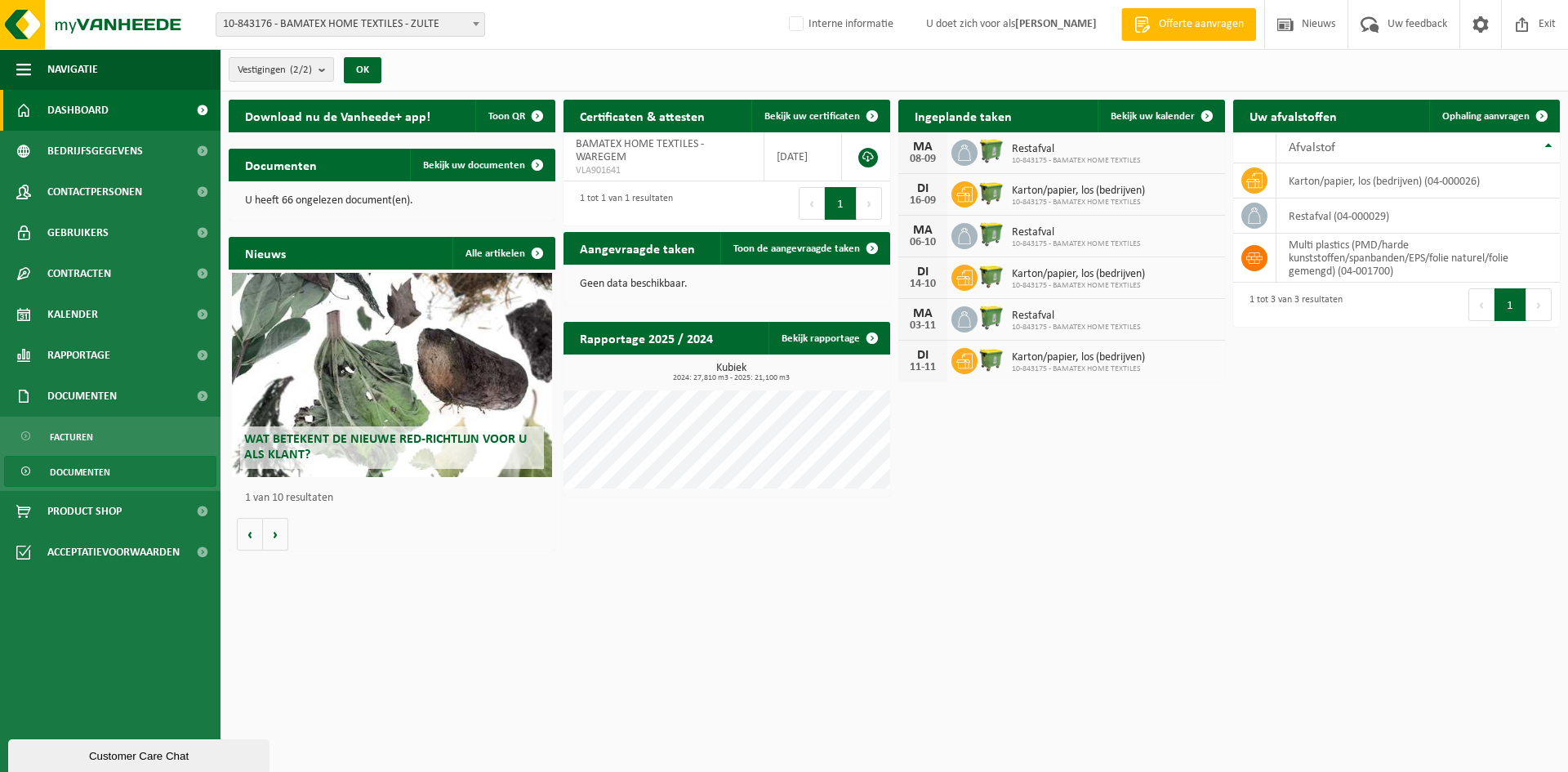
click at [142, 472] on link "Documenten" at bounding box center [110, 471] width 212 height 31
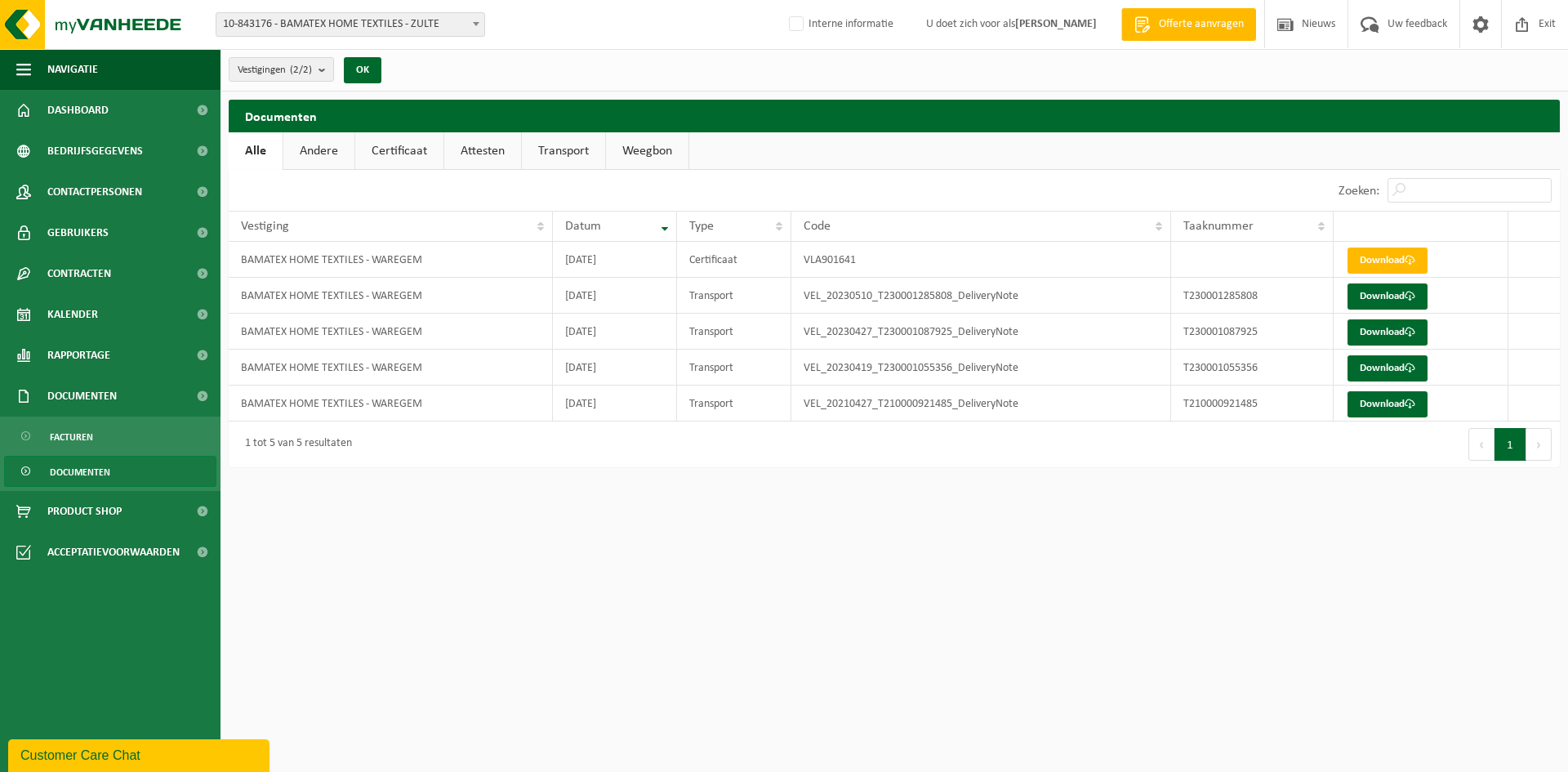
click at [432, 152] on link "Certificaat" at bounding box center [399, 151] width 88 height 38
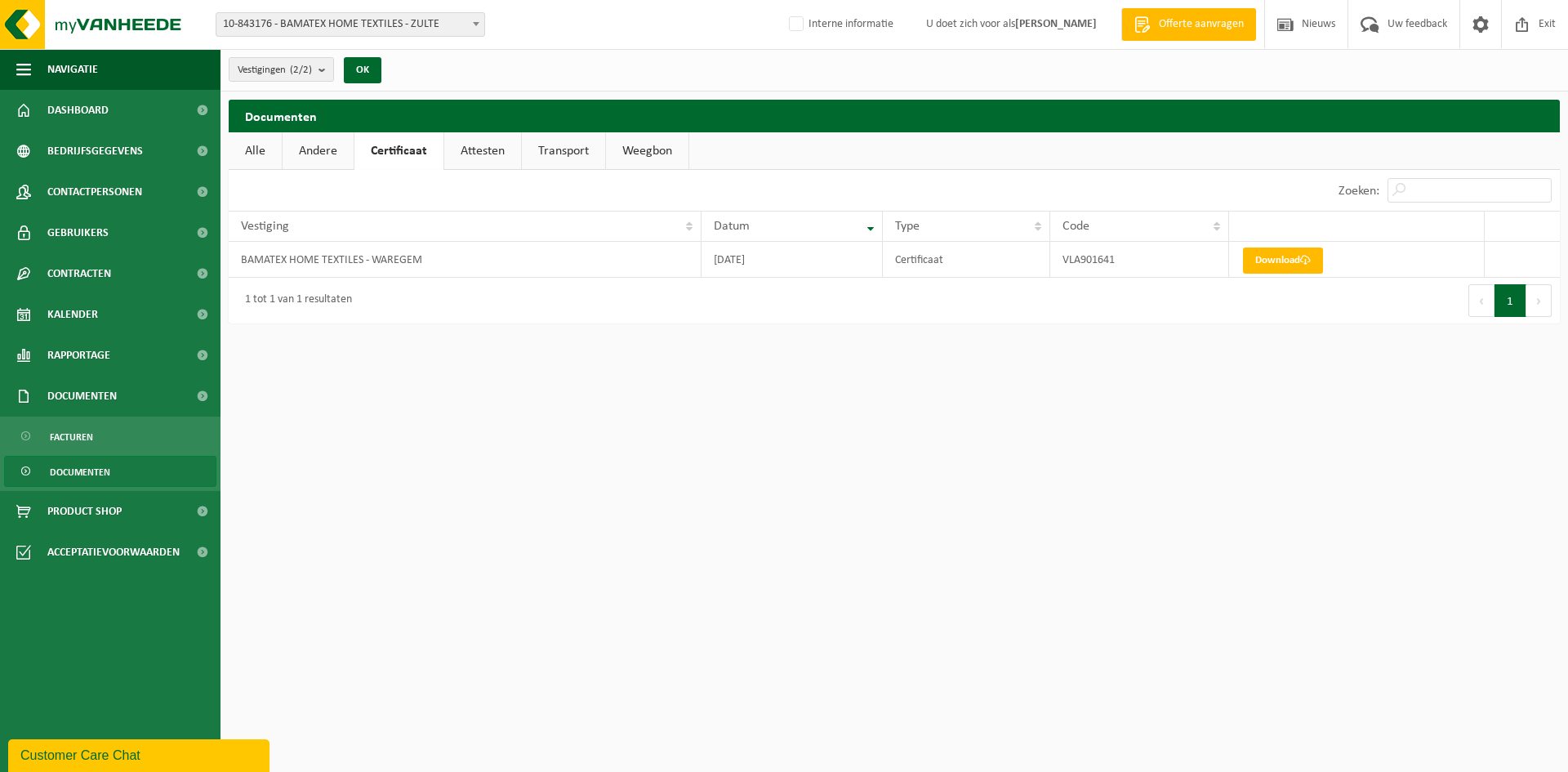
click at [506, 155] on link "Attesten" at bounding box center [482, 151] width 76 height 38
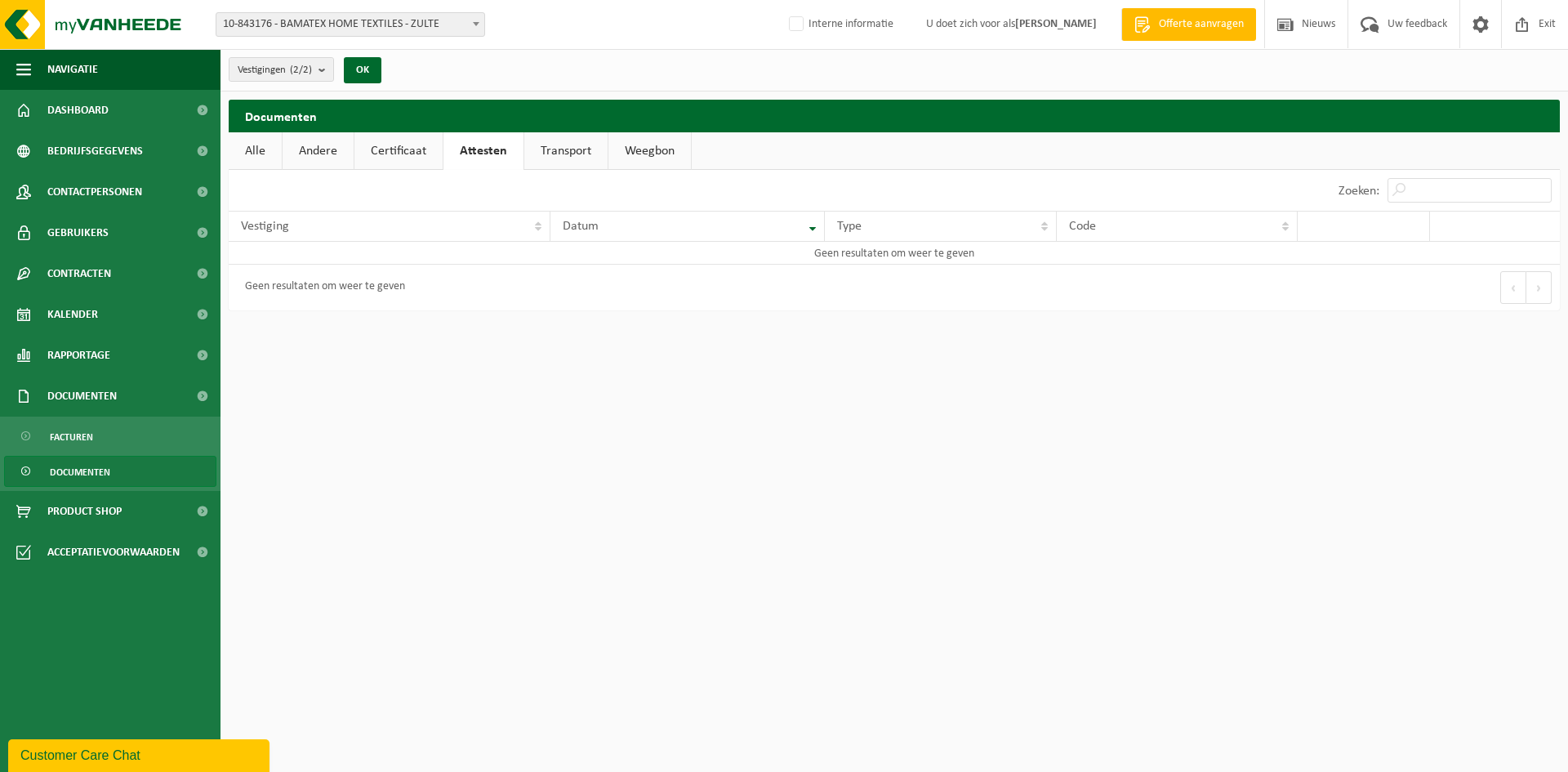
click at [570, 155] on link "Transport" at bounding box center [565, 151] width 83 height 38
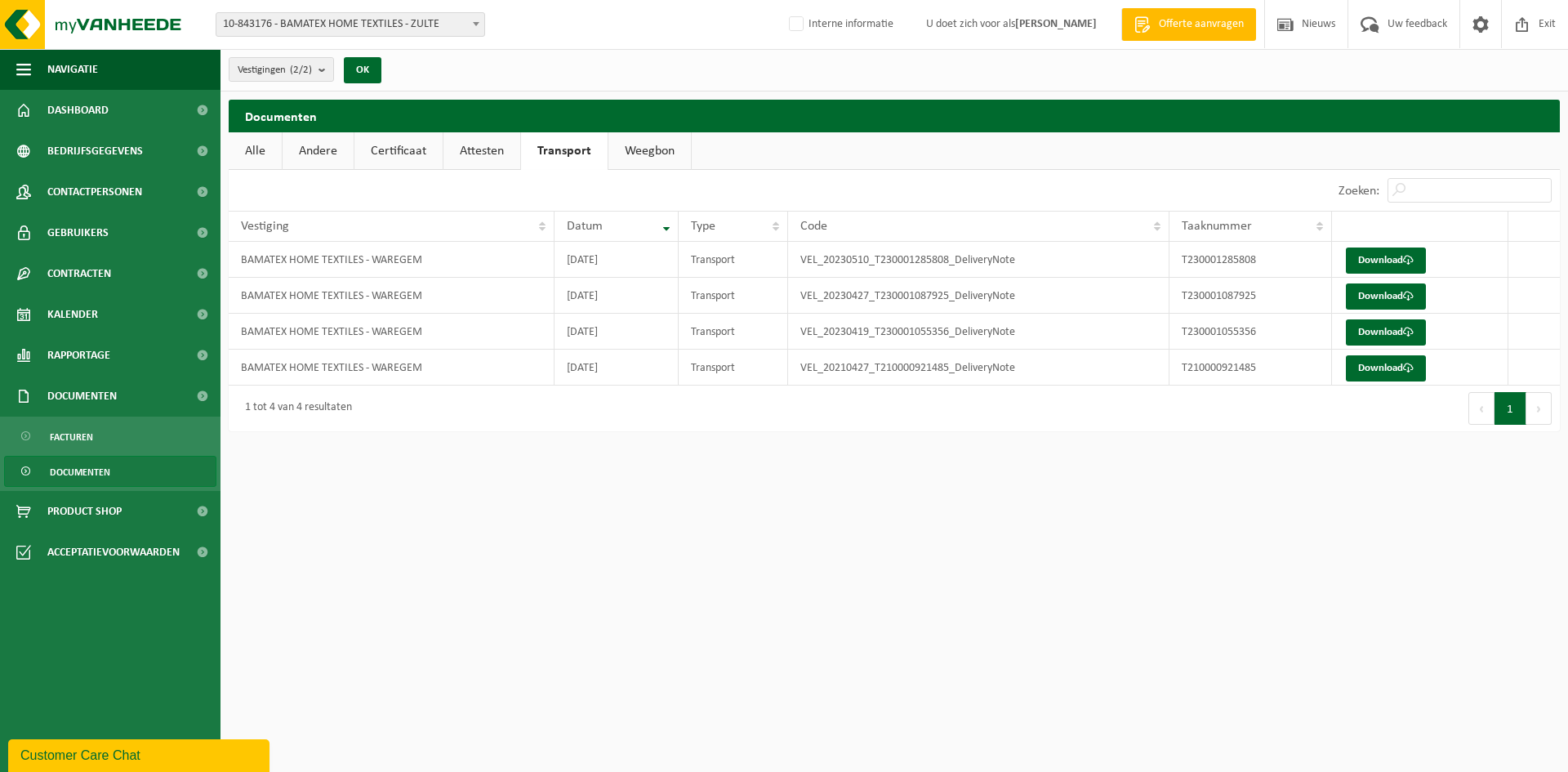
click at [662, 155] on link "Weegbon" at bounding box center [650, 151] width 82 height 38
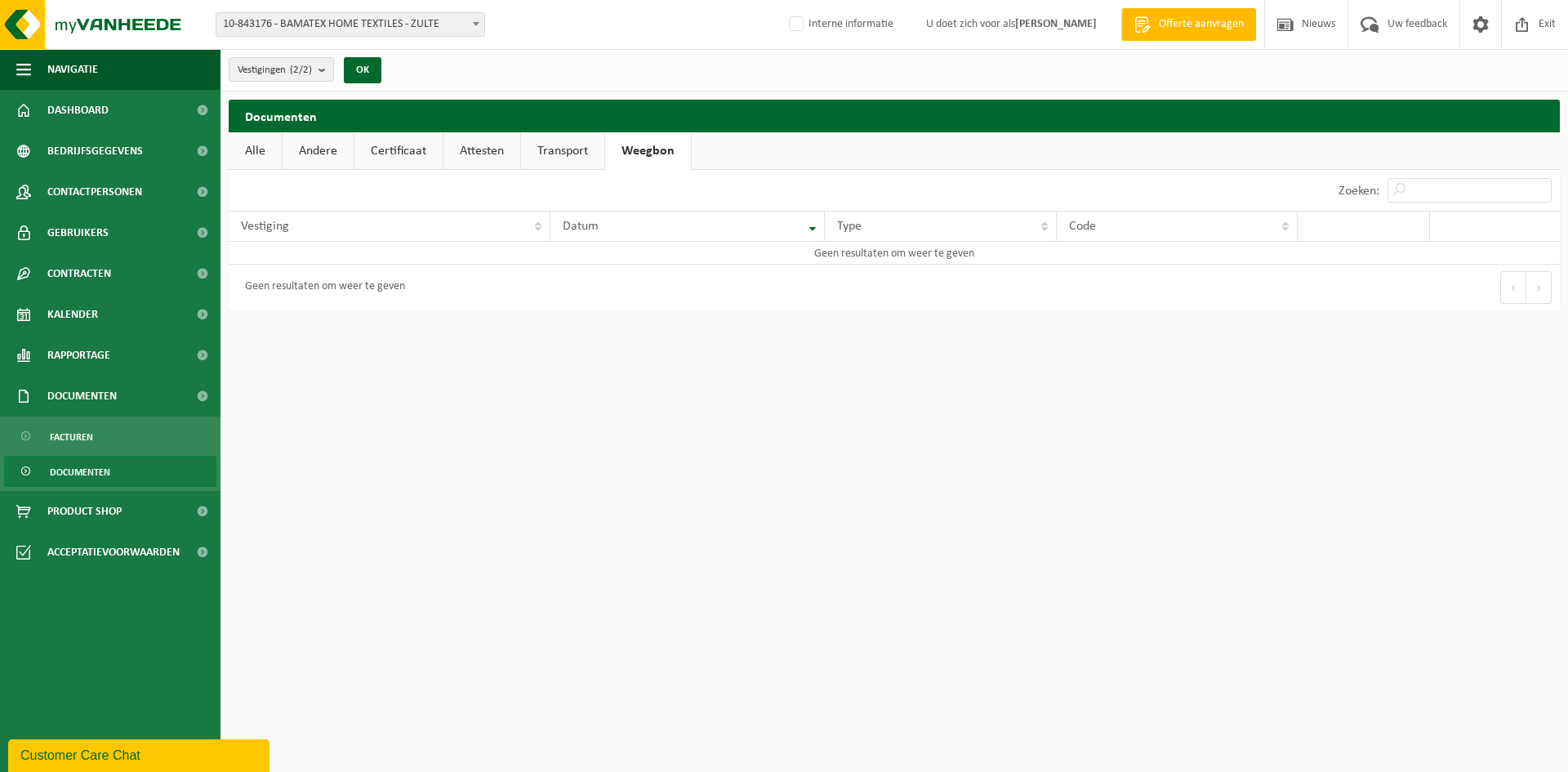
click at [376, 145] on link "Certificaat" at bounding box center [398, 151] width 88 height 38
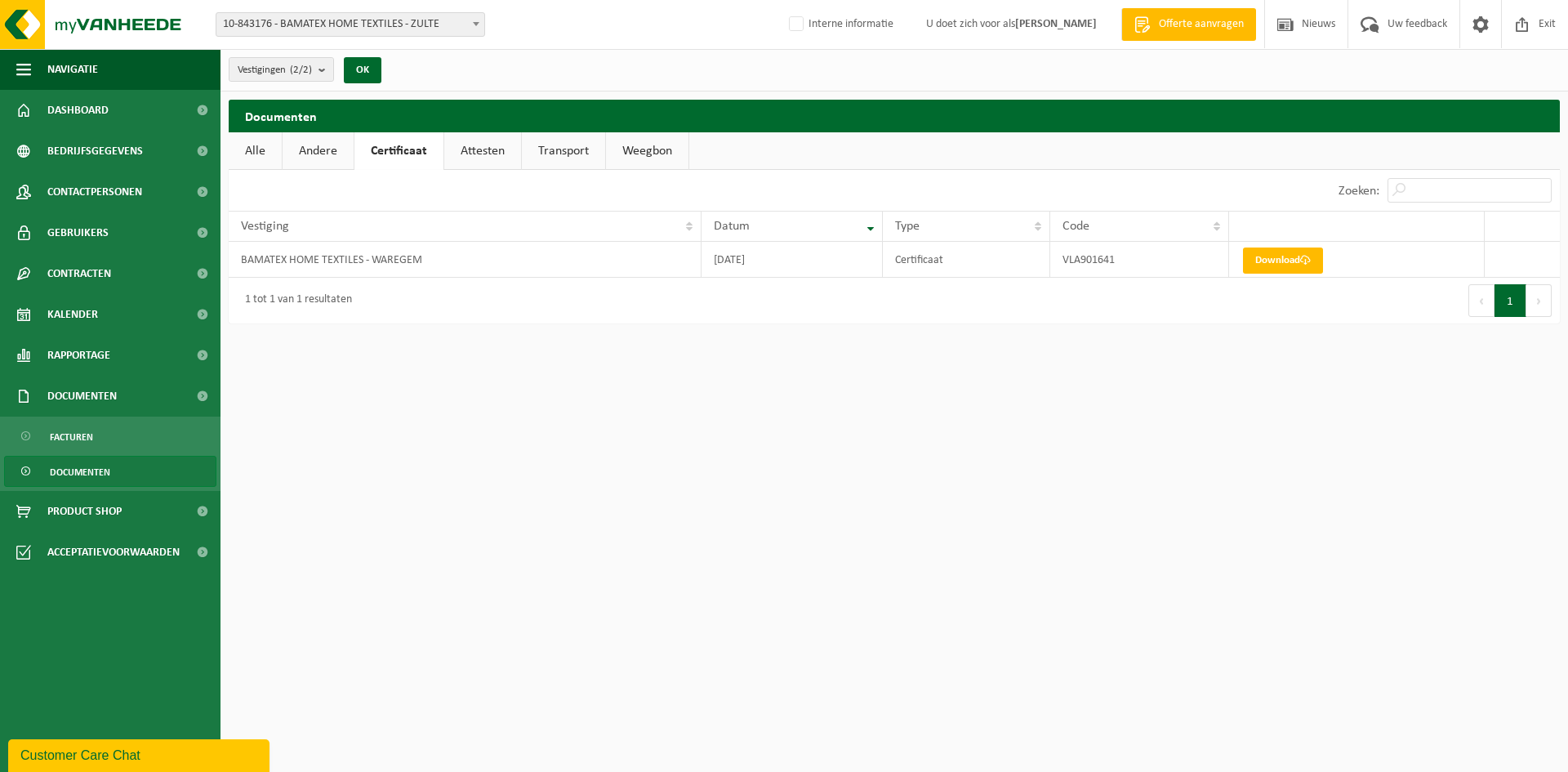
click at [299, 142] on link "Andere" at bounding box center [318, 151] width 71 height 38
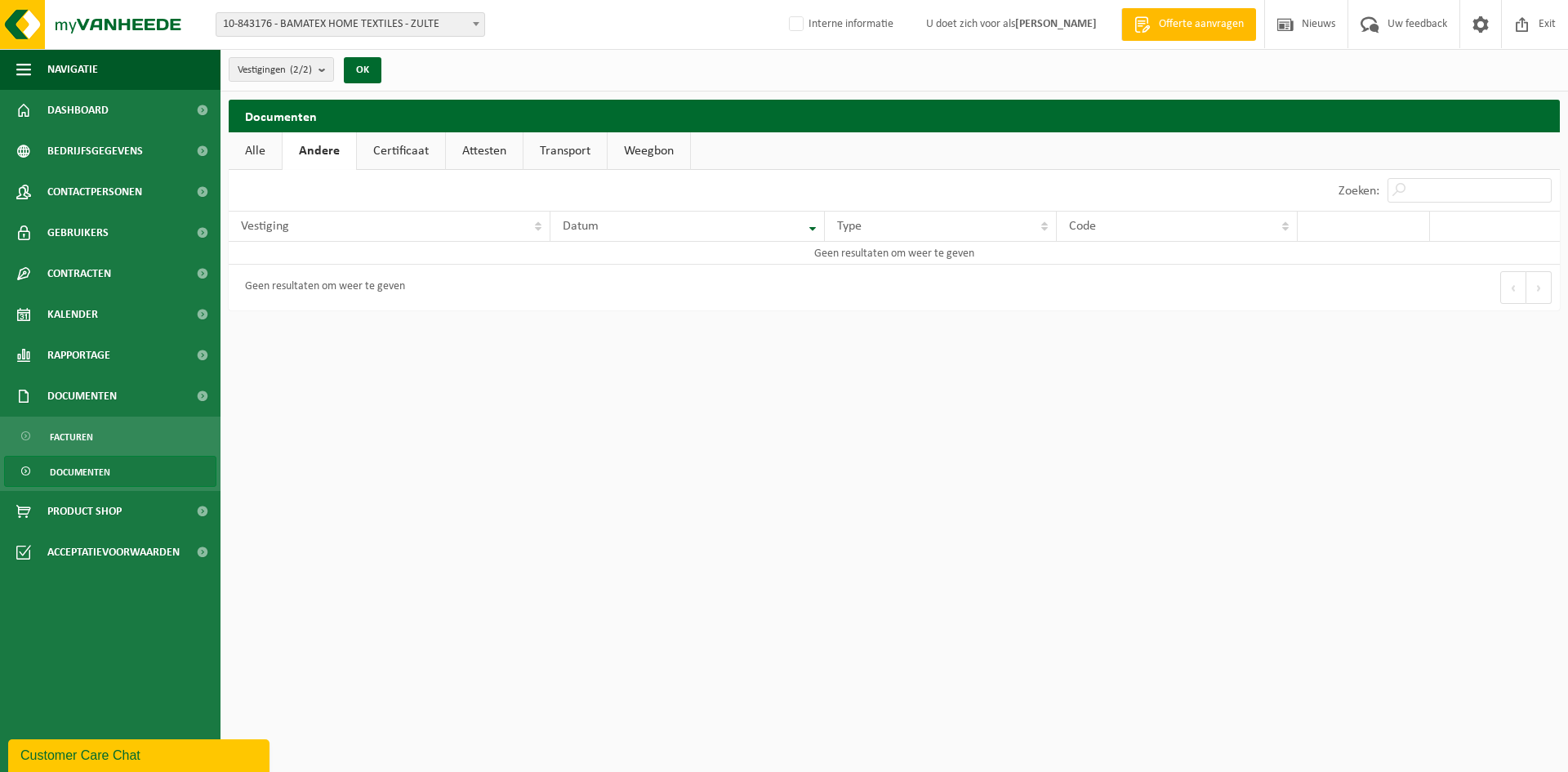
click at [249, 156] on link "Alle" at bounding box center [254, 151] width 53 height 38
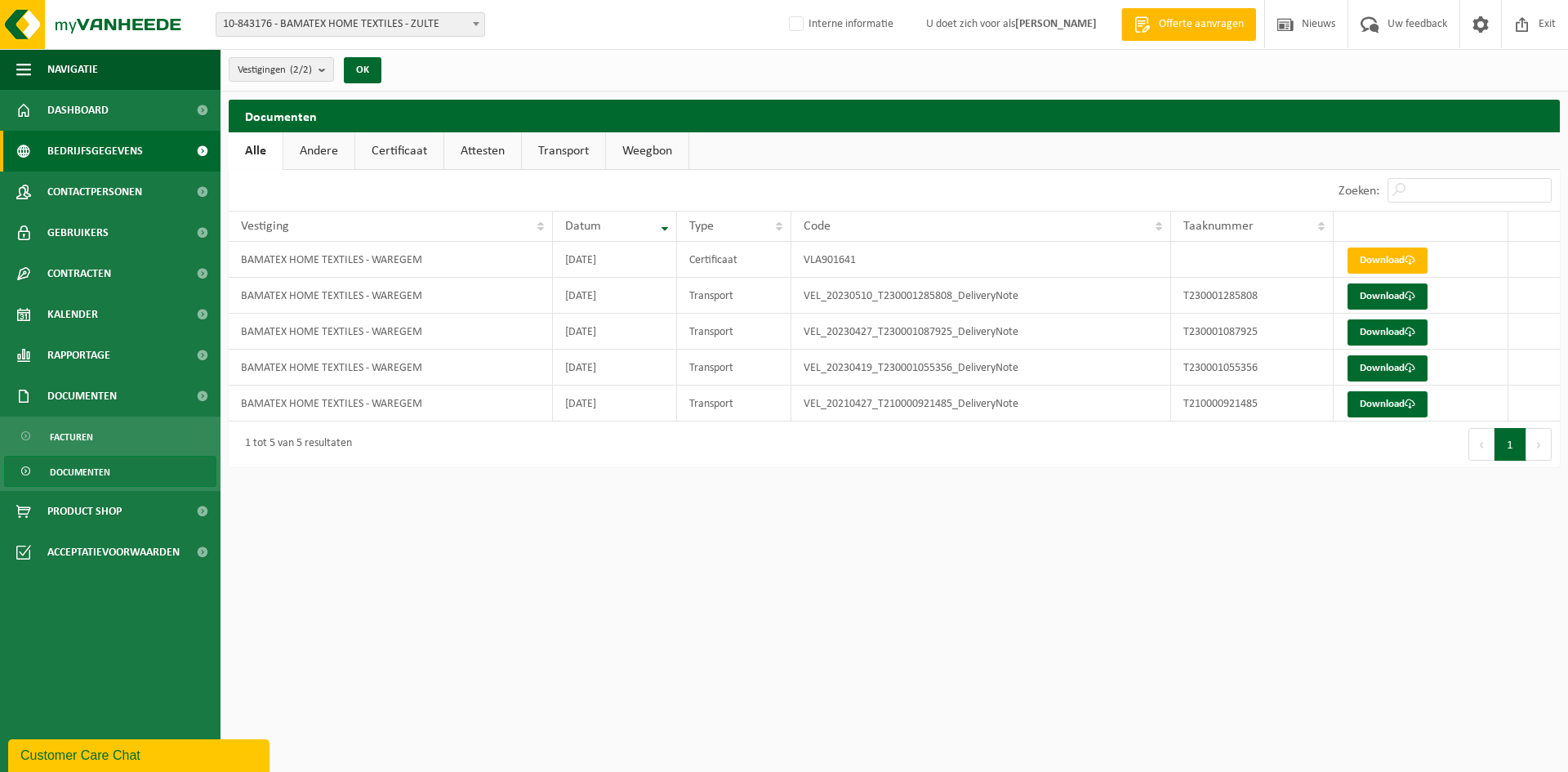
click at [126, 144] on span "Bedrijfsgegevens" at bounding box center [95, 151] width 96 height 41
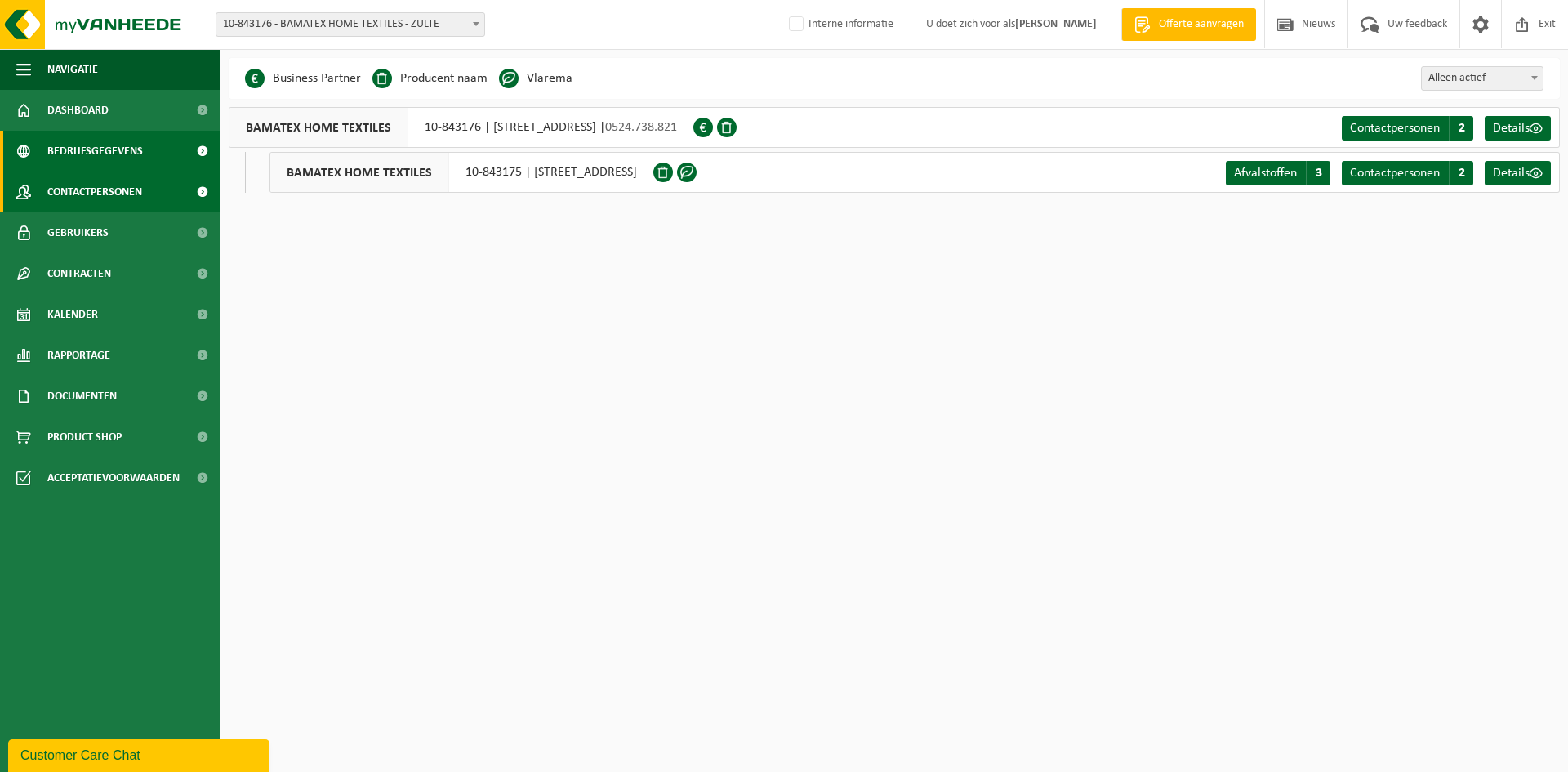
click at [135, 199] on span "Contactpersonen" at bounding box center [94, 192] width 95 height 41
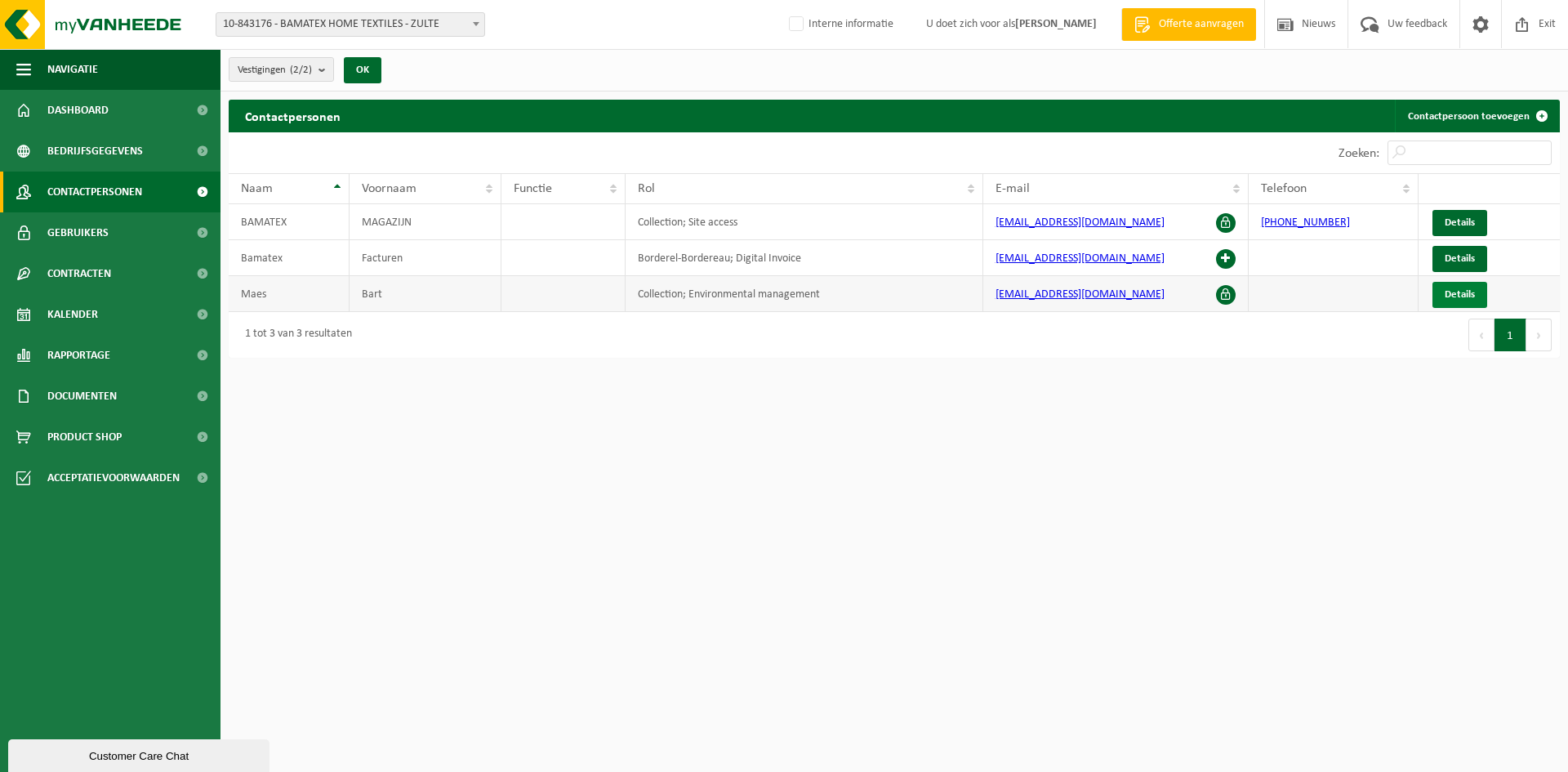
click at [1461, 294] on span "Details" at bounding box center [1460, 294] width 30 height 11
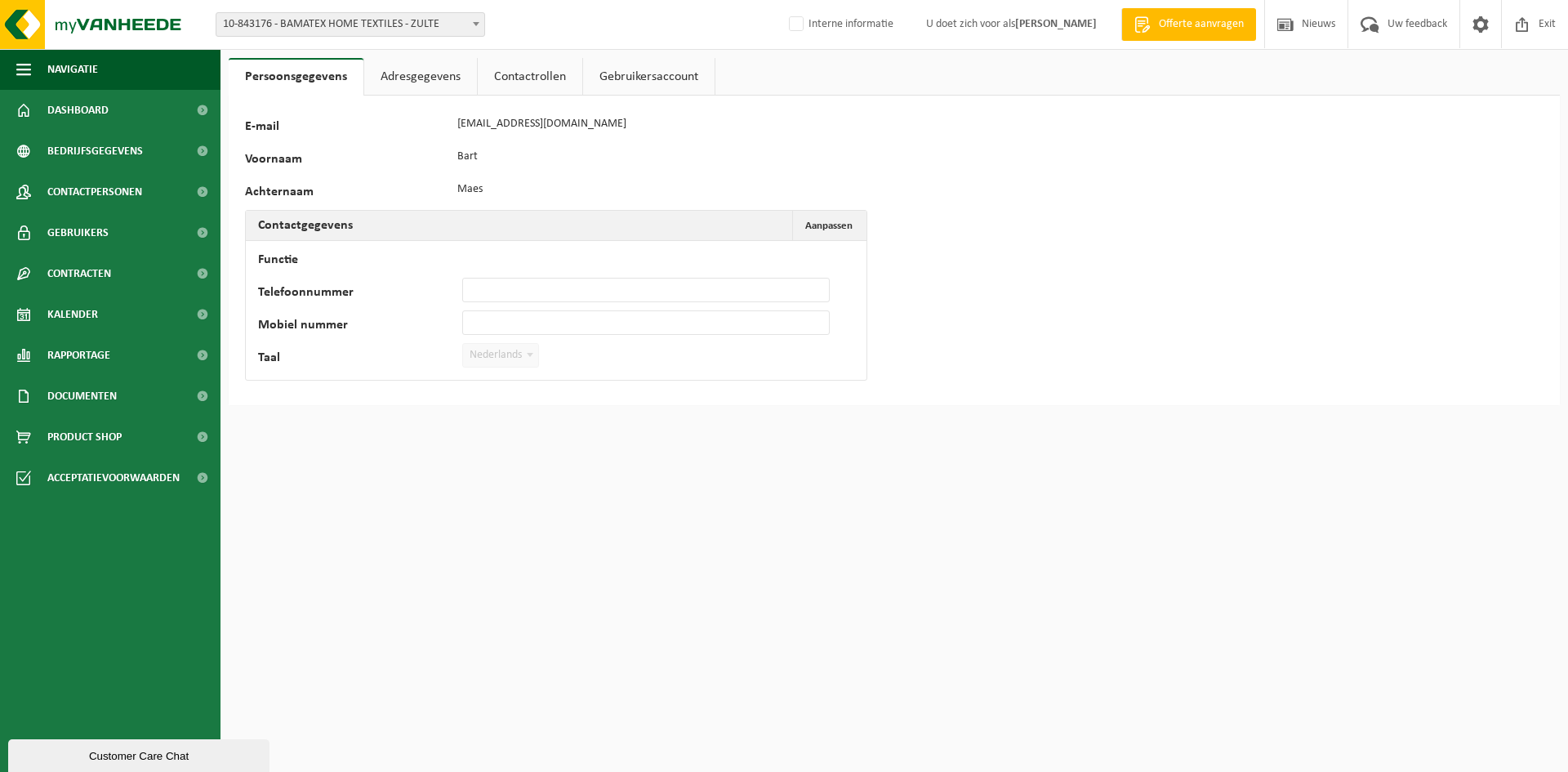
click at [544, 68] on link "Contactrollen" at bounding box center [530, 76] width 104 height 38
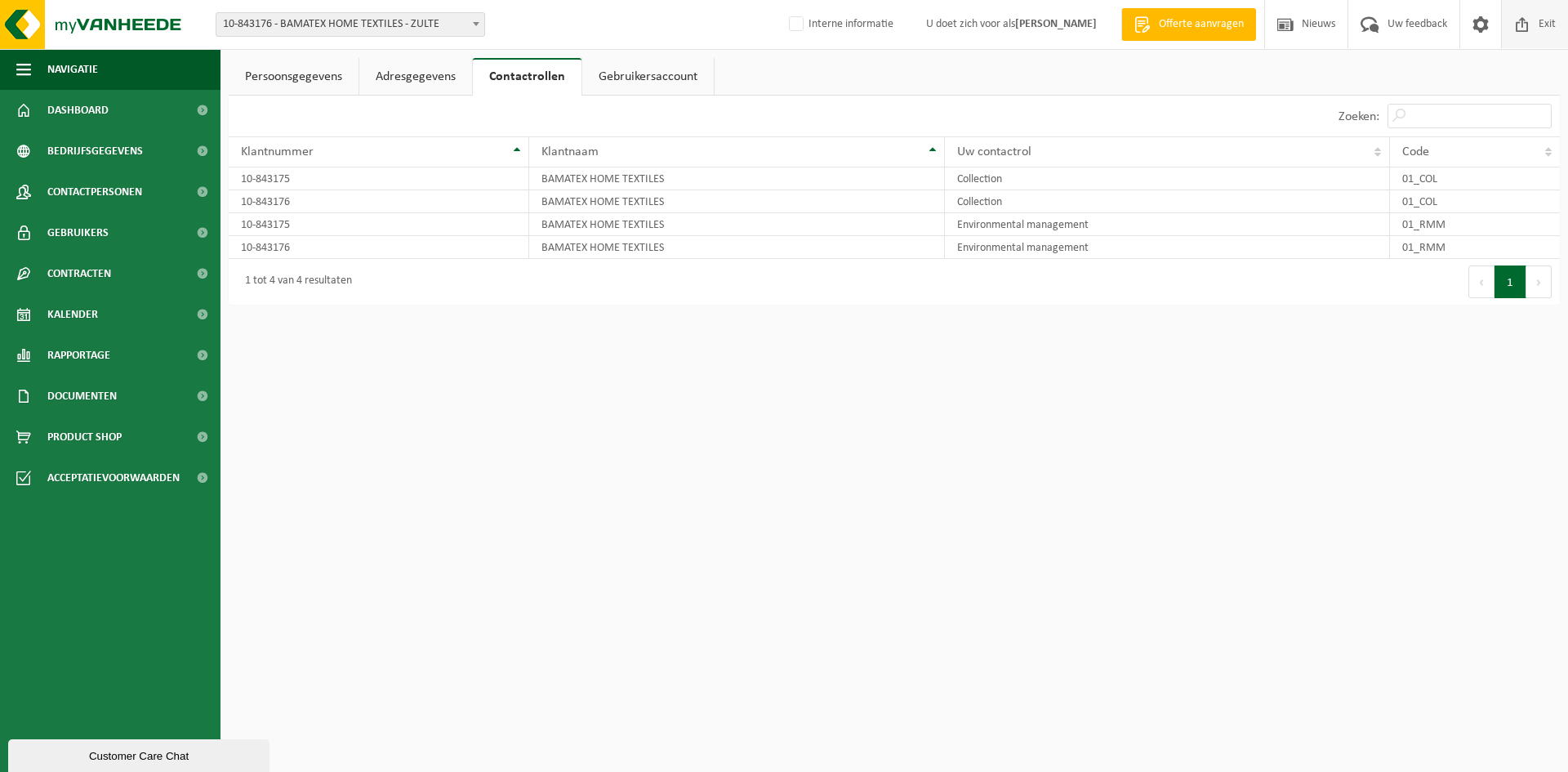
click at [1534, 13] on span at bounding box center [1522, 24] width 24 height 48
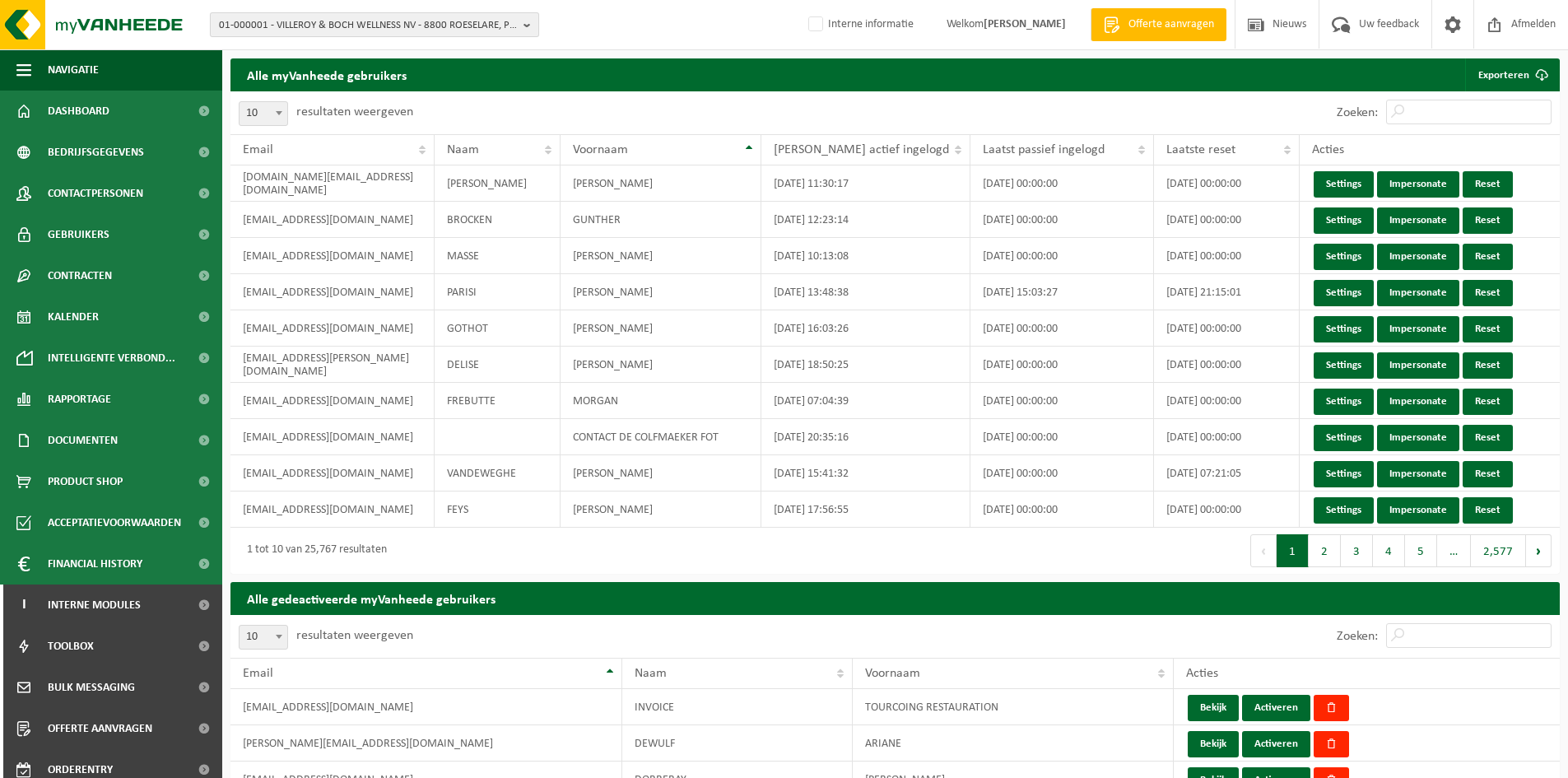
click at [252, 21] on span "01-000001 - VILLEROY & BOCH WELLNESS NV - 8800 ROESELARE, POPULIERSTRAAT 1" at bounding box center [368, 25] width 298 height 25
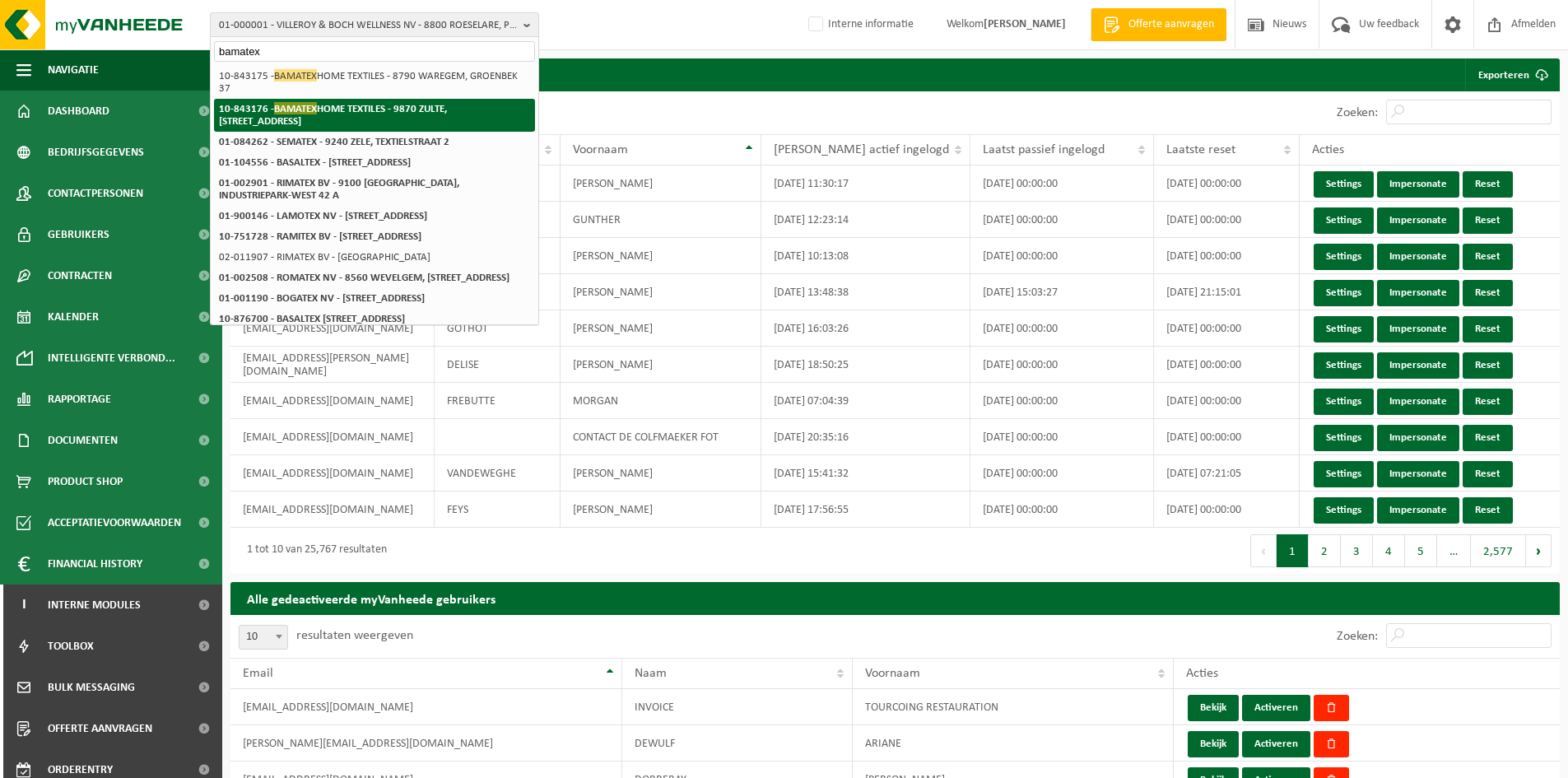
type input "bamatex"
click at [347, 102] on li "10-843176 - BAMATEX HOME TEXTILES - 9870 ZULTE, KOEKOEKSTRAAT 58" at bounding box center [374, 115] width 321 height 33
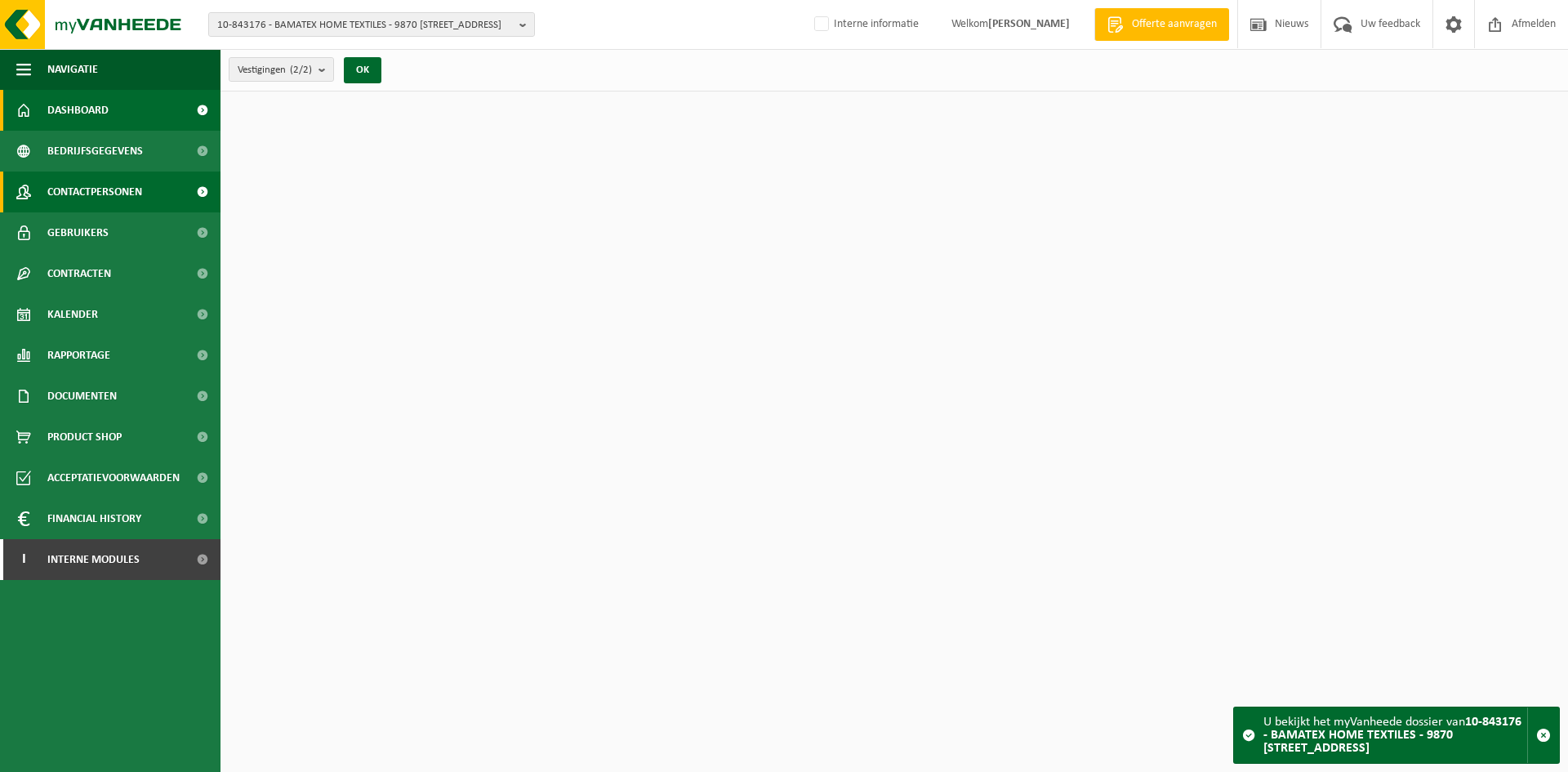
click at [112, 186] on span "Contactpersonen" at bounding box center [94, 192] width 95 height 41
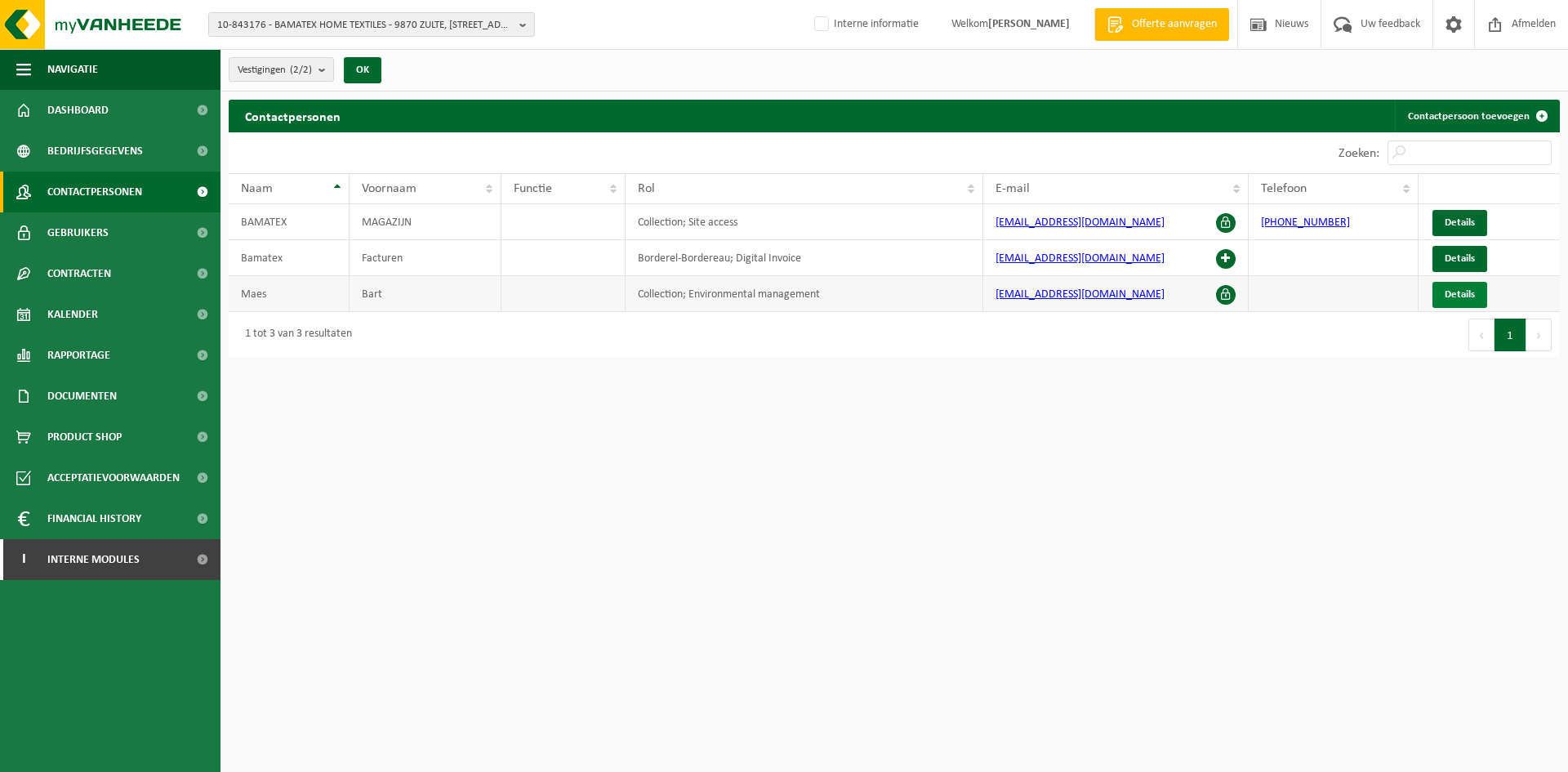
click at [1481, 302] on link "Details" at bounding box center [1460, 295] width 55 height 26
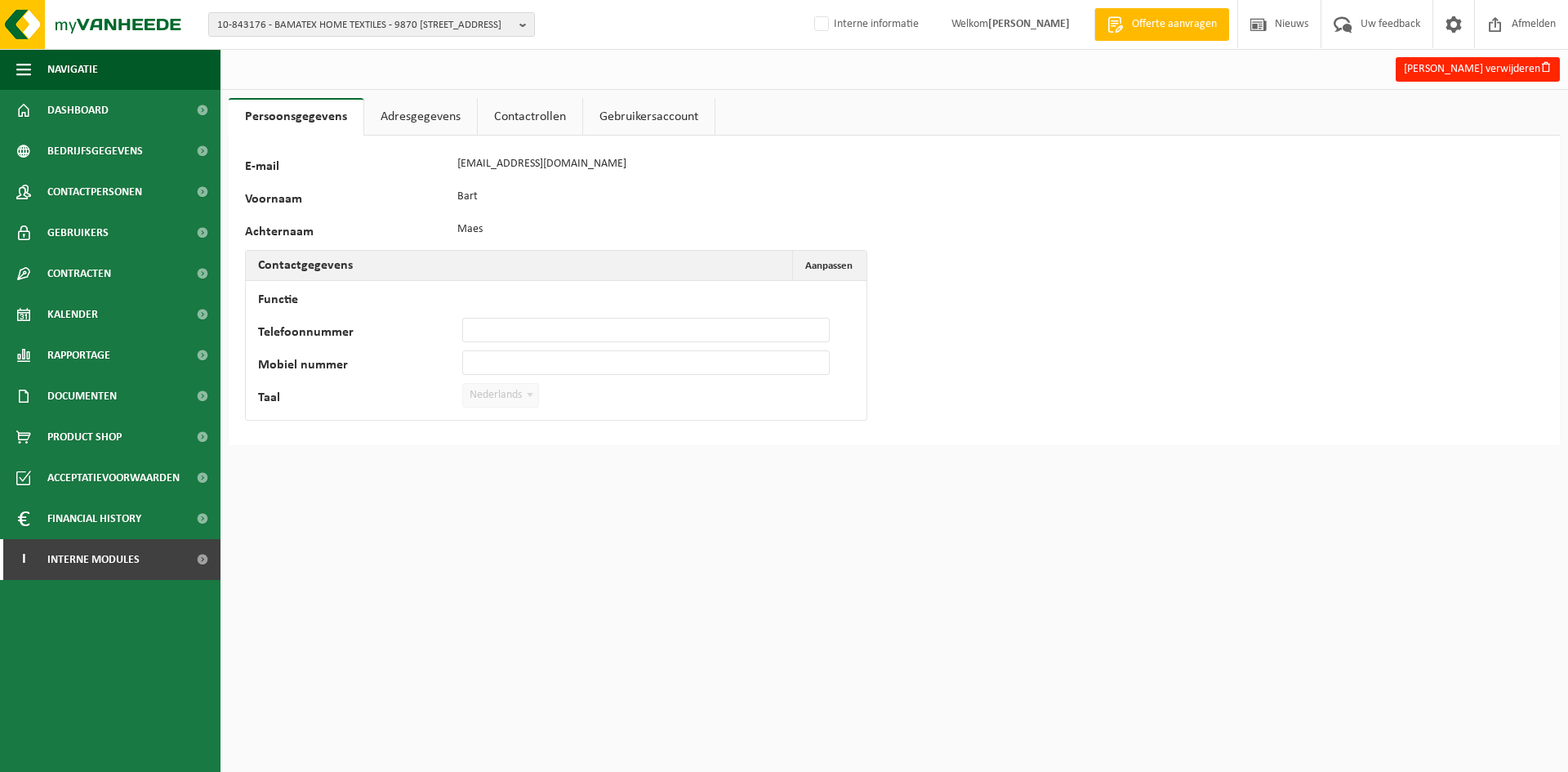
click at [416, 111] on link "Adresgegevens" at bounding box center [421, 117] width 113 height 38
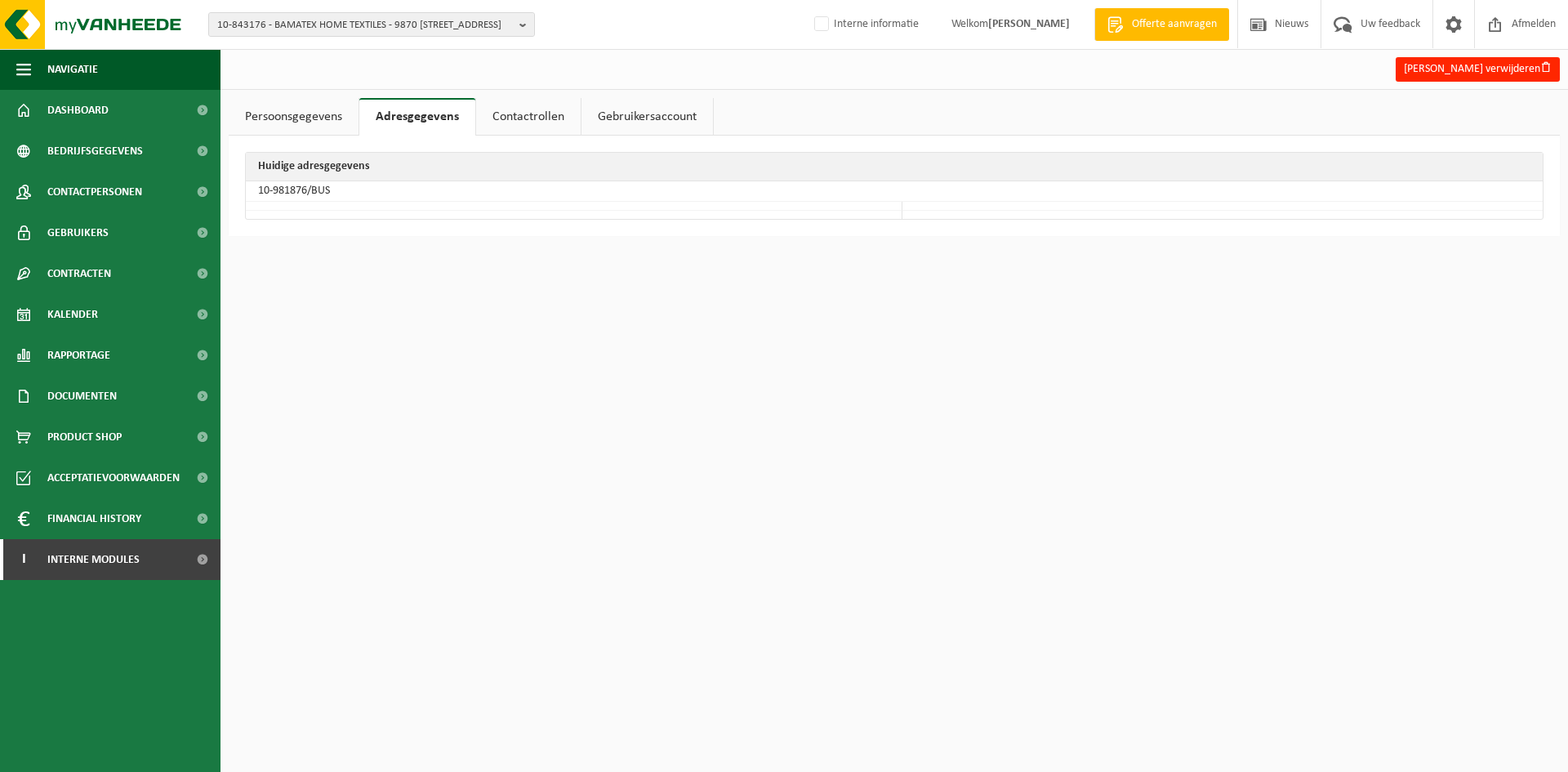
click at [543, 111] on link "Contactrollen" at bounding box center [528, 117] width 104 height 38
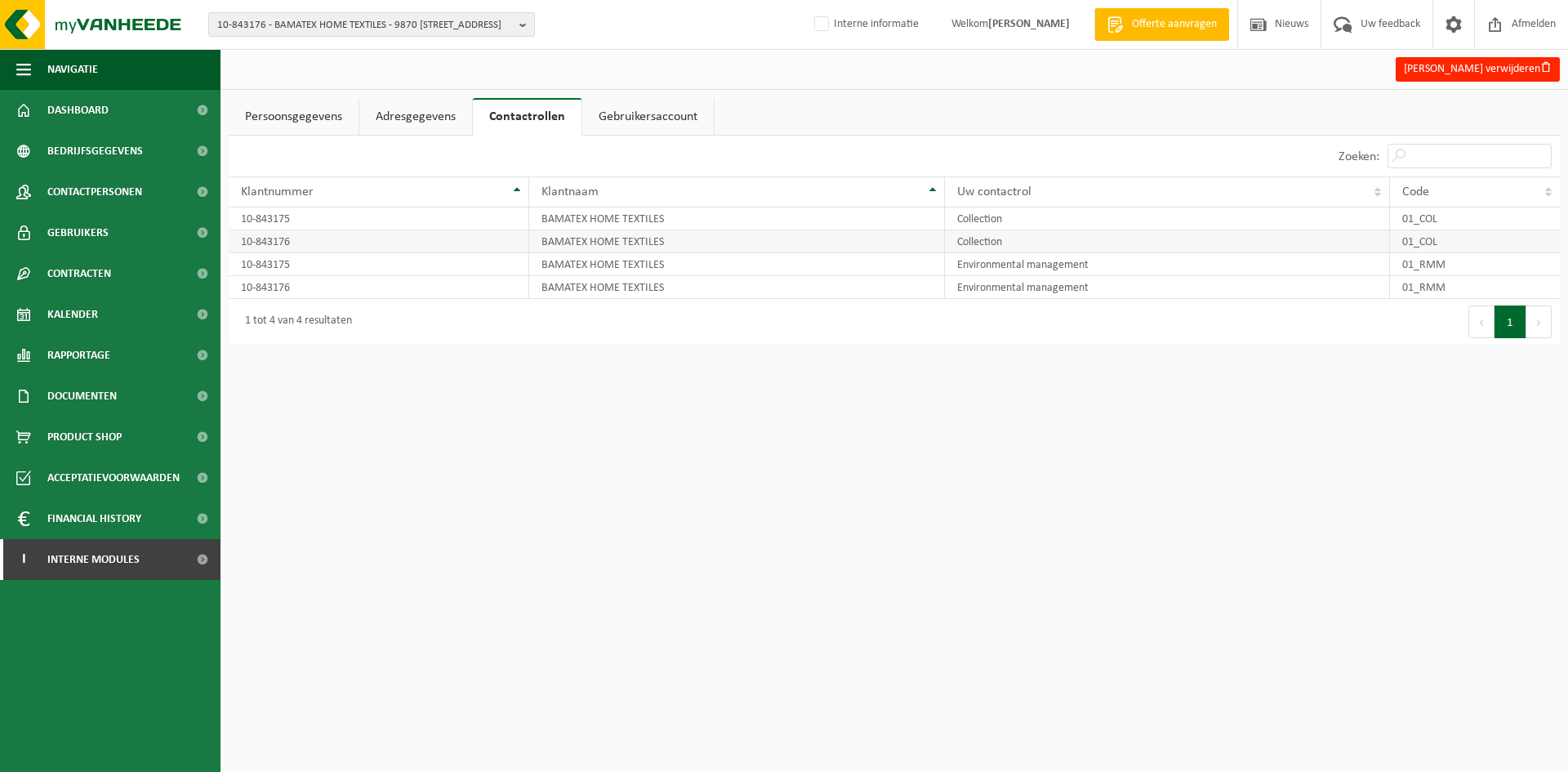
click at [294, 244] on td "10-843176" at bounding box center [379, 241] width 301 height 23
click at [321, 14] on span "10-843176 - BAMATEX HOME TEXTILES - 9870 ZULTE, KOEKOEKSTRAAT 58" at bounding box center [365, 25] width 296 height 24
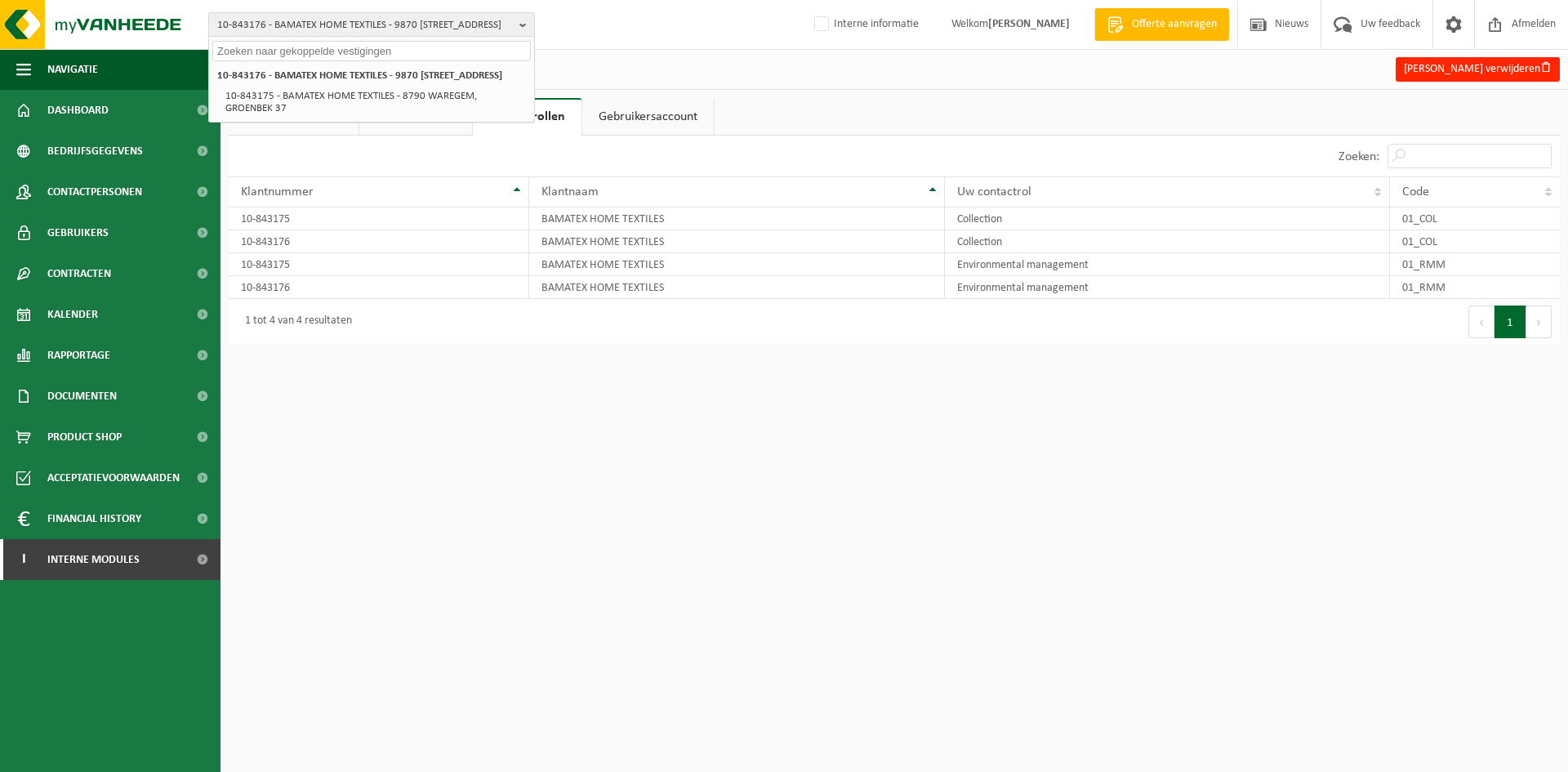
click at [703, 69] on div "Bart Maes verwijderen" at bounding box center [894, 69] width 1348 height 34
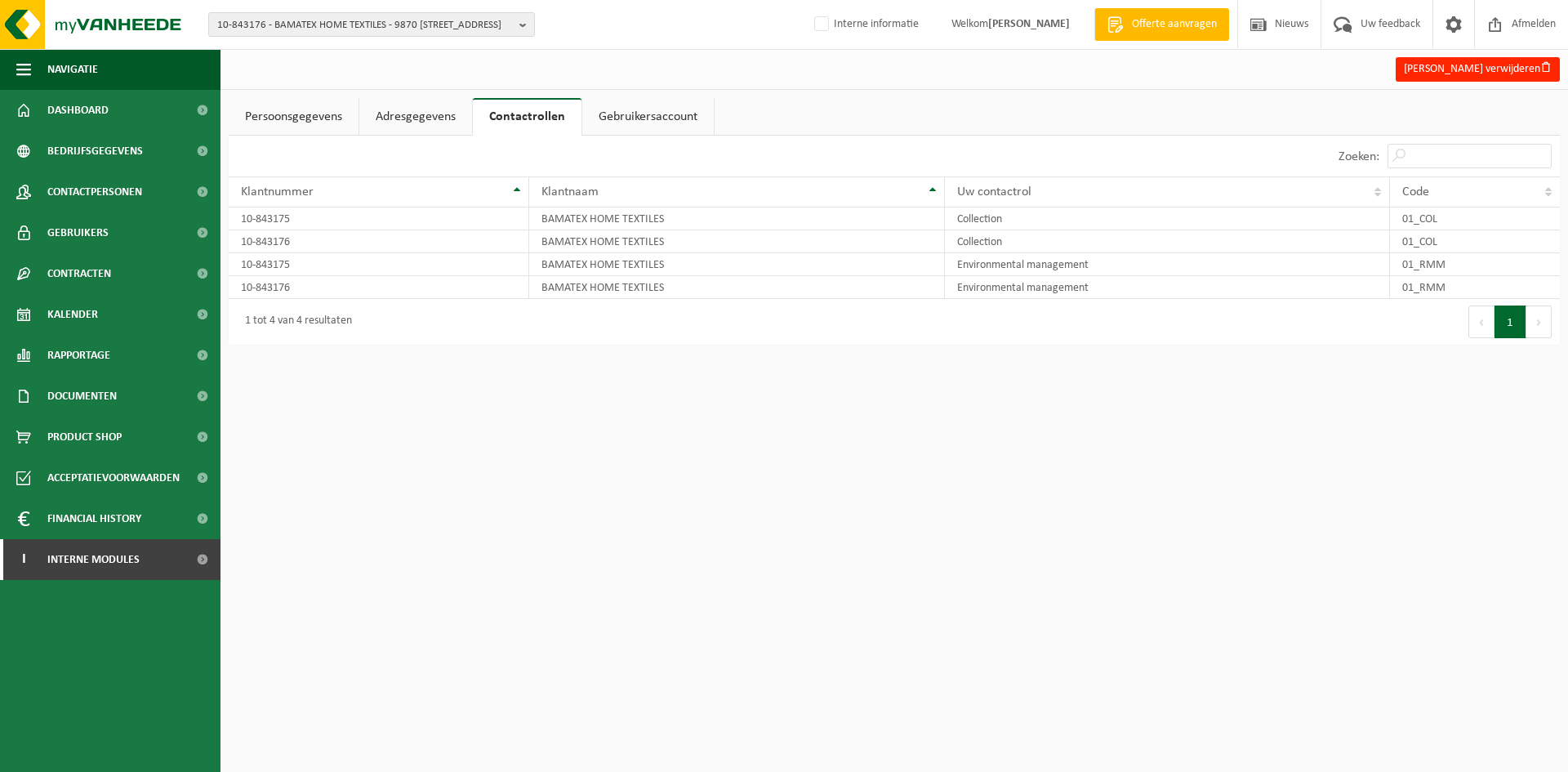
click at [385, 119] on link "Adresgegevens" at bounding box center [416, 117] width 113 height 38
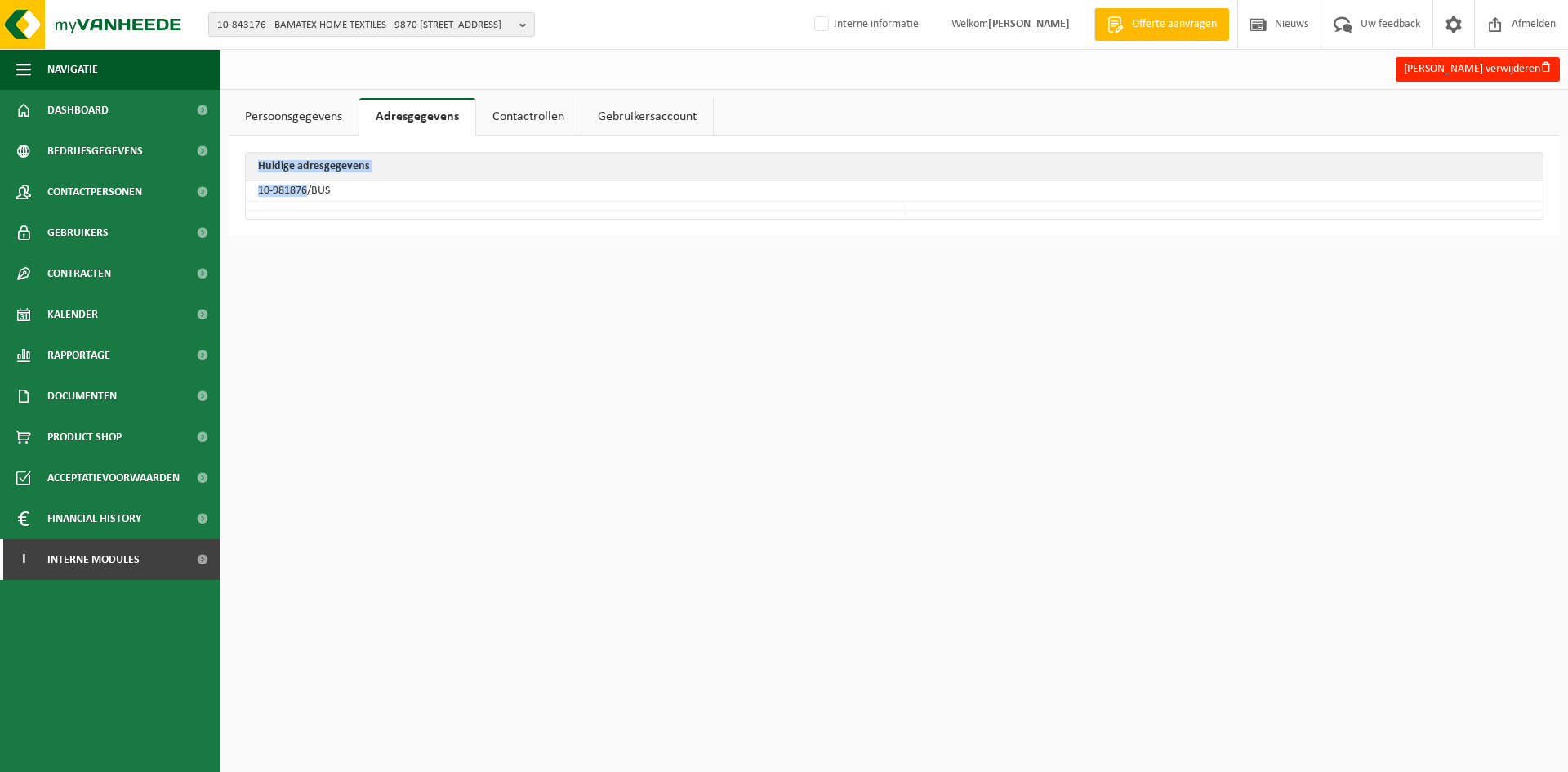
drag, startPoint x: 307, startPoint y: 189, endPoint x: 244, endPoint y: 191, distance: 63.0
click at [244, 191] on div "Huidige adresgegevens 10-981876/BUS" at bounding box center [894, 186] width 1331 height 101
click at [397, 303] on html "10-843176 - BAMATEX HOME TEXTILES - 9870 ZULTE, KOEKOEKSTRAAT 58 10-843176 - BA…" at bounding box center [784, 386] width 1568 height 772
click at [286, 183] on td "10-981876/BUS" at bounding box center [894, 192] width 1297 height 20
drag, startPoint x: 307, startPoint y: 190, endPoint x: 256, endPoint y: 190, distance: 51.0
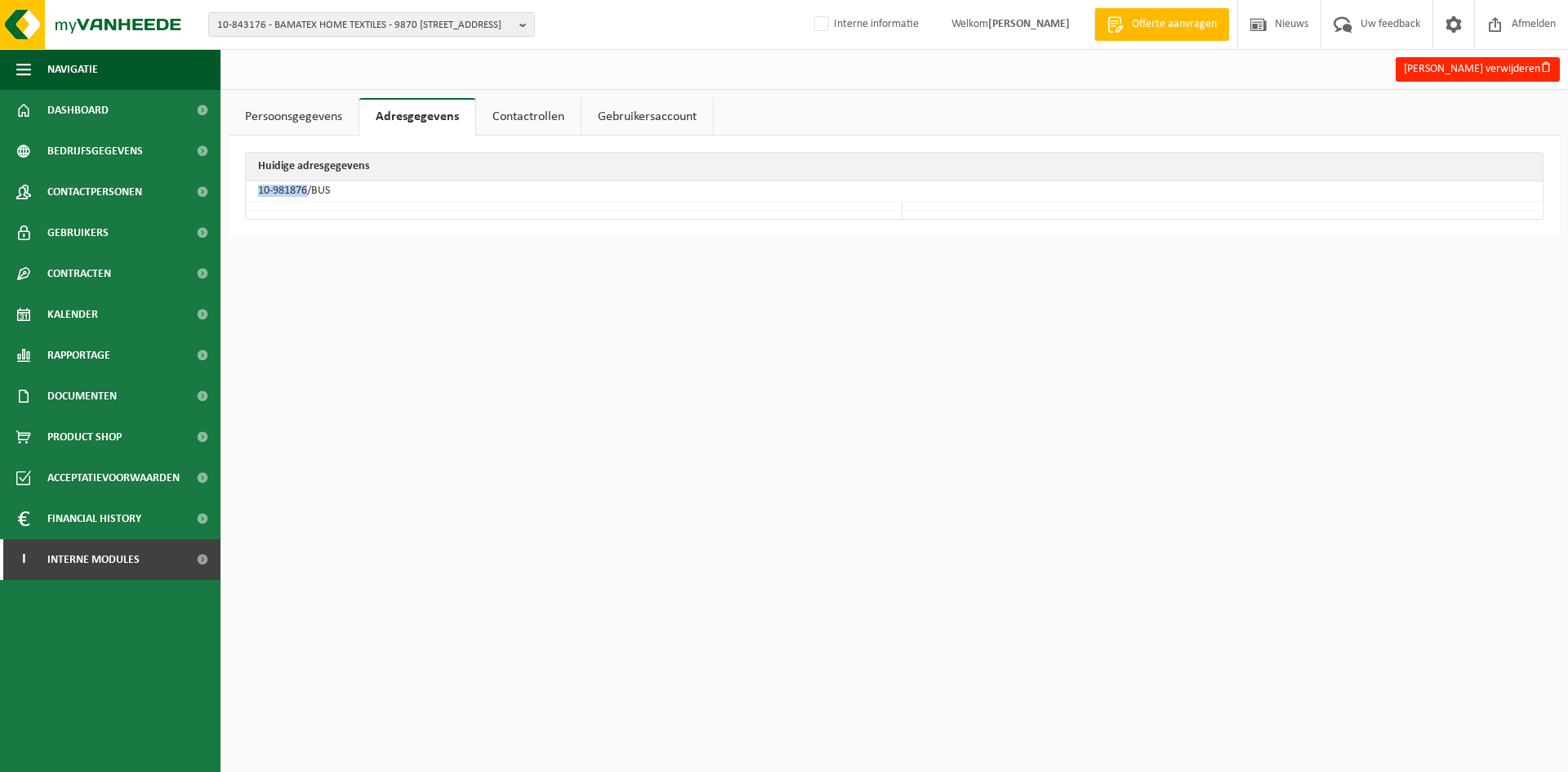
click at [256, 190] on td "10-981876/BUS" at bounding box center [894, 192] width 1297 height 20
copy td "10-981876"
click at [354, 18] on span "10-843176 - BAMATEX HOME TEXTILES - 9870 ZULTE, KOEKOEKSTRAAT 58" at bounding box center [365, 25] width 296 height 24
paste input "10-967214"
type input "10-967214"
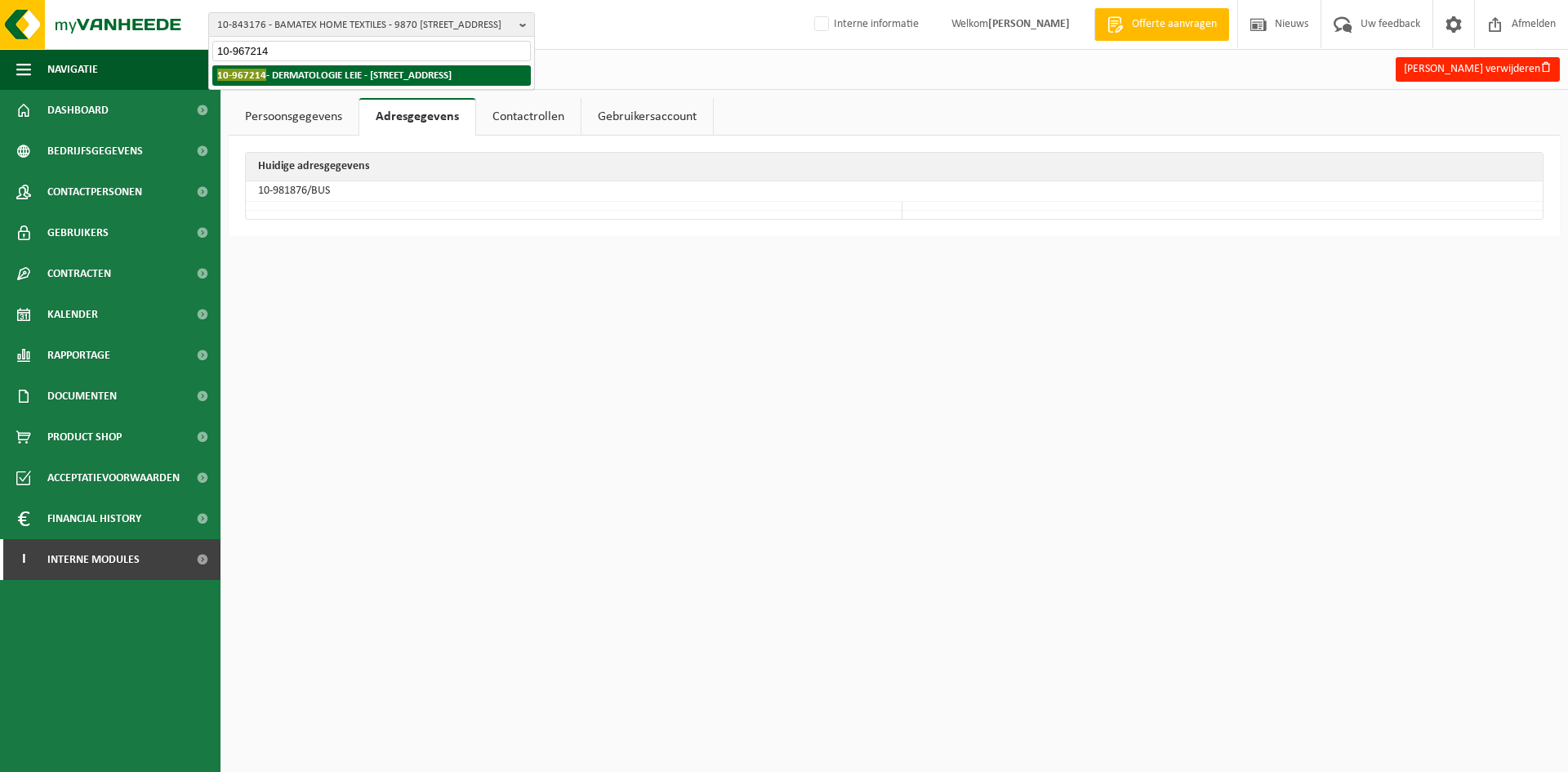
click at [343, 81] on li "10-967214 - DERMATOLOGIE LEIE - 9800 DEINZE, LEERNSESTEENWEG 128B" at bounding box center [371, 76] width 318 height 20
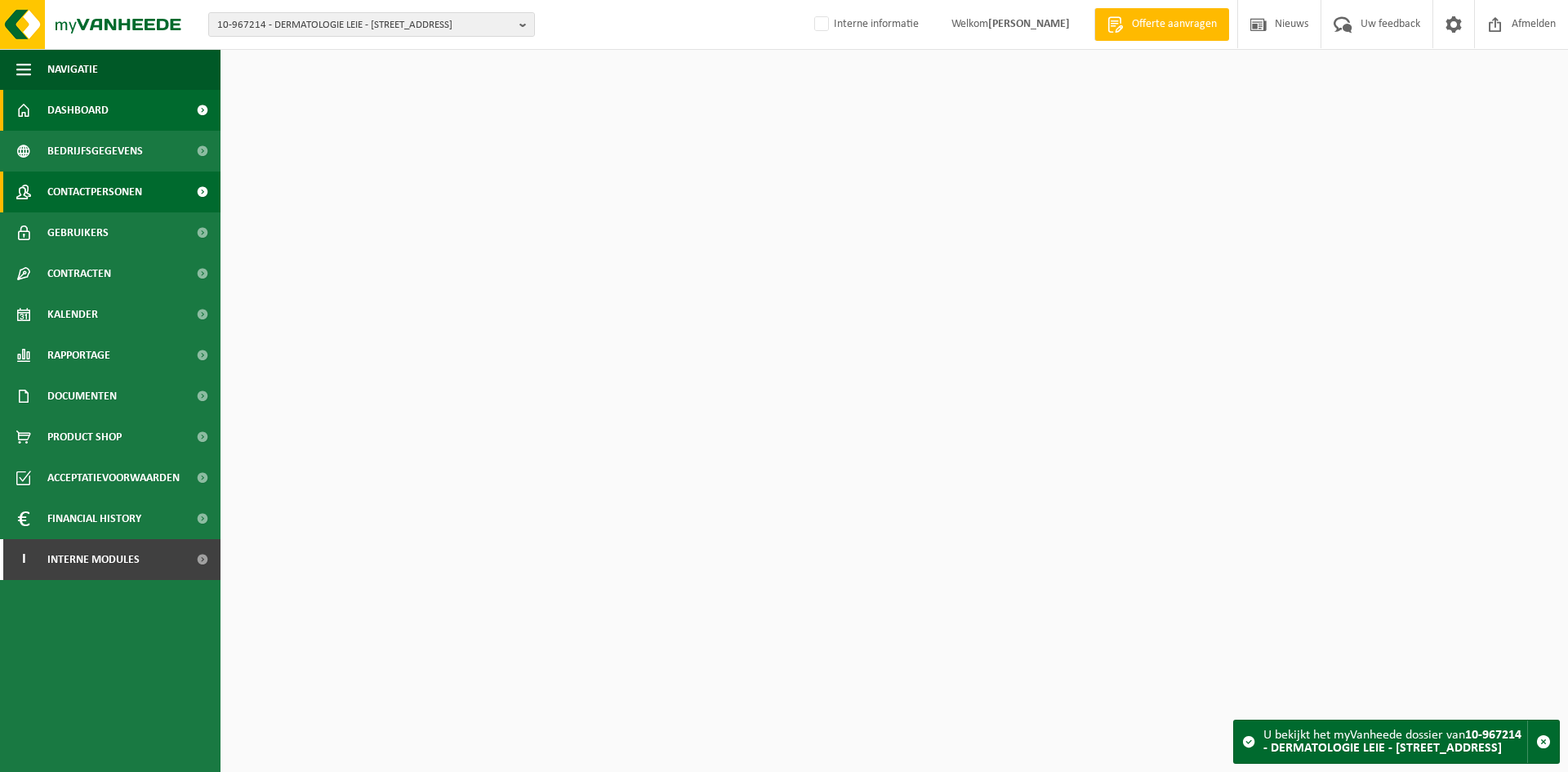
click at [84, 197] on span "Contactpersonen" at bounding box center [94, 192] width 95 height 41
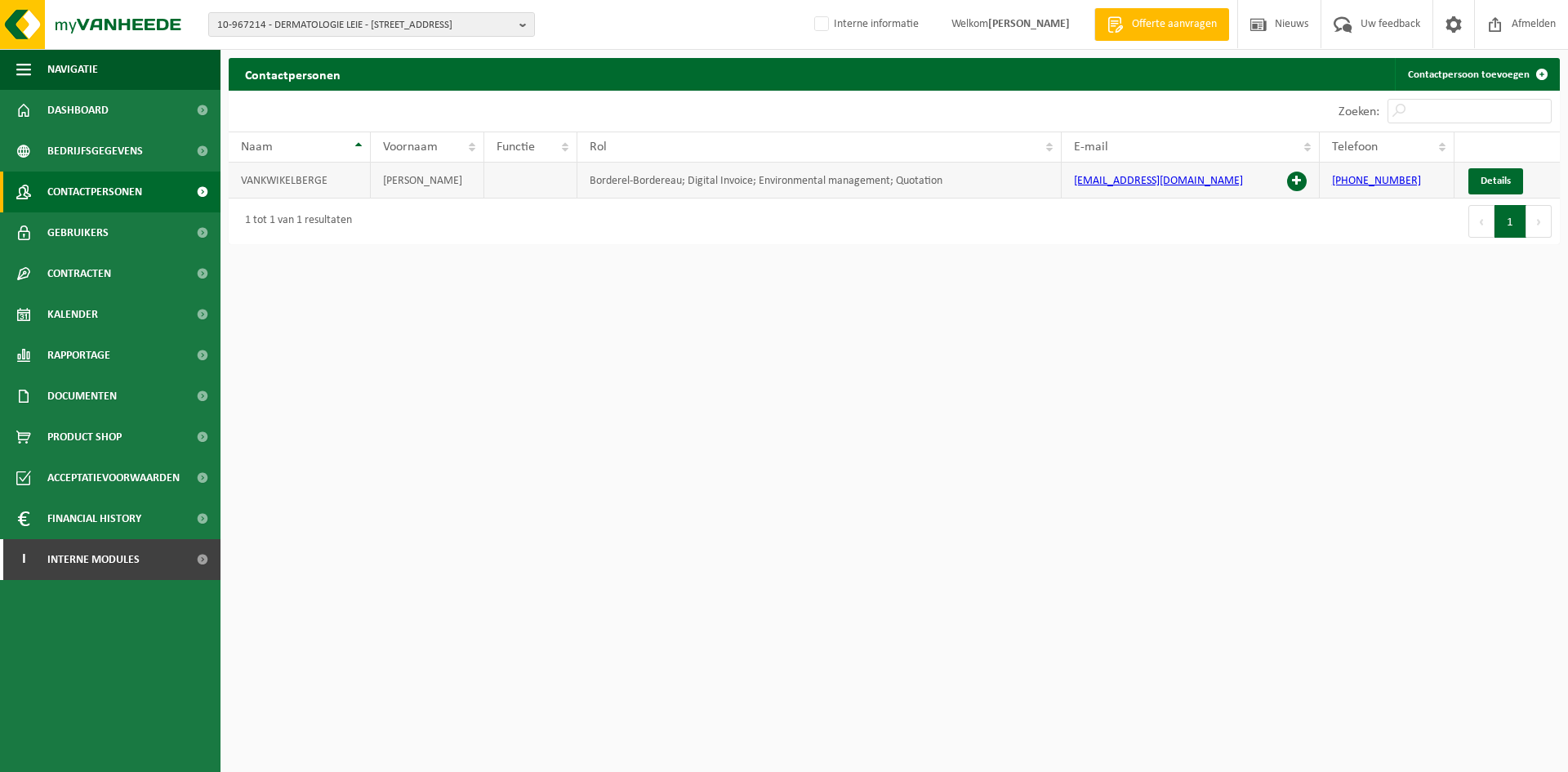
click at [1297, 175] on span at bounding box center [1297, 181] width 19 height 19
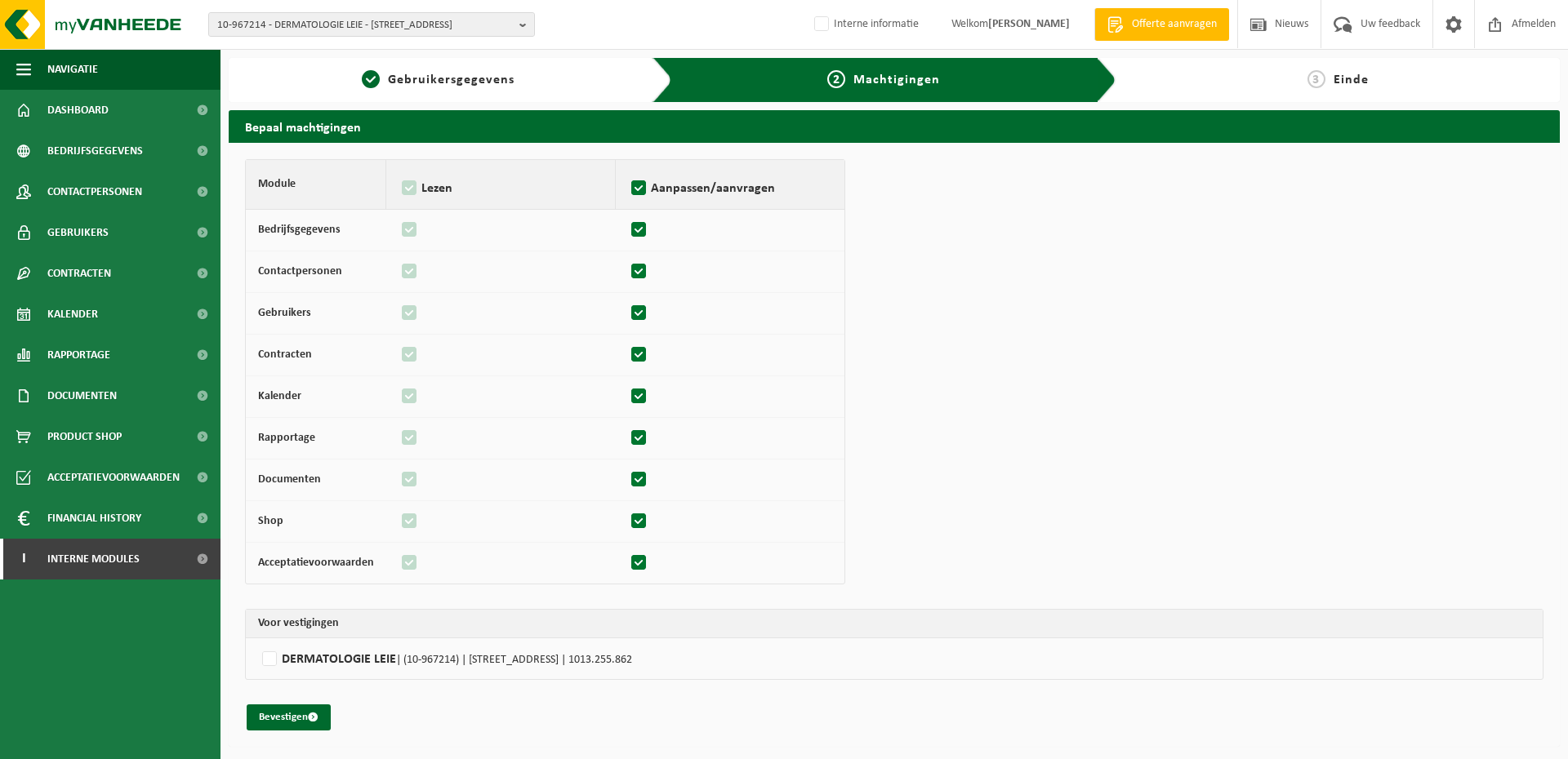
click at [324, 672] on td "DERMATOLOGIE LEIE | (10-967214) | [STREET_ADDRESS] | 1013.255.862" at bounding box center [894, 659] width 1297 height 41
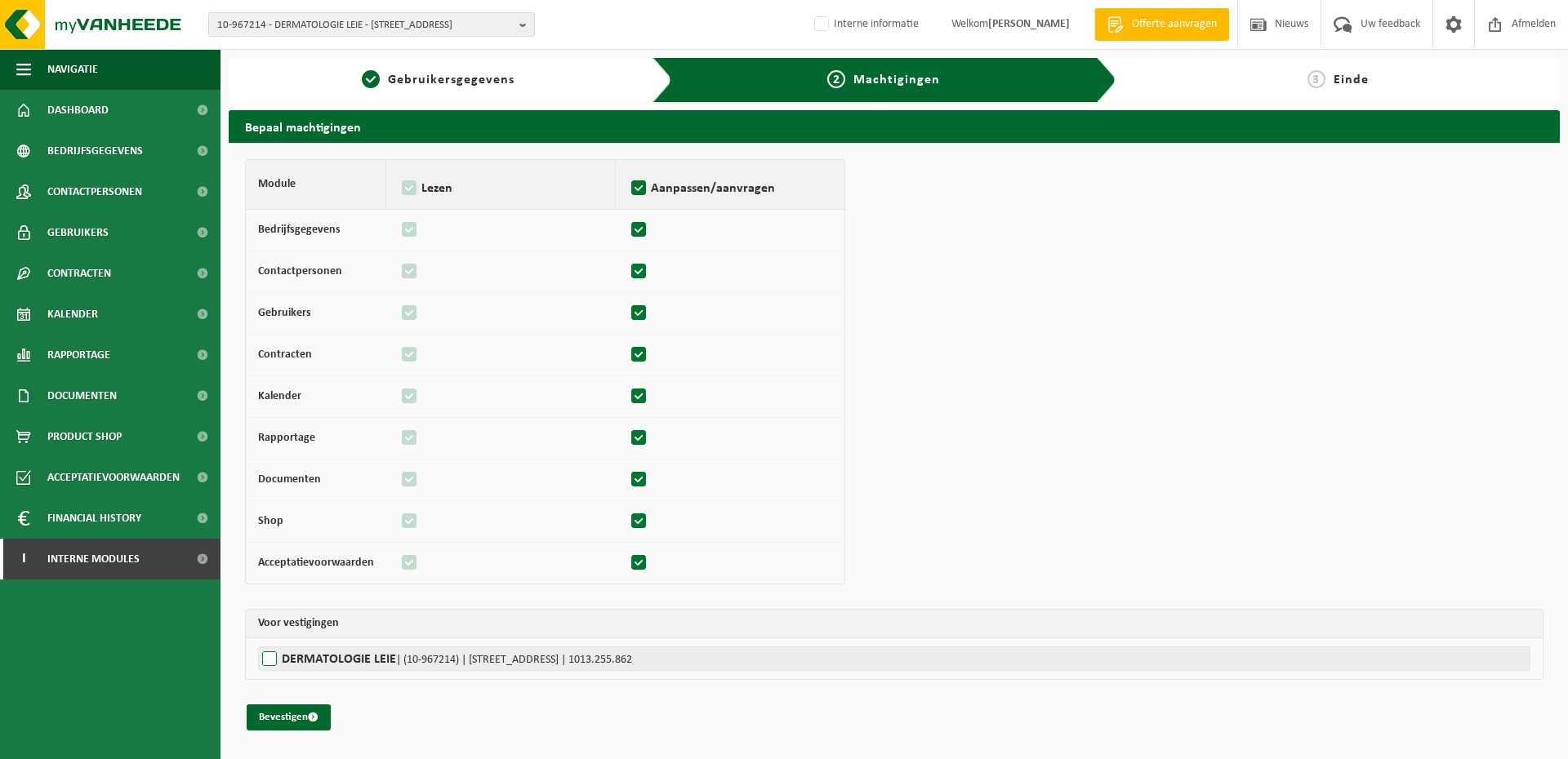
click at [326, 662] on label"] "DERMATOLOGIE LEIE | (10-967214) | LEERNSESTEENWEG 128B, 9800 DEINZE | 1013.255.…" at bounding box center [894, 658] width 1272 height 24
click at [326, 662] on input "DERMATOLOGIE LEIE | (10-967214) | LEERNSESTEENWEG 128B, 9800 DEINZE | 1013.255.…" at bounding box center [1041, 658] width 1568 height 24
checkbox input "true"
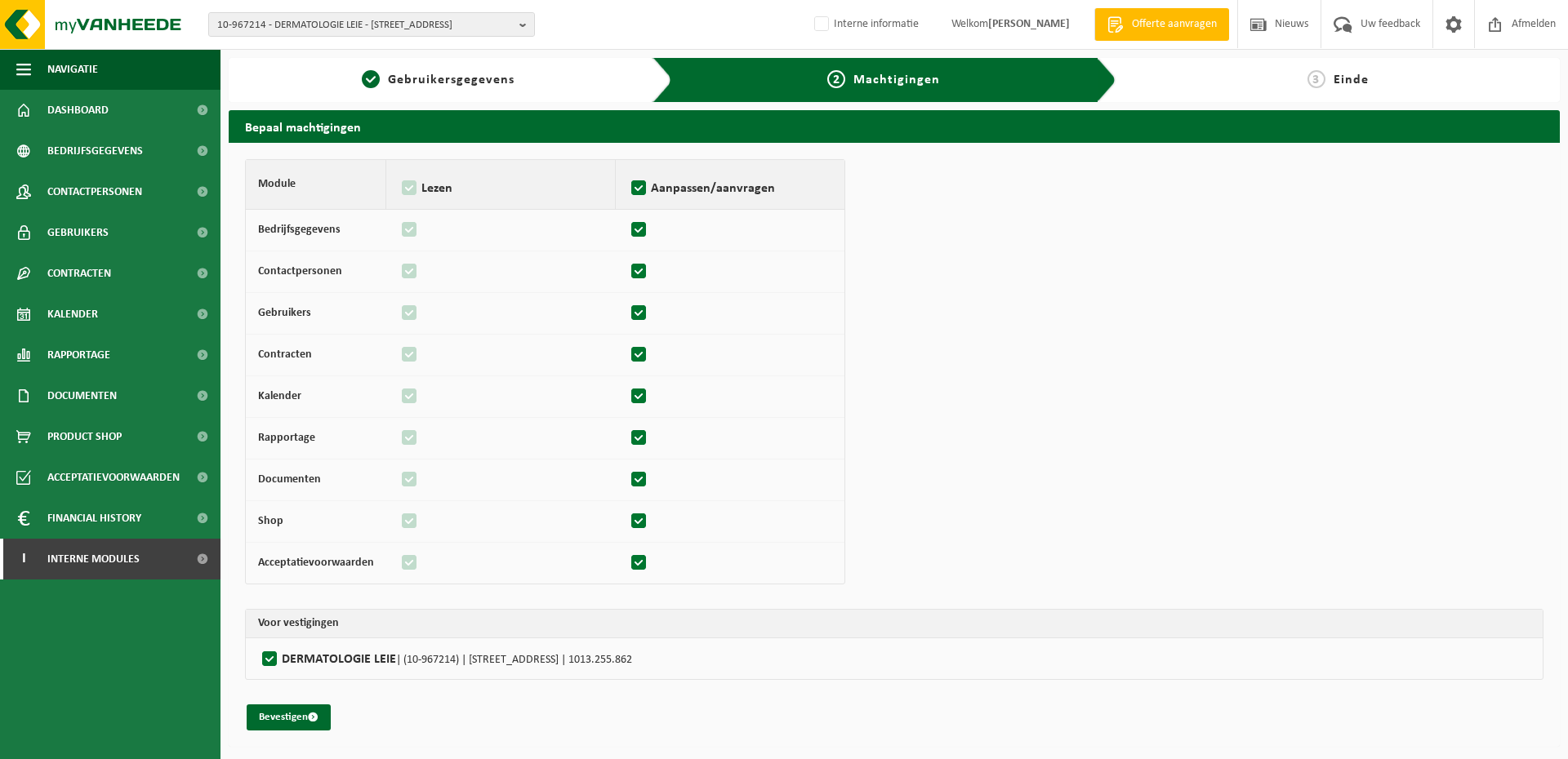
drag, startPoint x: 304, startPoint y: 718, endPoint x: 244, endPoint y: 689, distance: 66.6
click at [304, 719] on button "Bevestigen" at bounding box center [289, 717] width 84 height 26
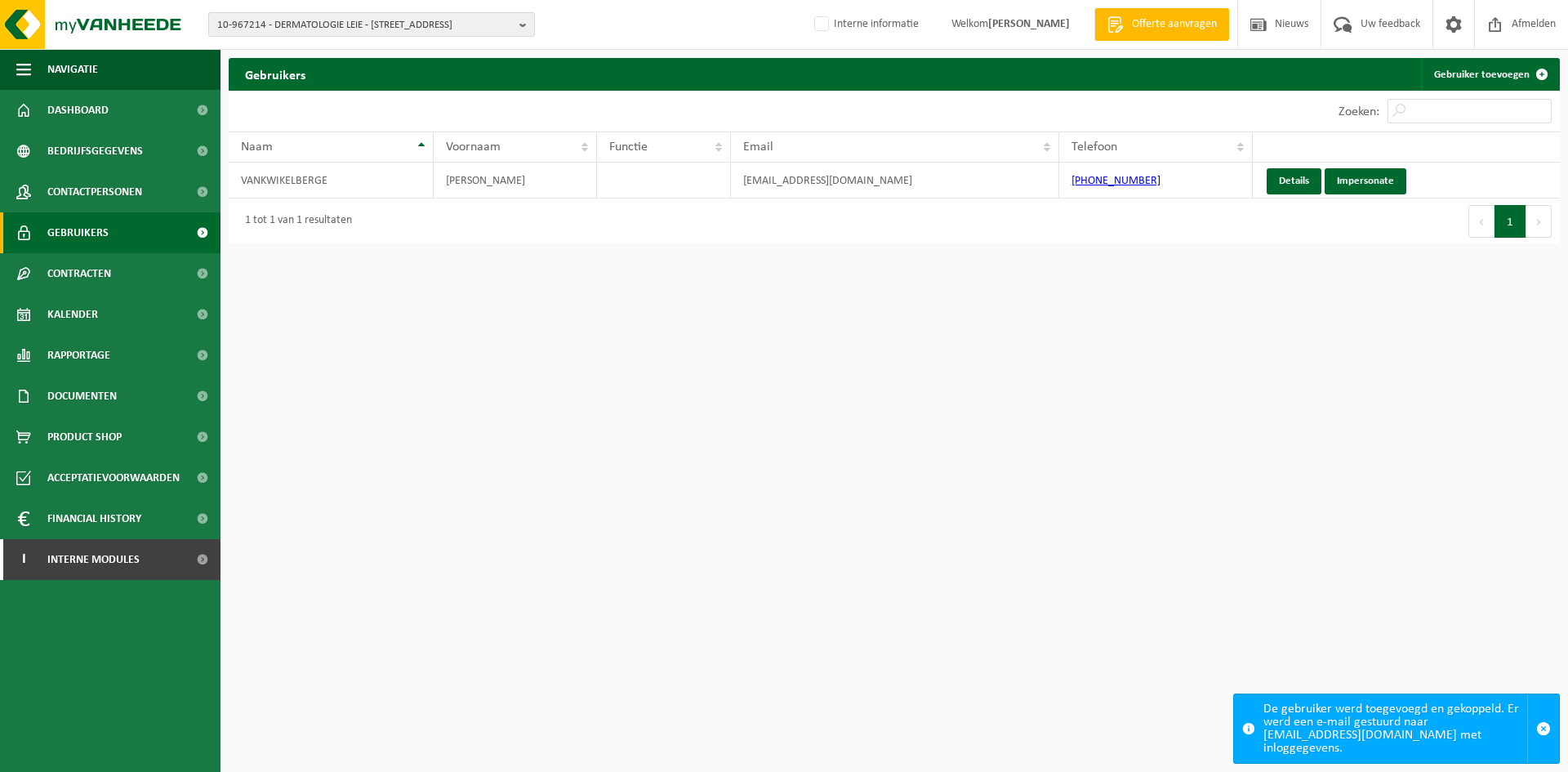
click at [312, 31] on span "10-967214 - DERMATOLOGIE LEIE - [STREET_ADDRESS]" at bounding box center [365, 25] width 296 height 24
paste input "10-992356"
type input "10-992356"
click at [291, 73] on li "Geen resultaten voor " 10-992356 "." at bounding box center [371, 76] width 318 height 20
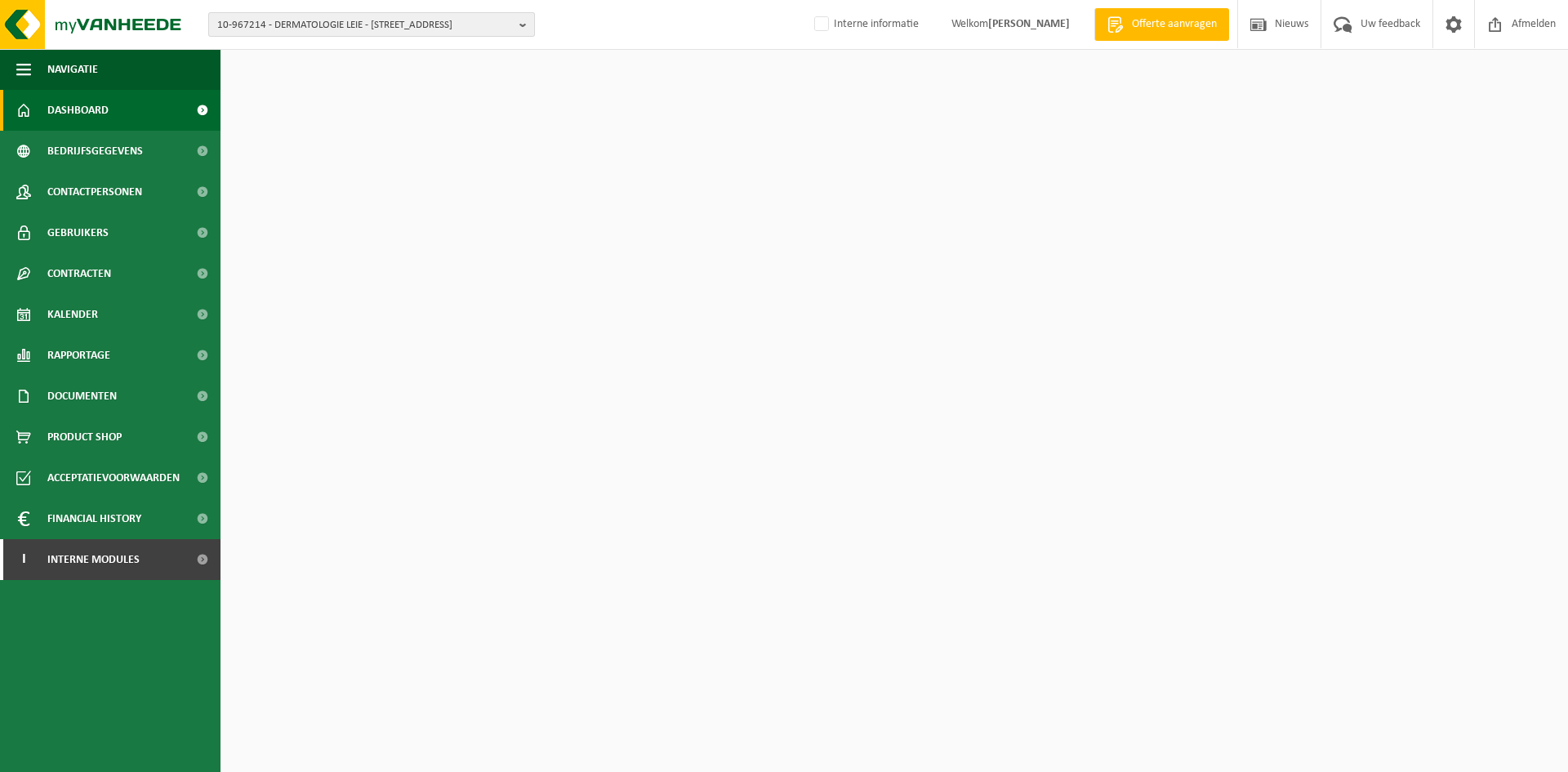
click at [327, 28] on span "10-967214 - DERMATOLOGIE LEIE - 9800 DEINZE, LEERNSESTEENWEG 128B" at bounding box center [365, 25] width 296 height 24
paste input "10-992356"
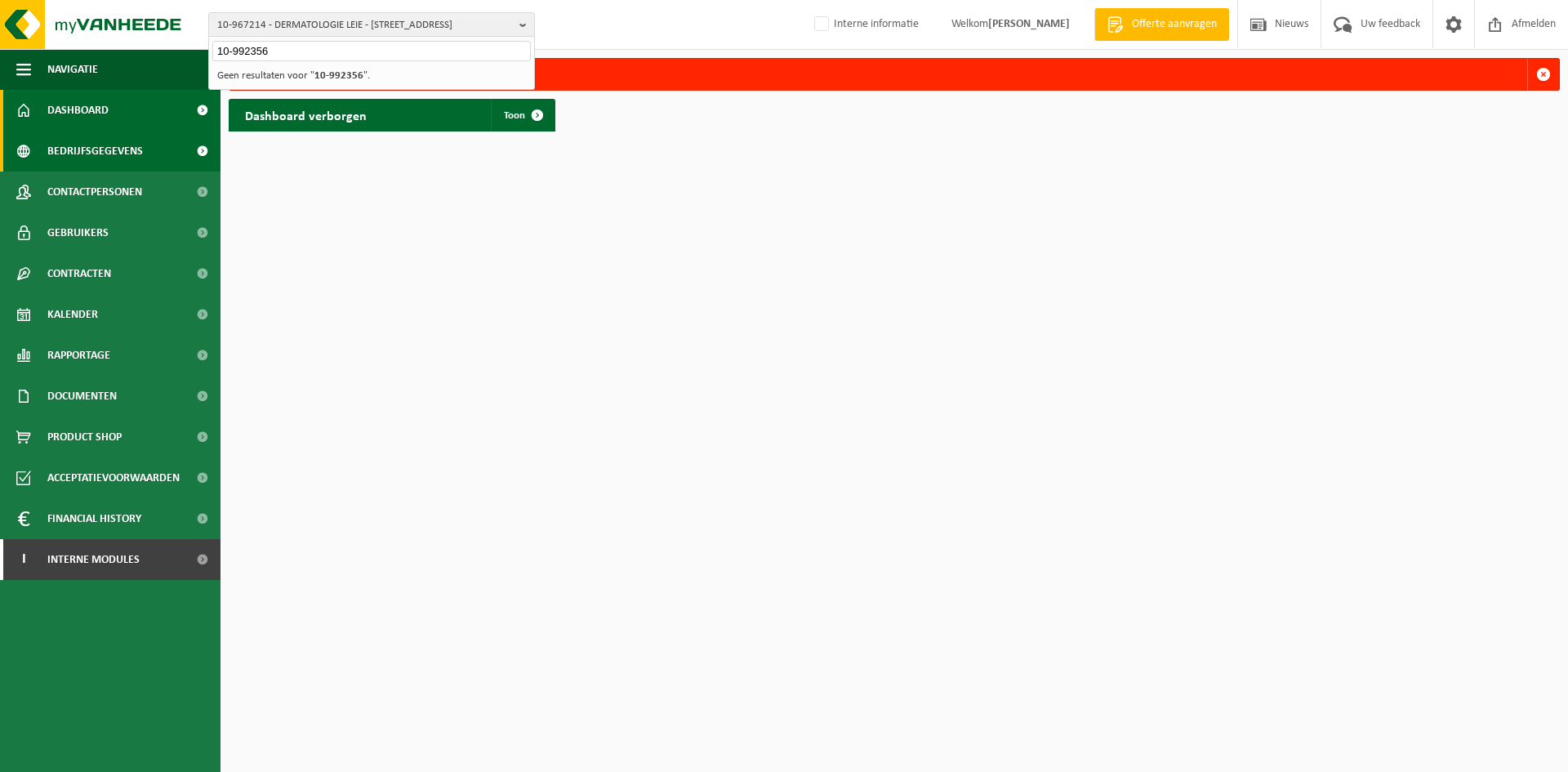
type input "10-992356"
click at [307, 38] on div "10-992356" at bounding box center [371, 50] width 325 height 25
drag, startPoint x: 313, startPoint y: 50, endPoint x: 125, endPoint y: 50, distance: 188.0
click at [125, 50] on div "10-967214 - DERMATOLOGIE LEIE - 9800 DEINZE, LEERNSESTEENWEG 128B 10-992356 10-…" at bounding box center [784, 70] width 1568 height 139
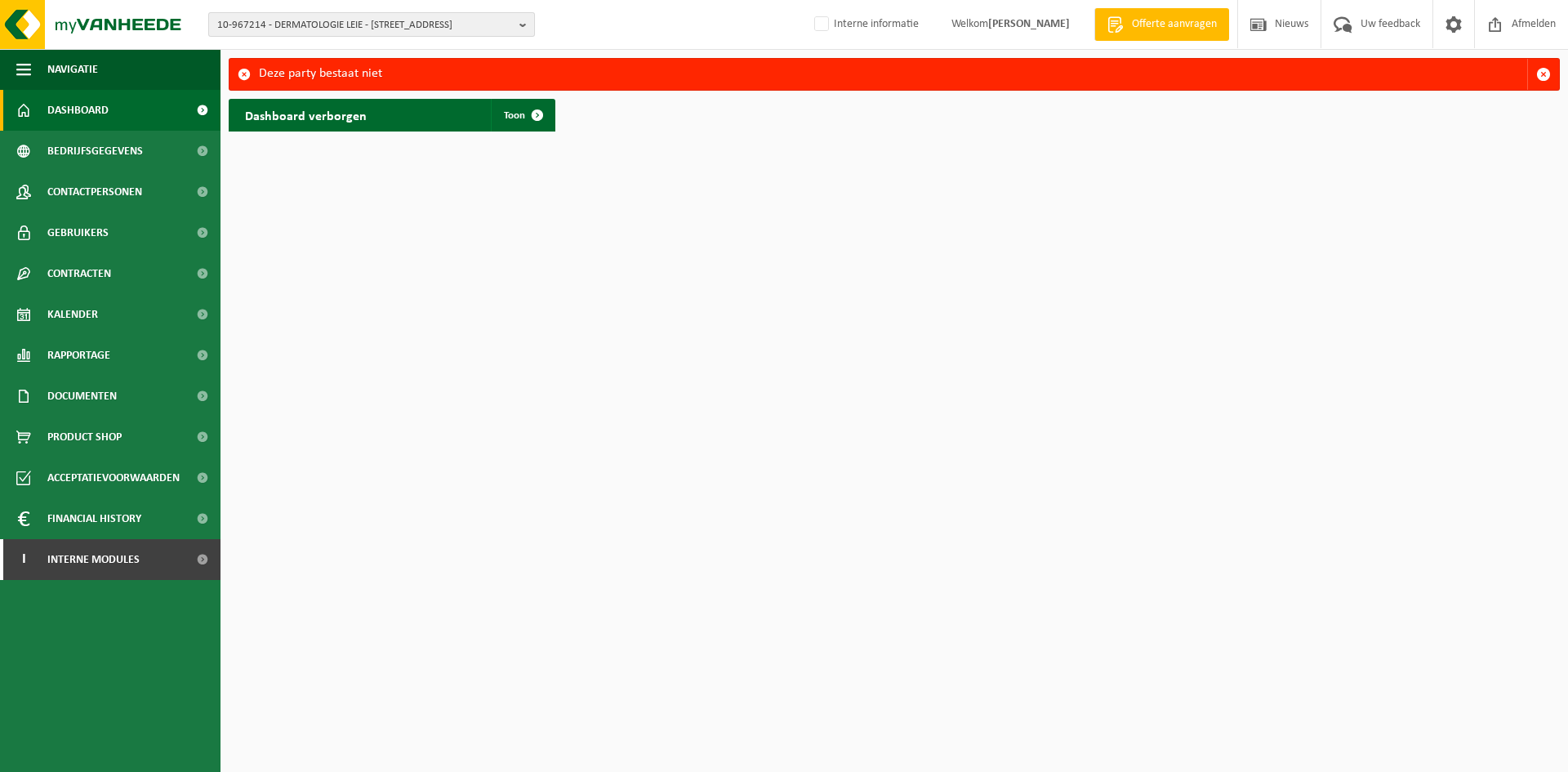
click at [312, 23] on span "10-967214 - DERMATOLOGIE LEIE - 9800 DEINZE, LEERNSESTEENWEG 128B" at bounding box center [365, 25] width 296 height 24
paste input "10-591476"
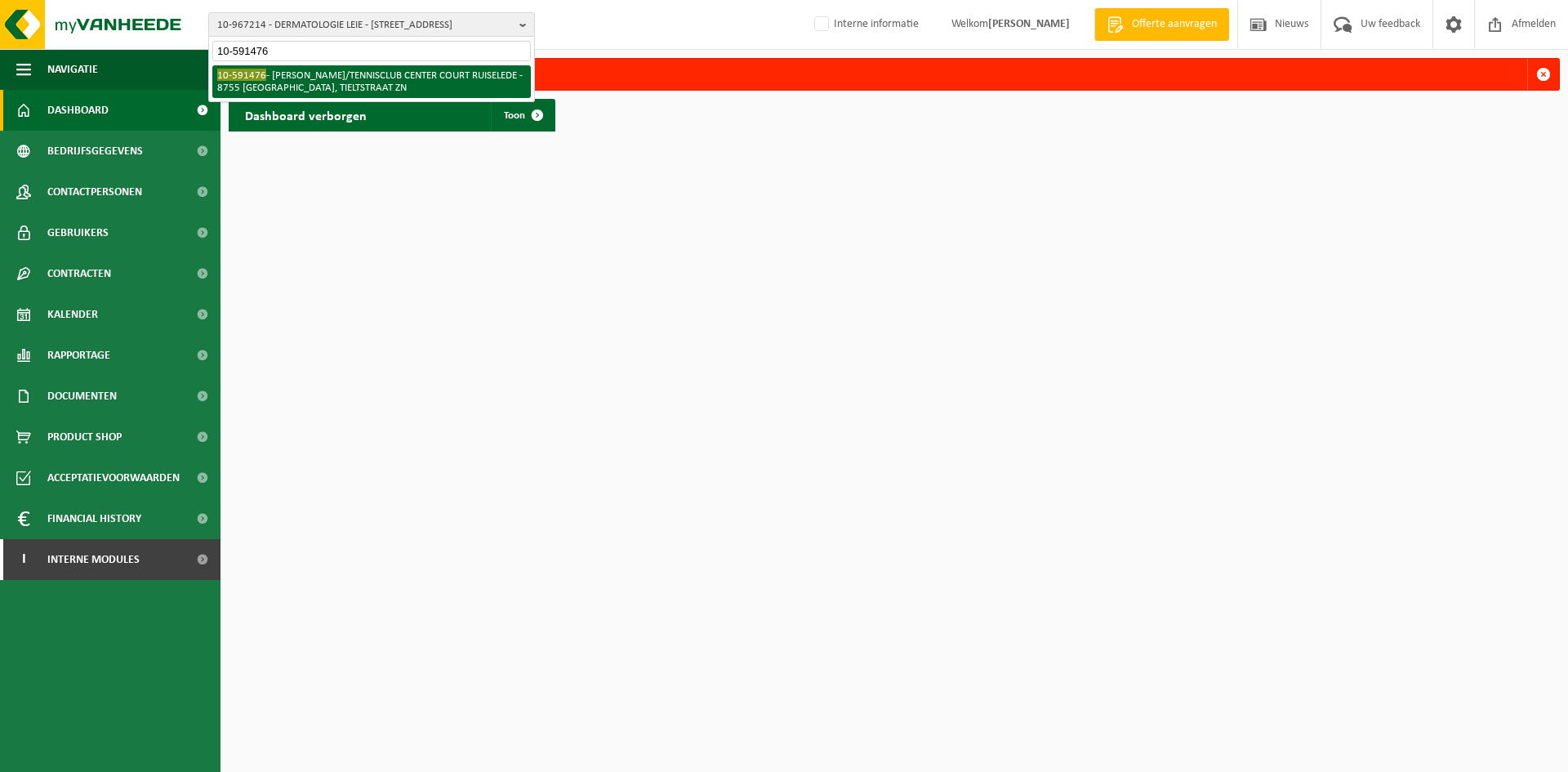
type input "10-591476"
click at [299, 71] on li "10-591476 - ARNOUT POTTI/TENNISCLUB CENTER COURT RUISELEDE - 8755 RUISELEDE, TI…" at bounding box center [371, 81] width 318 height 33
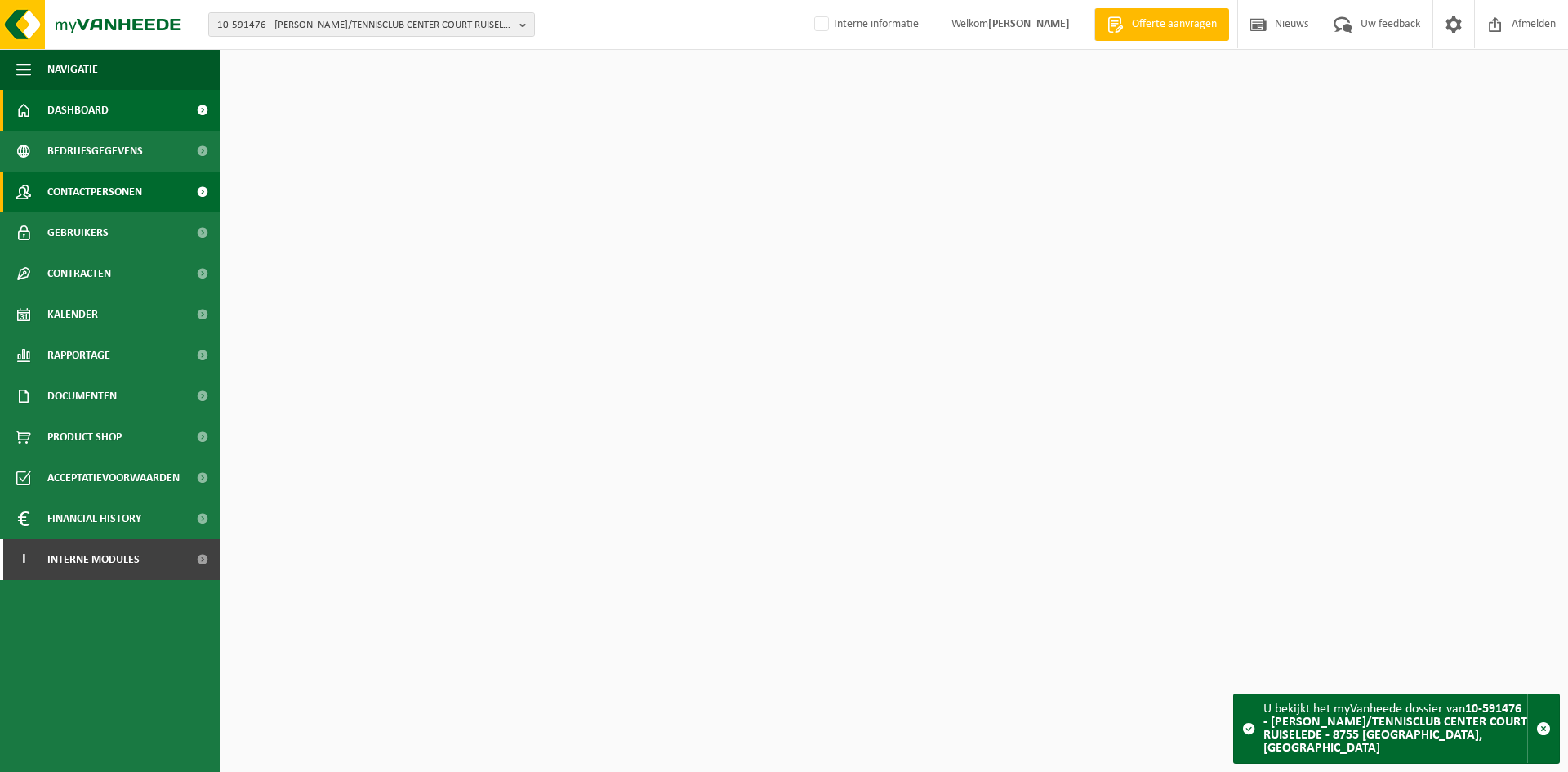
click at [111, 191] on span "Contactpersonen" at bounding box center [94, 192] width 95 height 41
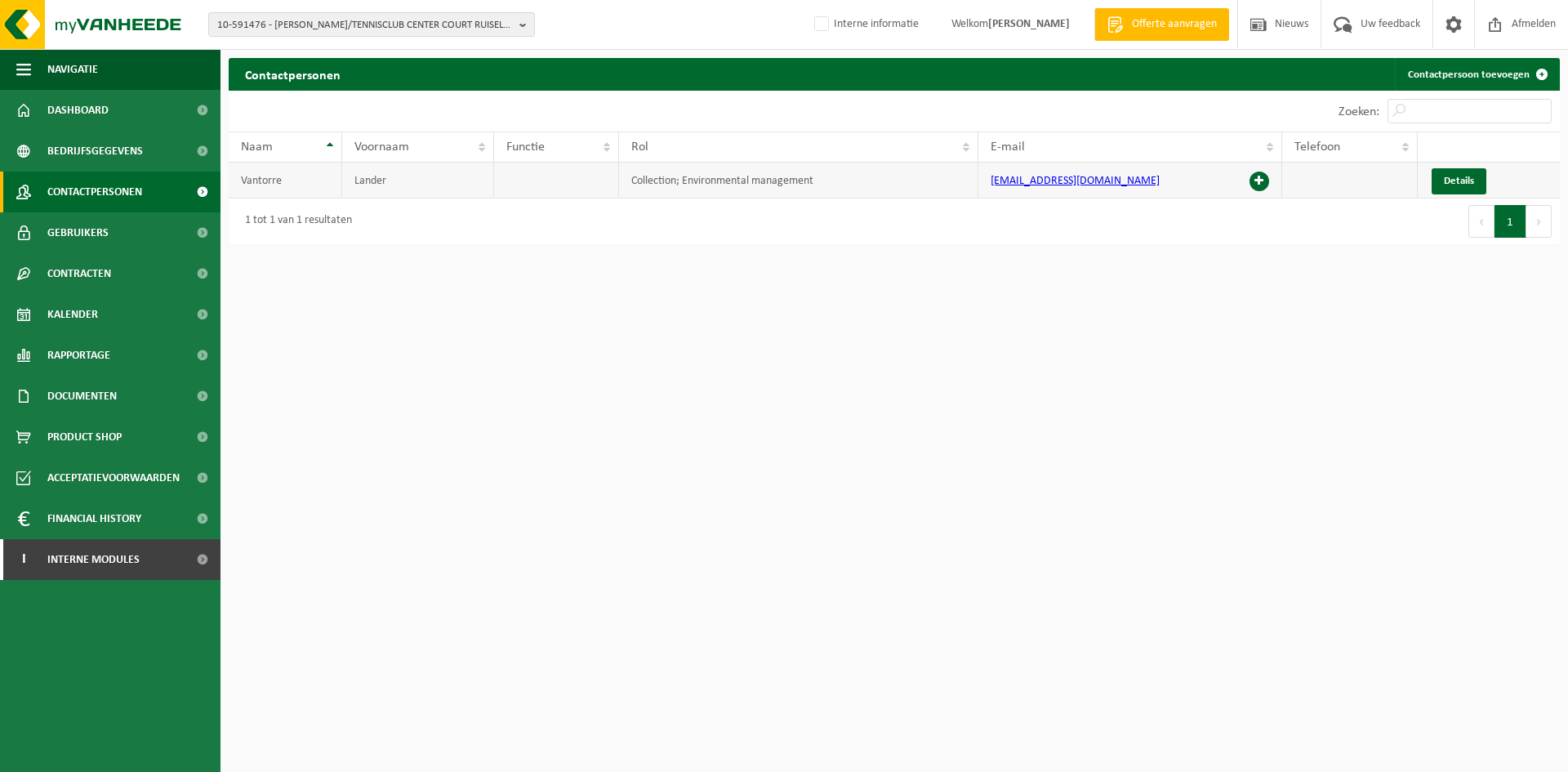
click at [1261, 183] on span at bounding box center [1259, 181] width 19 height 19
